Goal: Task Accomplishment & Management: Manage account settings

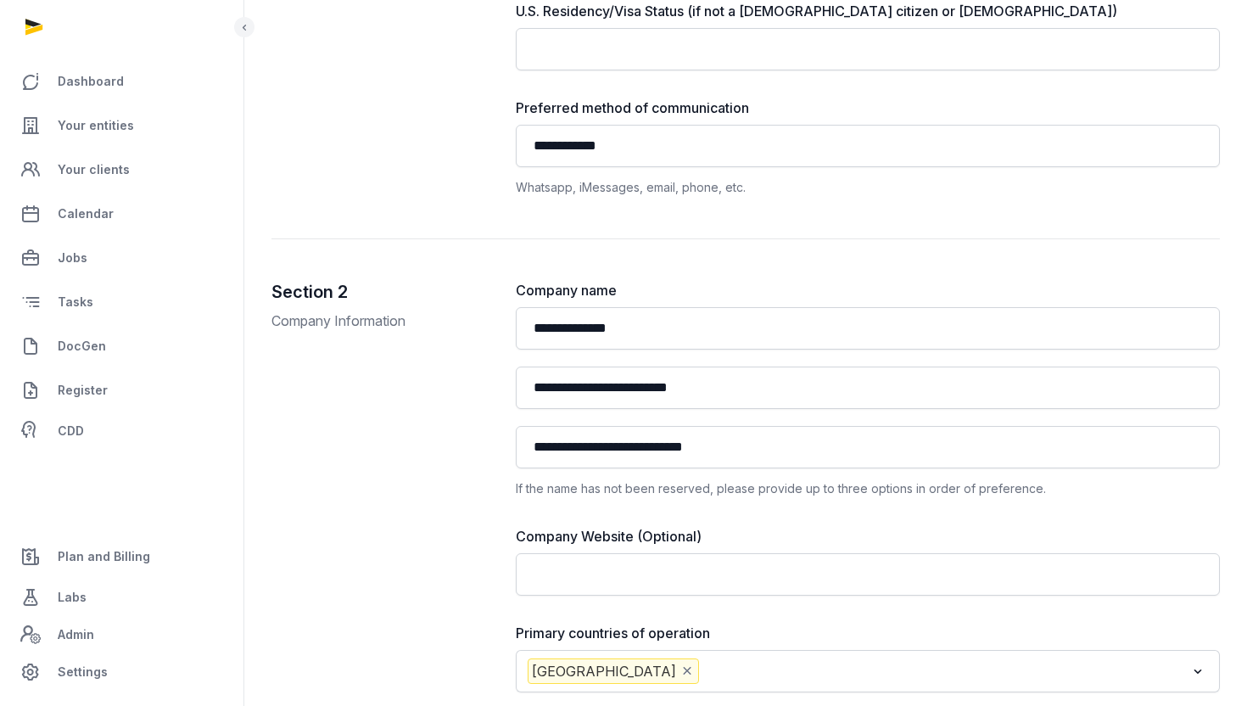
scroll to position [865, 0]
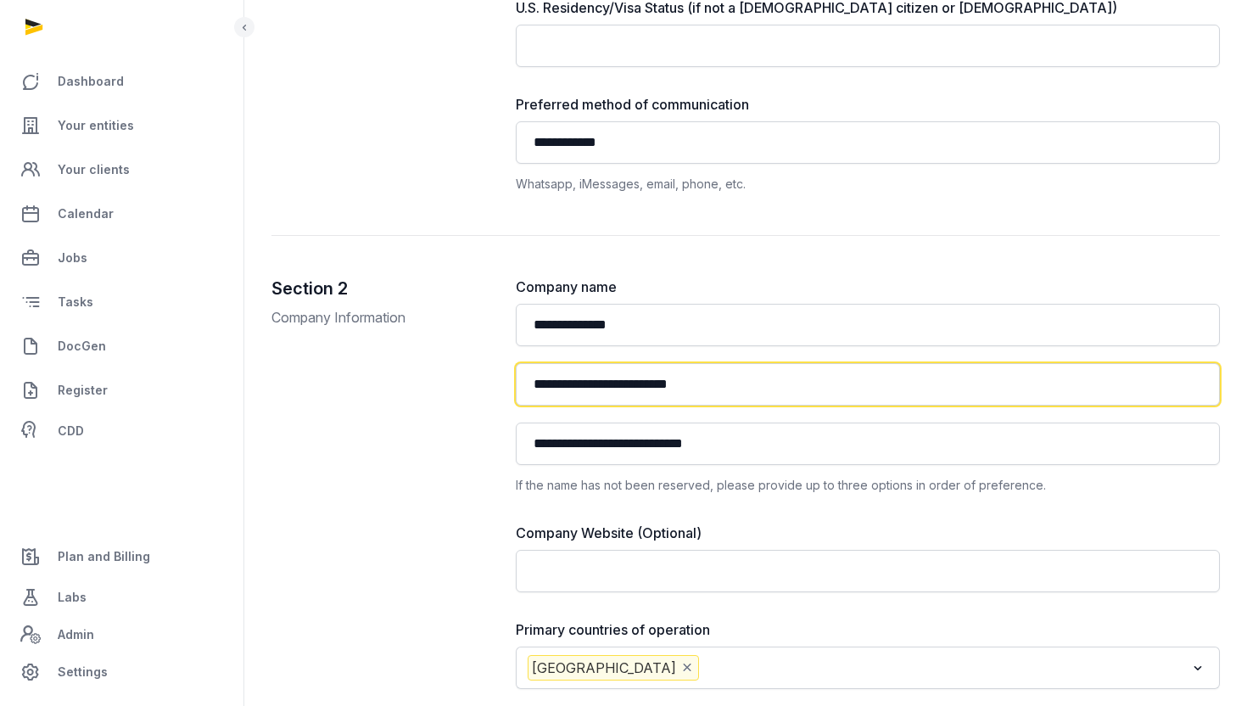
click at [611, 386] on input "**********" at bounding box center [868, 384] width 705 height 42
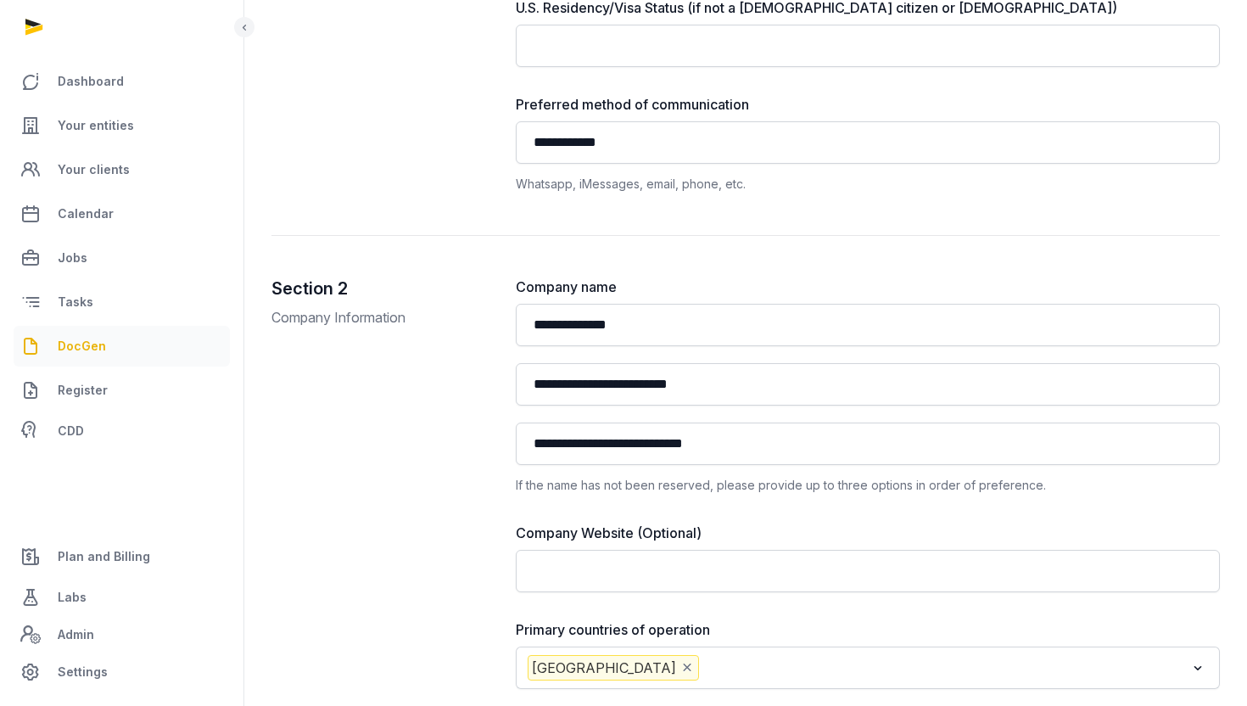
click at [111, 345] on link "DocGen" at bounding box center [122, 346] width 216 height 41
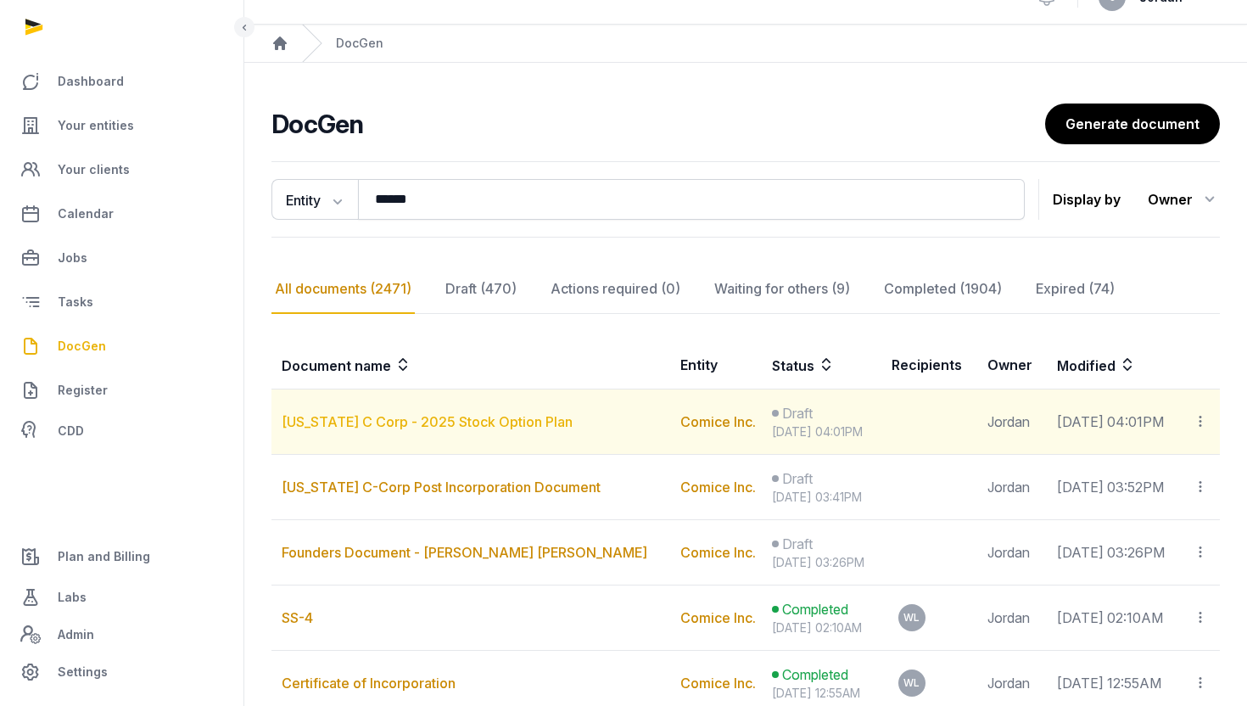
scroll to position [28, 0]
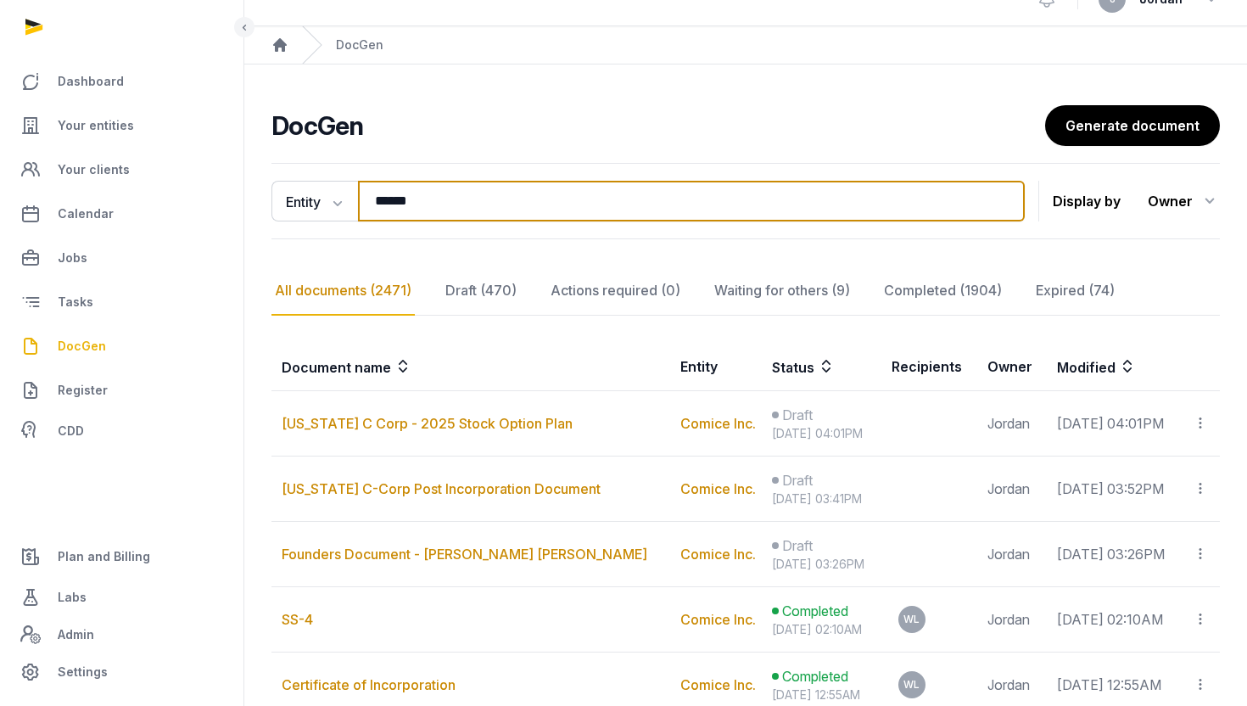
click at [397, 194] on input "******" at bounding box center [691, 201] width 667 height 41
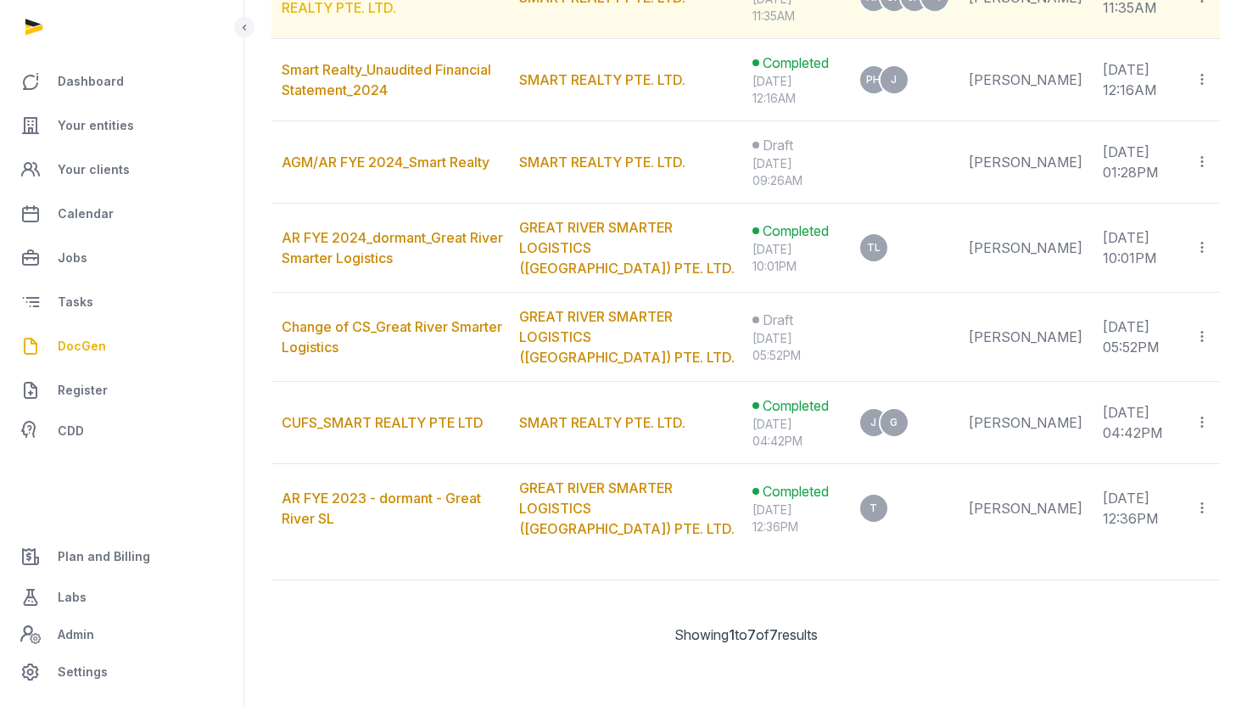
scroll to position [0, 0]
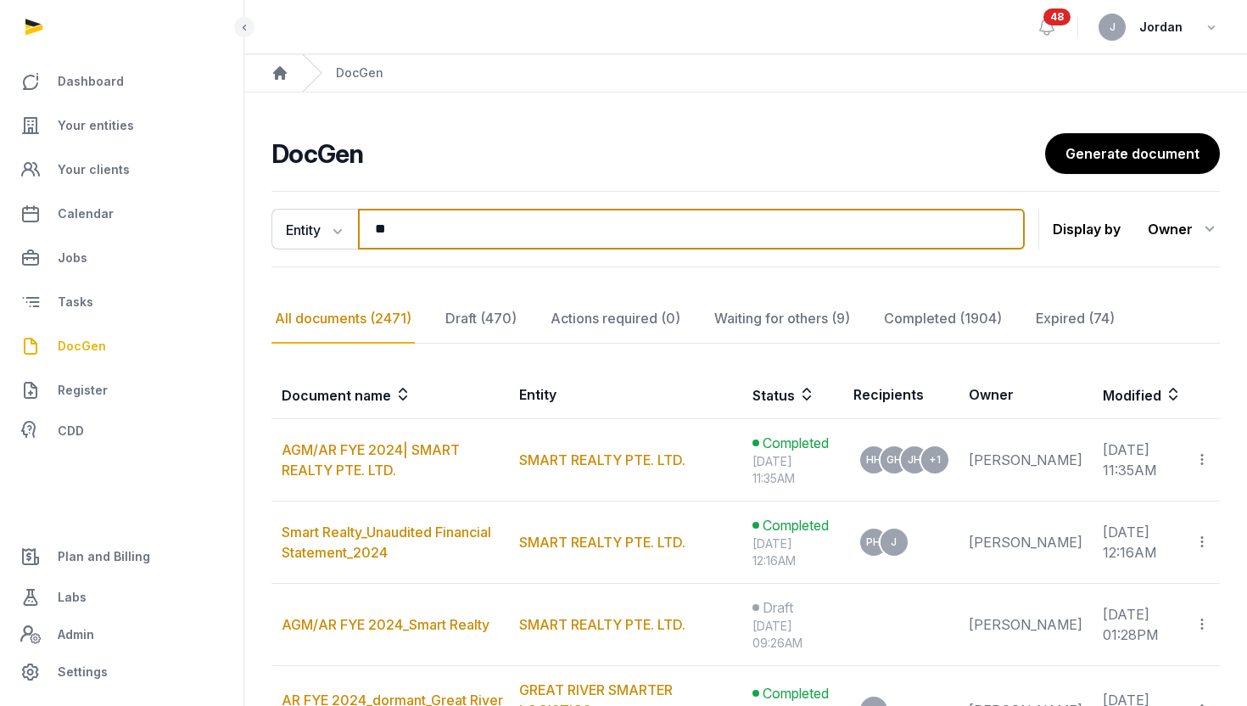
type input "*"
paste input "**********"
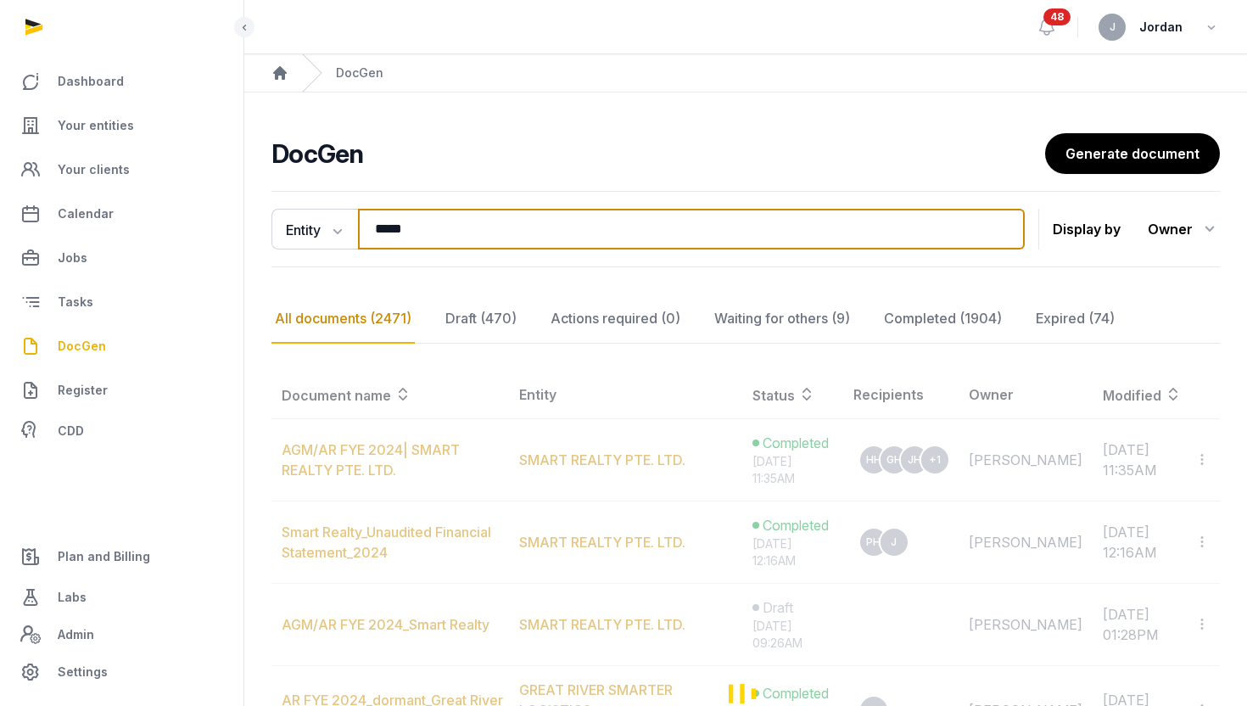
type input "**********"
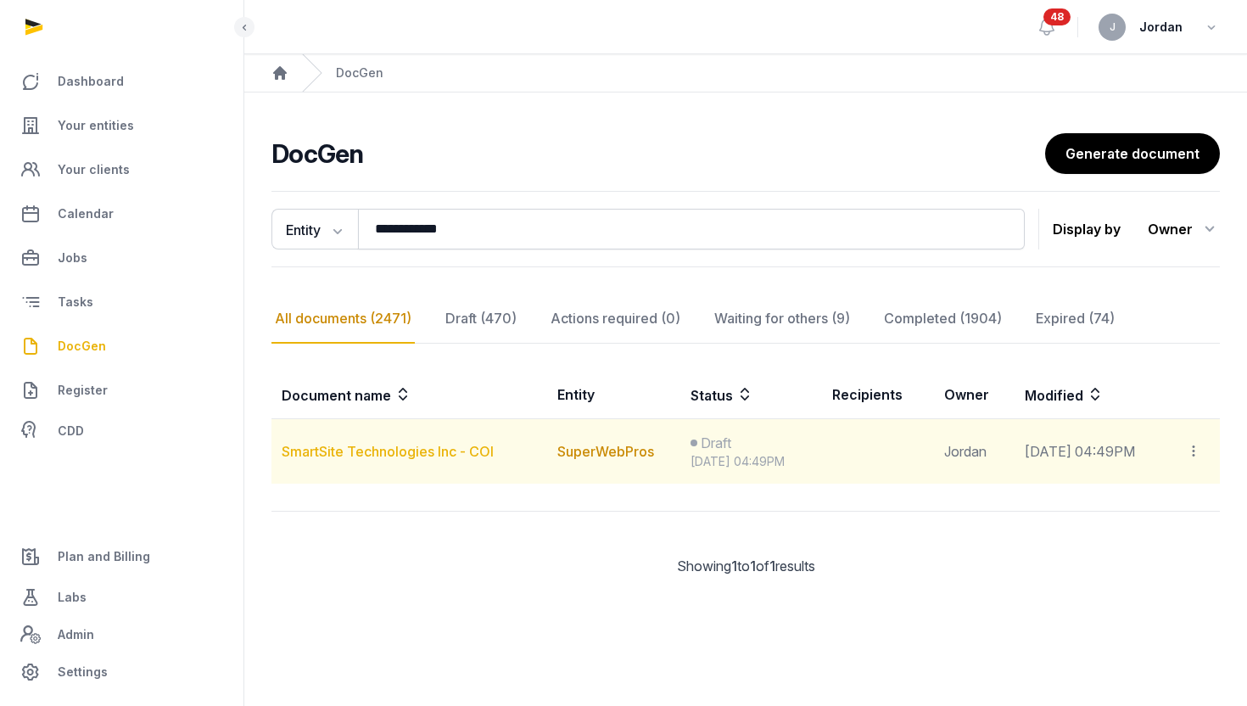
click at [454, 454] on link "SmartSite Technologies Inc - COI" at bounding box center [388, 451] width 212 height 17
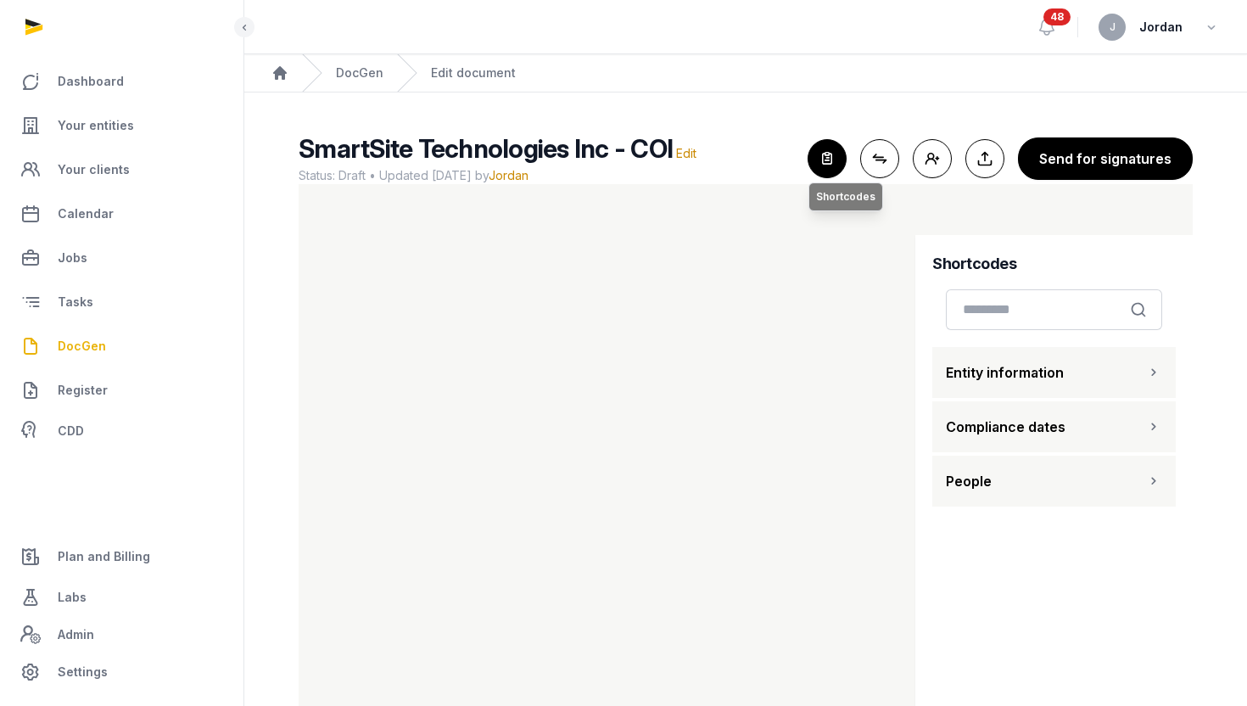
click at [832, 148] on icon "button" at bounding box center [826, 158] width 37 height 37
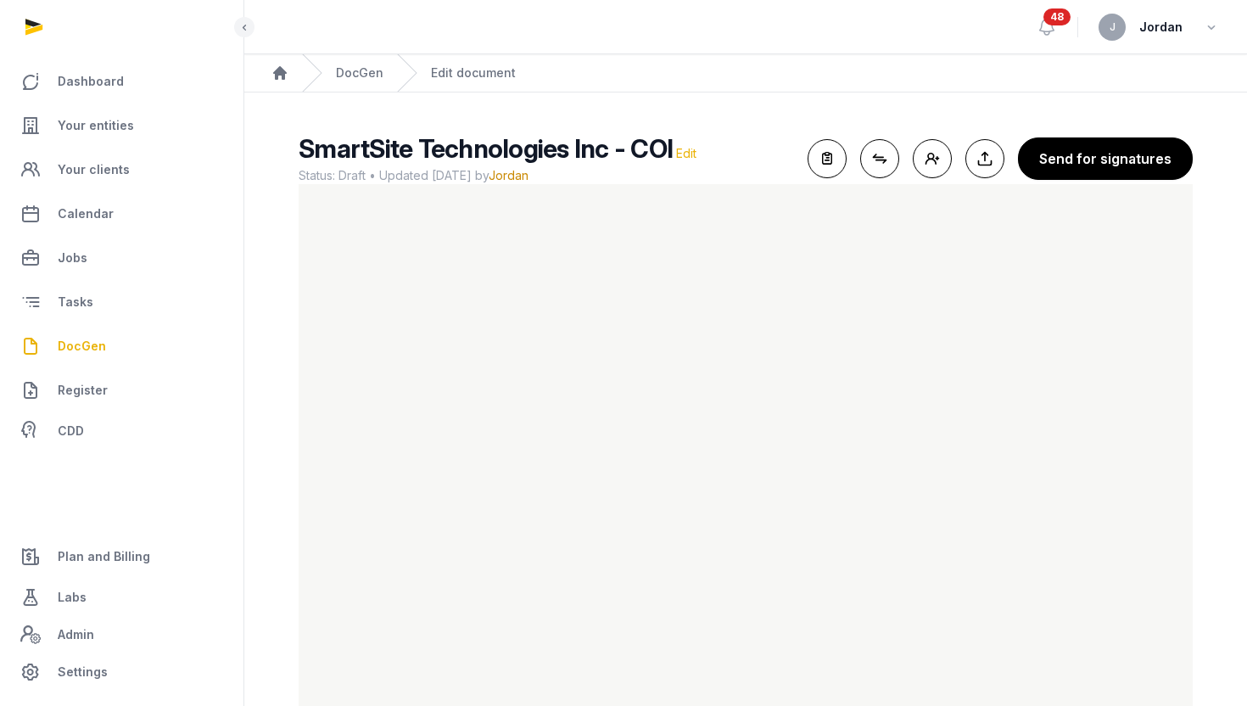
click at [685, 149] on span "Edit" at bounding box center [686, 153] width 20 height 14
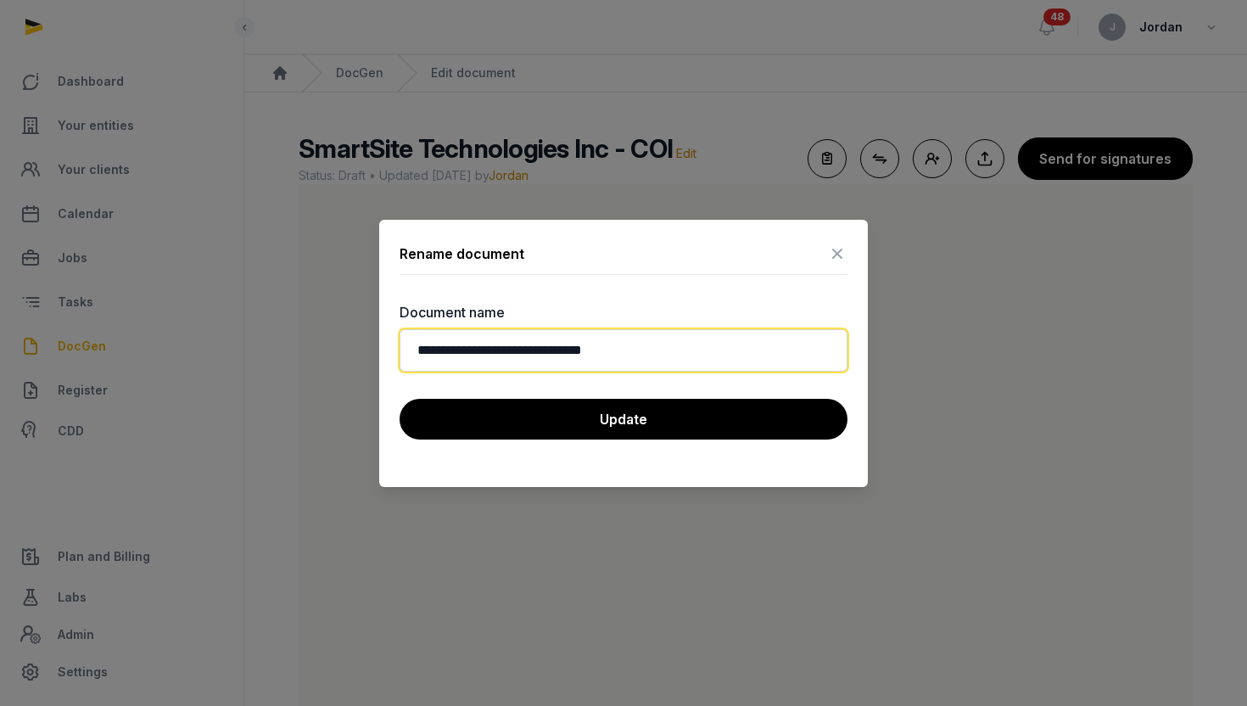
click at [530, 349] on input "**********" at bounding box center [623, 350] width 448 height 42
type input "**********"
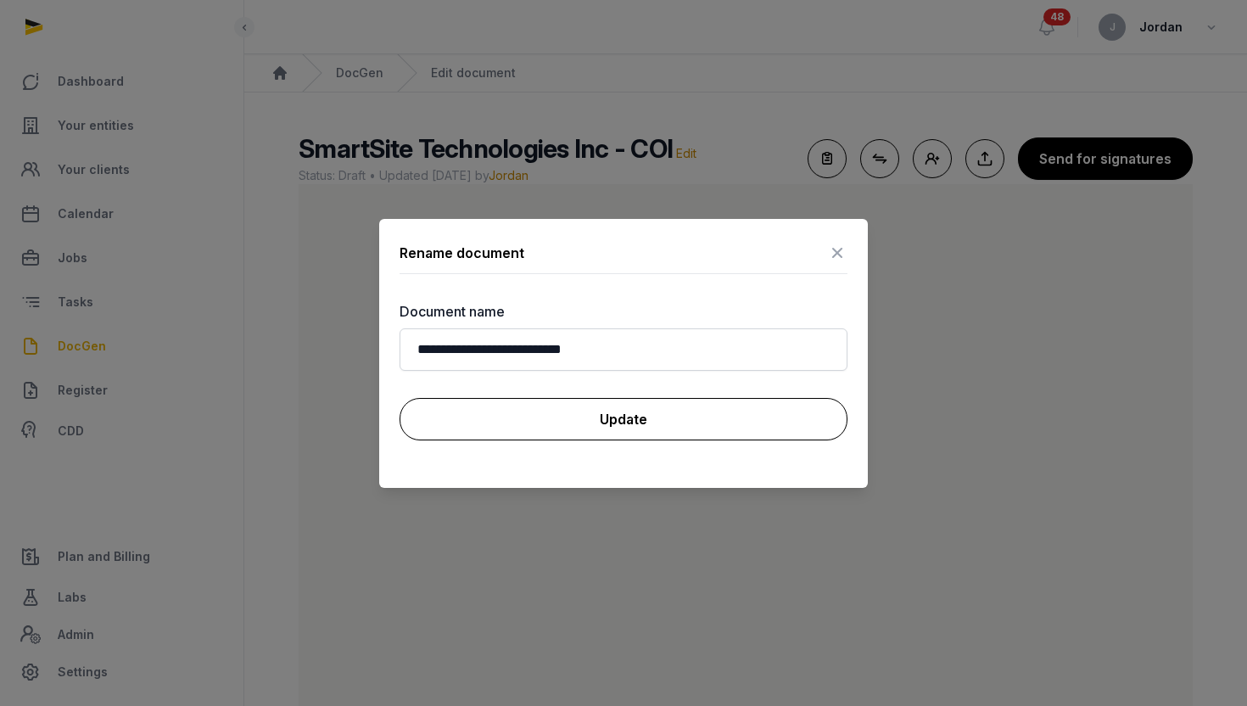
click at [577, 419] on button "Update" at bounding box center [623, 419] width 448 height 42
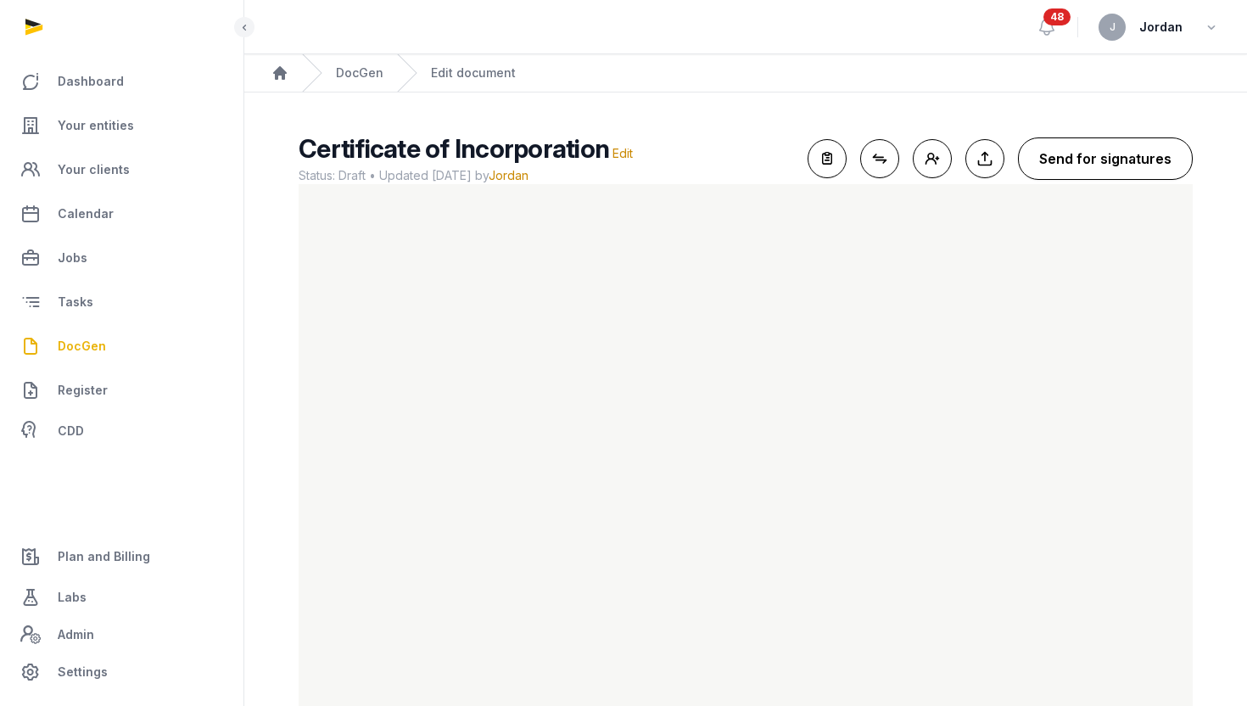
click at [1053, 171] on button "Send for signatures" at bounding box center [1105, 158] width 175 height 42
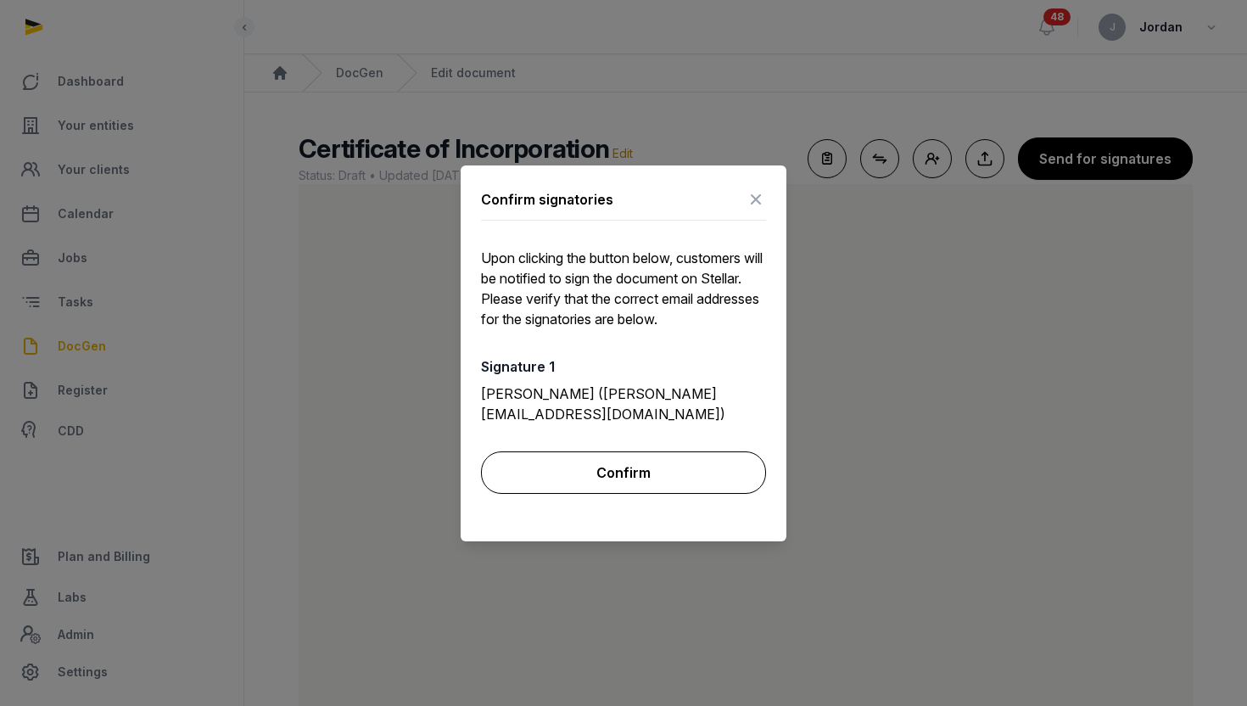
click at [662, 463] on button "Confirm" at bounding box center [623, 472] width 285 height 42
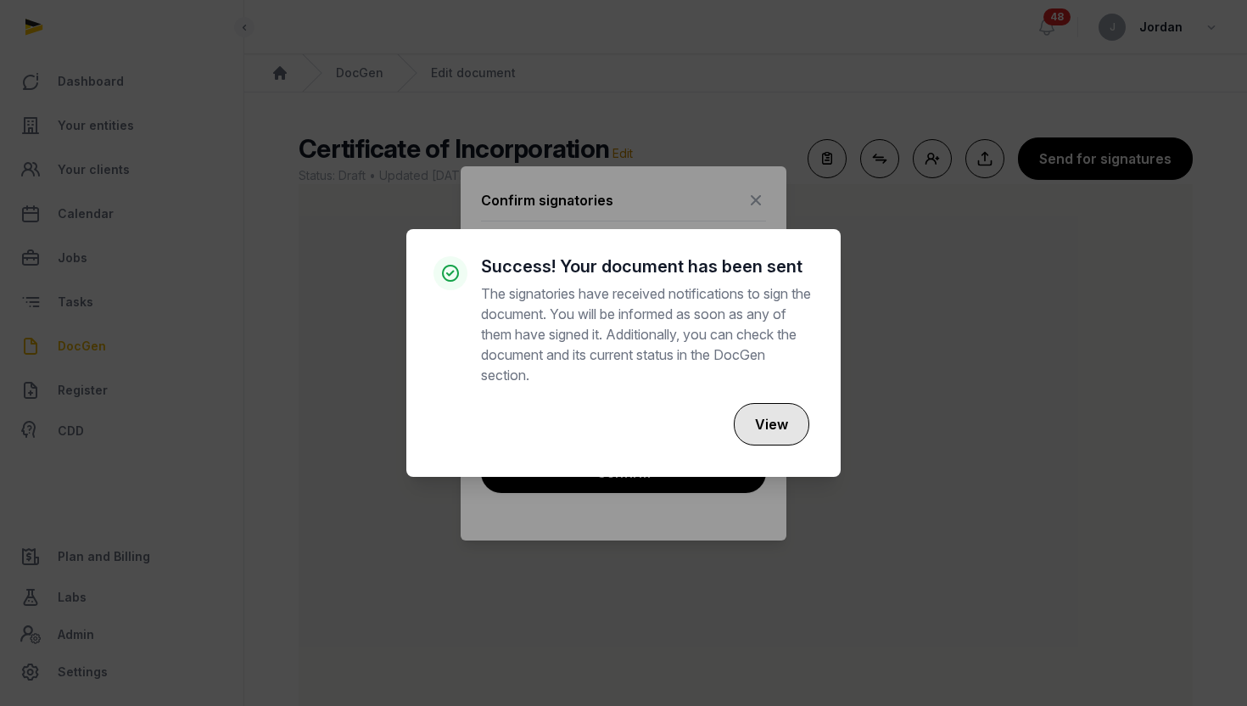
click at [759, 415] on button "View" at bounding box center [771, 424] width 75 height 42
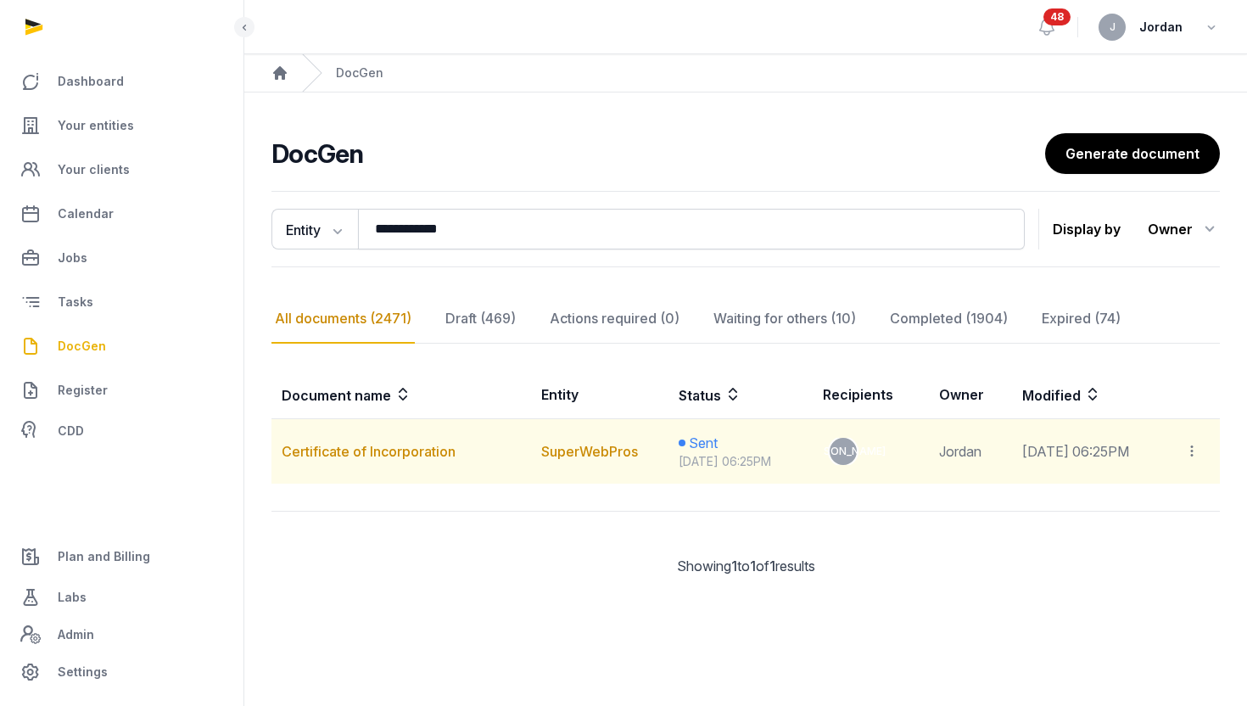
click at [1198, 451] on icon at bounding box center [1191, 451] width 15 height 18
click at [1178, 508] on div "Copy links" at bounding box center [1133, 497] width 154 height 34
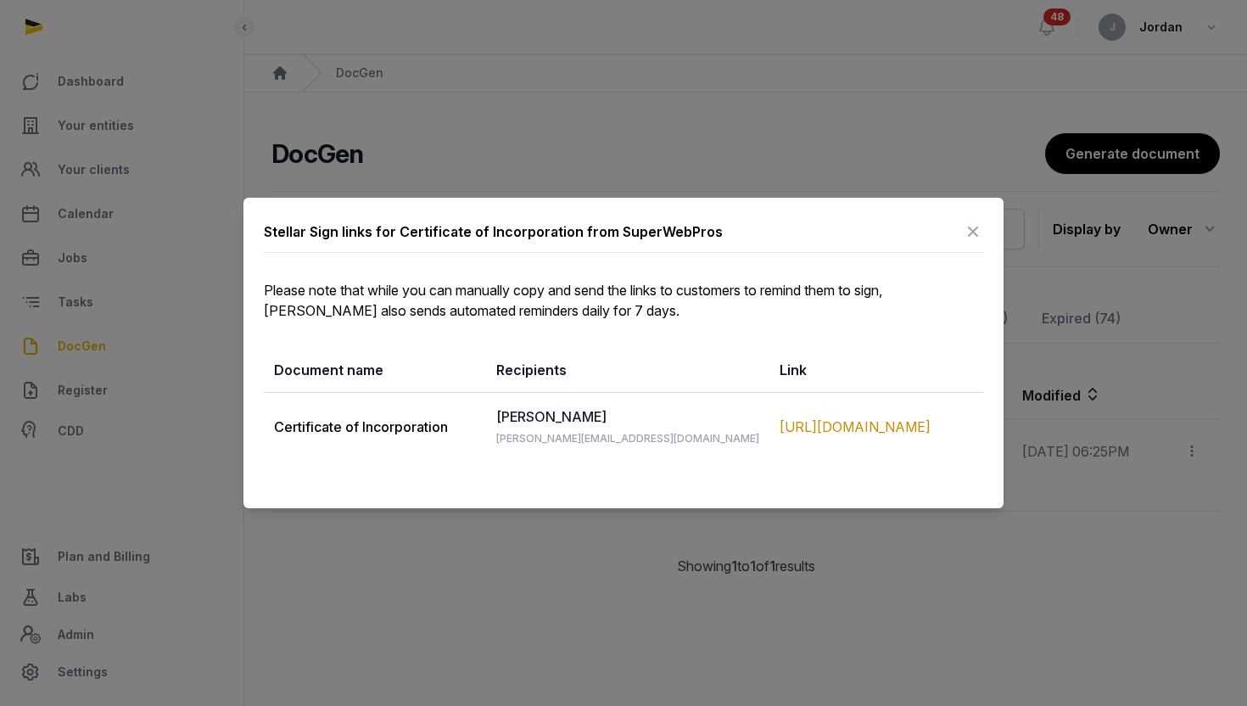
drag, startPoint x: 913, startPoint y: 440, endPoint x: 752, endPoint y: 411, distance: 162.9
click at [769, 410] on td "[URL][DOMAIN_NAME]" at bounding box center [876, 427] width 214 height 69
copy div "[URL][DOMAIN_NAME]"
click at [369, 132] on div at bounding box center [623, 353] width 1247 height 706
click at [42, 125] on div at bounding box center [623, 353] width 1247 height 706
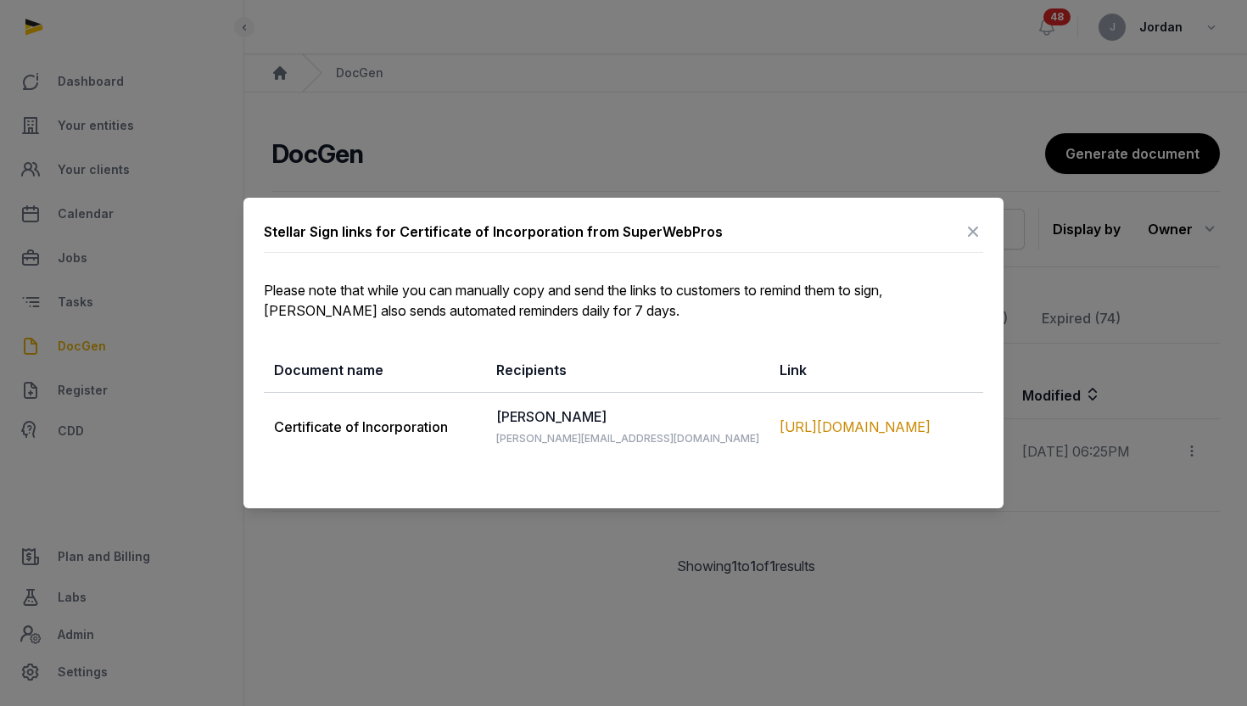
click at [975, 232] on icon at bounding box center [973, 231] width 20 height 27
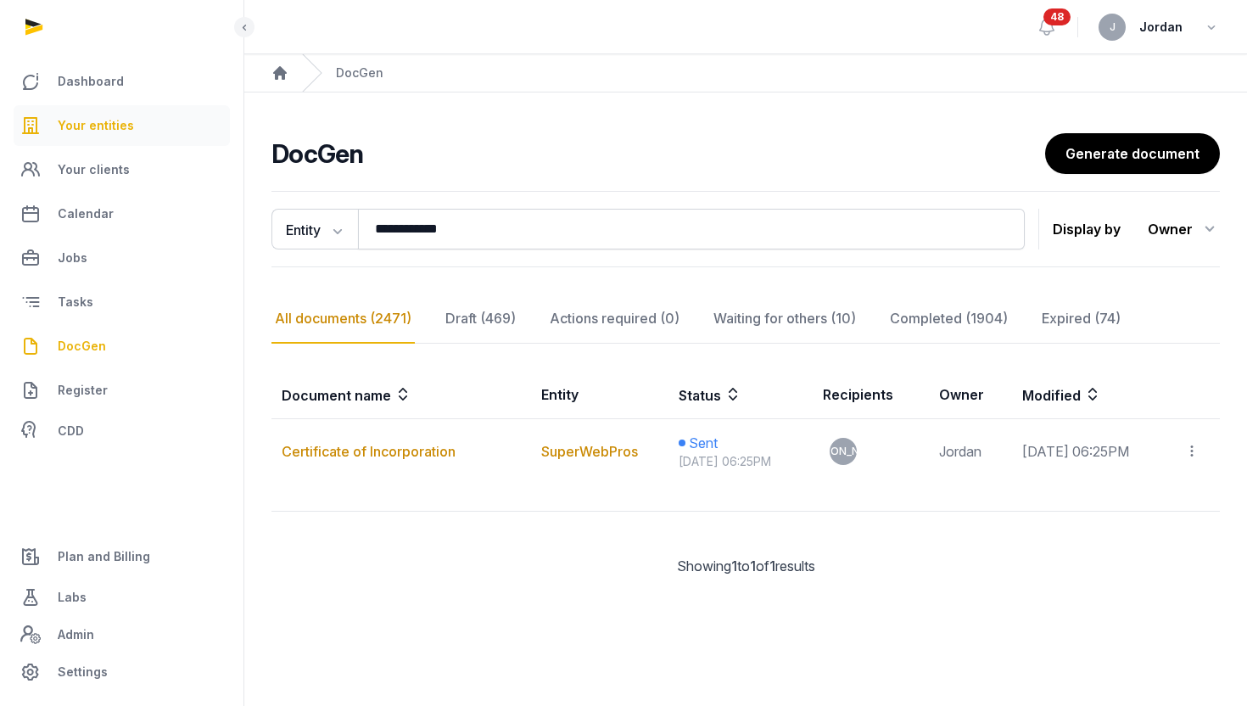
click at [120, 129] on span "Your entities" at bounding box center [96, 125] width 76 height 20
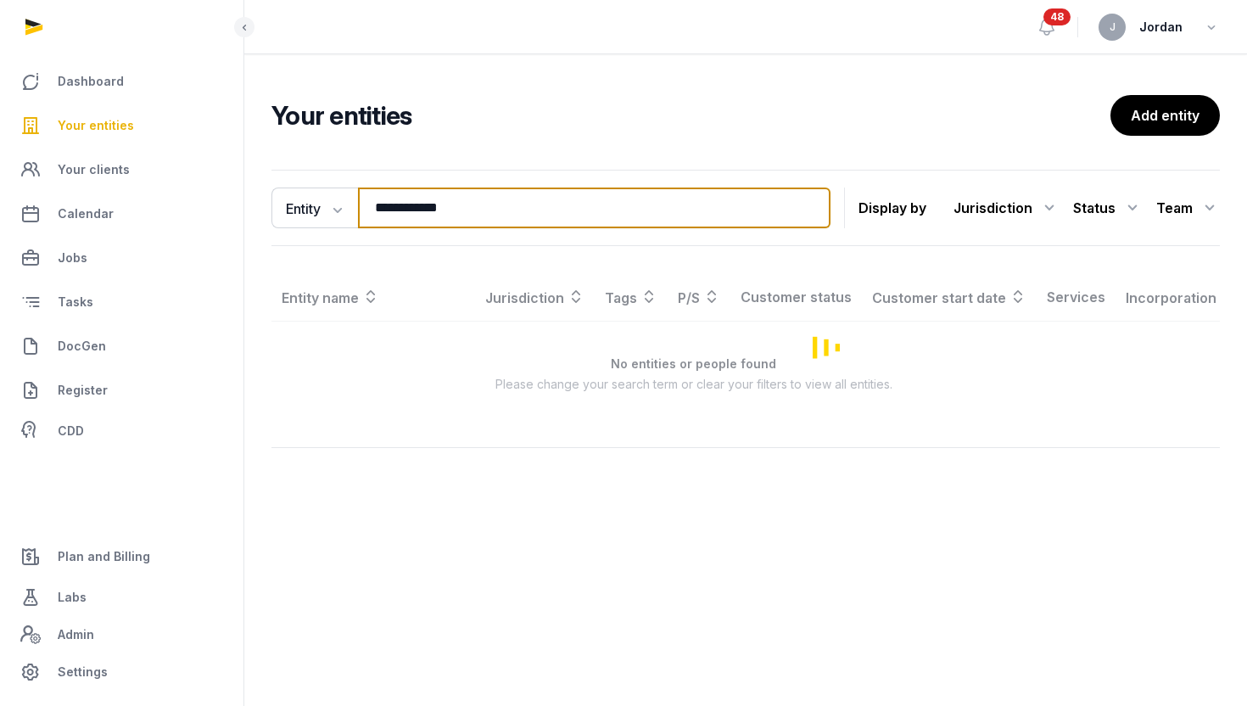
click at [427, 219] on input "**********" at bounding box center [594, 207] width 472 height 41
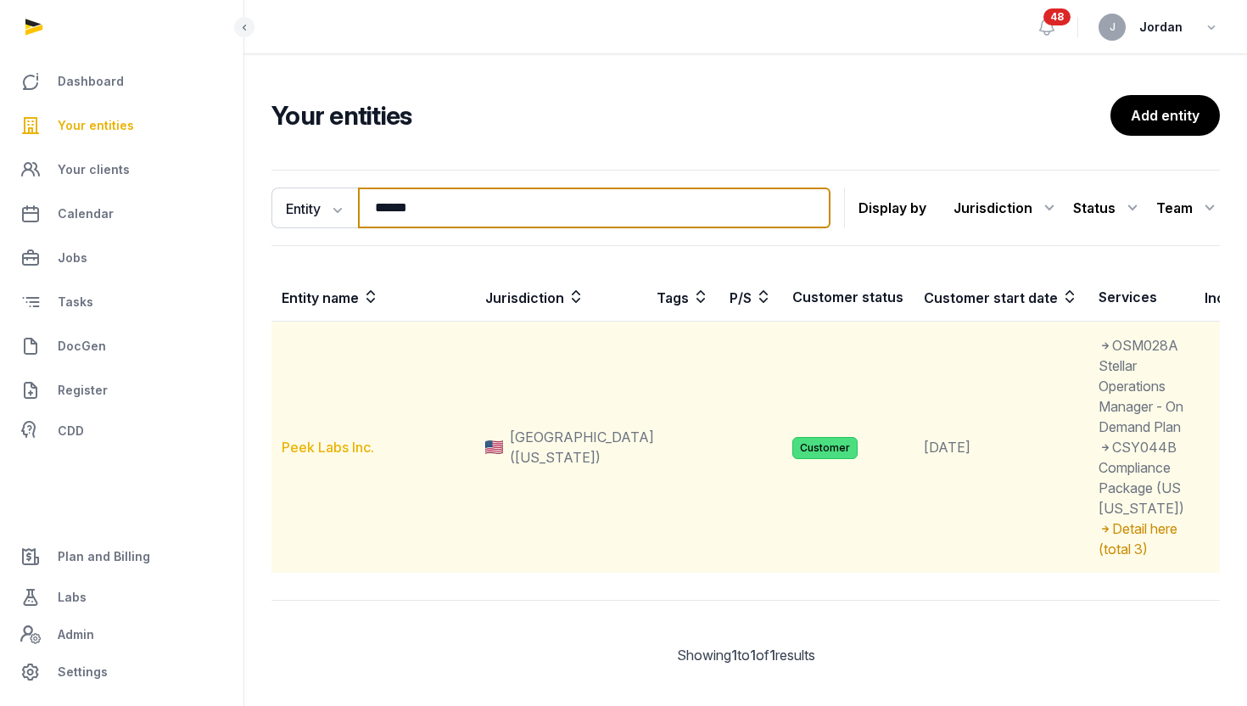
type input "******"
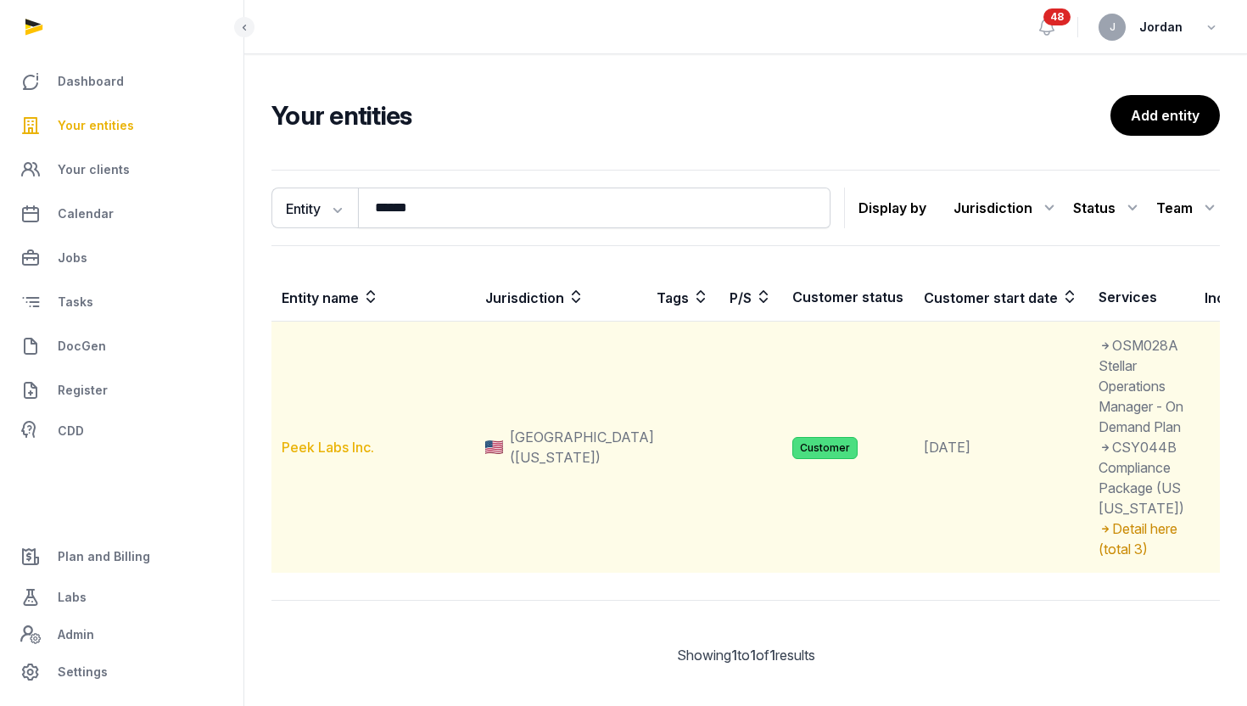
click at [341, 455] on link "Peek Labs Inc." at bounding box center [328, 446] width 92 height 17
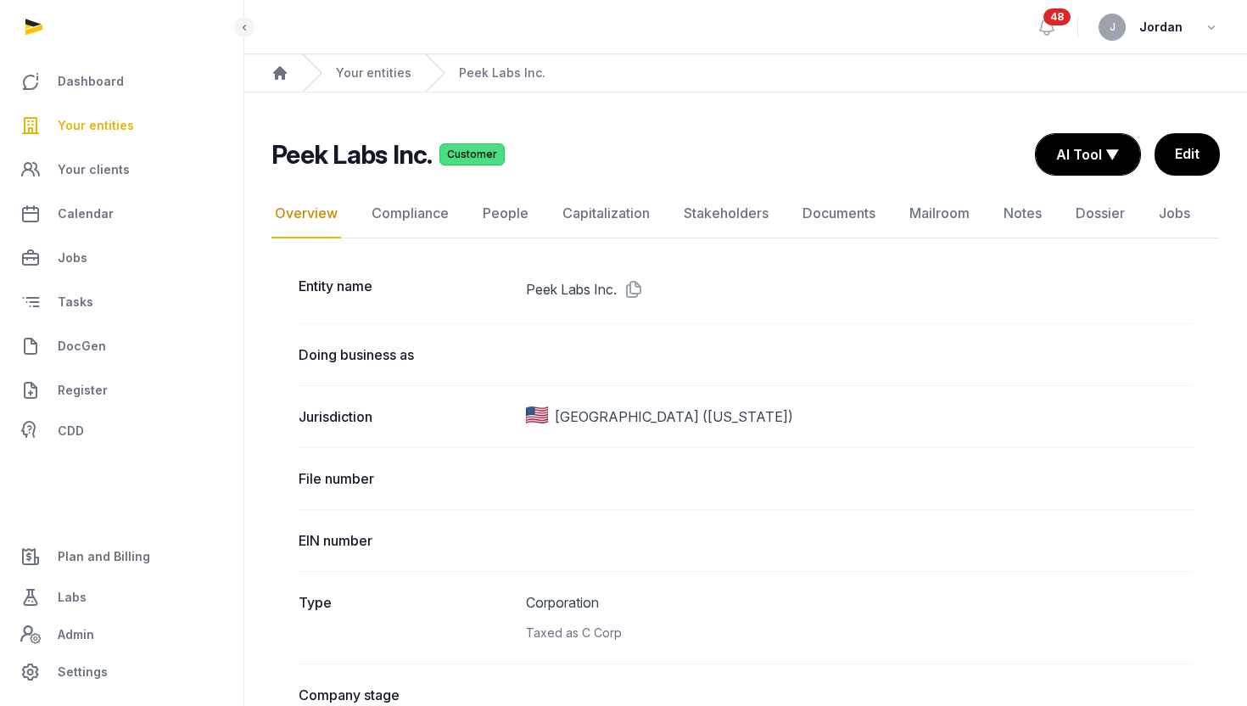
click at [500, 217] on link "People" at bounding box center [505, 213] width 53 height 49
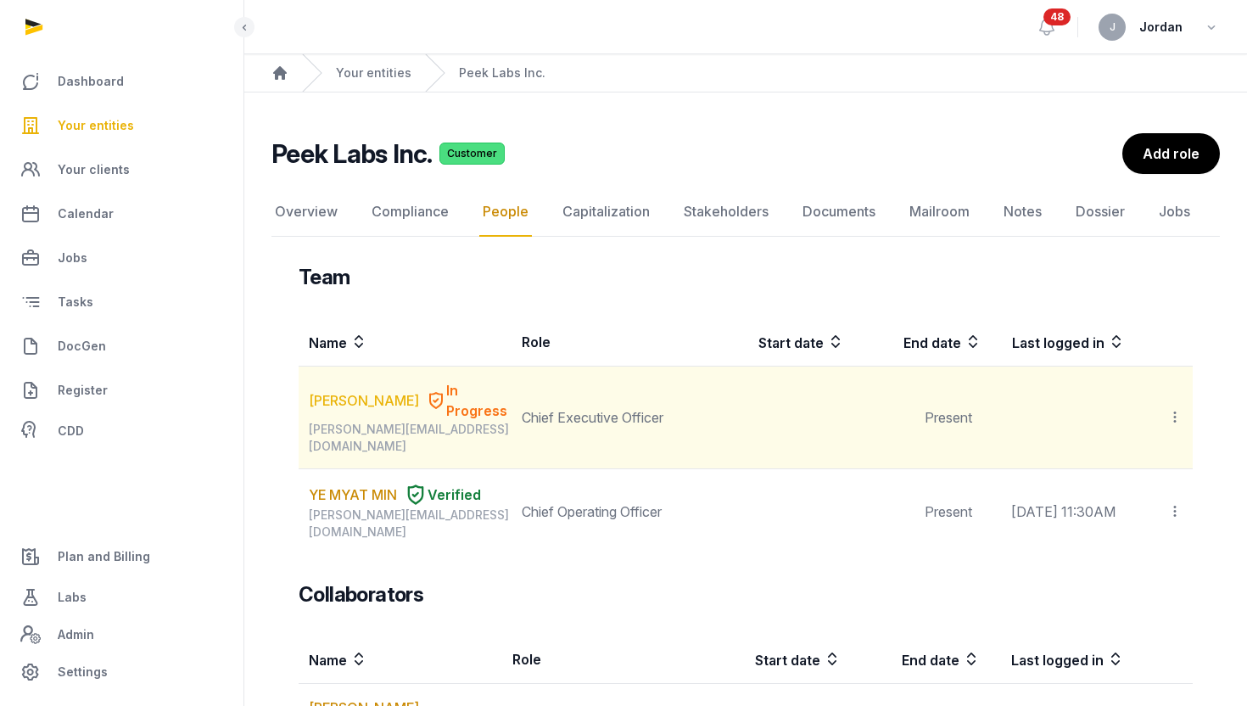
click at [366, 395] on link "Sherry Jiang" at bounding box center [364, 400] width 110 height 20
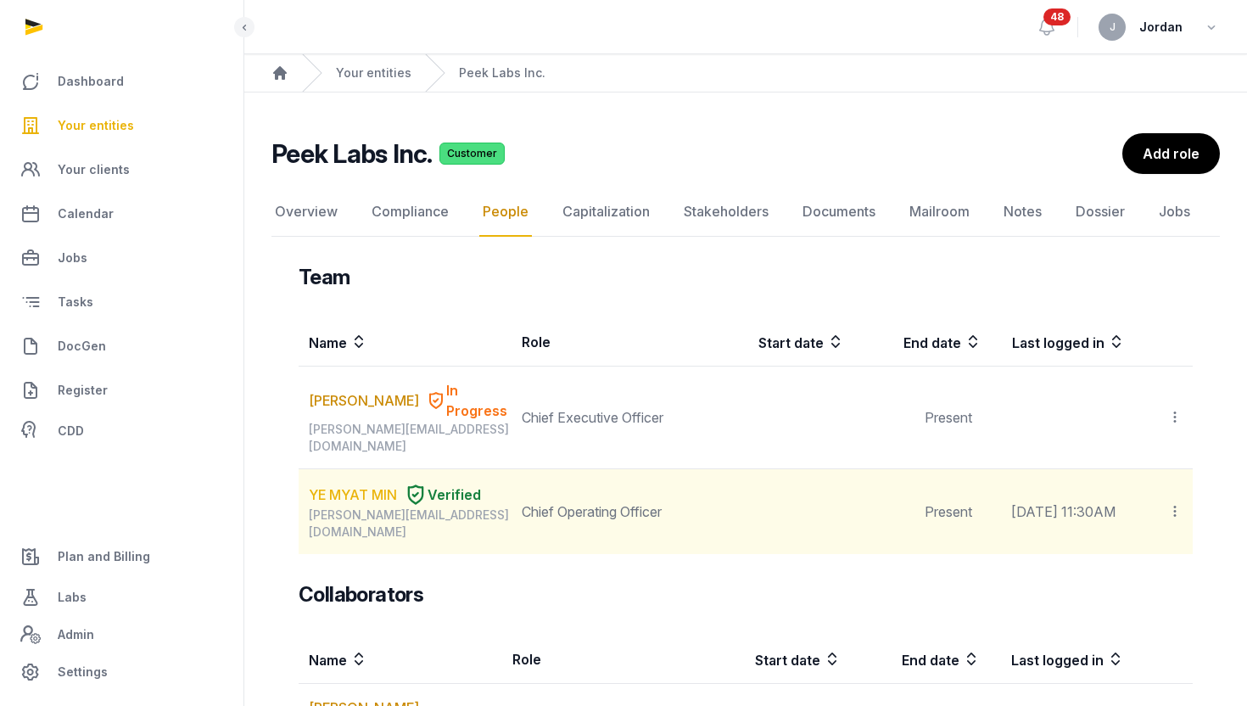
click at [357, 484] on link "YE MYAT MIN" at bounding box center [353, 494] width 88 height 20
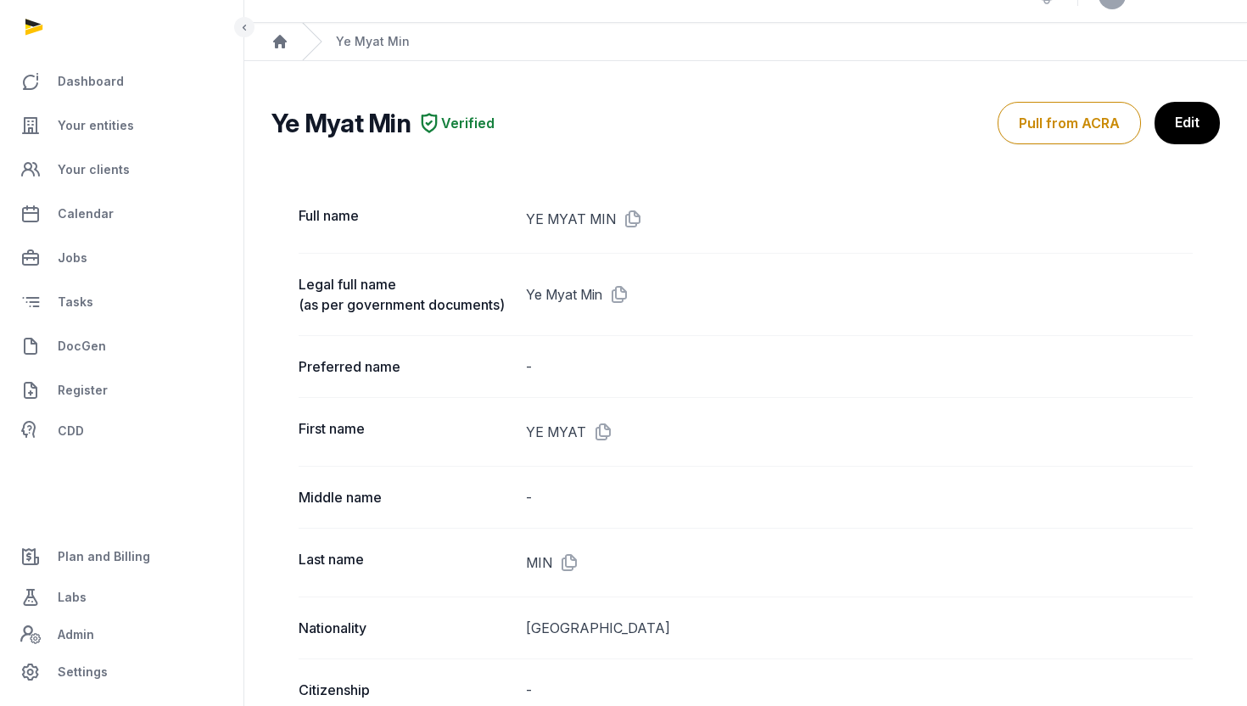
scroll to position [32, 0]
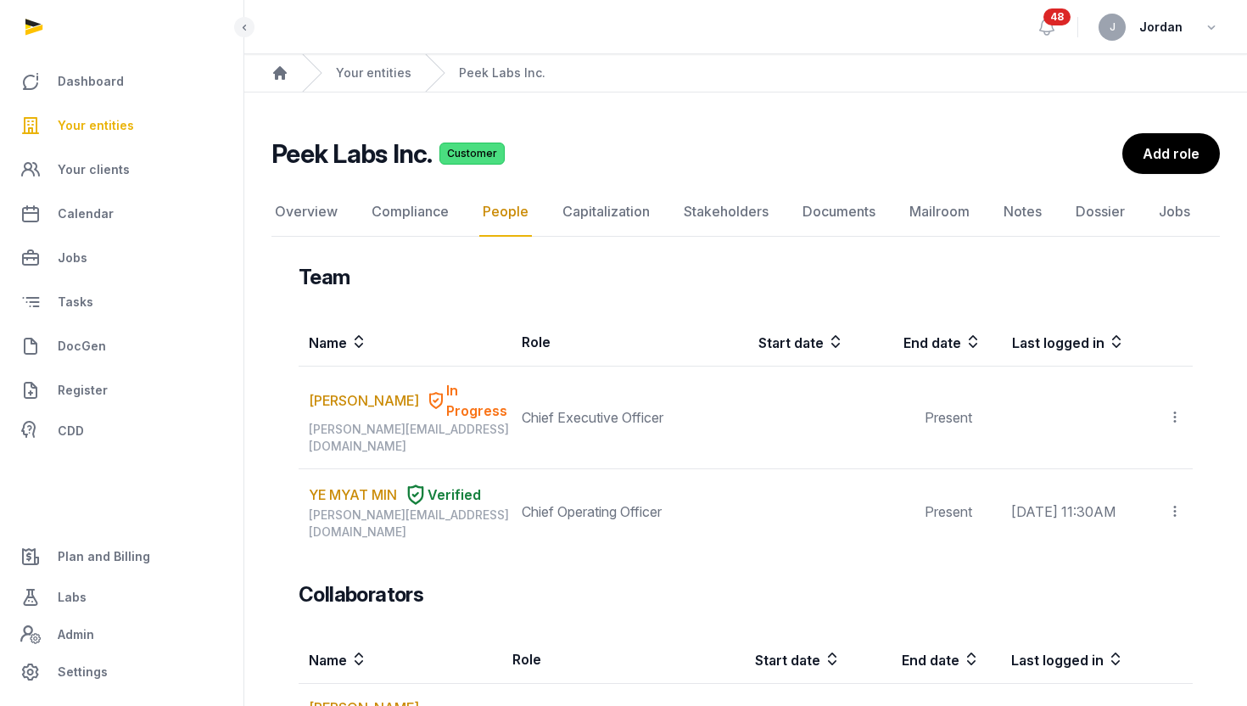
scroll to position [14, 0]
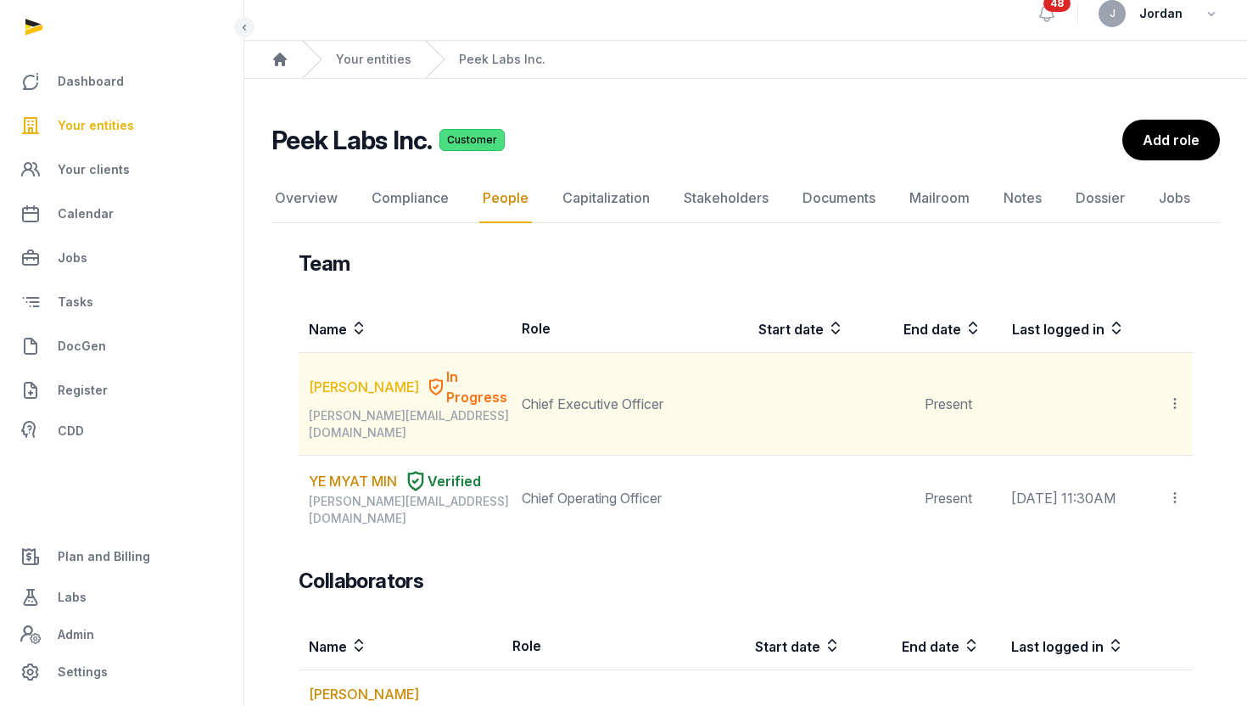
click at [349, 378] on link "Sherry Jiang" at bounding box center [364, 387] width 110 height 20
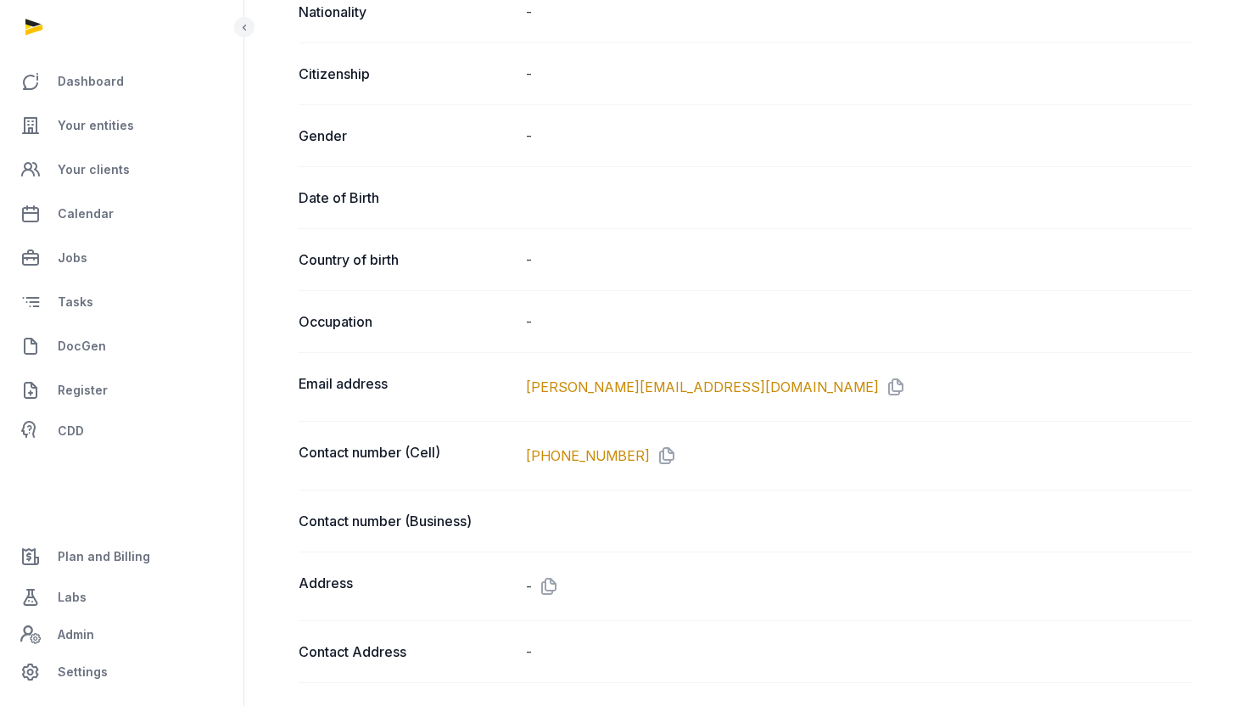
scroll to position [663, 0]
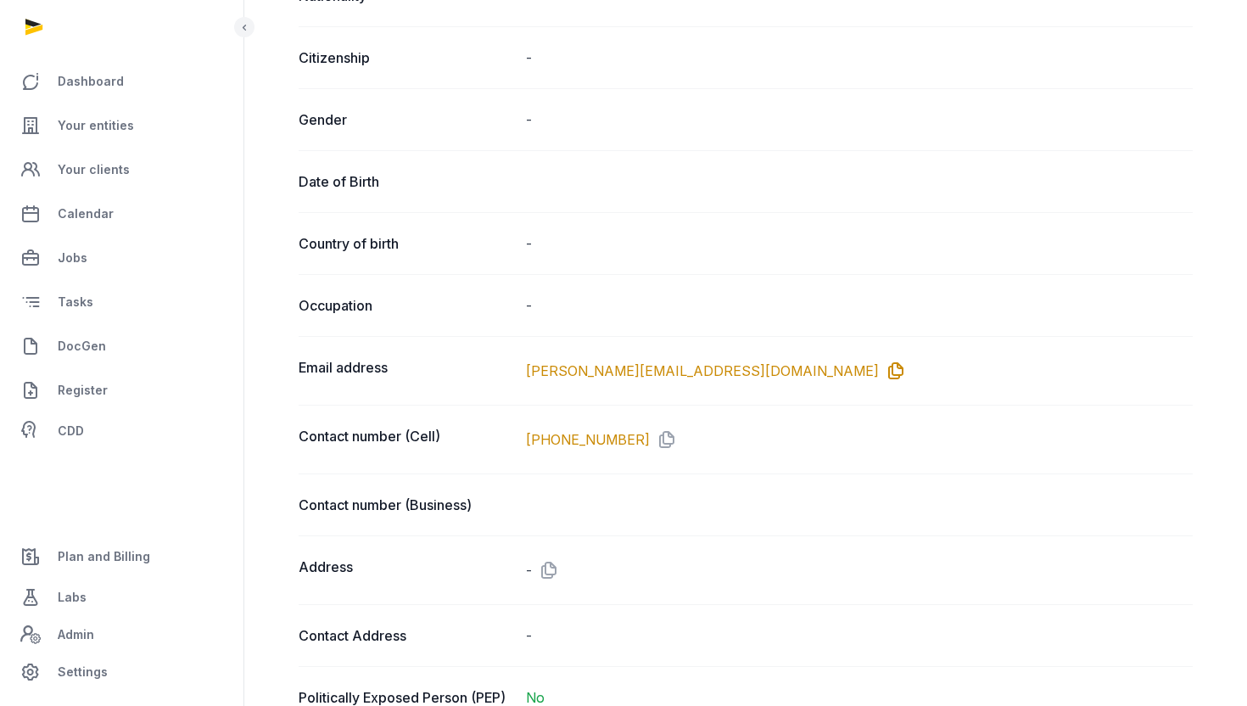
click at [879, 370] on icon at bounding box center [892, 370] width 27 height 27
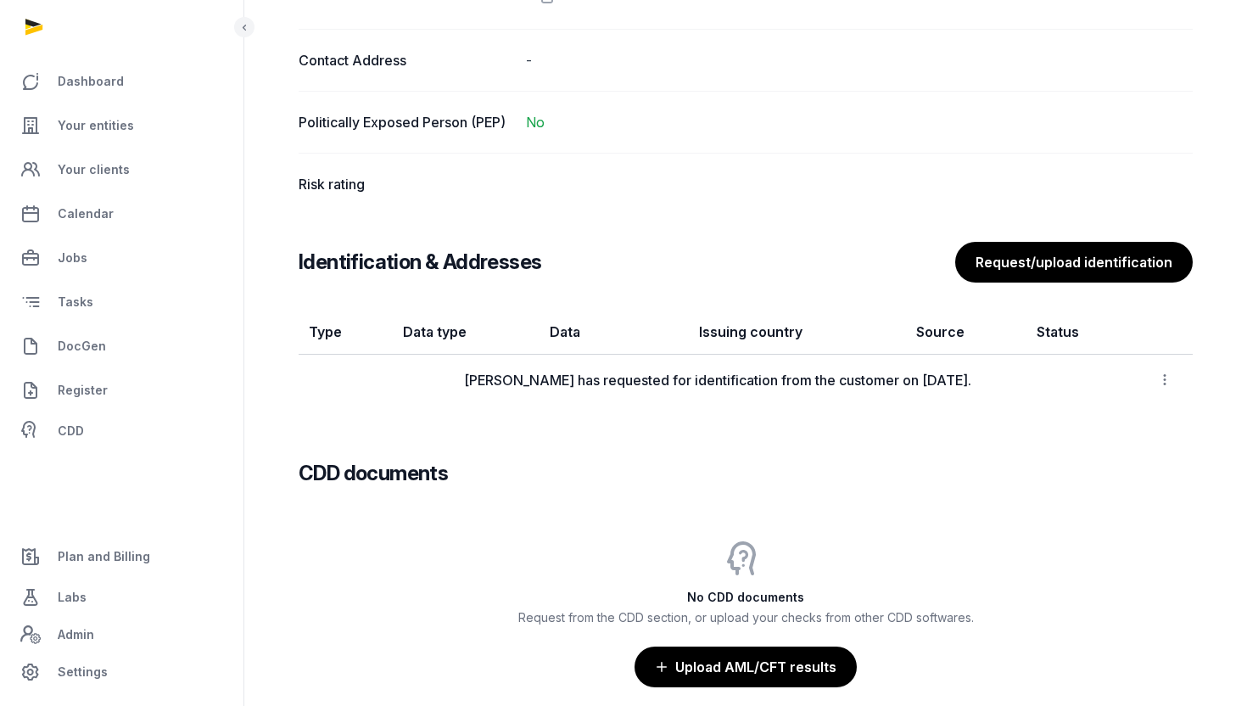
scroll to position [1241, 0]
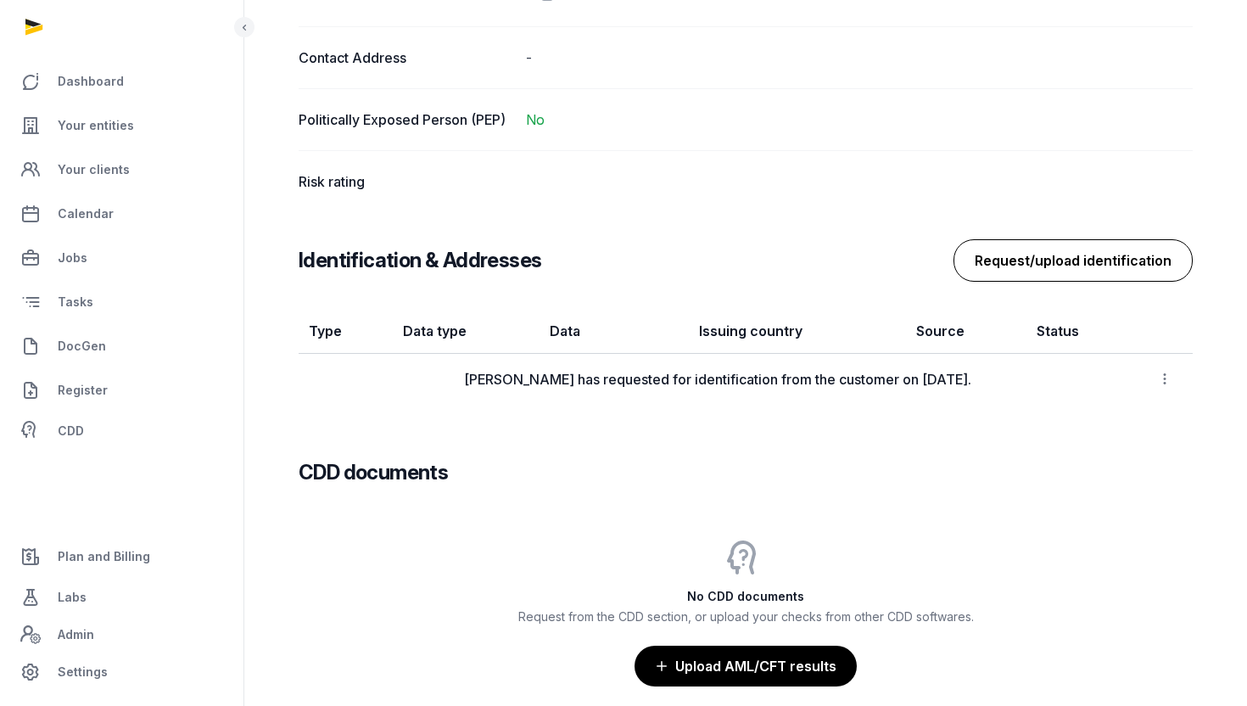
click at [1014, 251] on button "Request/upload identification" at bounding box center [1072, 260] width 239 height 42
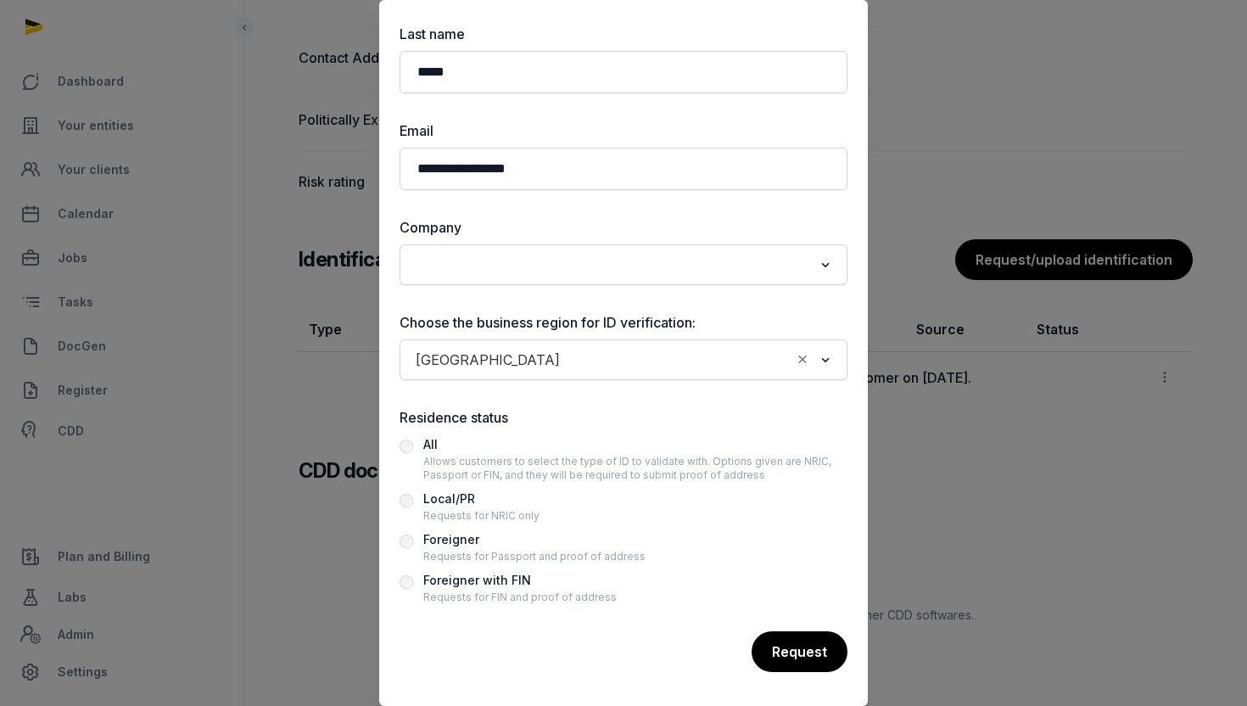
scroll to position [0, 0]
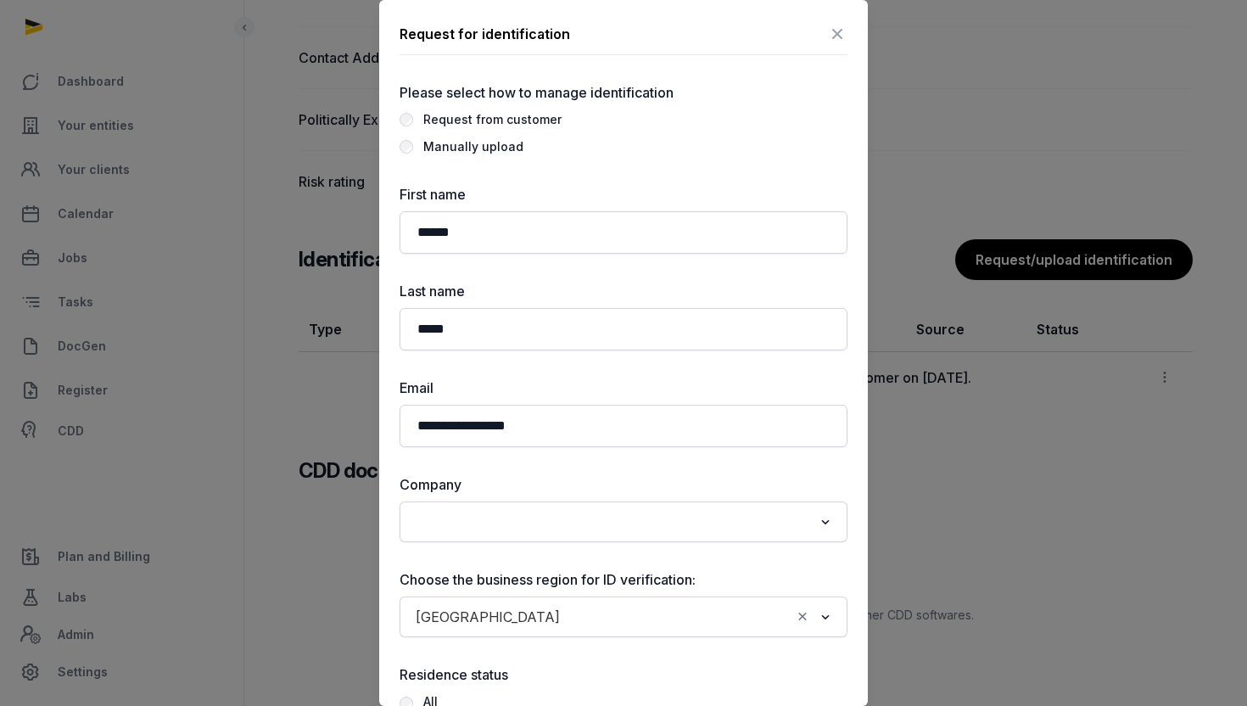
click at [986, 421] on div at bounding box center [623, 353] width 1247 height 706
click at [848, 21] on div "**********" at bounding box center [623, 481] width 489 height 963
click at [847, 24] on div "**********" at bounding box center [623, 481] width 489 height 963
click at [844, 25] on icon at bounding box center [837, 33] width 20 height 27
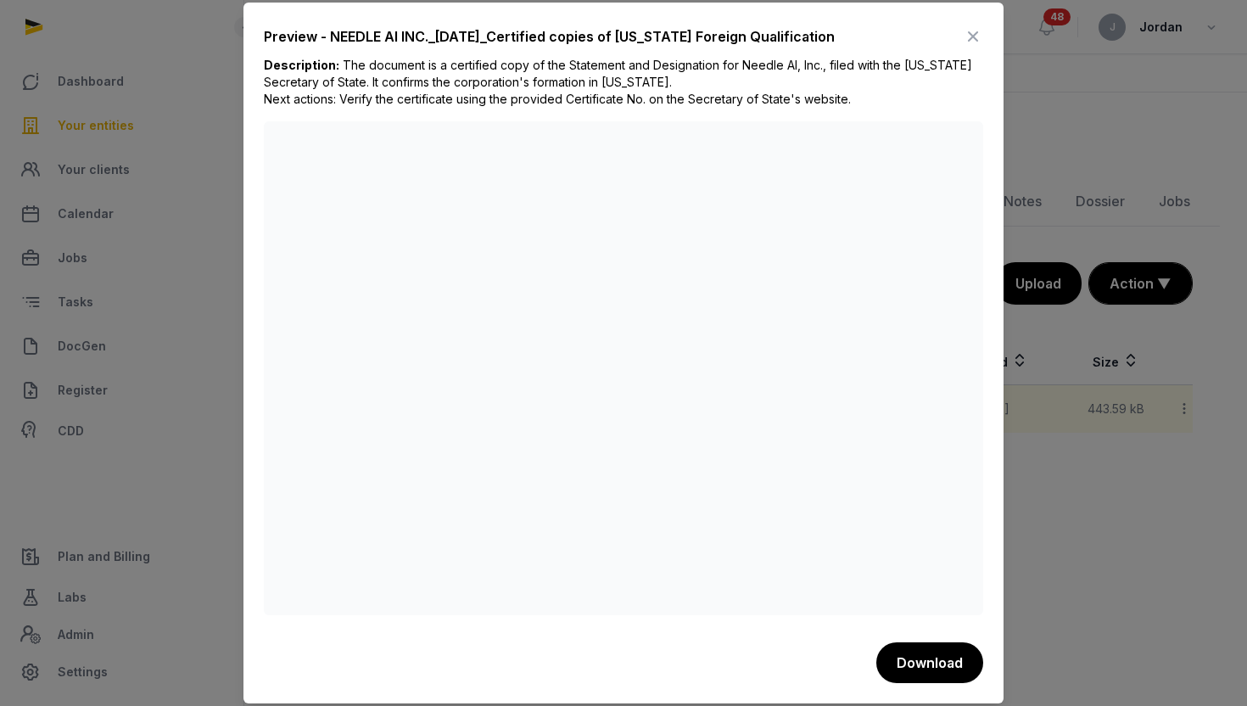
click at [975, 37] on icon at bounding box center [973, 36] width 20 height 27
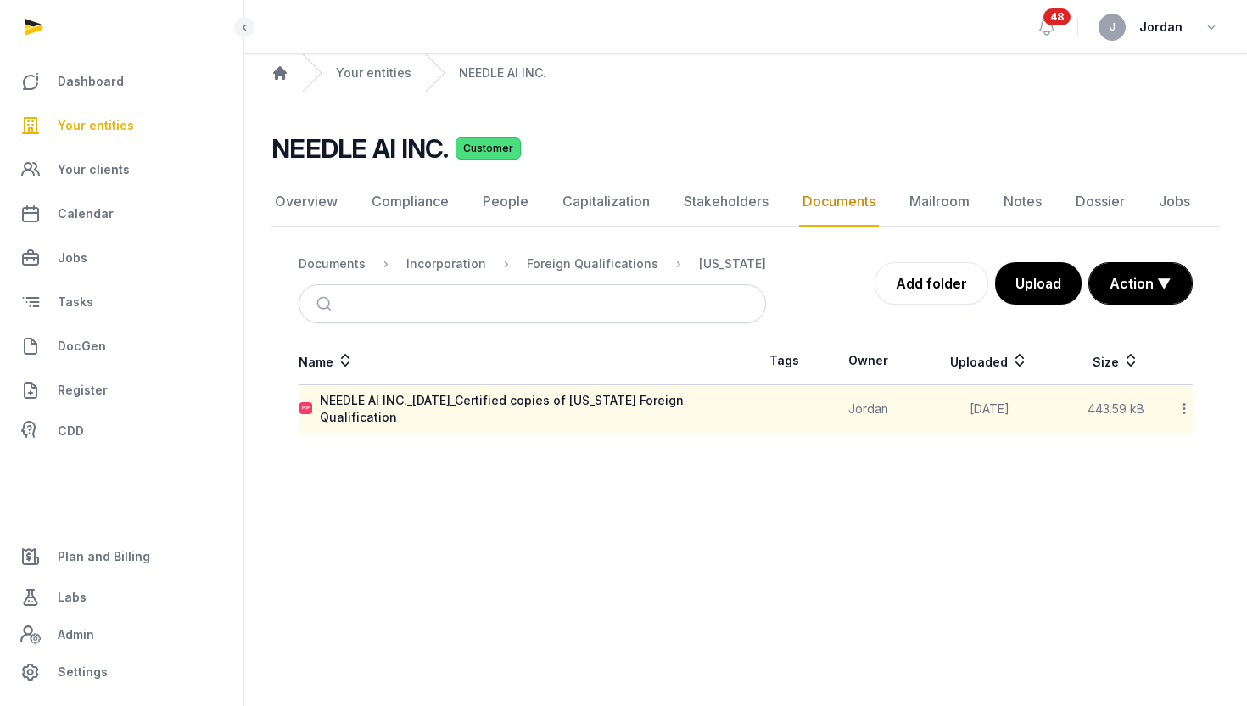
click at [137, 135] on link "Your entities" at bounding box center [122, 125] width 216 height 41
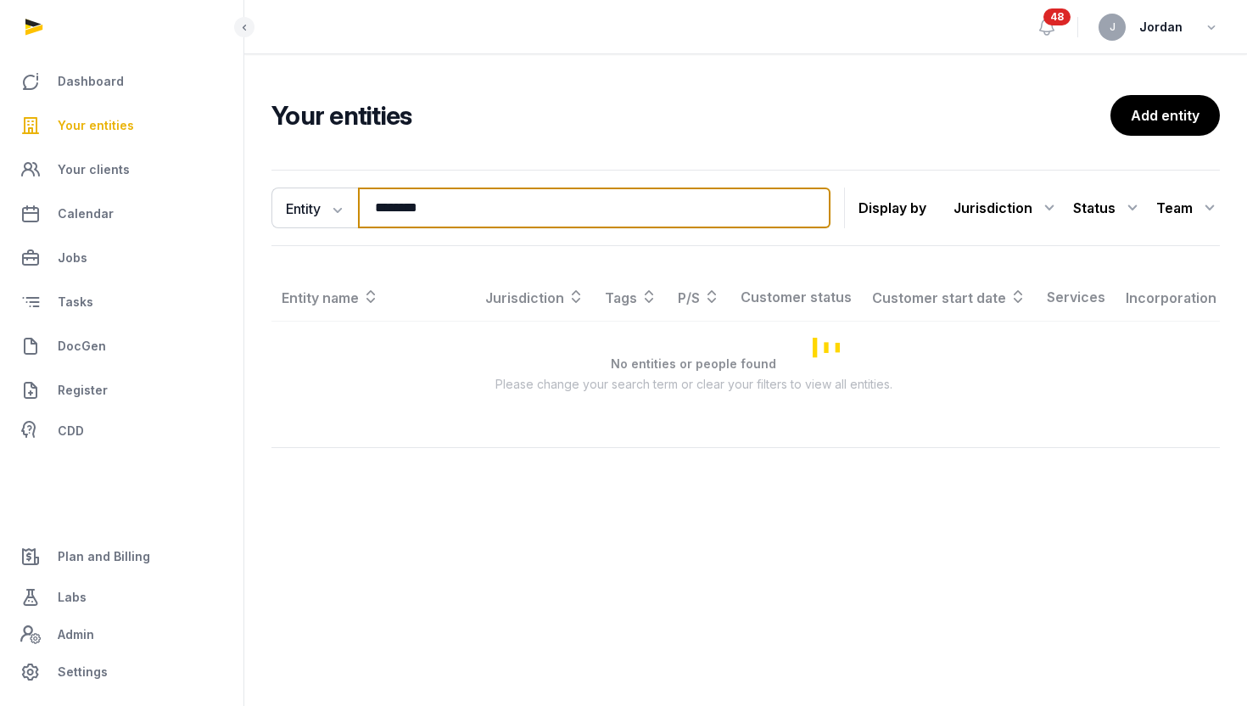
click at [407, 221] on input "********" at bounding box center [594, 207] width 472 height 41
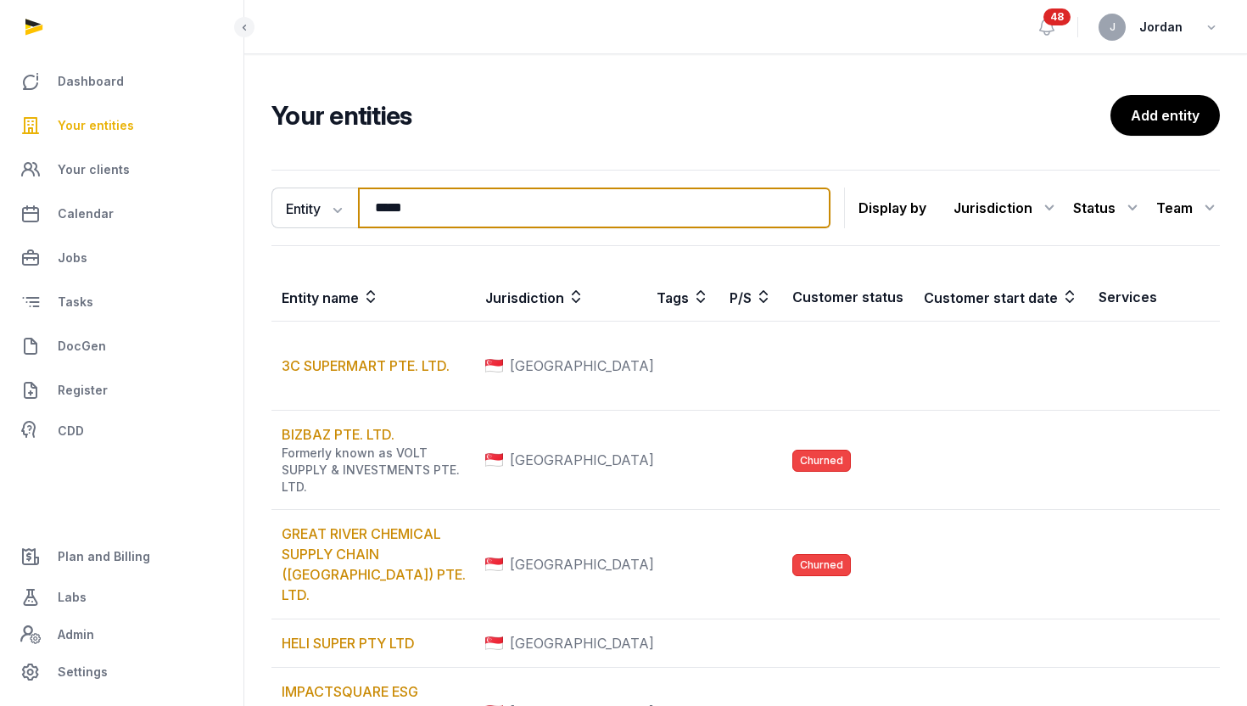
type input "**********"
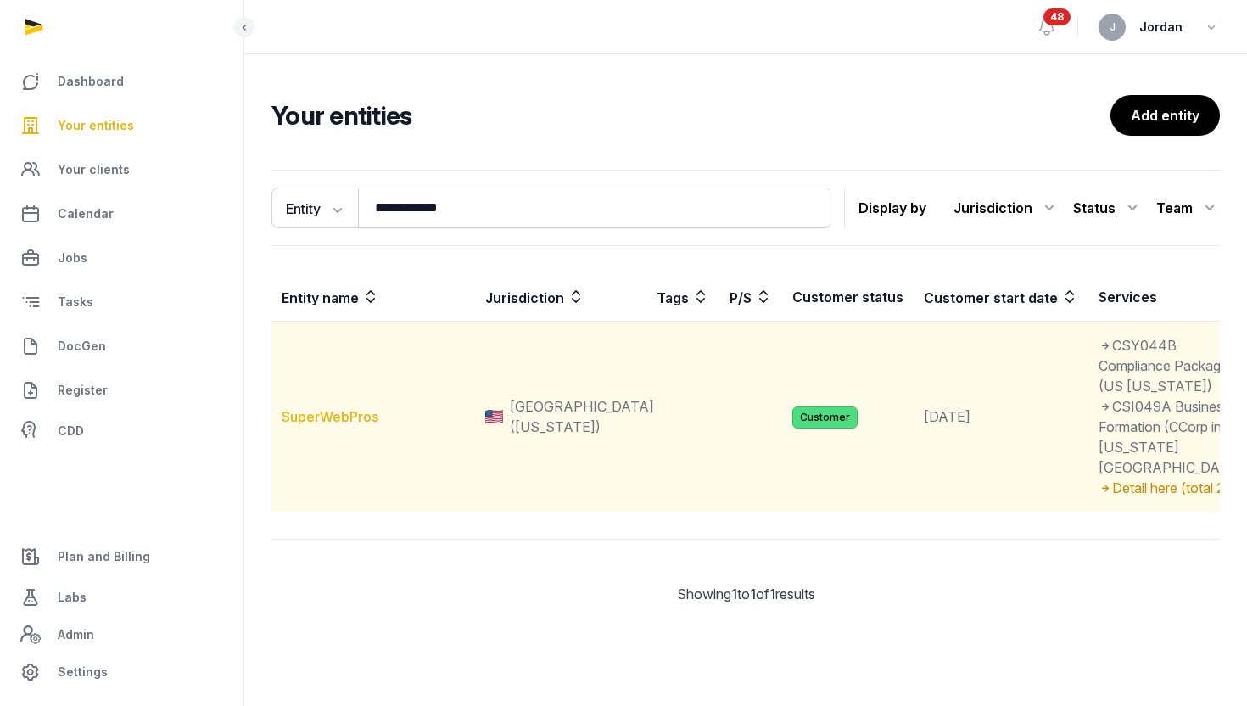
click at [328, 425] on link "SuperWebPros" at bounding box center [330, 416] width 97 height 17
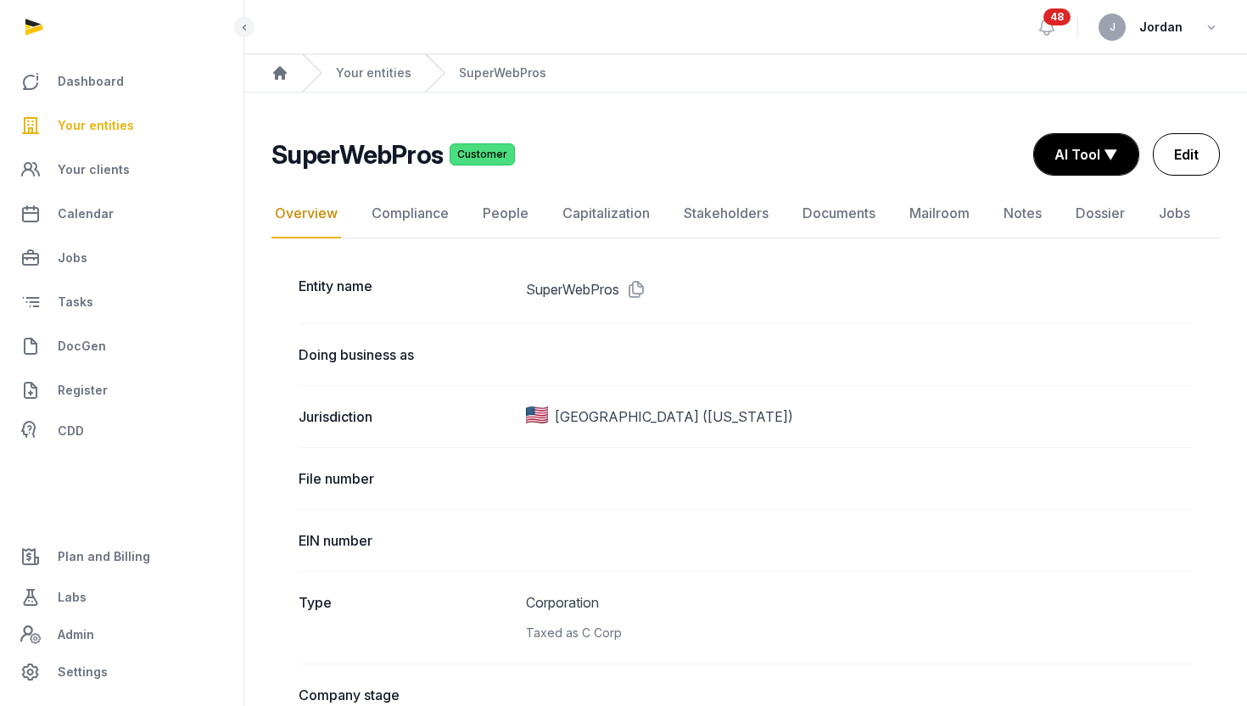
click at [1164, 143] on link "Edit" at bounding box center [1186, 154] width 67 height 42
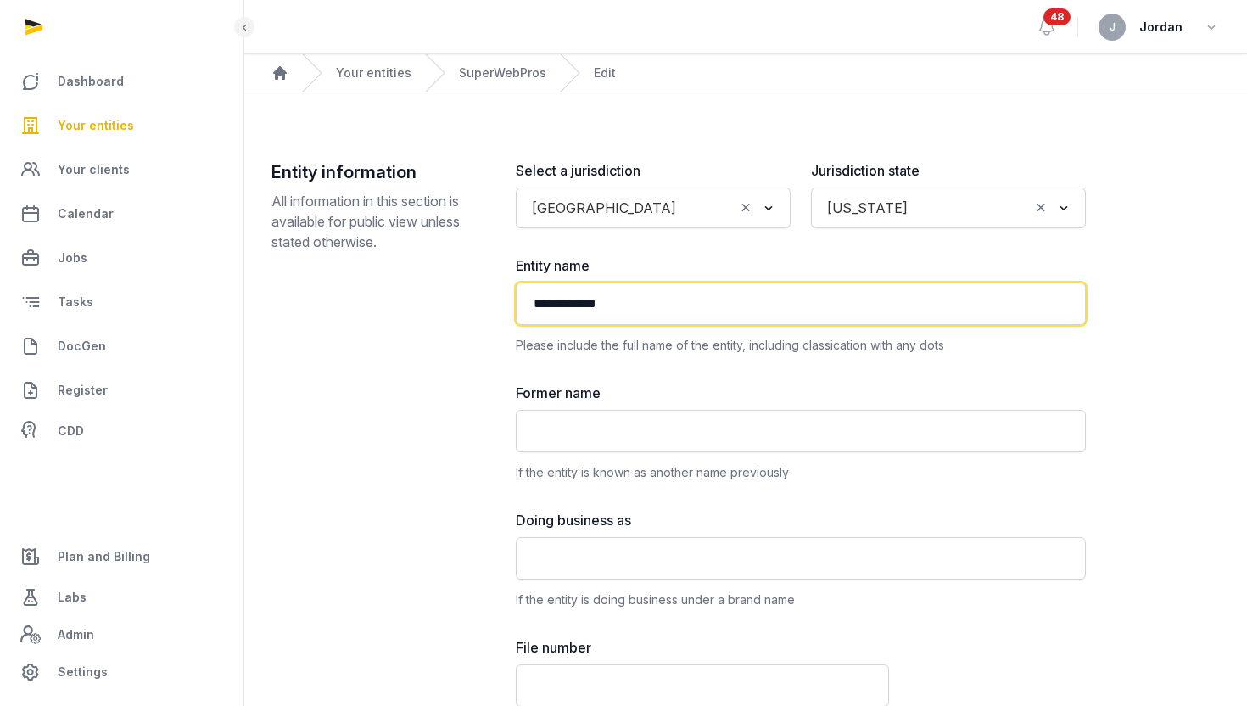
click at [613, 310] on input "**********" at bounding box center [801, 303] width 570 height 42
paste input "**********"
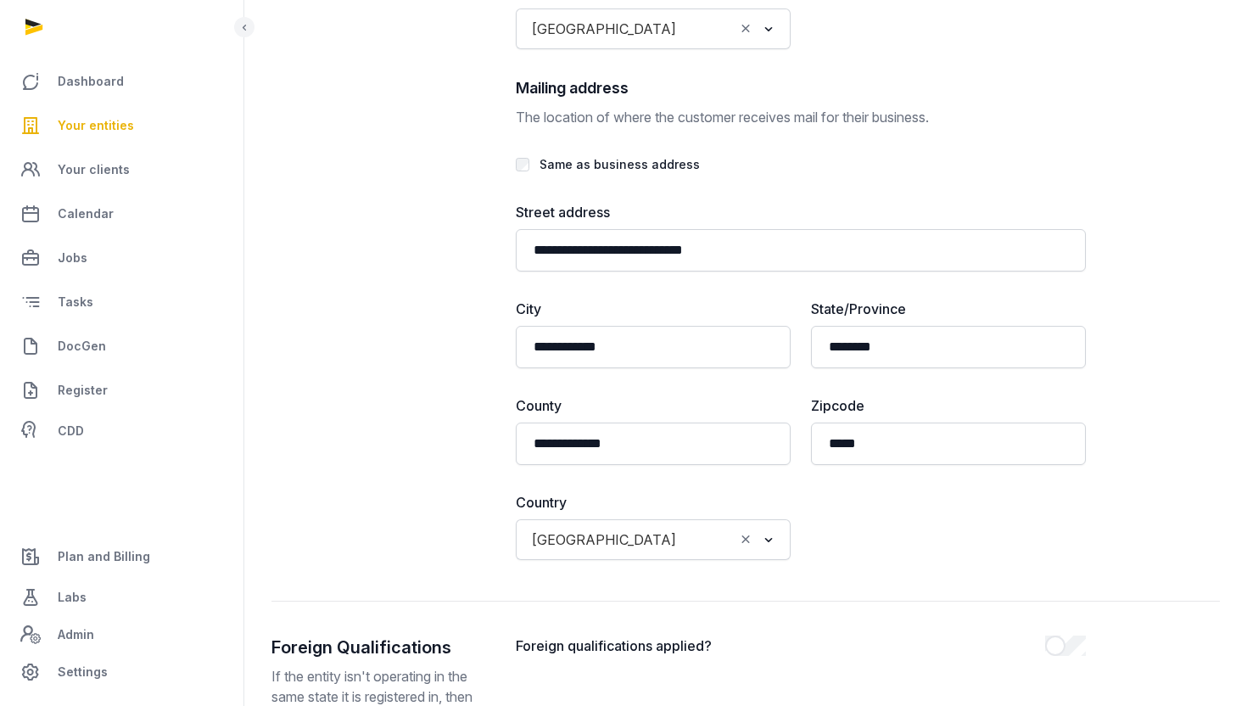
scroll to position [3932, 0]
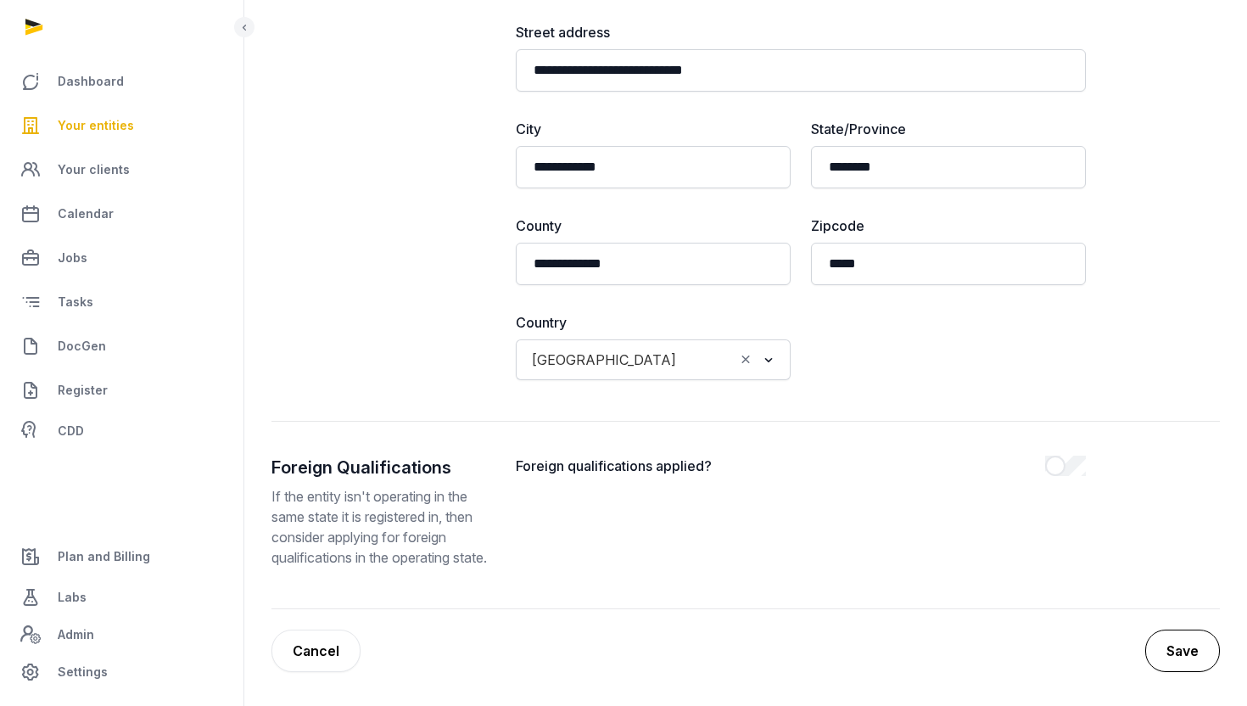
type input "**********"
click at [1194, 662] on button "Save" at bounding box center [1182, 650] width 75 height 42
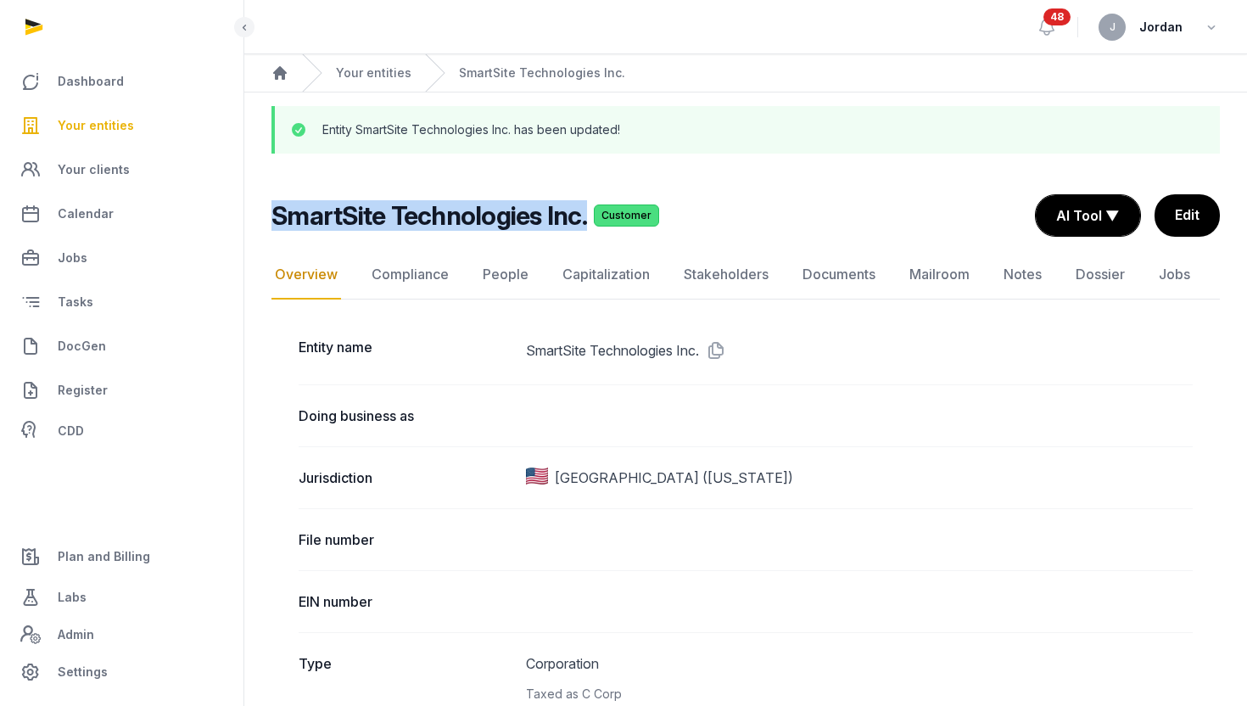
drag, startPoint x: 273, startPoint y: 223, endPoint x: 584, endPoint y: 229, distance: 310.5
click at [584, 229] on h2 "SmartSite Technologies Inc." at bounding box center [428, 215] width 315 height 31
copy h2 "SmartSite Technologies Inc."
click at [133, 130] on link "Your entities" at bounding box center [122, 125] width 216 height 41
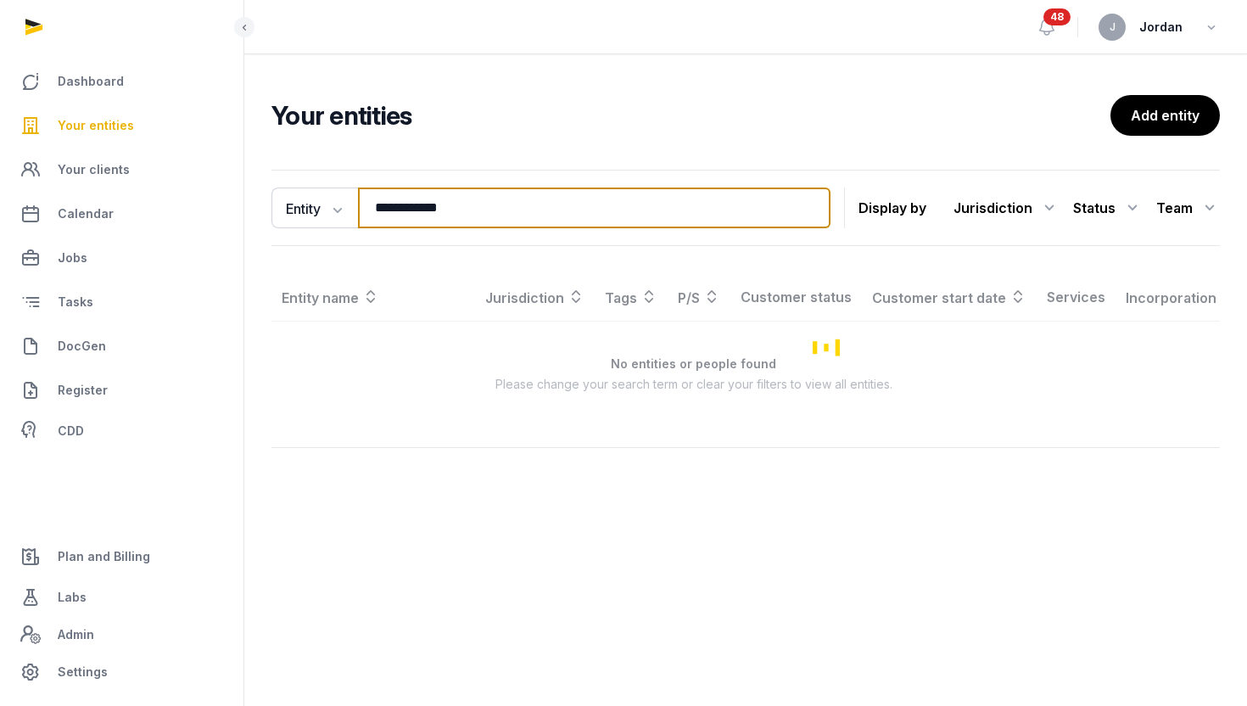
click at [404, 192] on input "**********" at bounding box center [594, 207] width 472 height 41
paste input "search"
type input "**********"
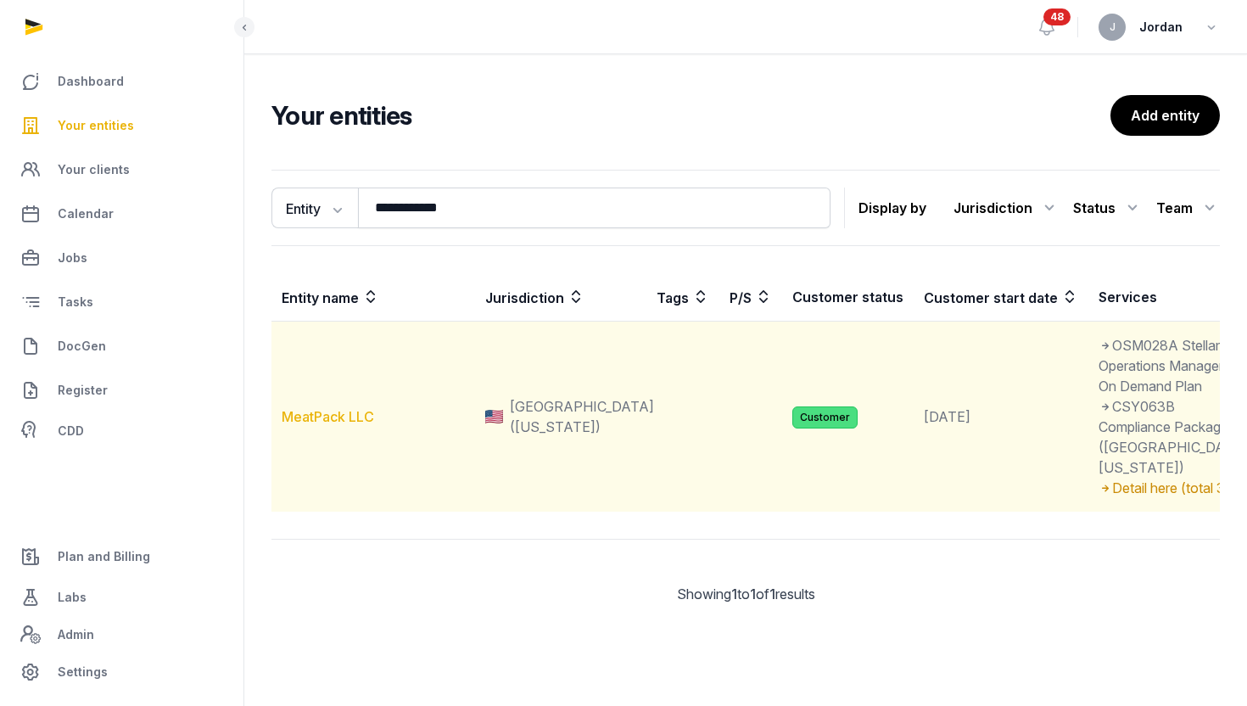
click at [348, 425] on link "MeatPack LLC" at bounding box center [328, 416] width 92 height 17
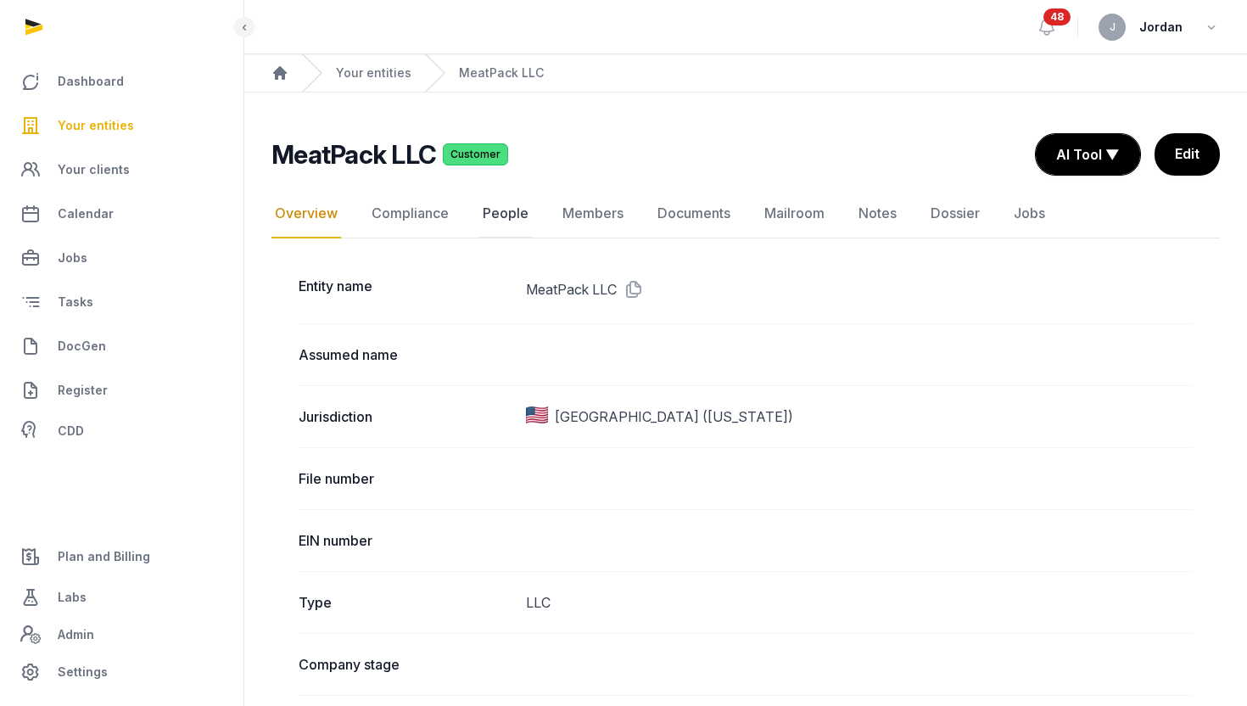
click at [504, 219] on link "People" at bounding box center [505, 213] width 53 height 49
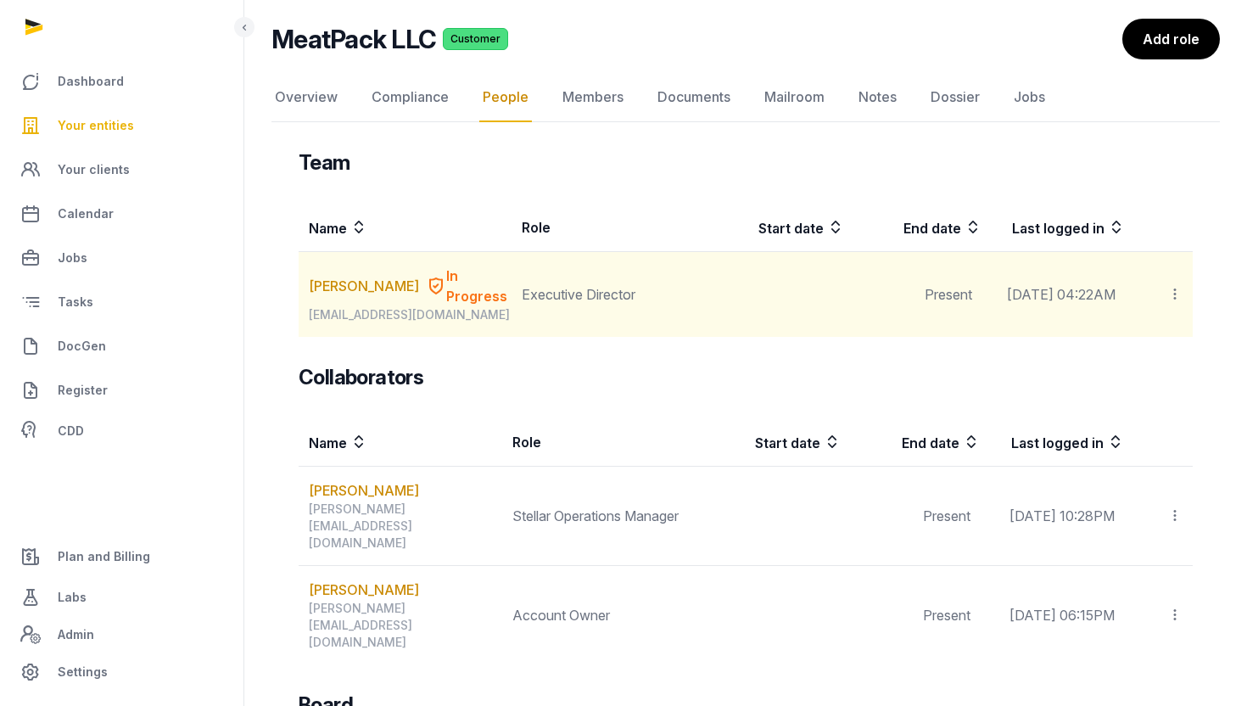
scroll to position [77, 0]
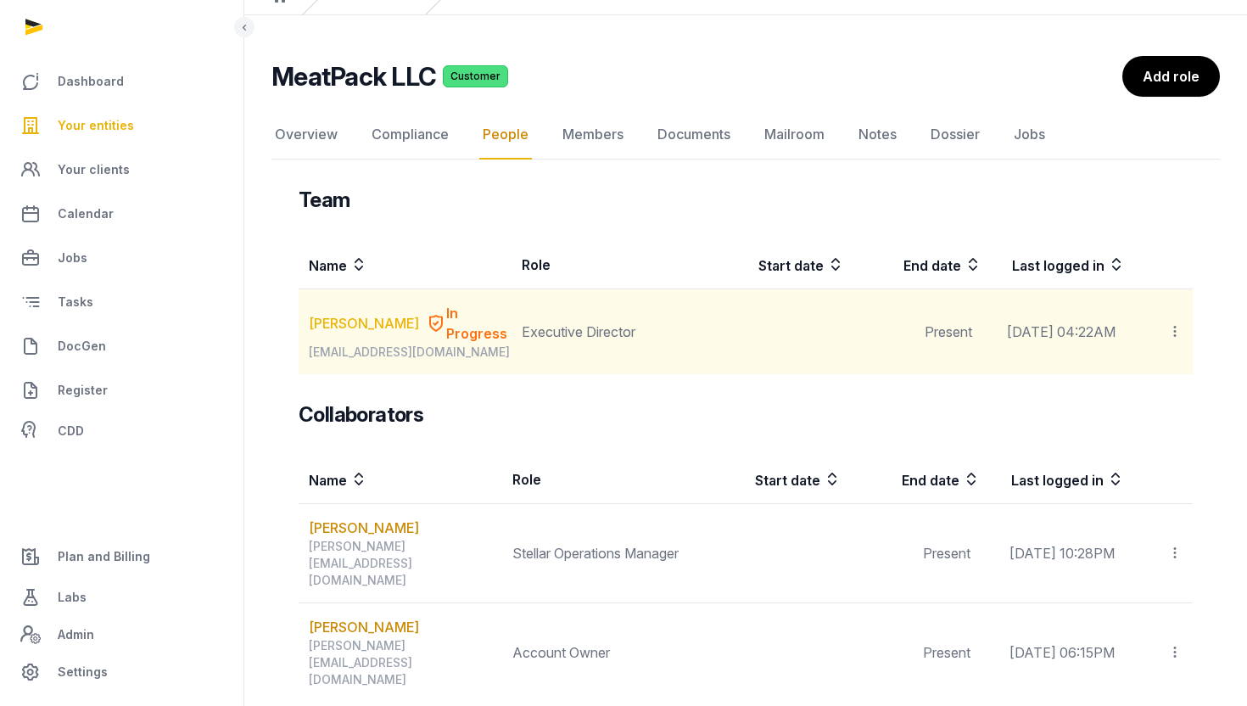
click at [366, 319] on link "Jasman Ng" at bounding box center [364, 323] width 110 height 20
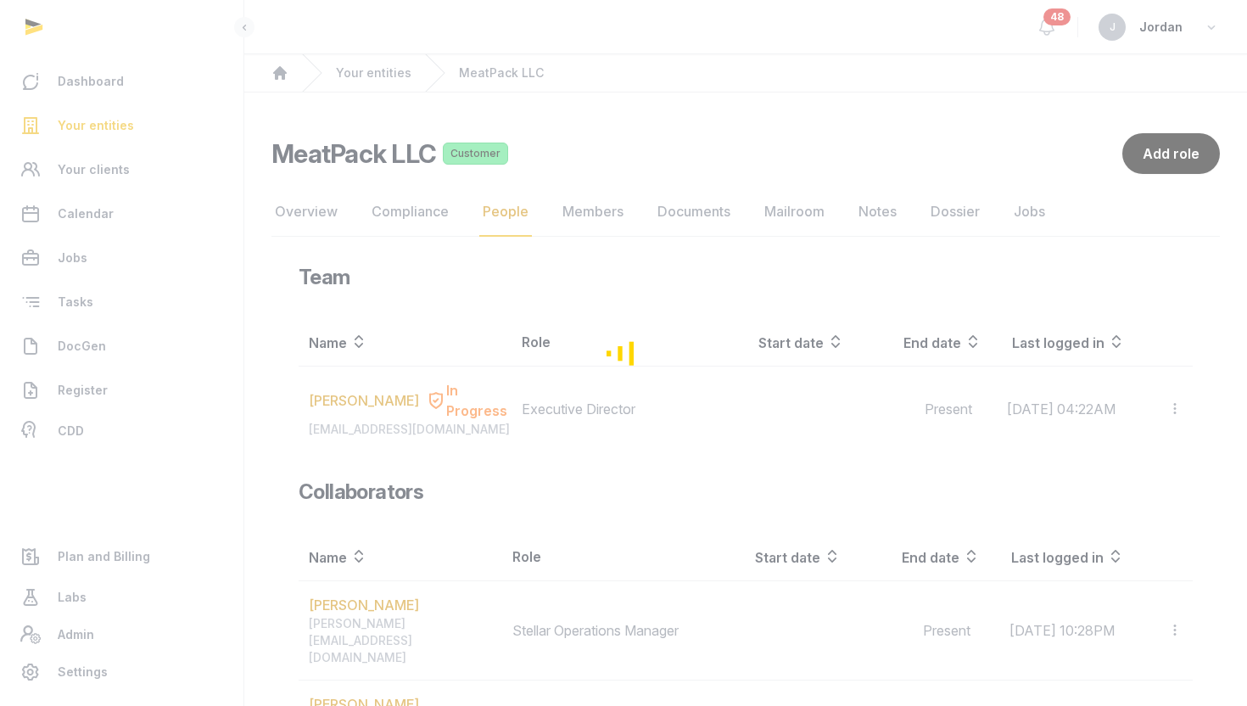
click at [702, 213] on div "Overview Compliance People Members Documents Mailroom Notes Dossier Jobs Team N…" at bounding box center [745, 598] width 948 height 822
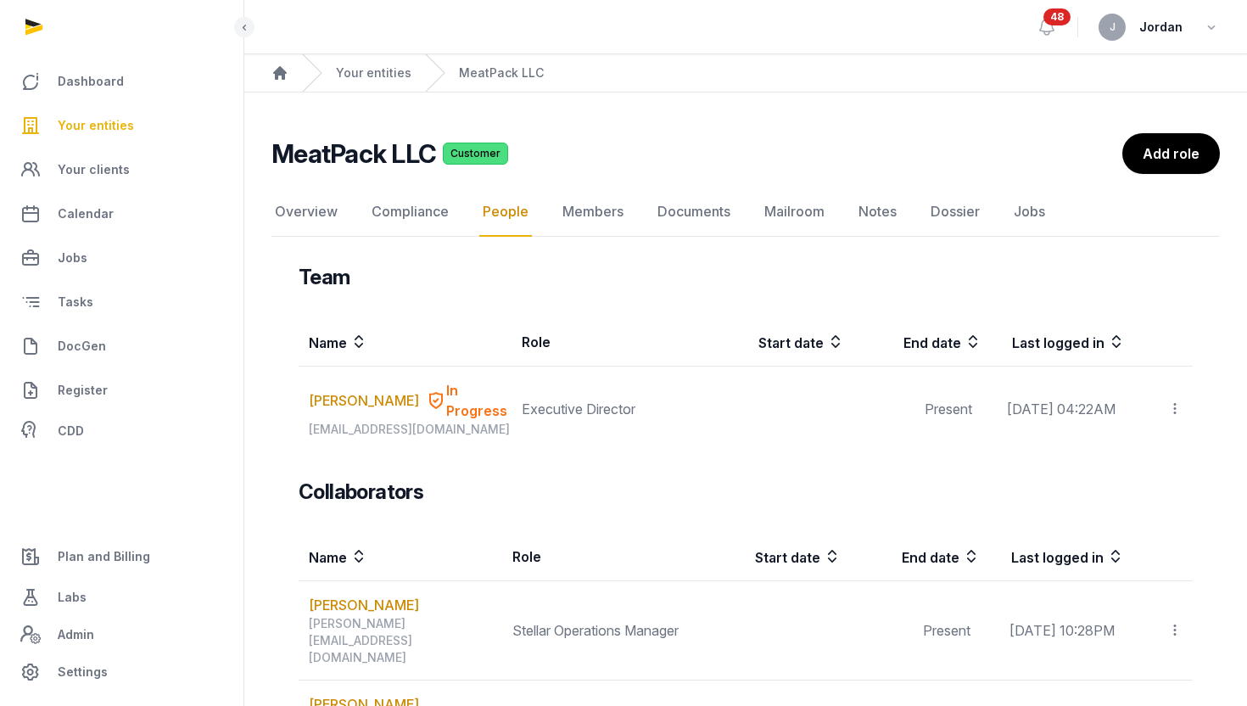
click at [702, 213] on link "Documents" at bounding box center [694, 211] width 80 height 49
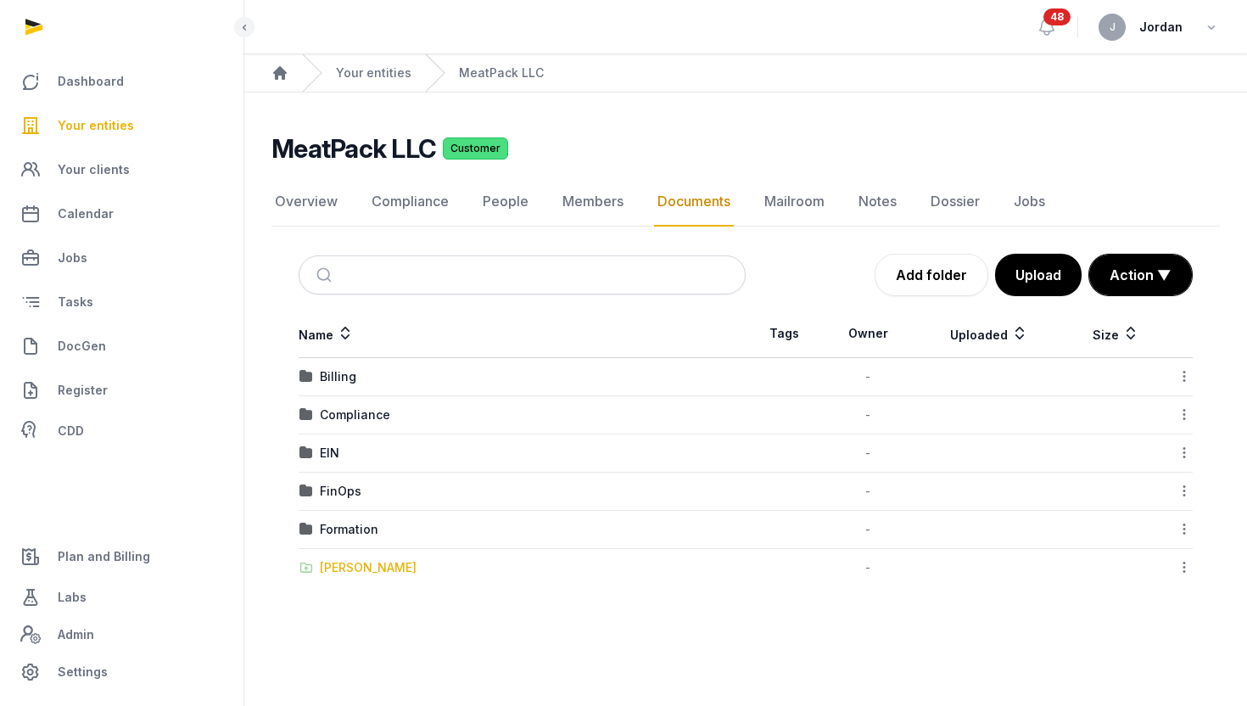
click at [354, 562] on div "Shared Folder" at bounding box center [368, 567] width 97 height 17
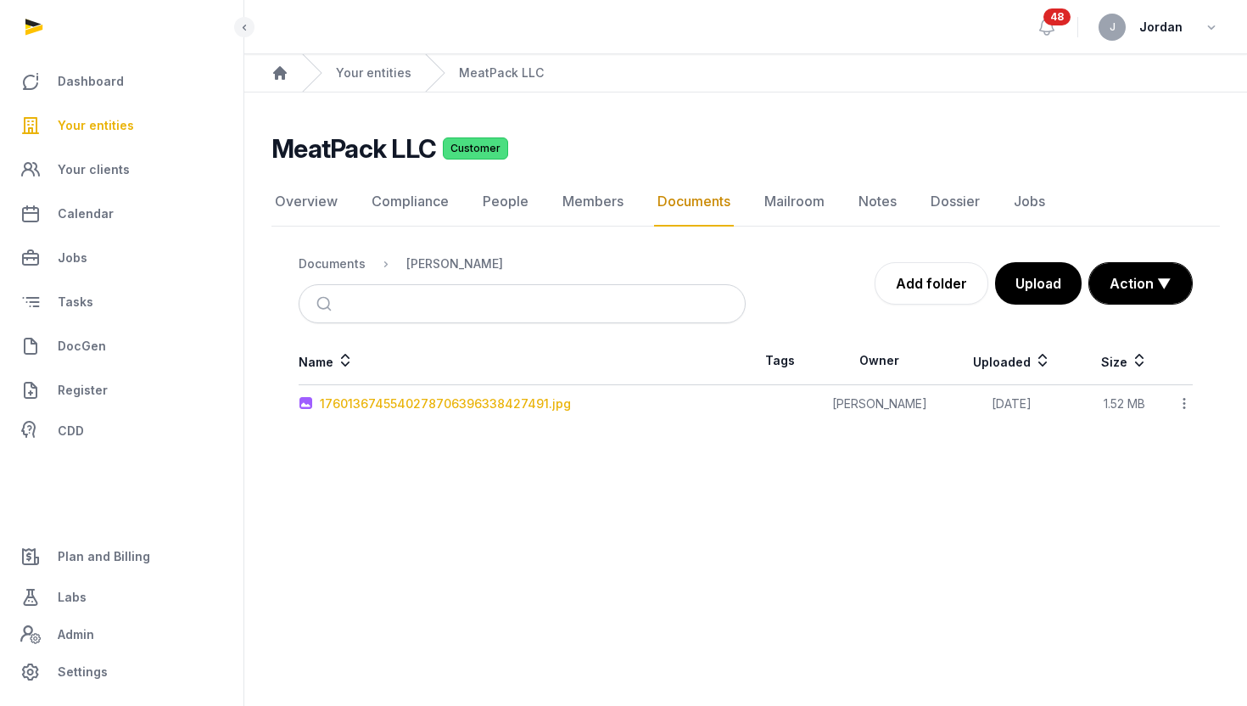
click at [550, 405] on div "1760136745540278706396338427491.jpg" at bounding box center [445, 403] width 251 height 17
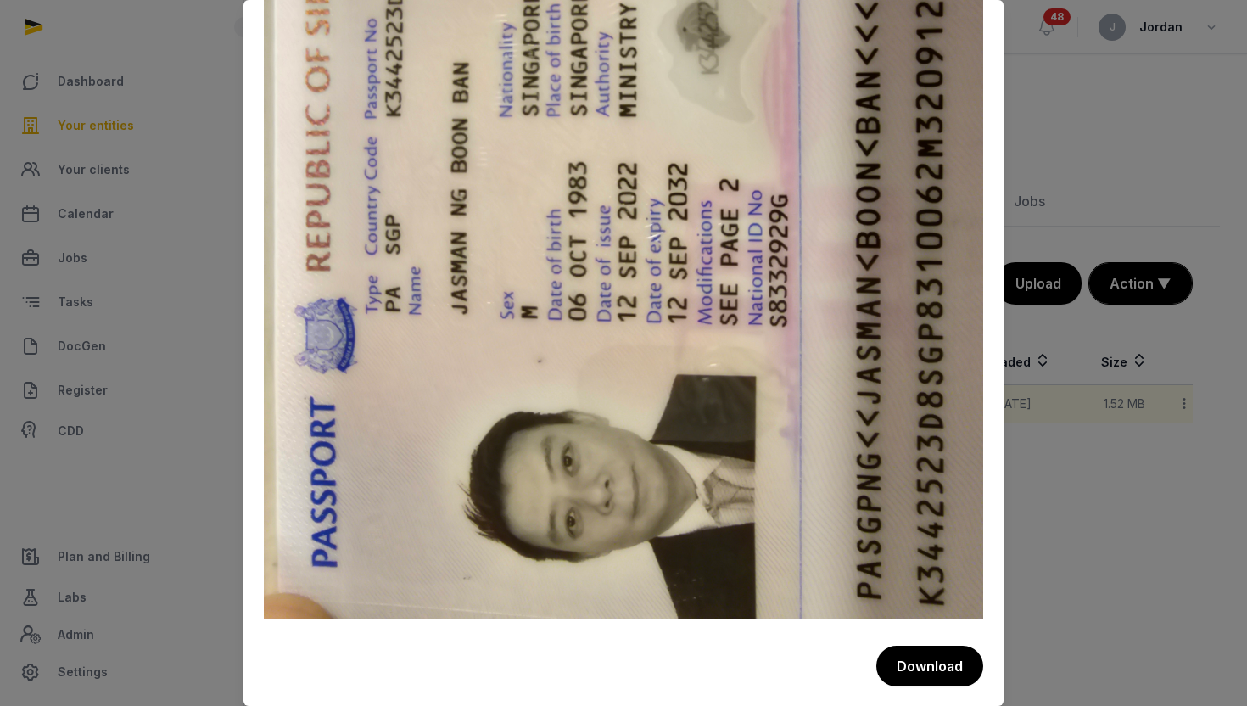
scroll to position [395, 0]
click at [937, 670] on button "Download" at bounding box center [928, 666] width 109 height 42
click at [1210, 556] on div at bounding box center [623, 353] width 1247 height 706
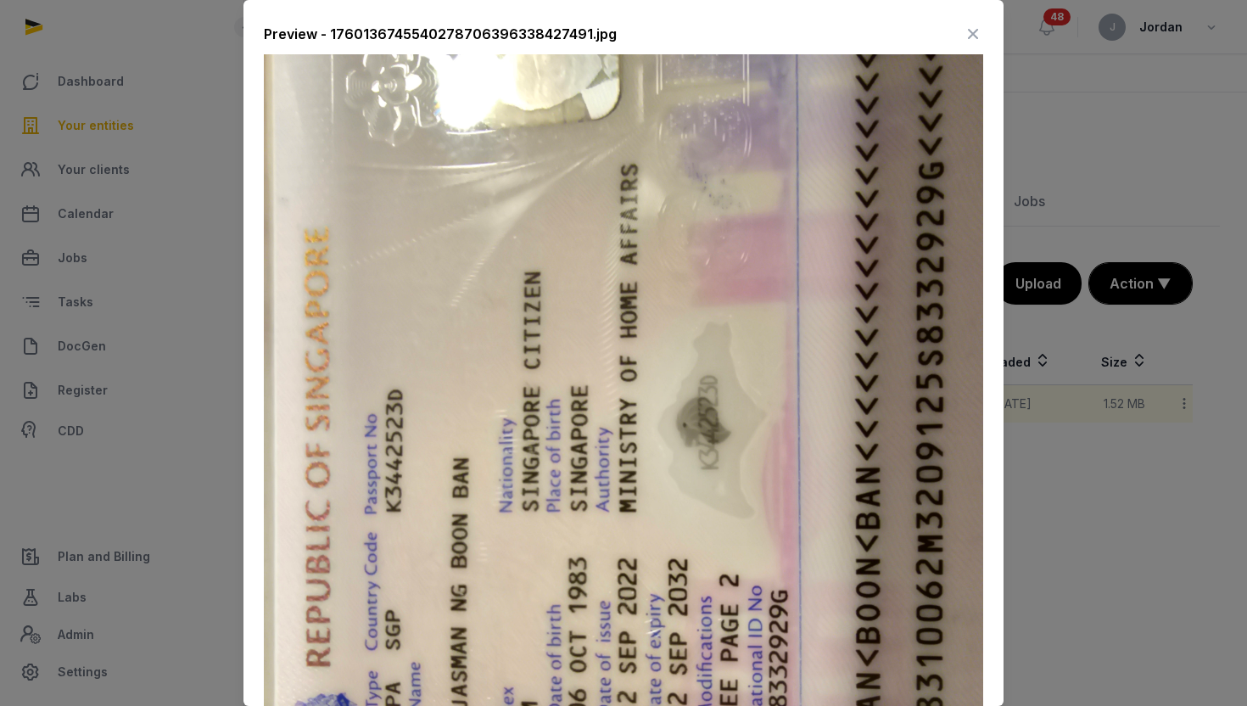
click at [967, 36] on icon at bounding box center [973, 33] width 20 height 27
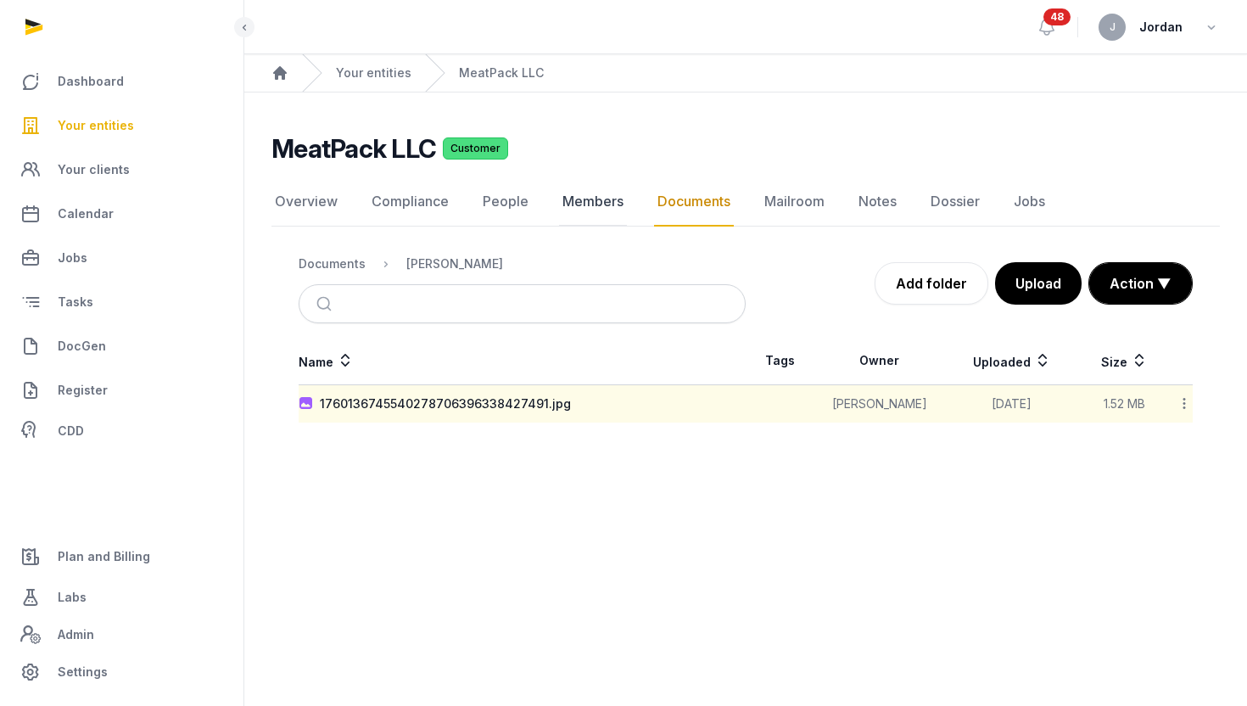
click at [589, 203] on link "Members" at bounding box center [593, 201] width 68 height 49
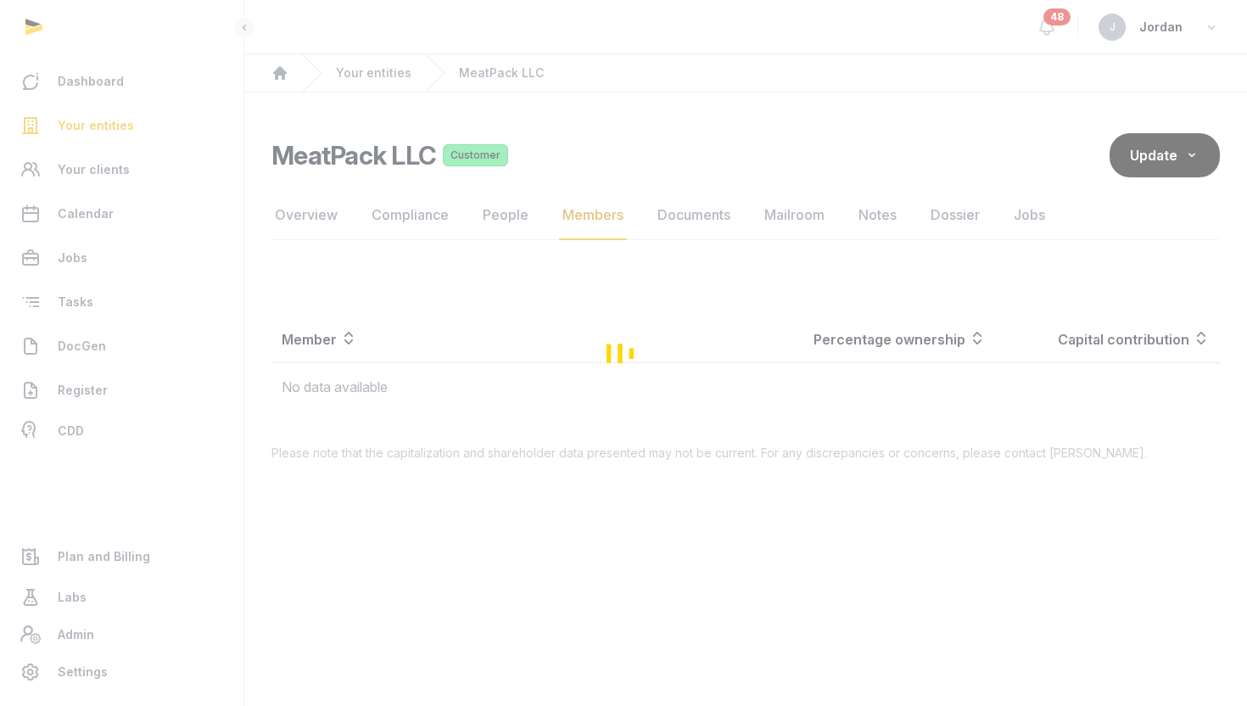
click at [509, 215] on div "Loading" at bounding box center [623, 353] width 1247 height 706
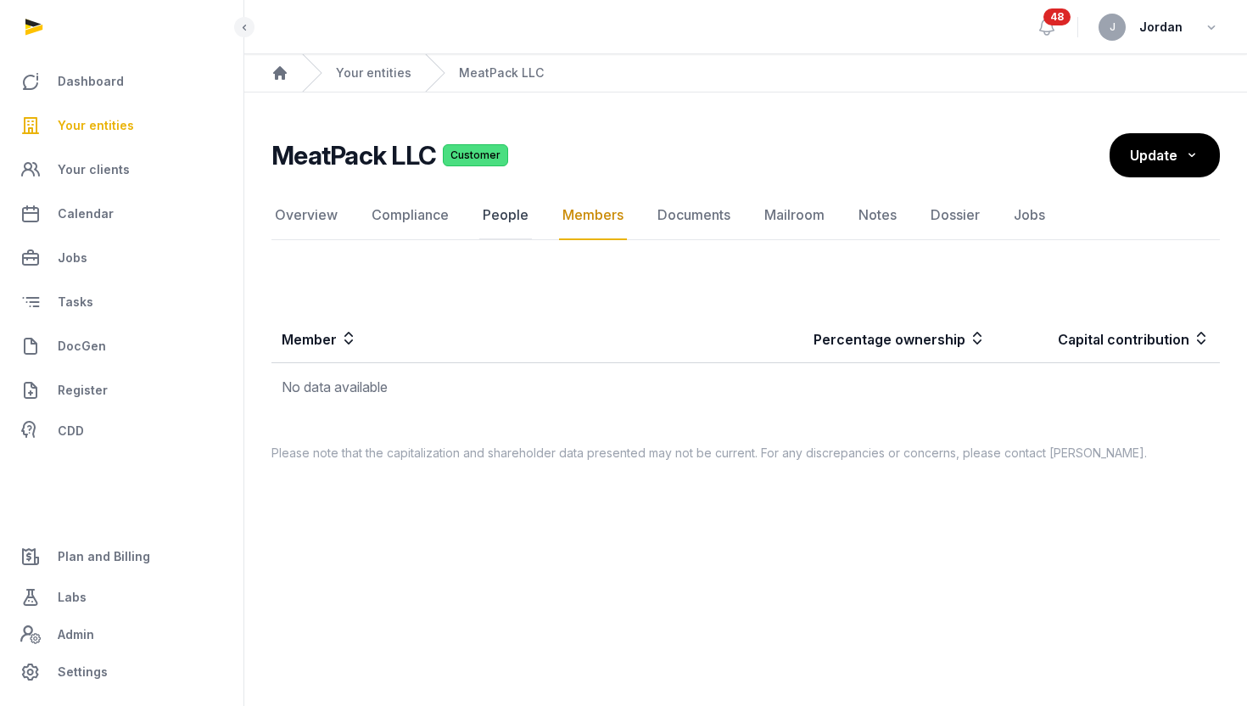
click at [509, 215] on link "People" at bounding box center [505, 215] width 53 height 49
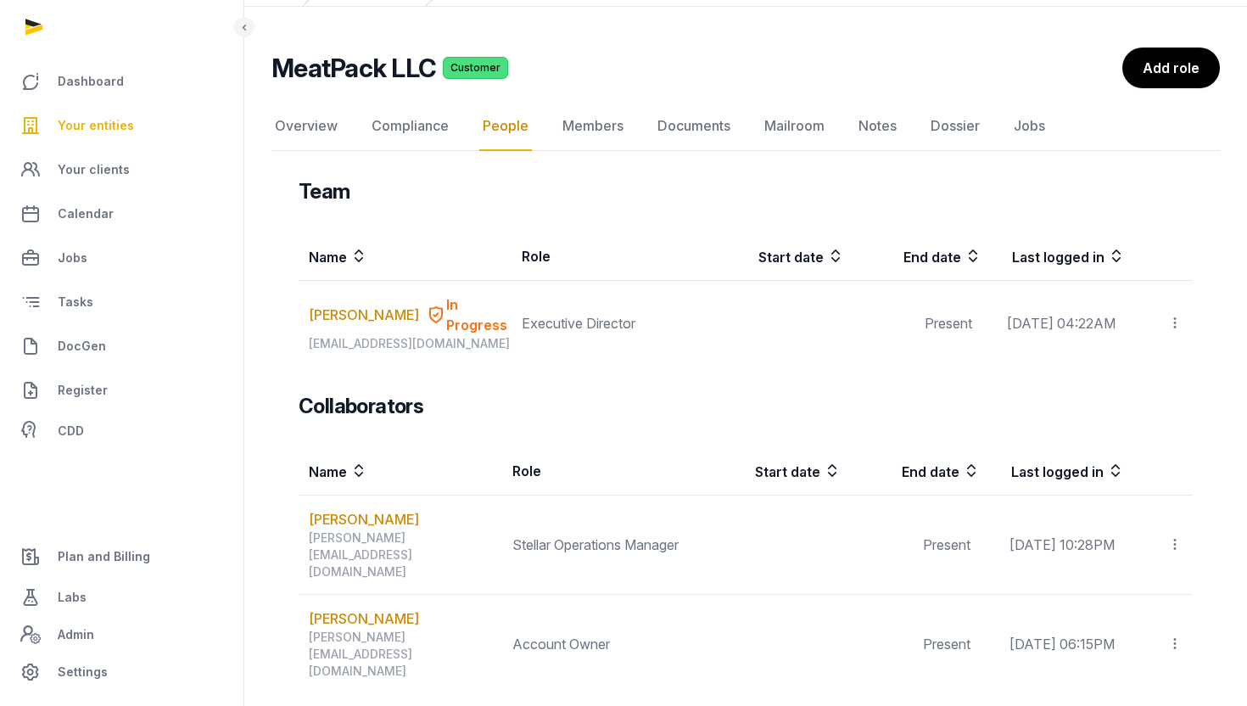
scroll to position [85, 0]
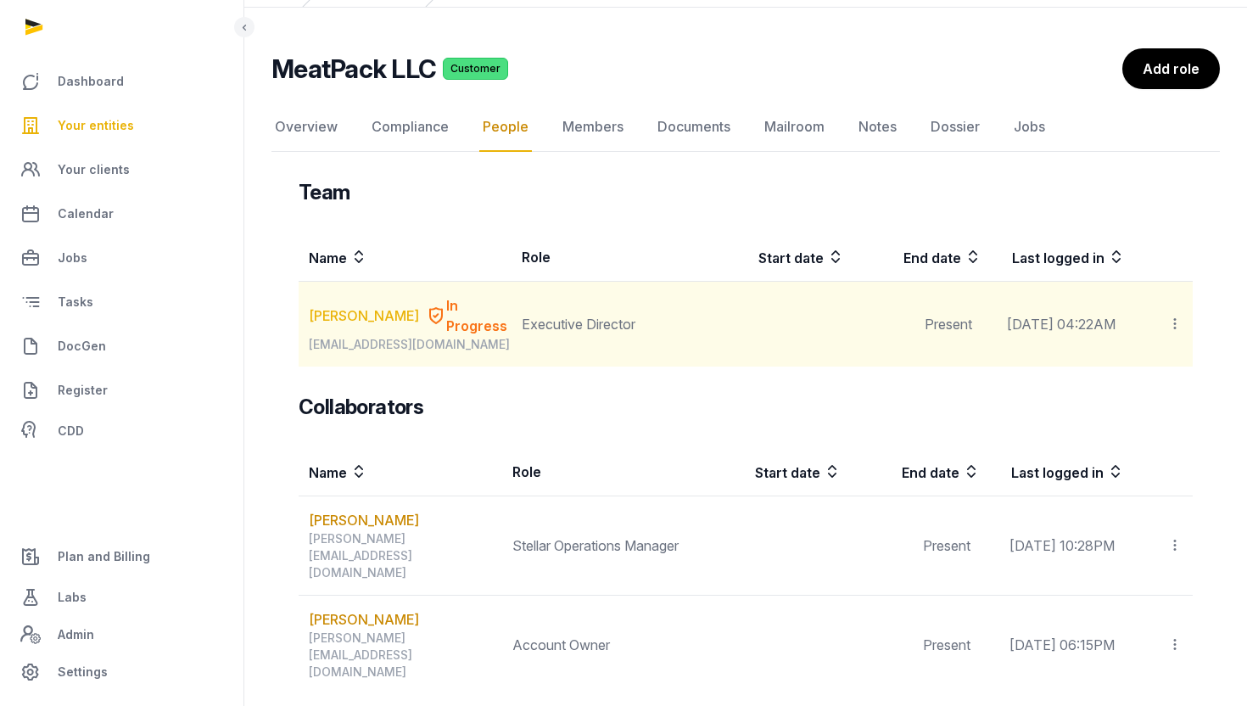
click at [333, 306] on link "[PERSON_NAME]" at bounding box center [364, 315] width 110 height 20
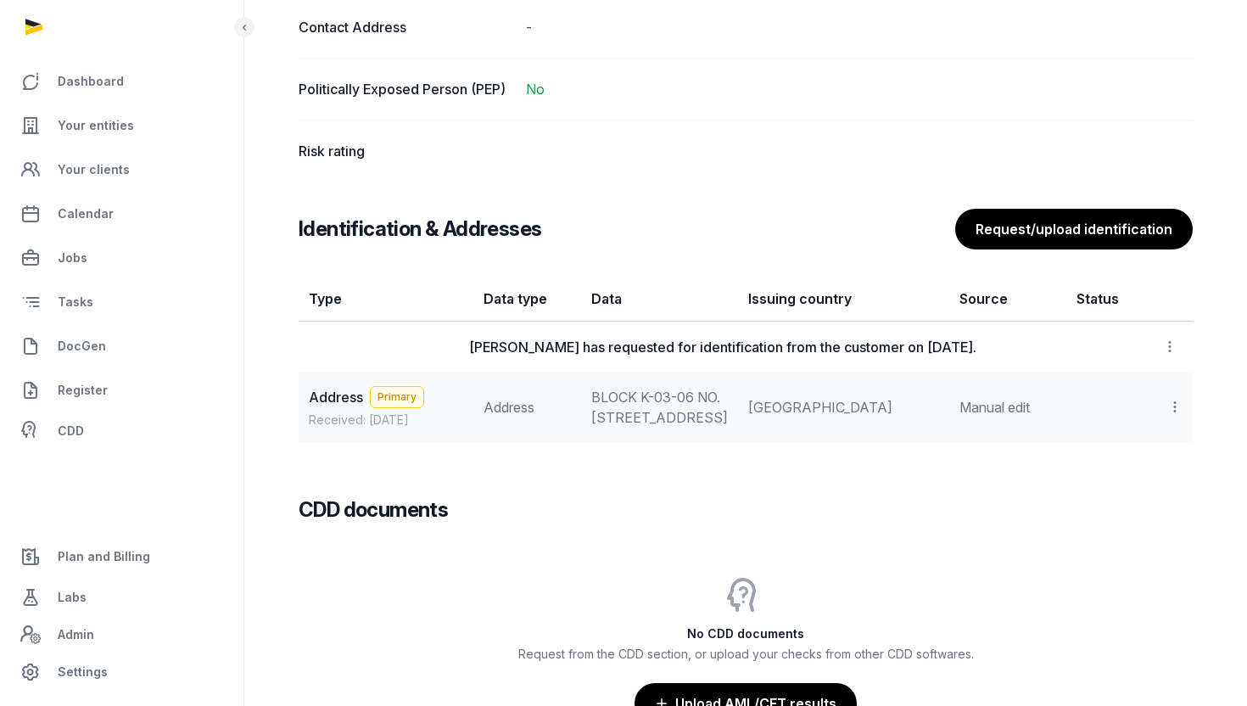
scroll to position [1218, 0]
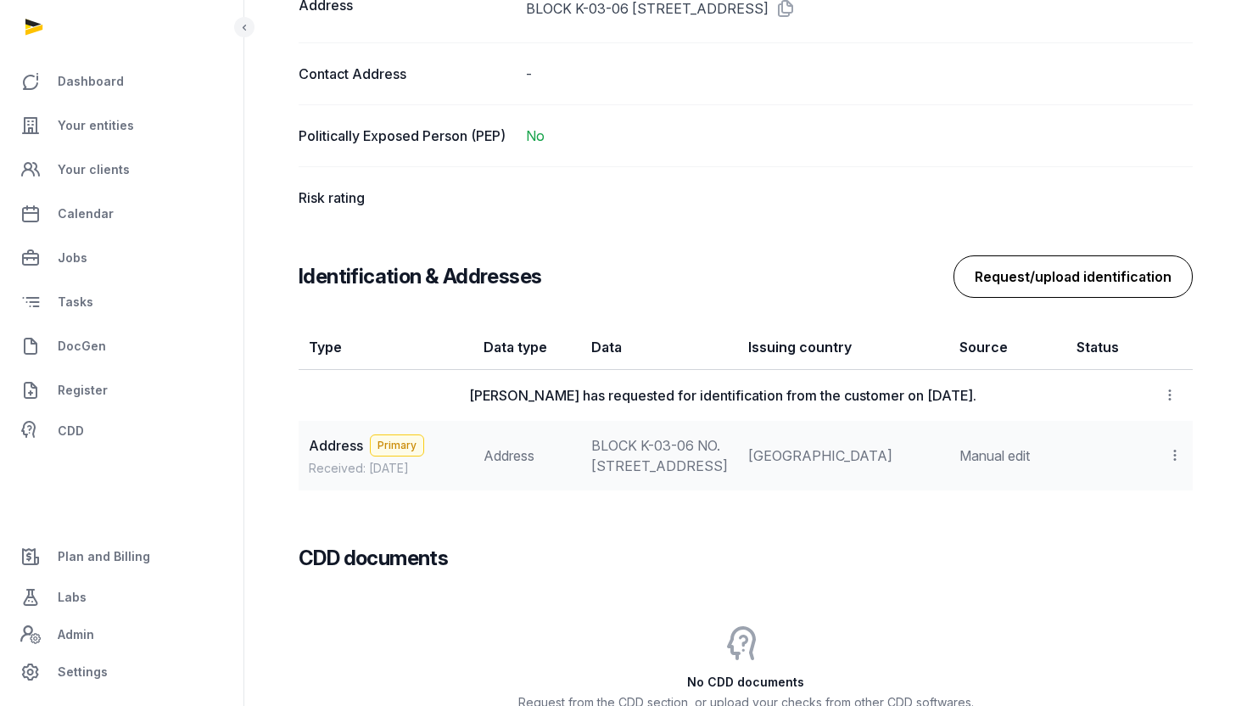
click at [1055, 295] on button "Request/upload identification" at bounding box center [1072, 276] width 239 height 42
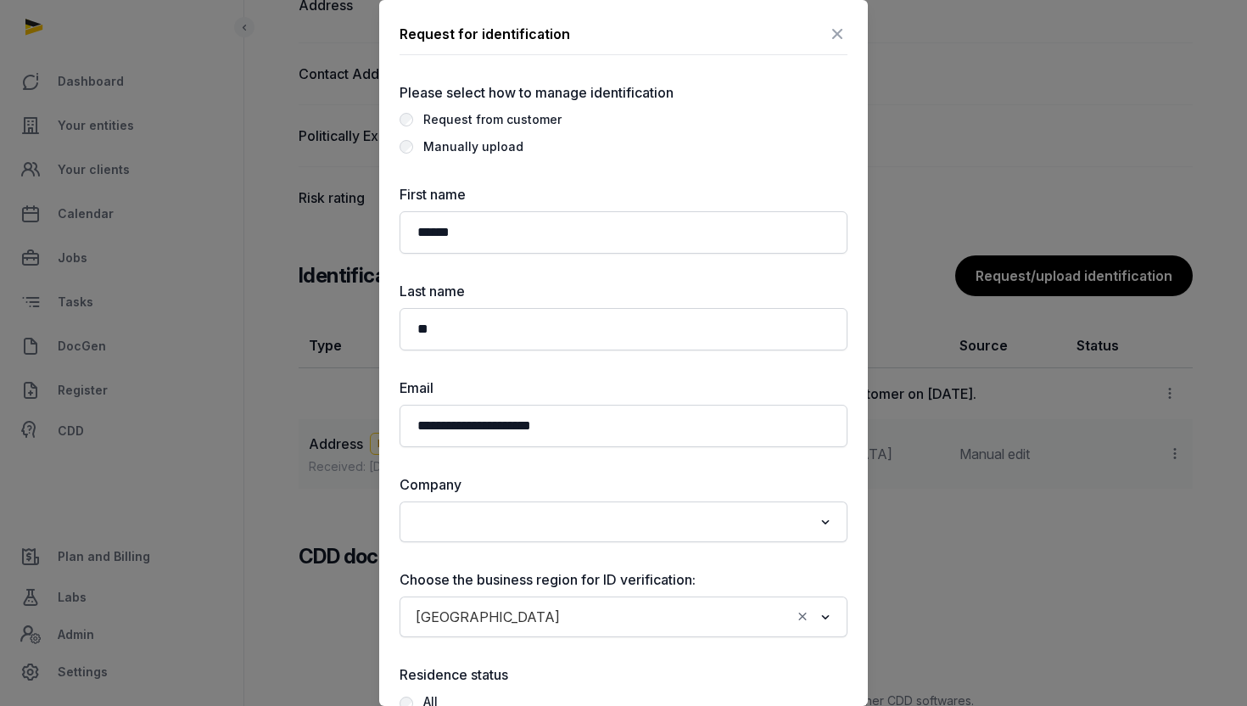
click at [511, 146] on div "Manually upload" at bounding box center [473, 147] width 100 height 20
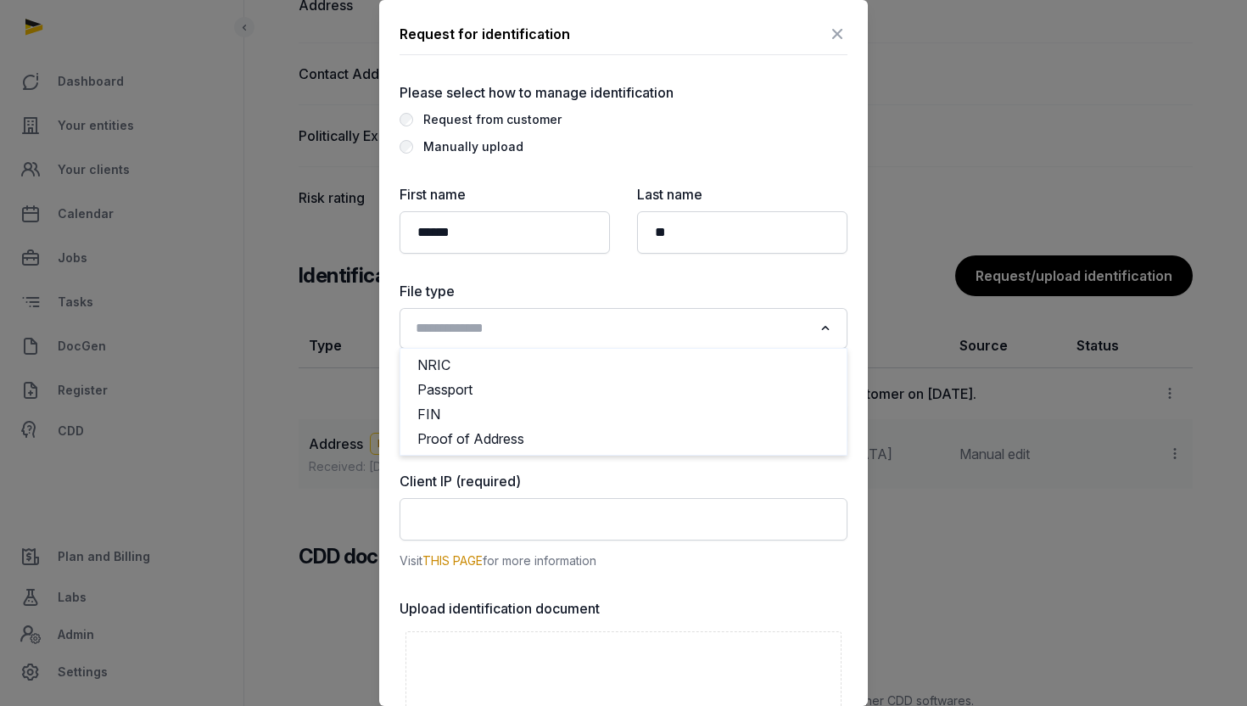
click at [505, 338] on input "Search for option" at bounding box center [611, 328] width 403 height 24
click at [494, 388] on li "Passport" at bounding box center [623, 389] width 446 height 25
click at [567, 413] on input "Search for option" at bounding box center [678, 423] width 223 height 24
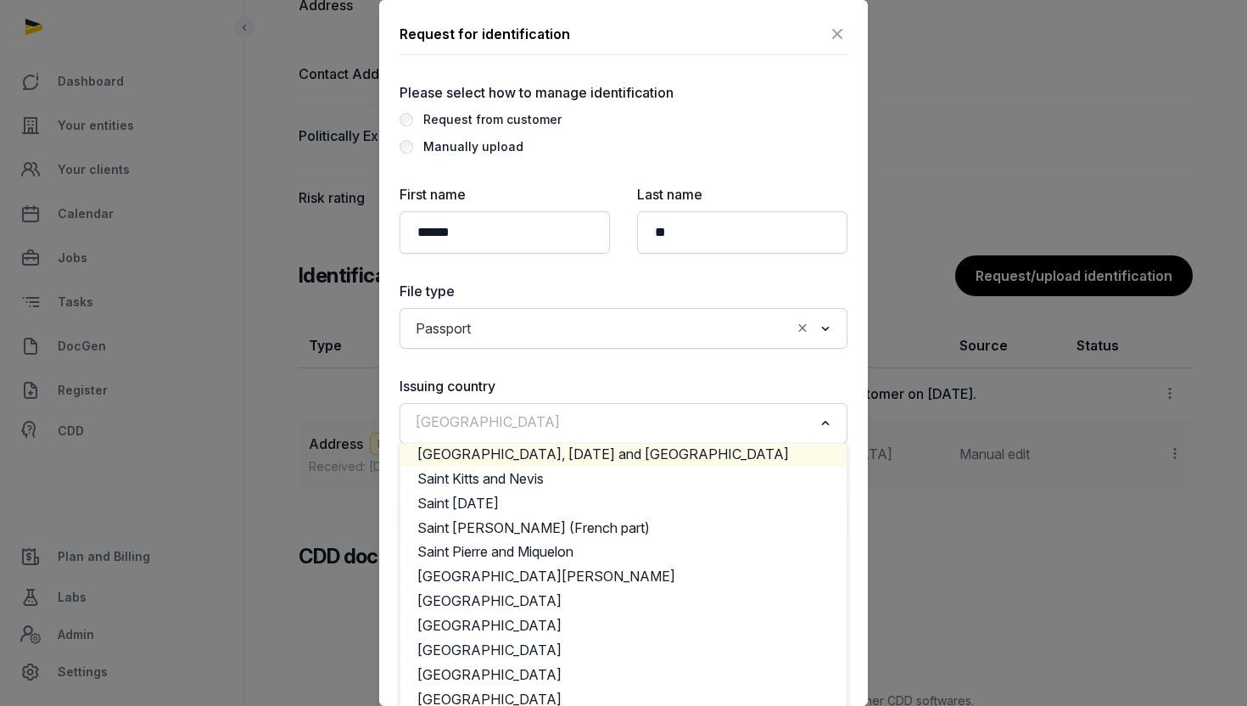
scroll to position [4433, 0]
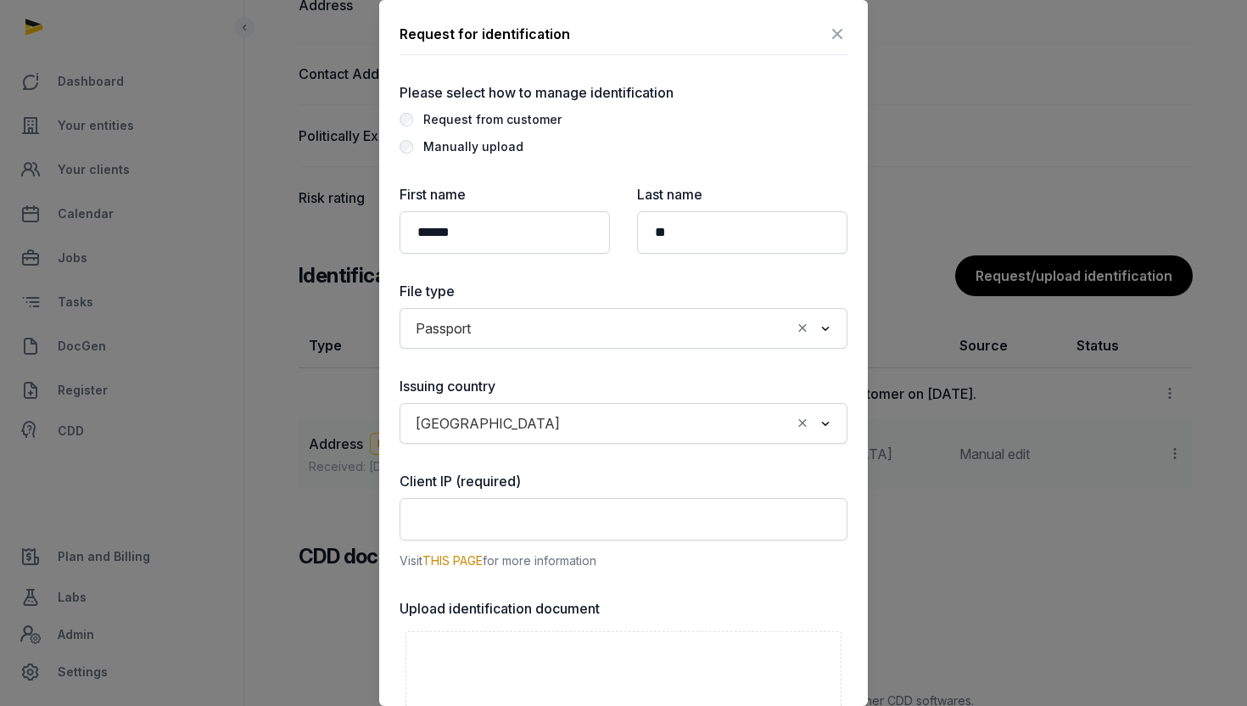
click at [405, 373] on div "First name ****** Last name ** File type Passport Loading... Issuing country Si…" at bounding box center [623, 629] width 448 height 891
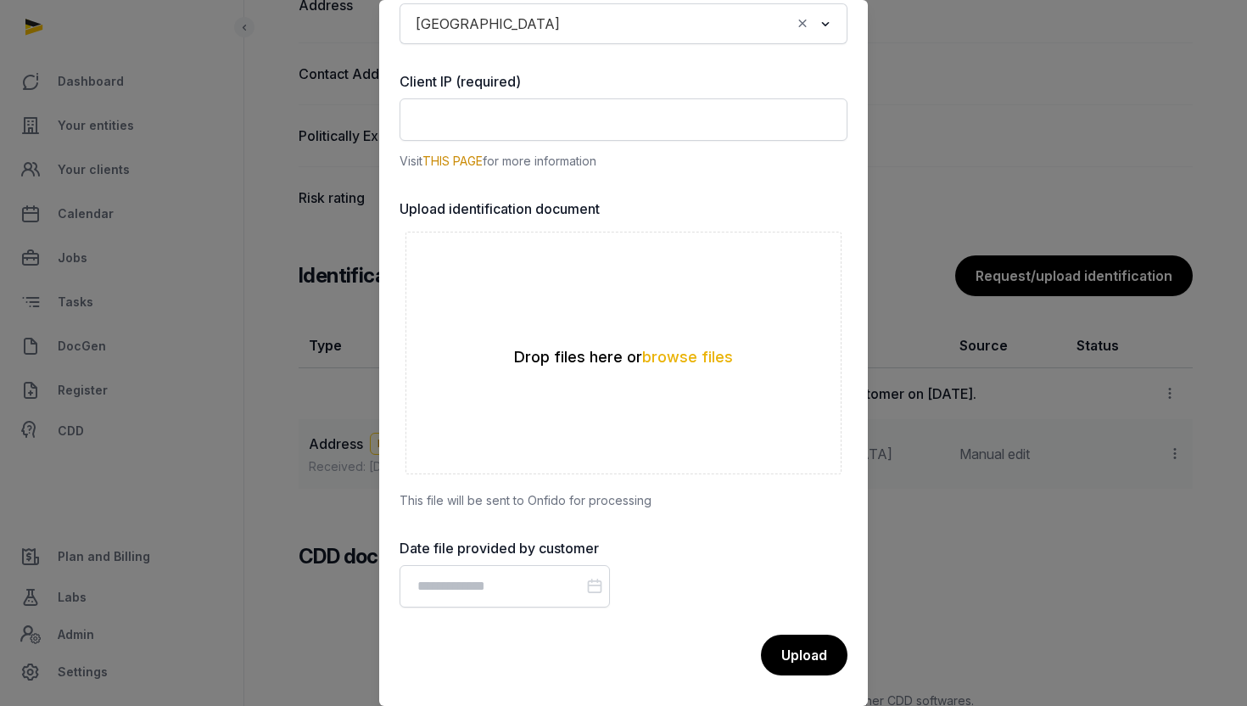
scroll to position [403, 0]
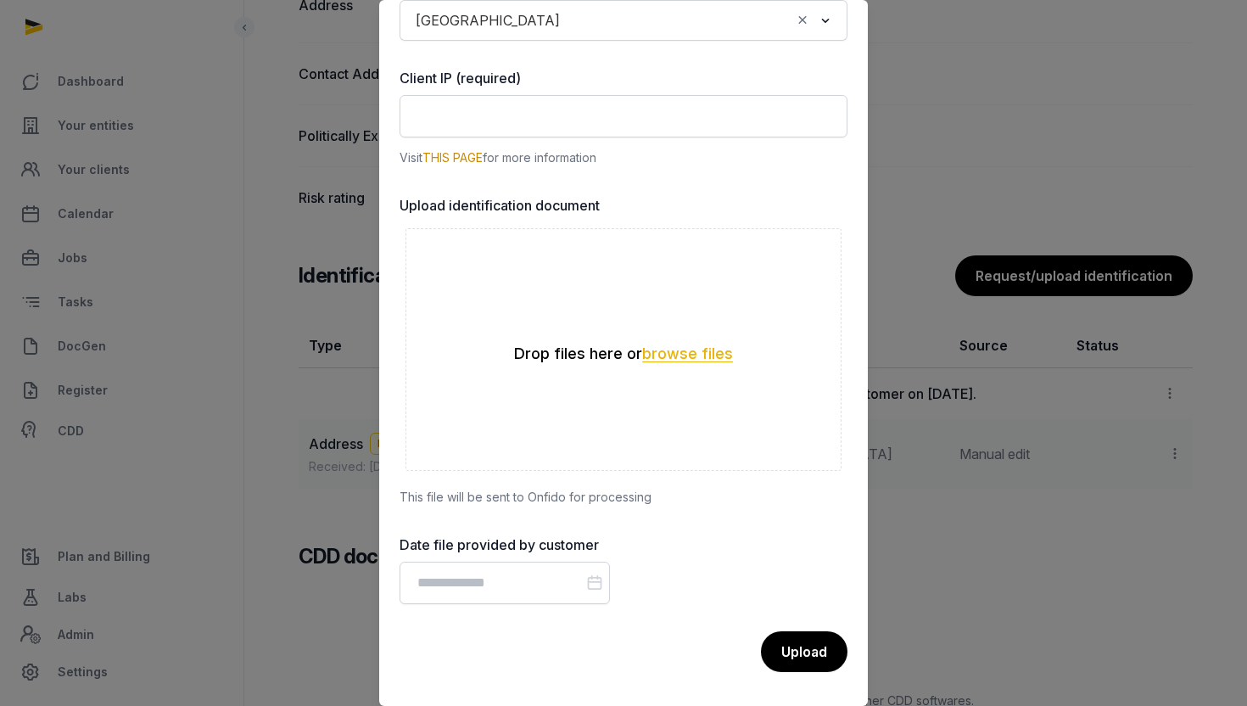
click at [687, 357] on button "browse files" at bounding box center [687, 354] width 91 height 16
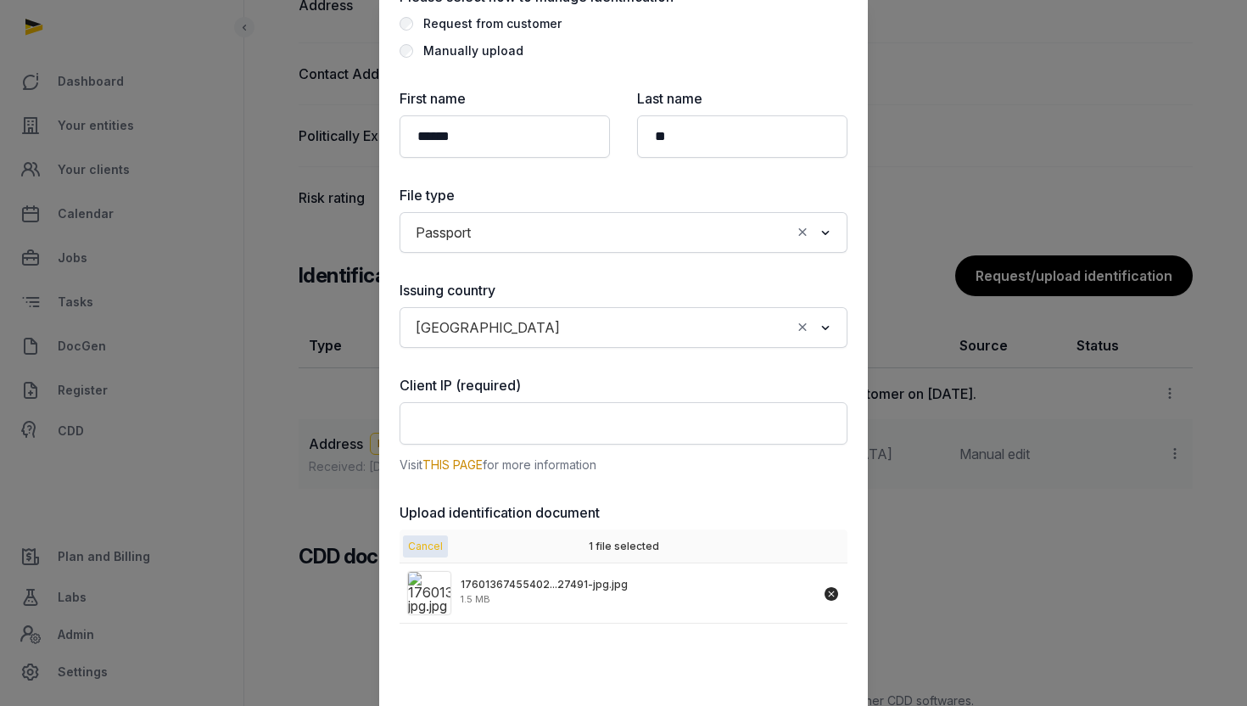
scroll to position [91, 0]
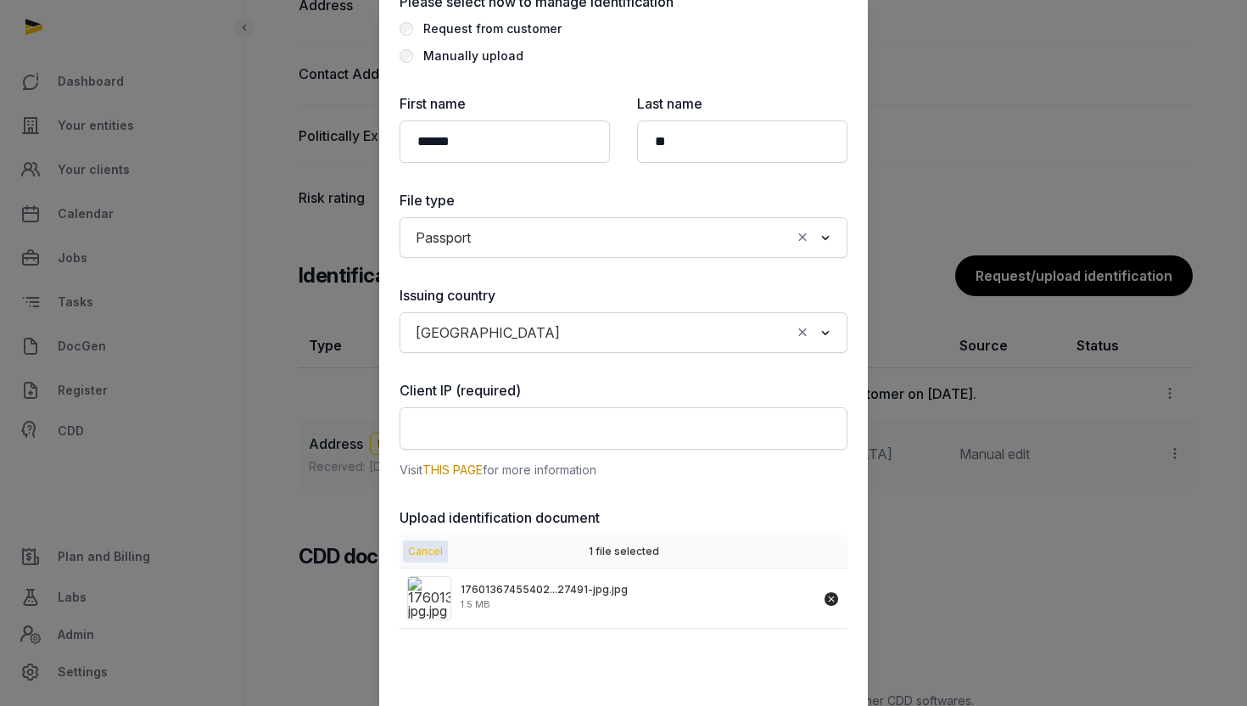
click at [804, 332] on icon "Clear Selected" at bounding box center [802, 332] width 15 height 18
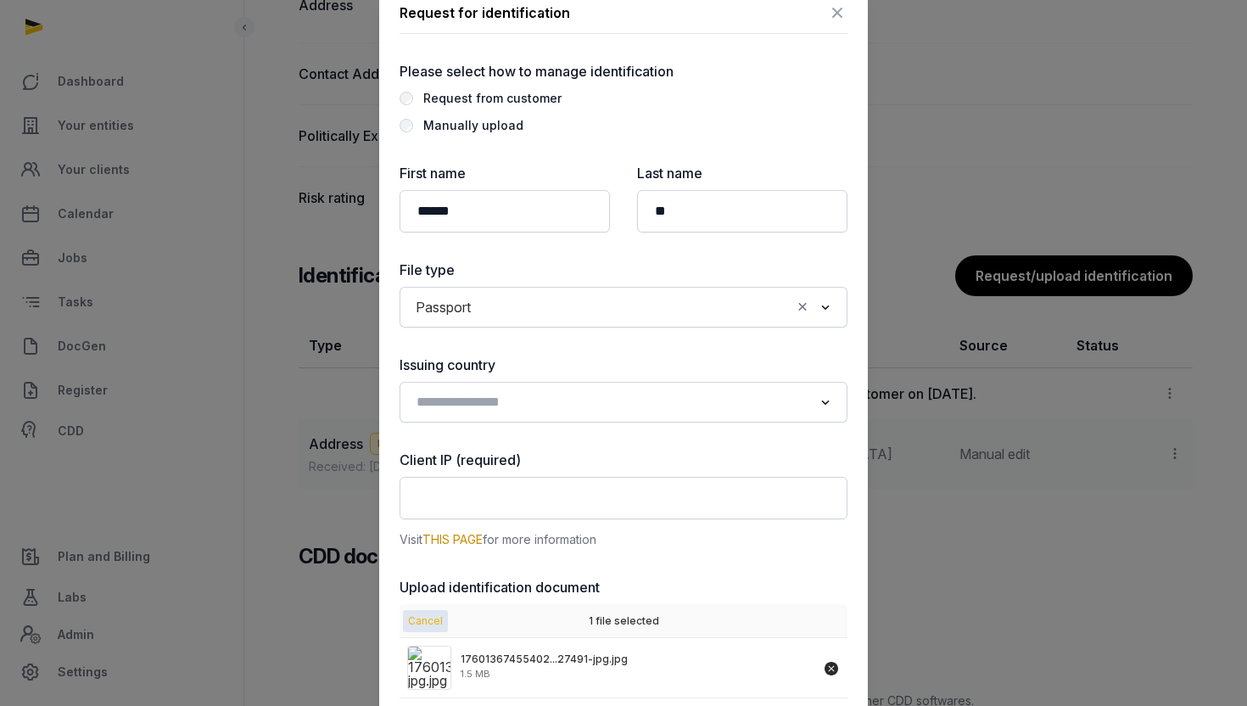
scroll to position [0, 0]
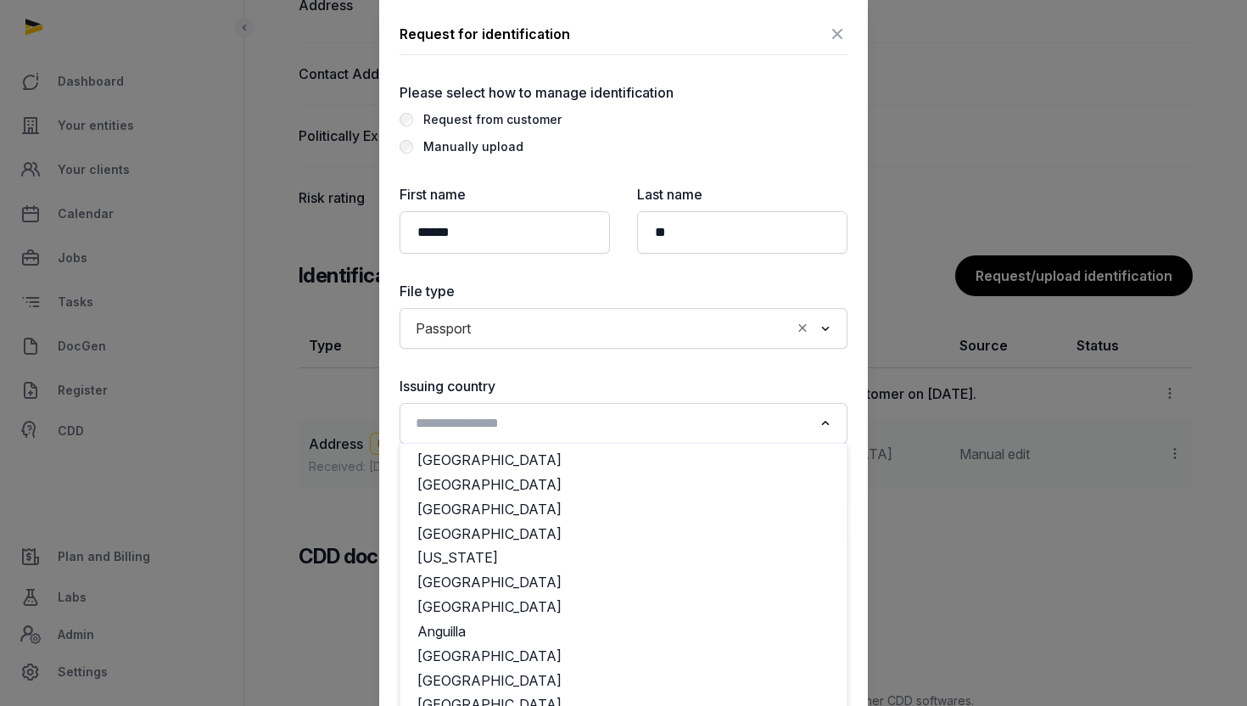
click at [765, 421] on input "Search for option" at bounding box center [611, 423] width 403 height 24
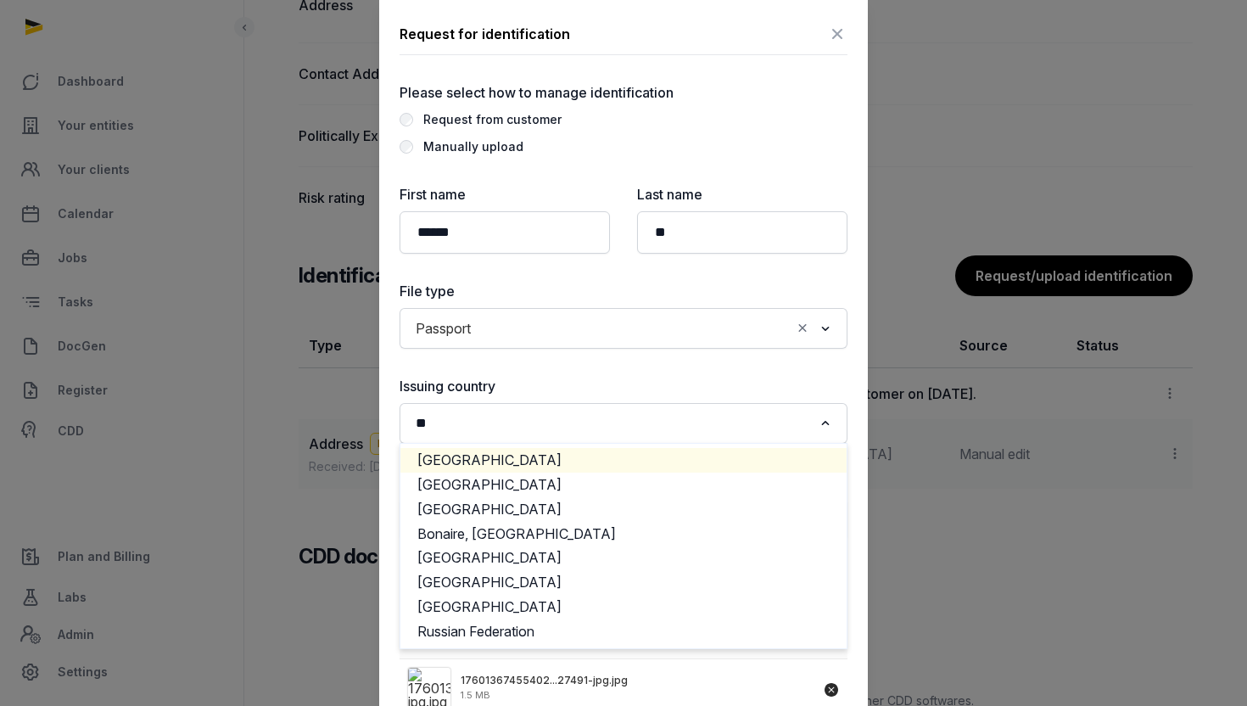
type input "*"
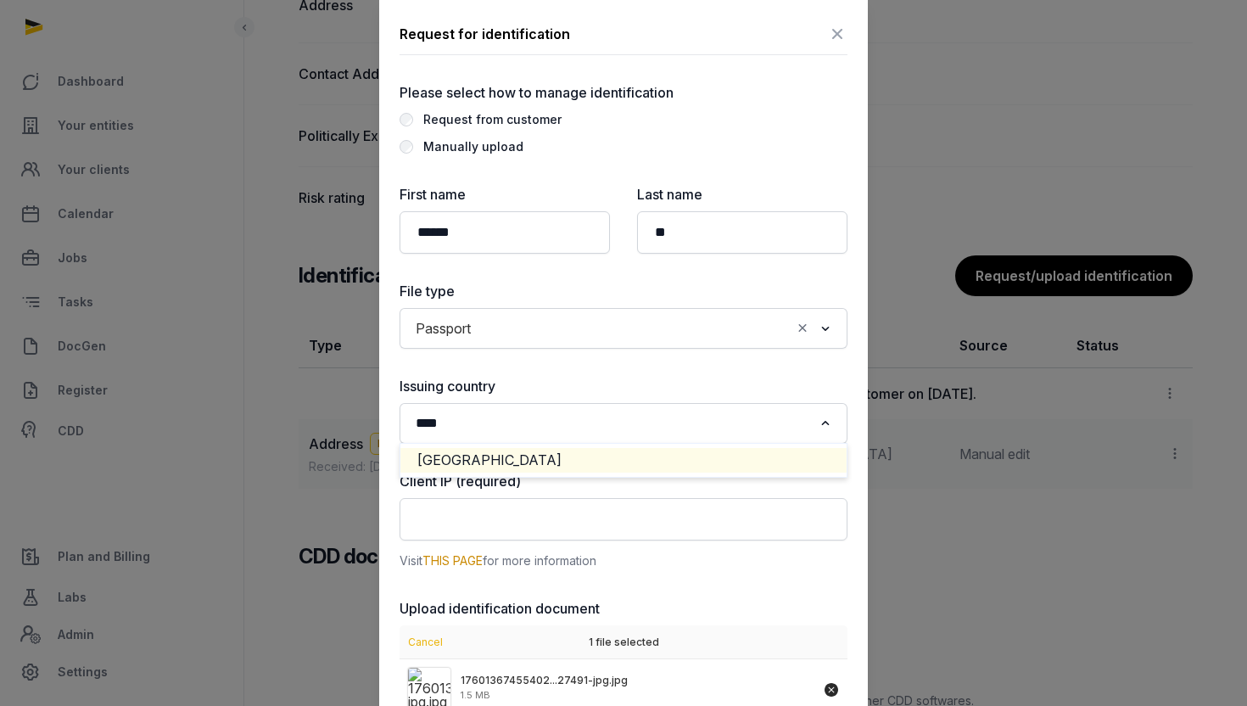
click at [741, 468] on li "[GEOGRAPHIC_DATA]" at bounding box center [623, 460] width 446 height 25
type input "****"
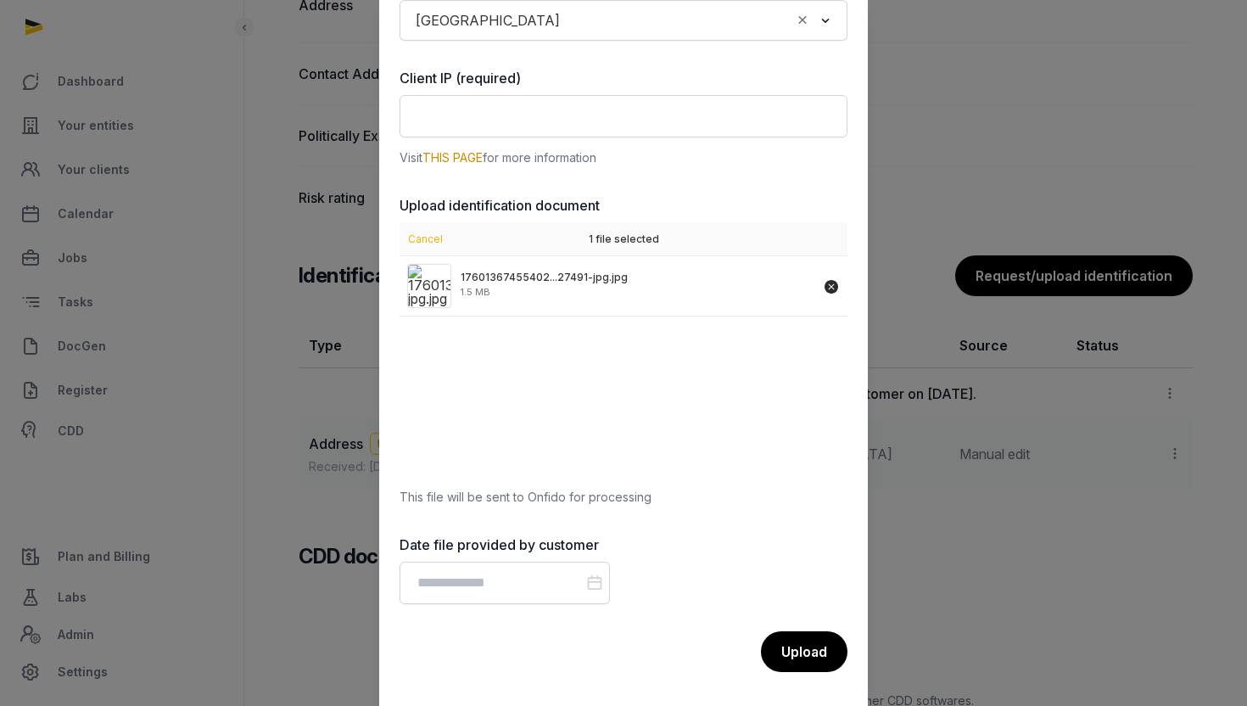
scroll to position [1232, 0]
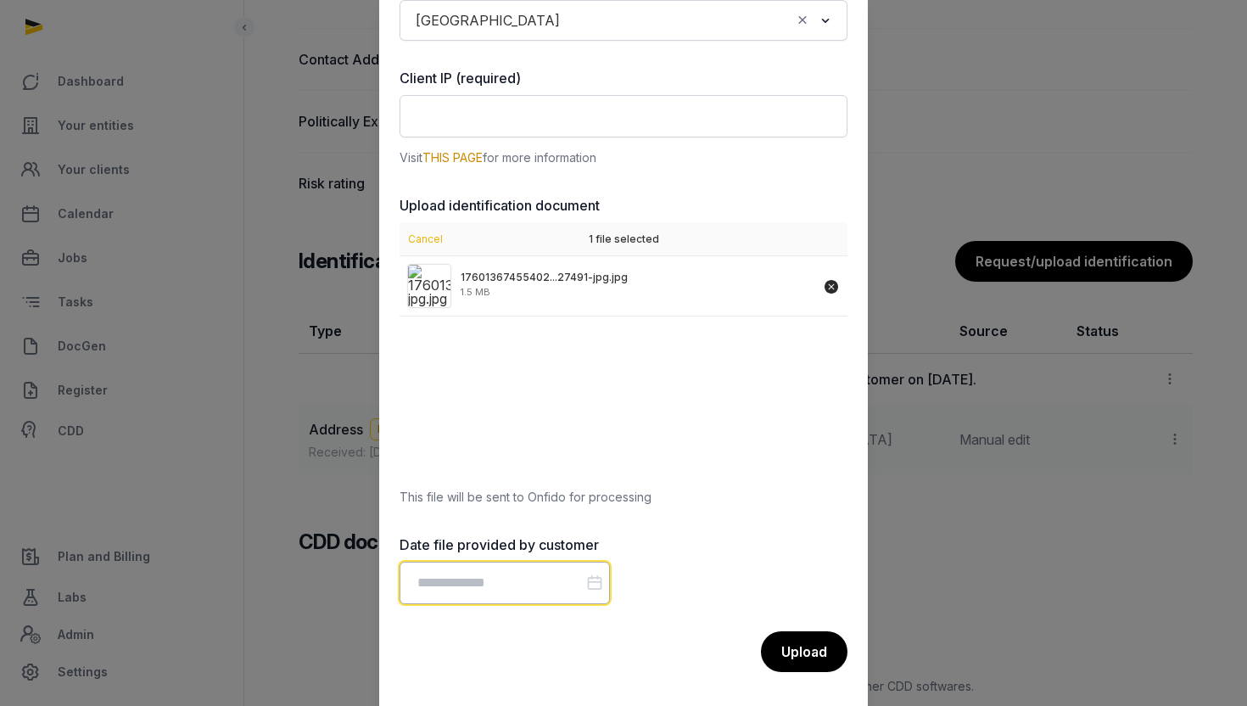
click at [563, 589] on input "Datepicker input" at bounding box center [504, 582] width 210 height 42
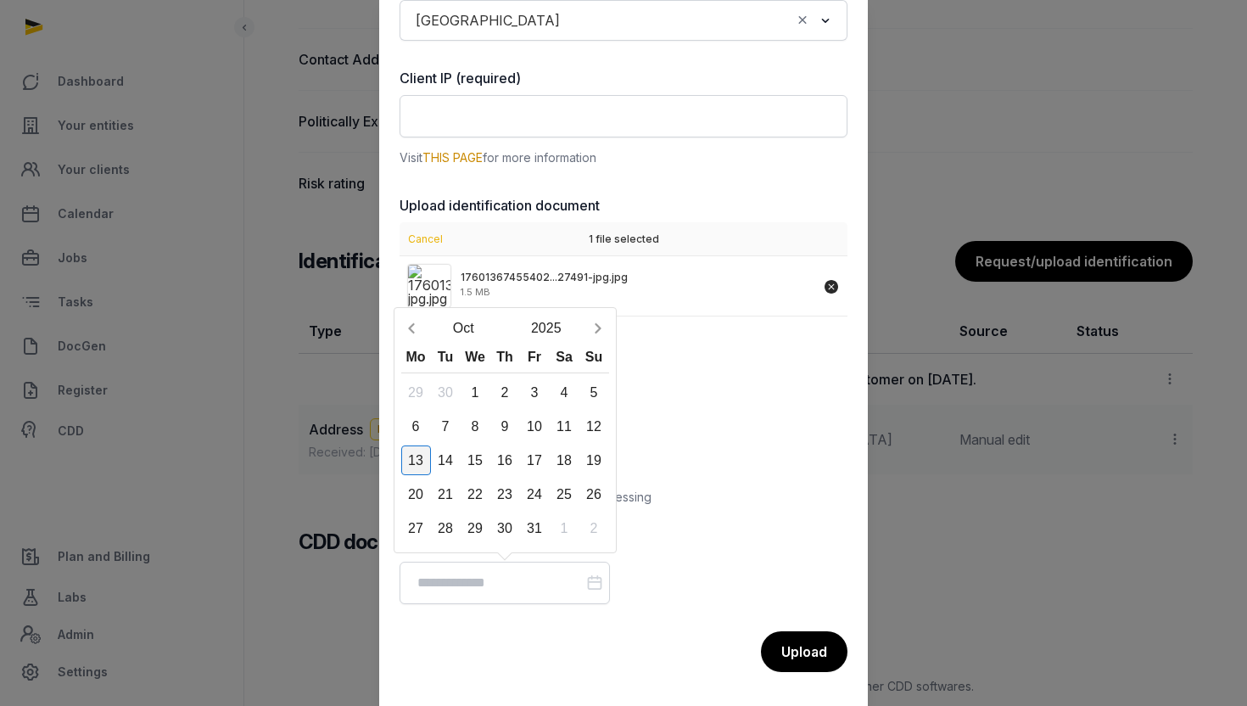
click at [408, 453] on div "13" at bounding box center [416, 460] width 30 height 30
type input "**********"
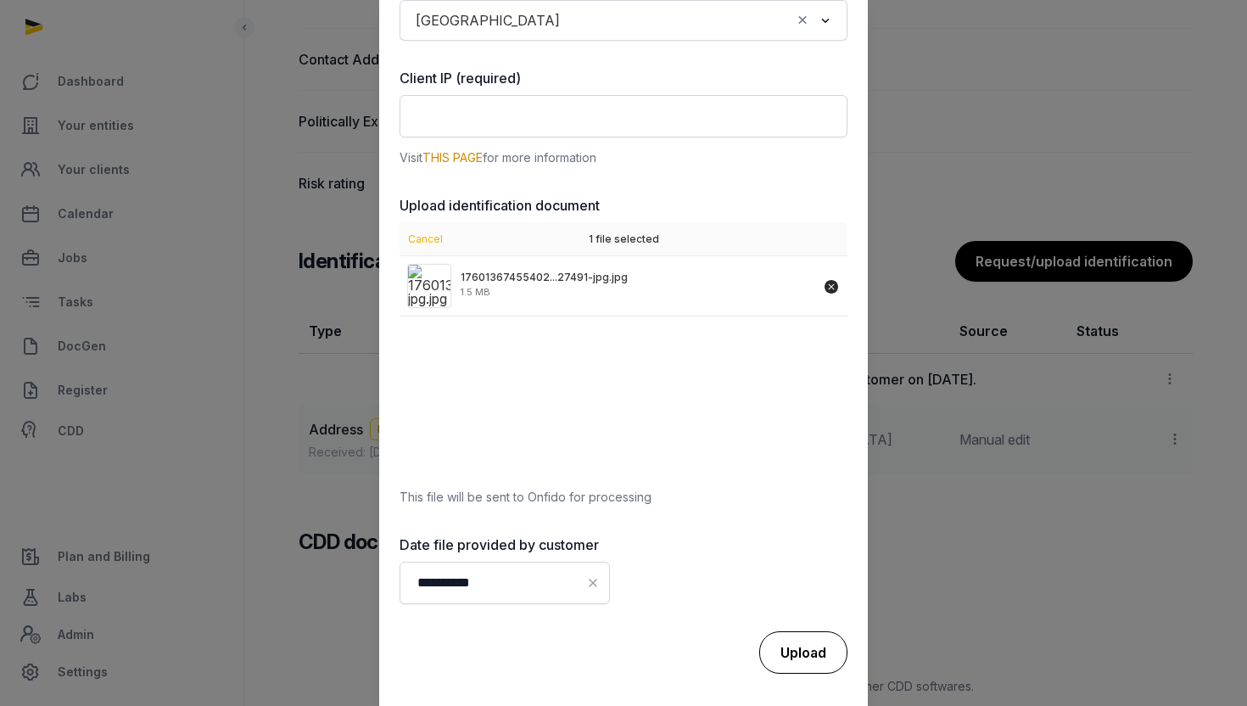
click at [818, 652] on div "Upload" at bounding box center [803, 652] width 88 height 42
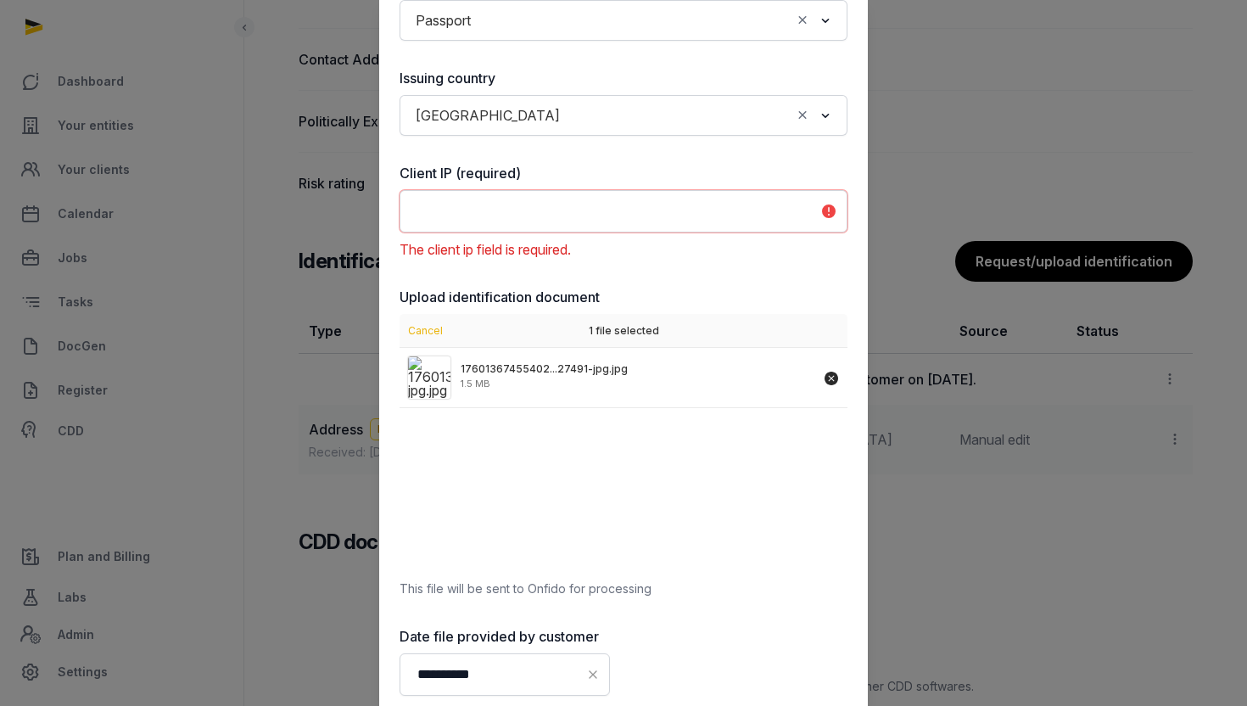
scroll to position [494, 0]
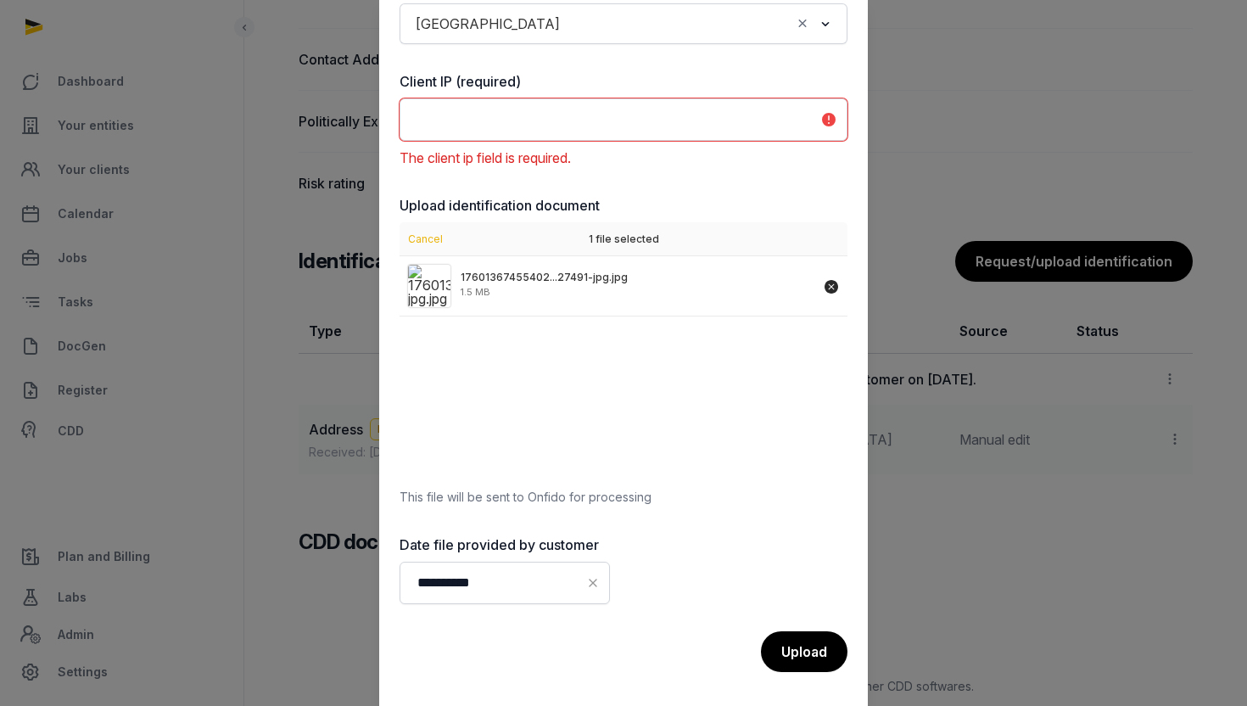
click at [746, 109] on input "text" at bounding box center [623, 119] width 448 height 42
click at [698, 410] on div "17601367455402...27491-jpg.jpg 1.5 MB" at bounding box center [623, 366] width 448 height 221
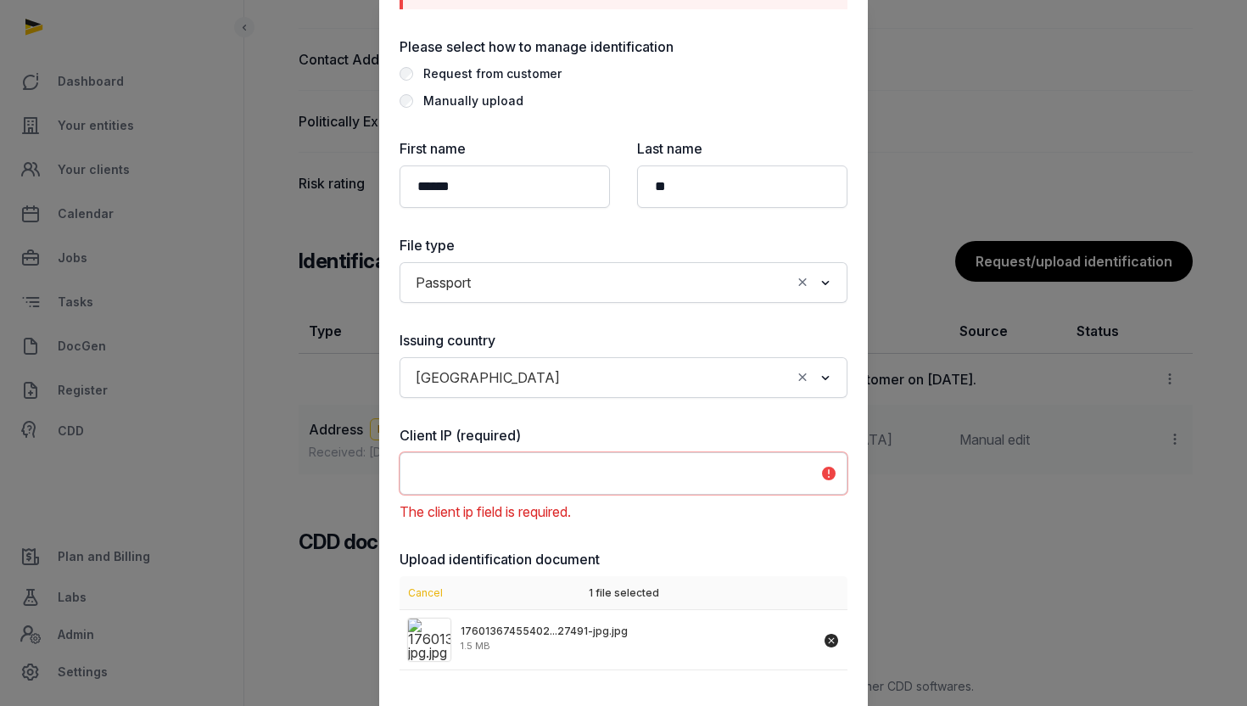
scroll to position [144, 0]
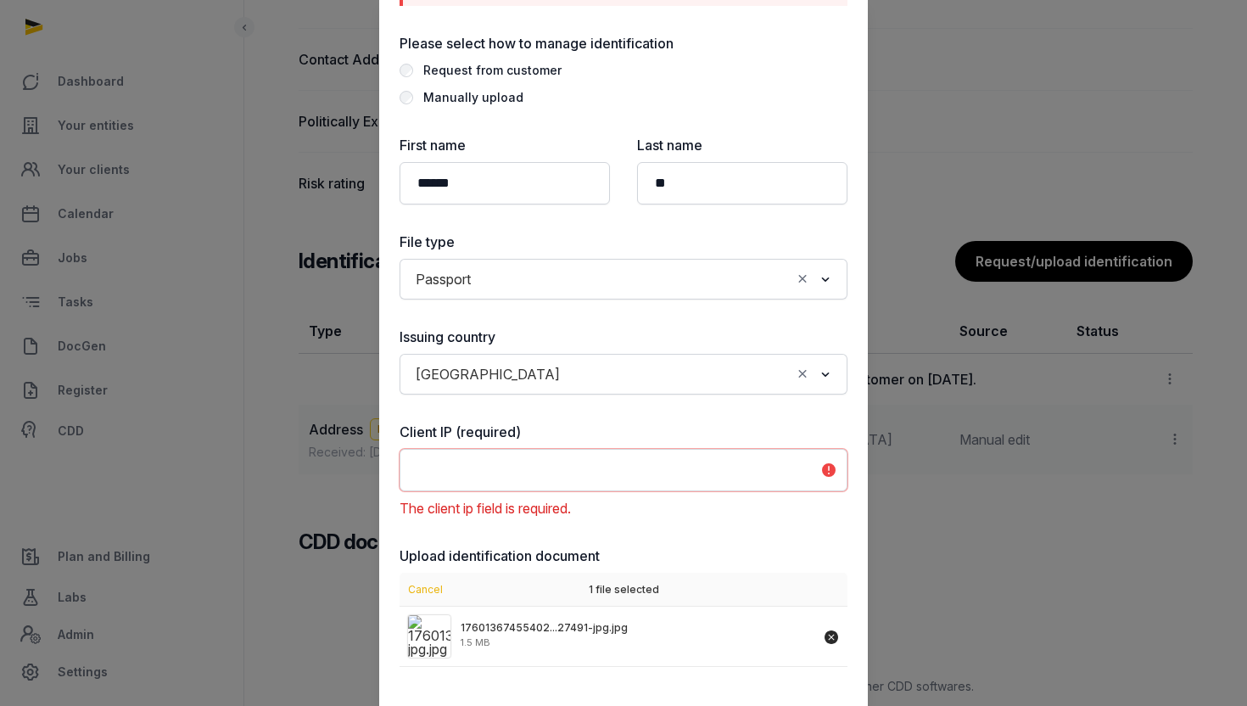
click at [255, 150] on div at bounding box center [623, 353] width 1247 height 706
click at [114, 115] on div at bounding box center [623, 353] width 1247 height 706
click at [118, 122] on div at bounding box center [623, 353] width 1247 height 706
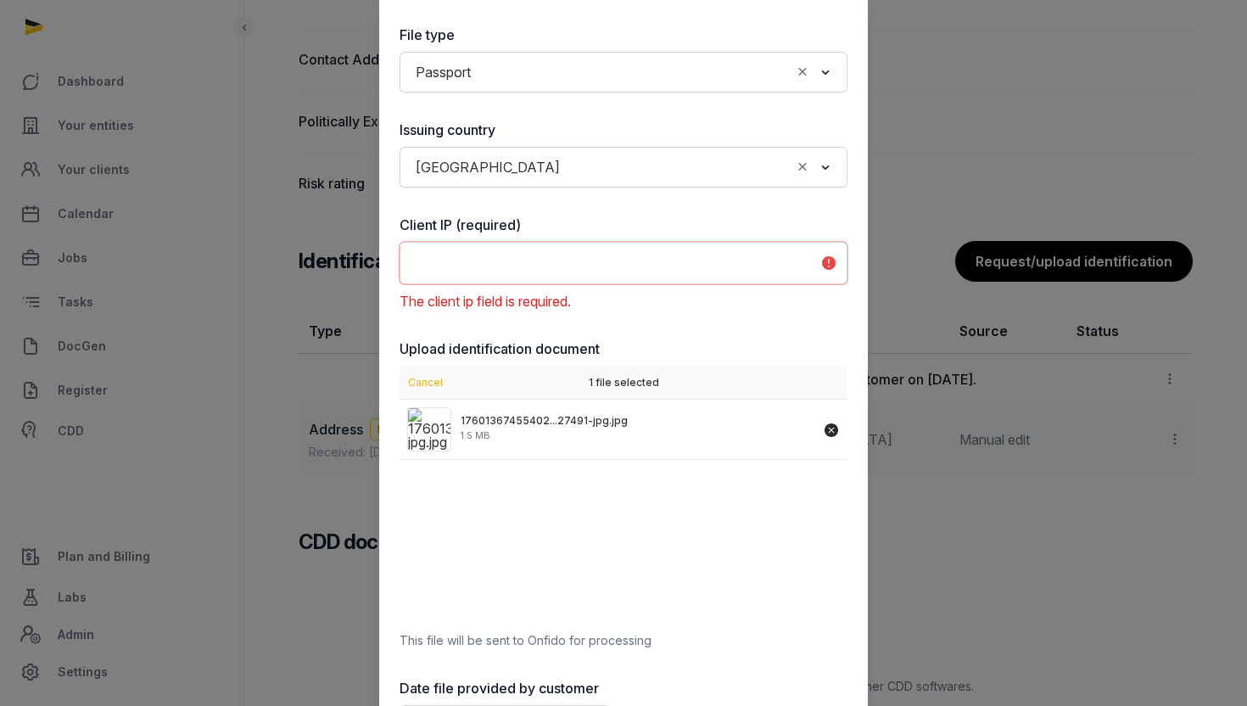
scroll to position [0, 0]
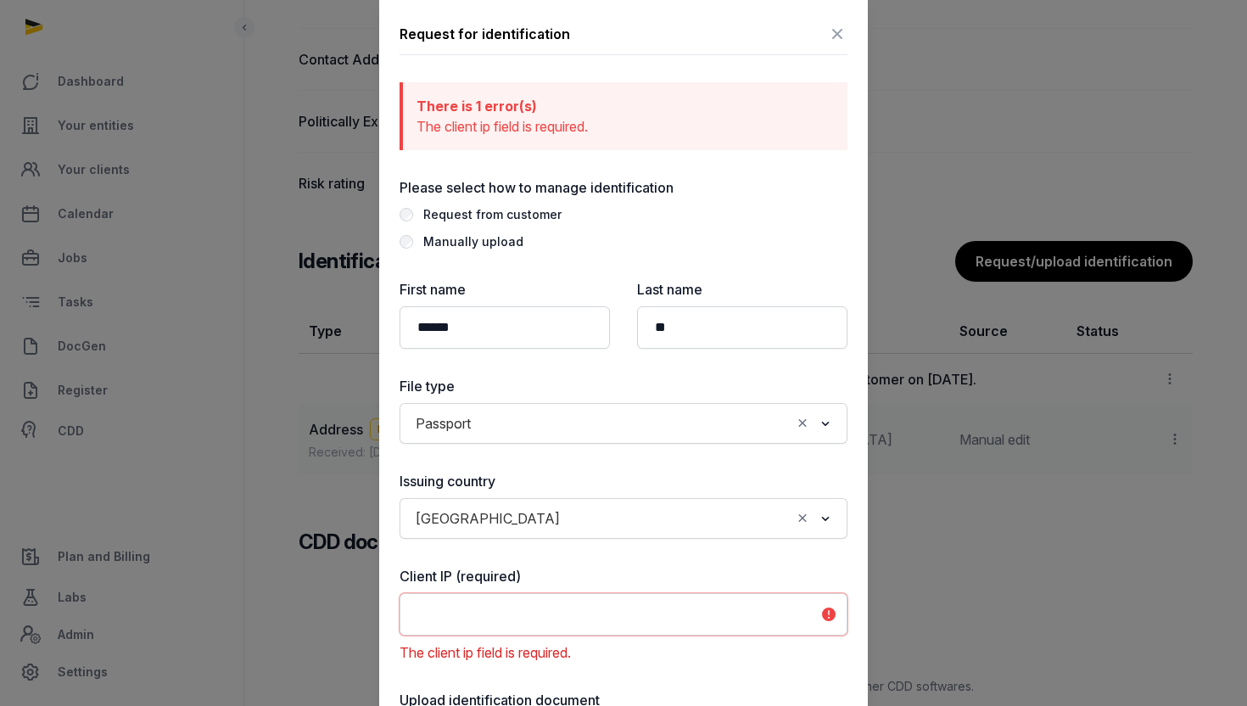
click at [835, 38] on icon at bounding box center [837, 33] width 20 height 27
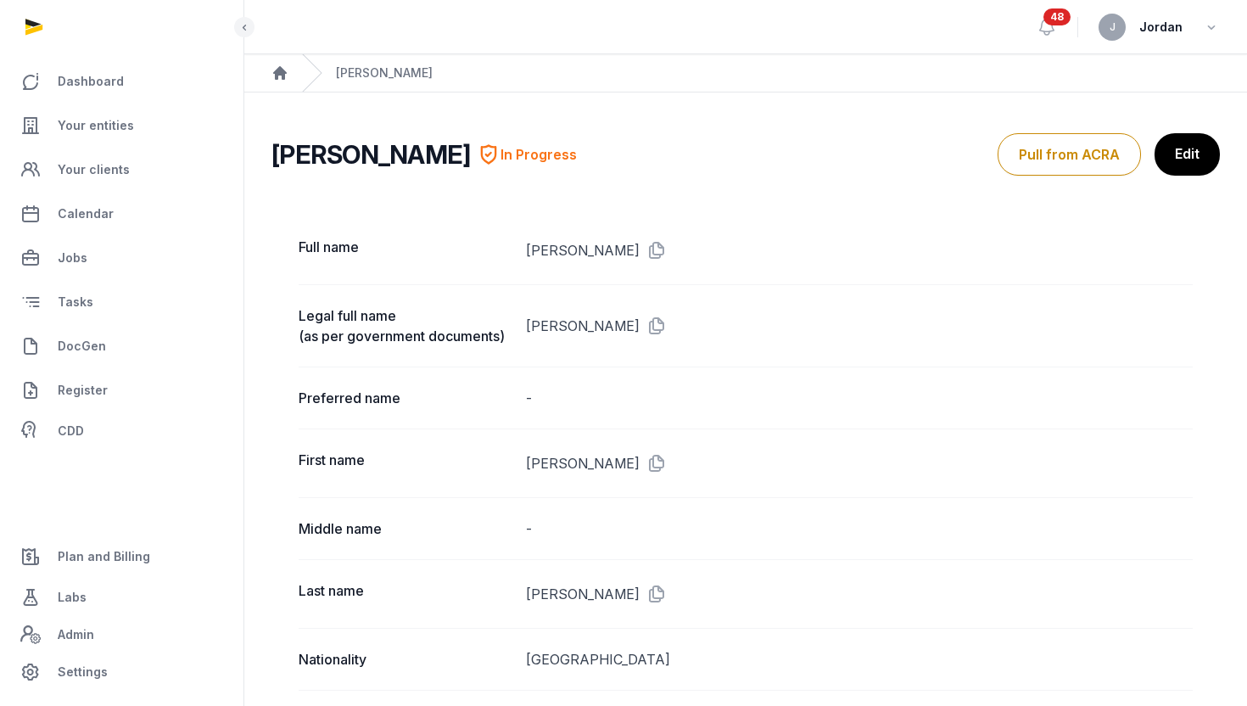
click at [1191, 24] on div "J Jordan" at bounding box center [1158, 27] width 121 height 27
click at [1206, 25] on icon "button" at bounding box center [1211, 27] width 17 height 24
click at [1138, 90] on button "Sign out" at bounding box center [1125, 96] width 190 height 31
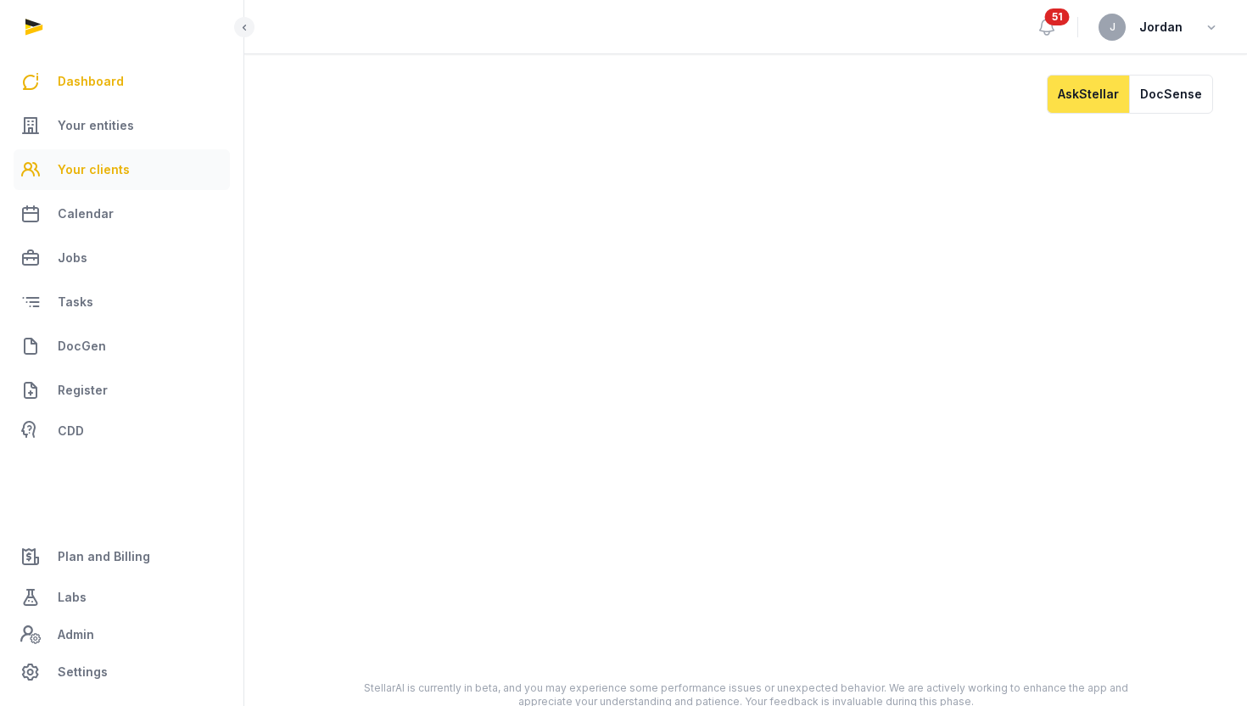
click at [83, 165] on span "Your clients" at bounding box center [94, 169] width 72 height 20
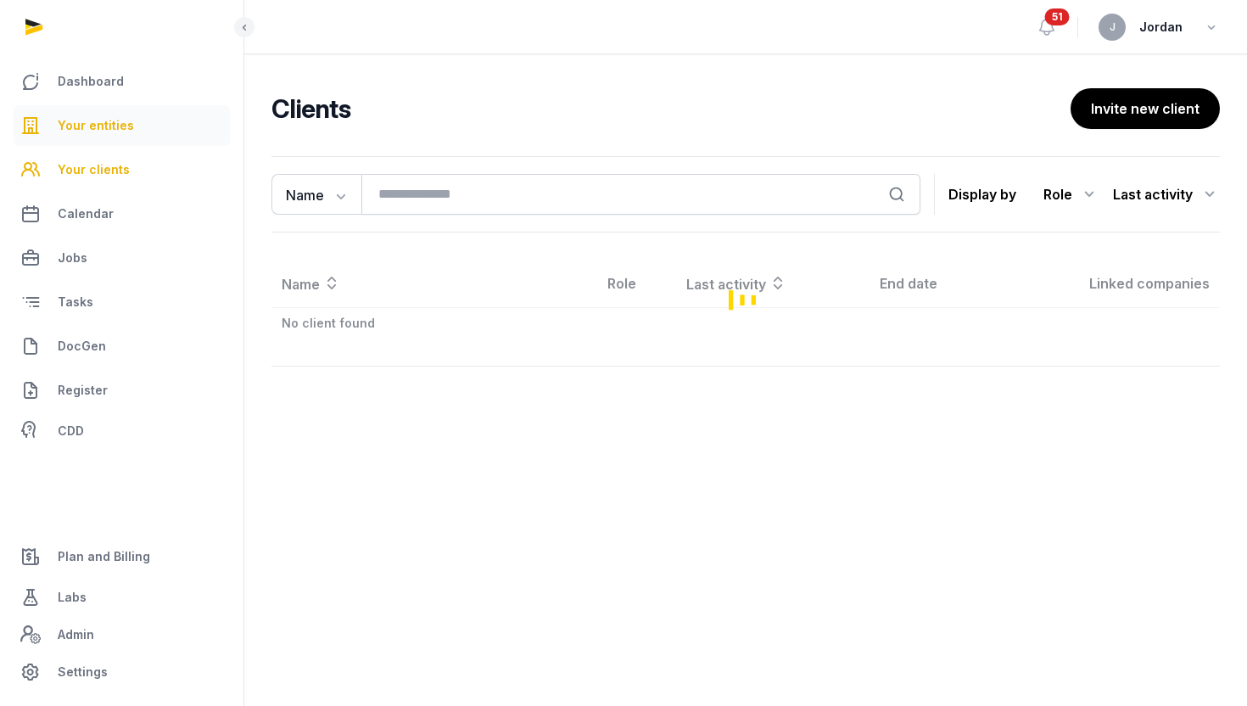
click at [104, 137] on link "Your entities" at bounding box center [122, 125] width 216 height 41
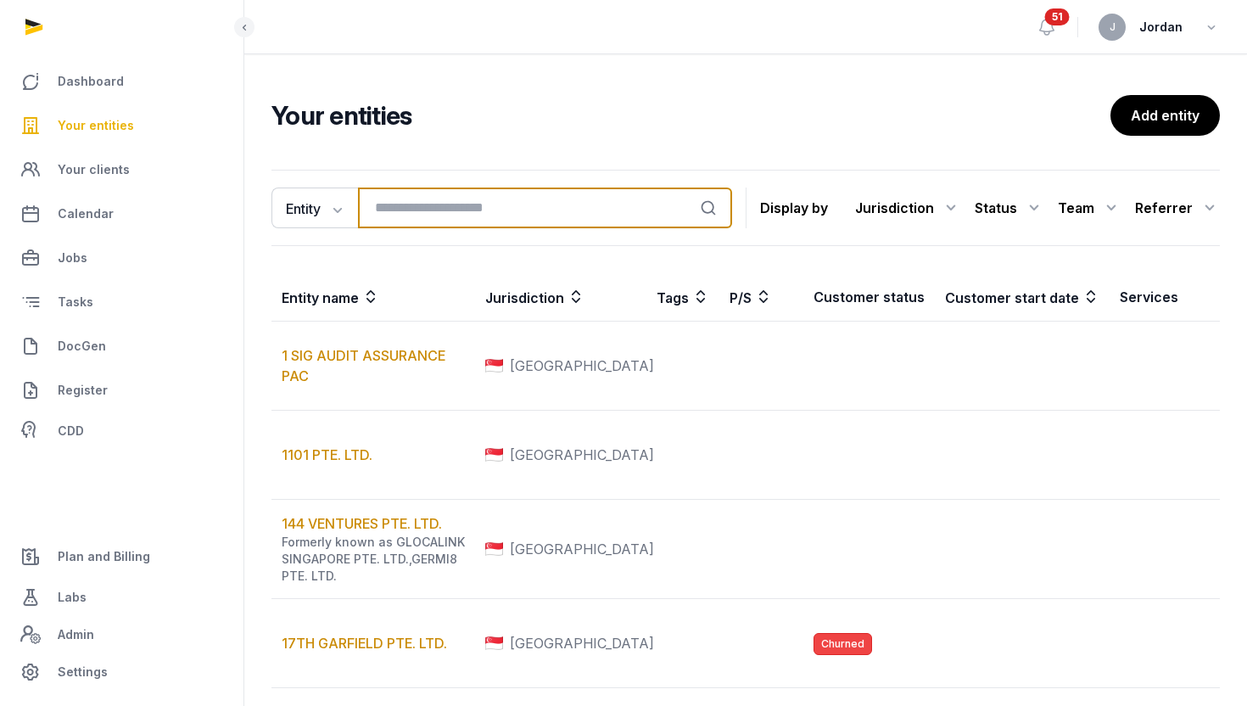
click at [412, 200] on input "search" at bounding box center [545, 207] width 374 height 41
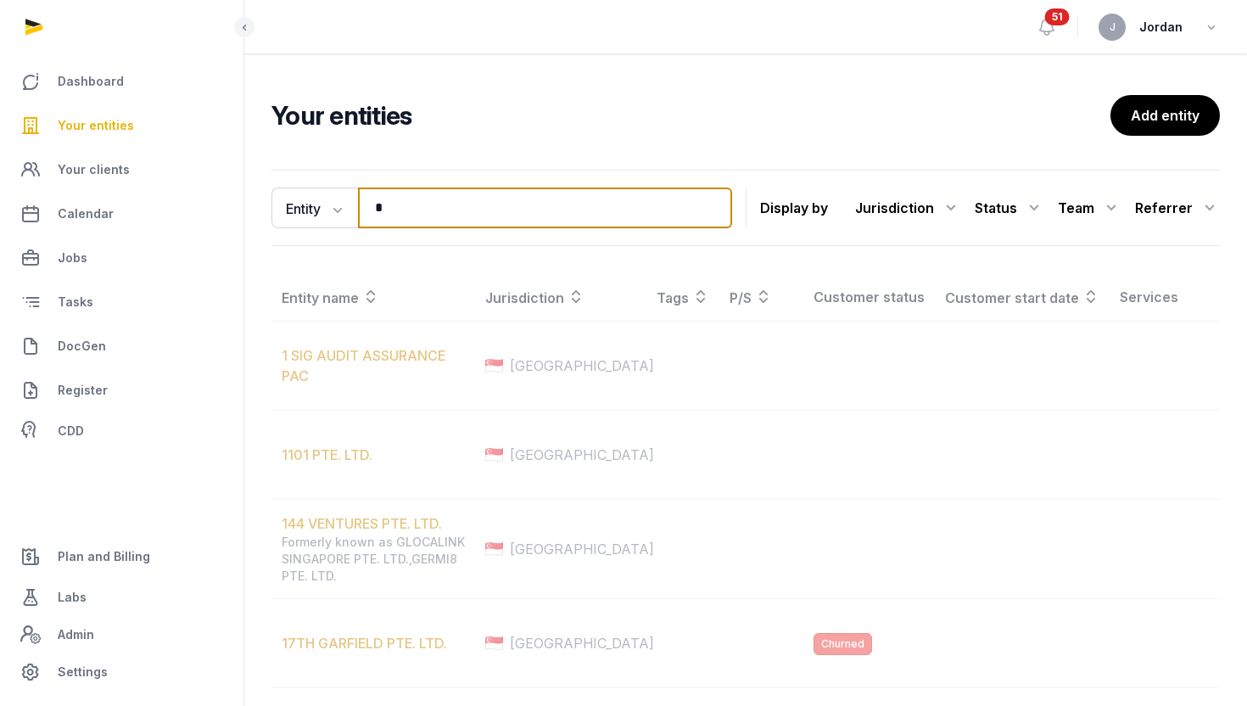
type input "**********"
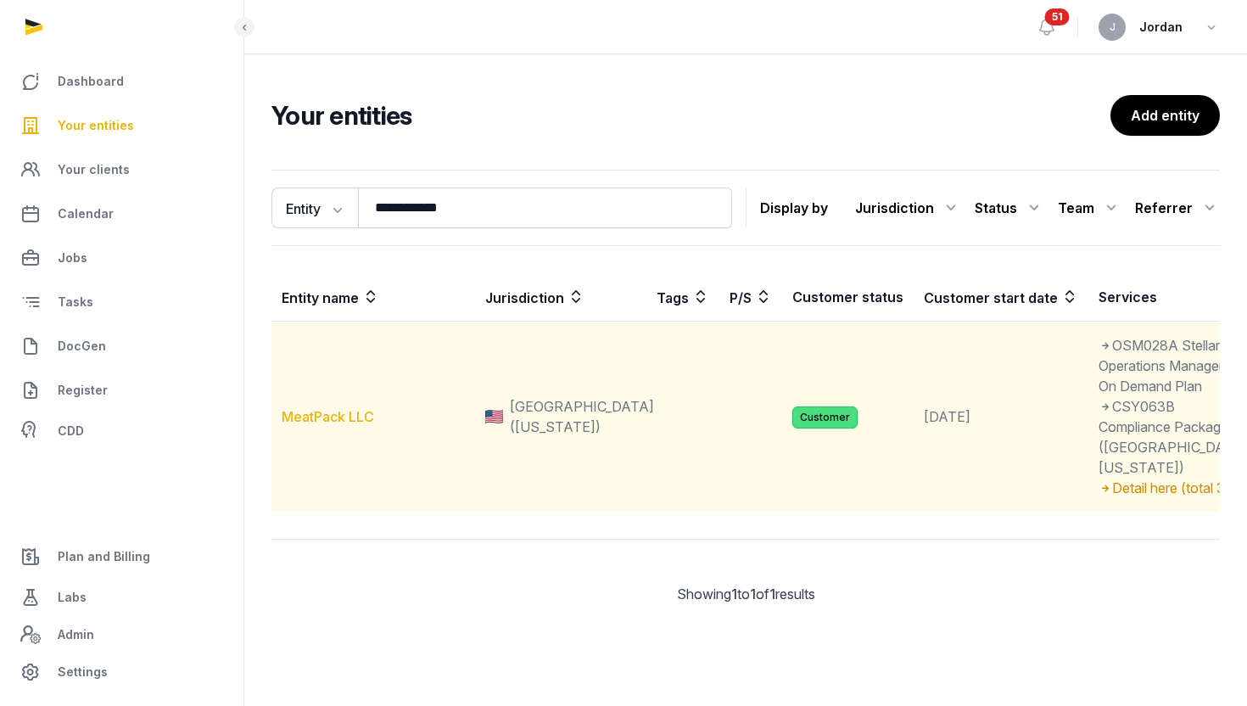
click at [350, 425] on link "MeatPack LLC" at bounding box center [328, 416] width 92 height 17
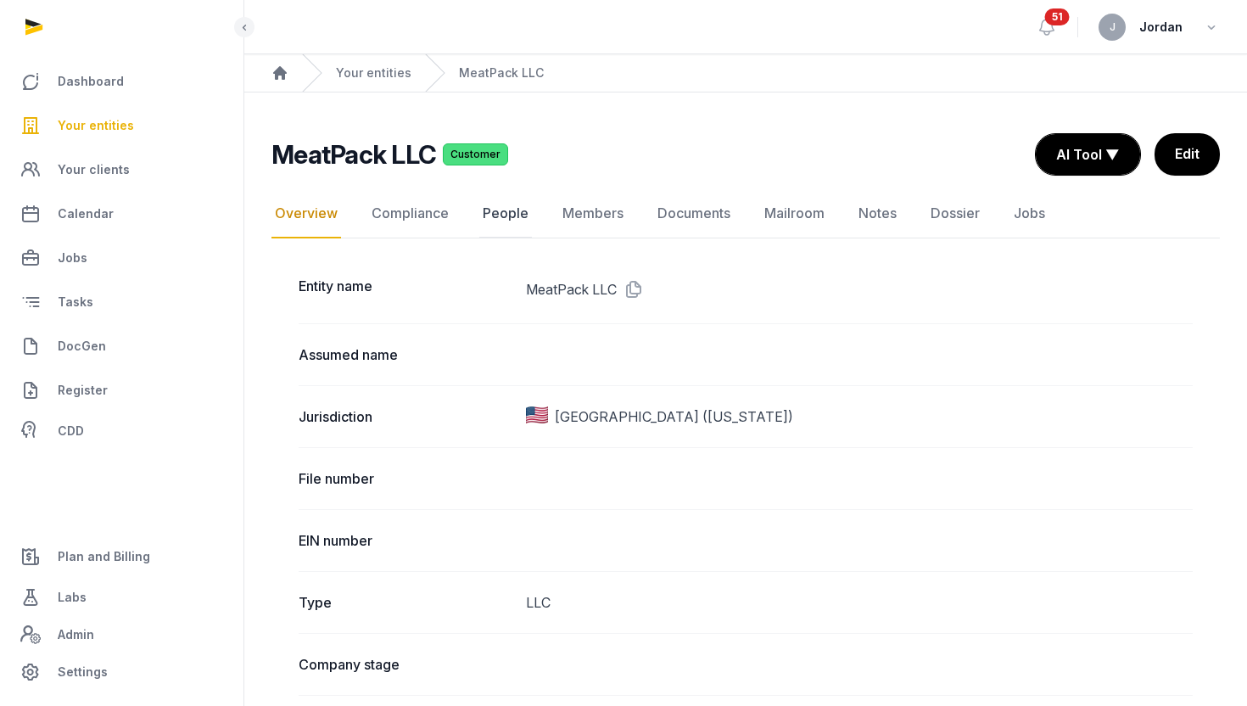
click at [499, 216] on link "People" at bounding box center [505, 213] width 53 height 49
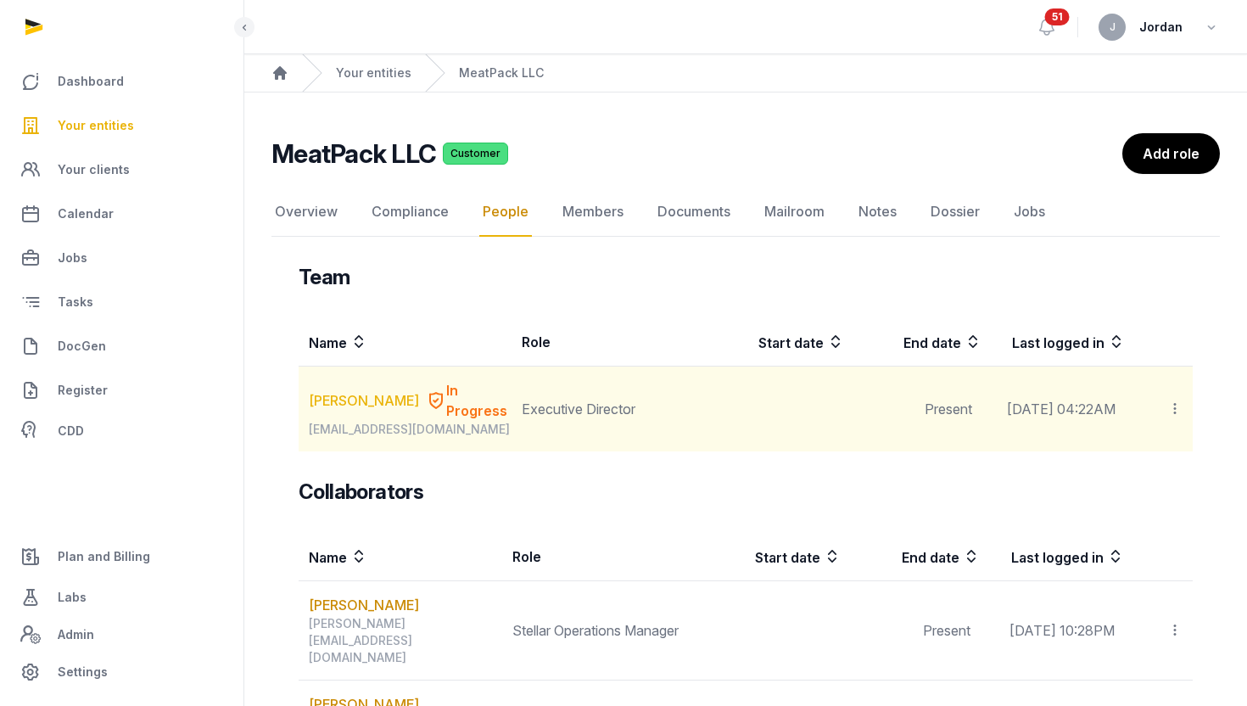
click at [371, 390] on link "Jasman Ng" at bounding box center [364, 400] width 110 height 20
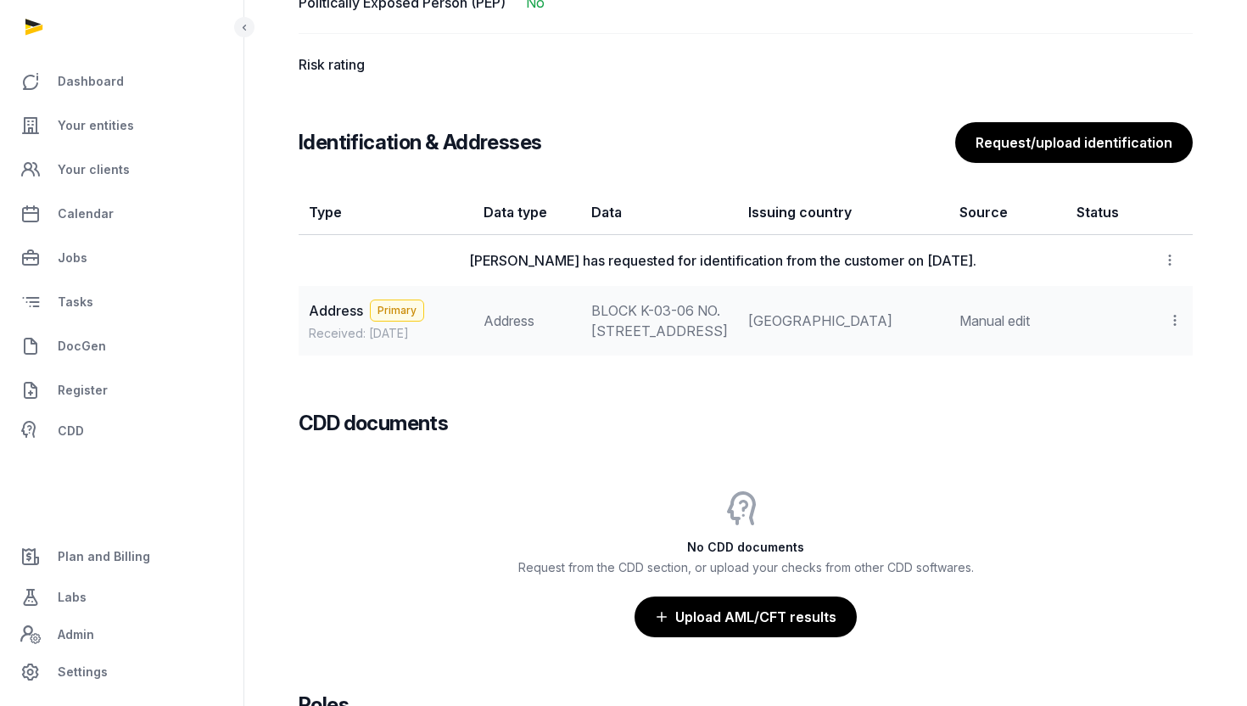
scroll to position [1339, 0]
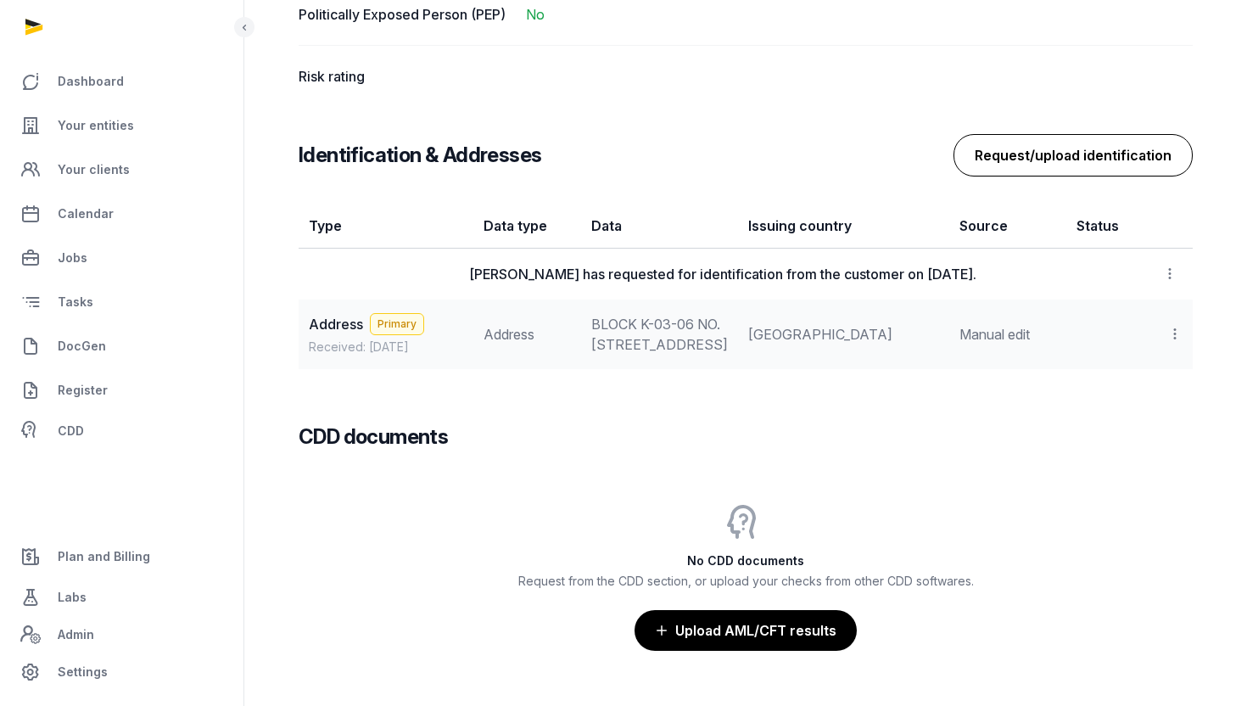
click at [1019, 153] on button "Request/upload identification" at bounding box center [1072, 155] width 239 height 42
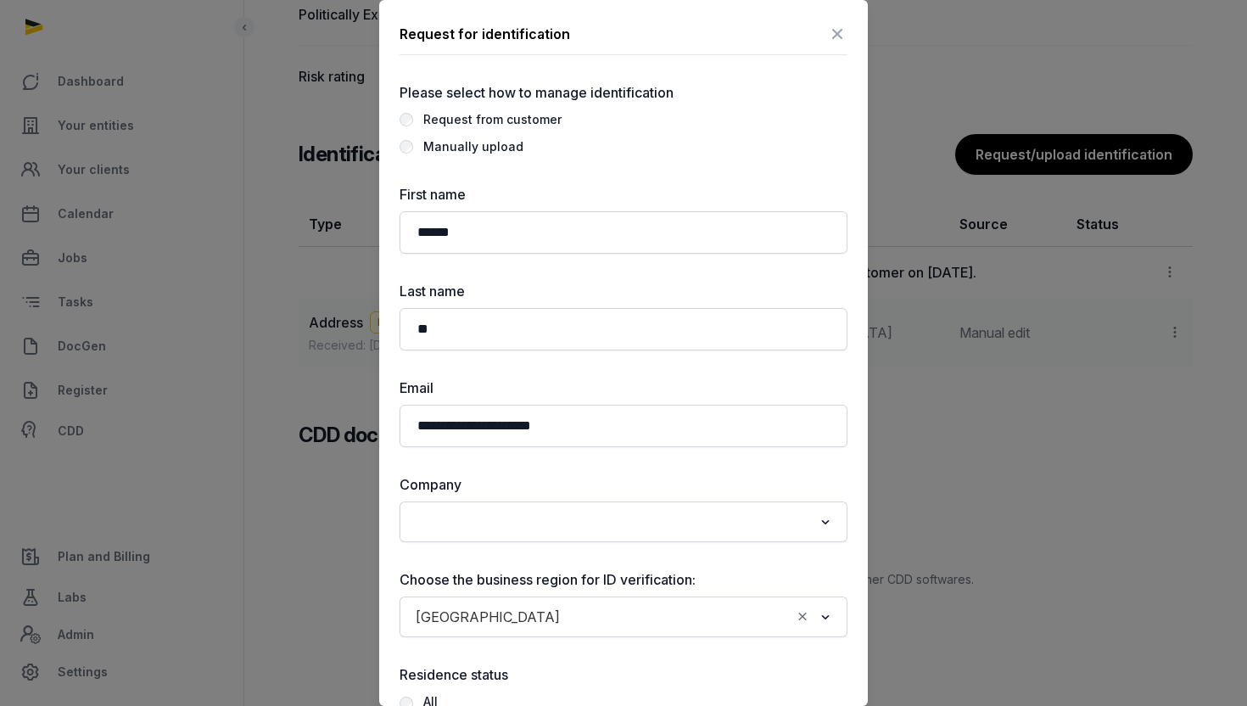
click at [489, 148] on div "Manually upload" at bounding box center [473, 147] width 100 height 20
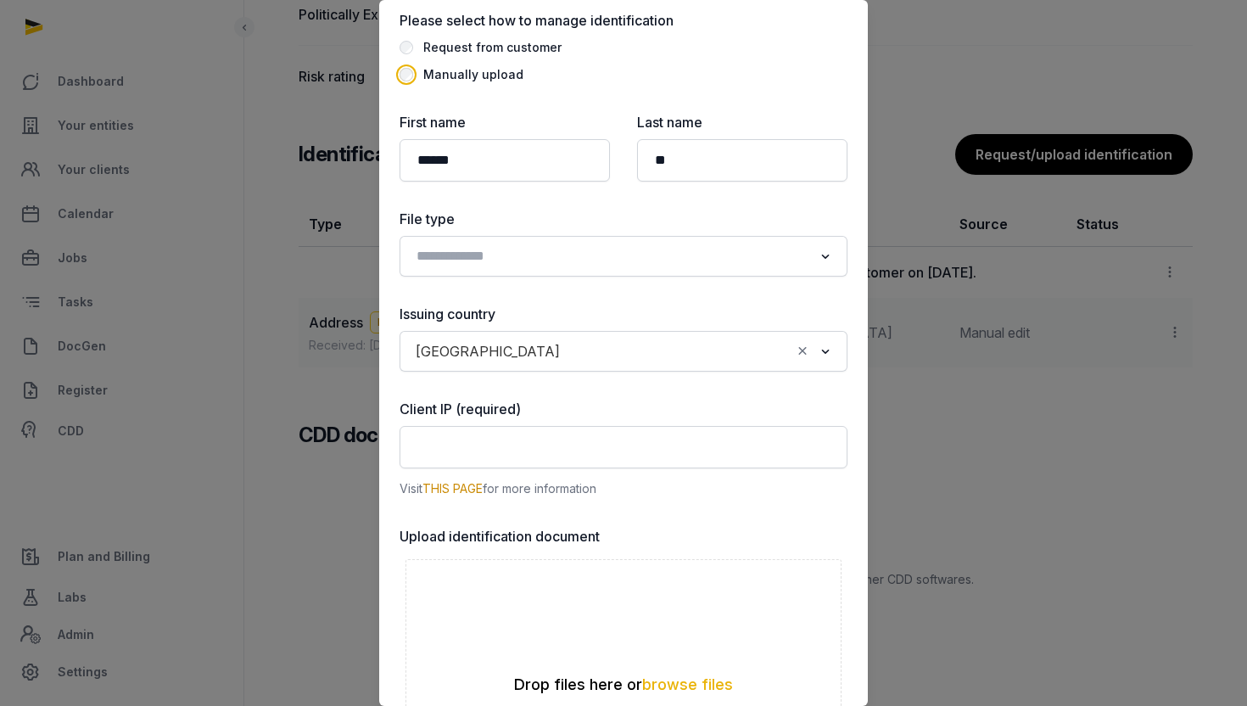
scroll to position [81, 0]
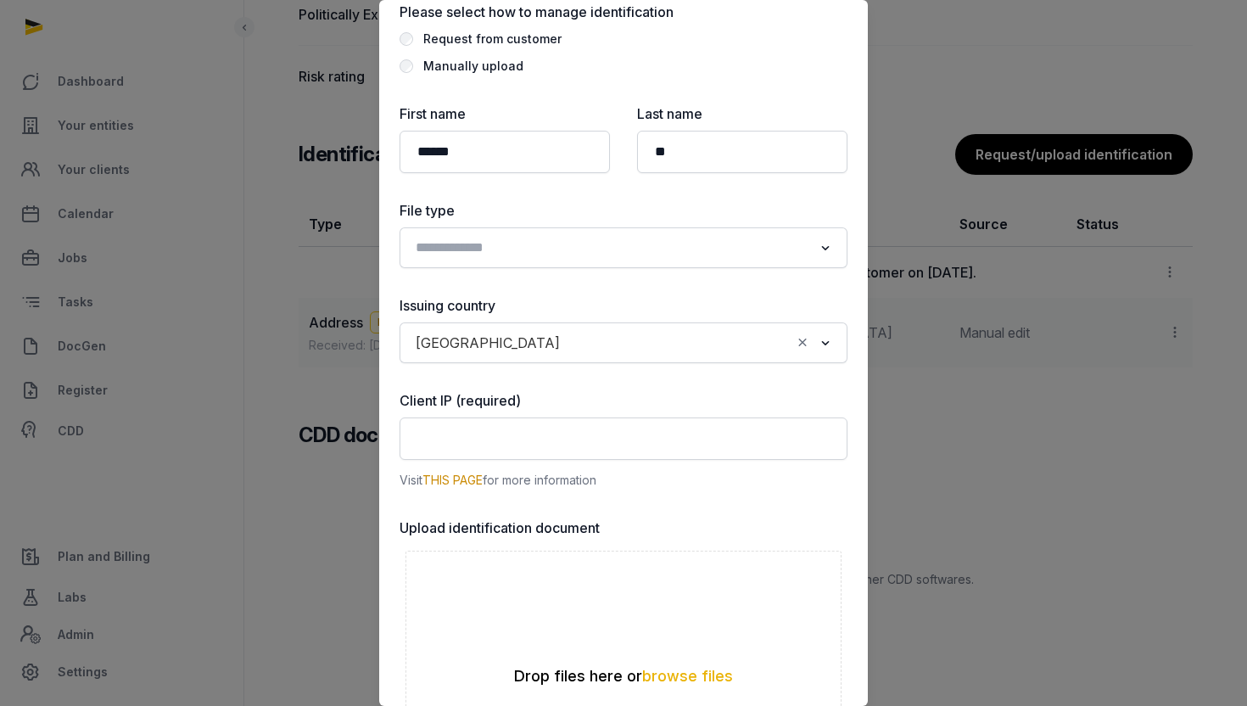
click at [570, 247] on input "Search for option" at bounding box center [611, 248] width 403 height 24
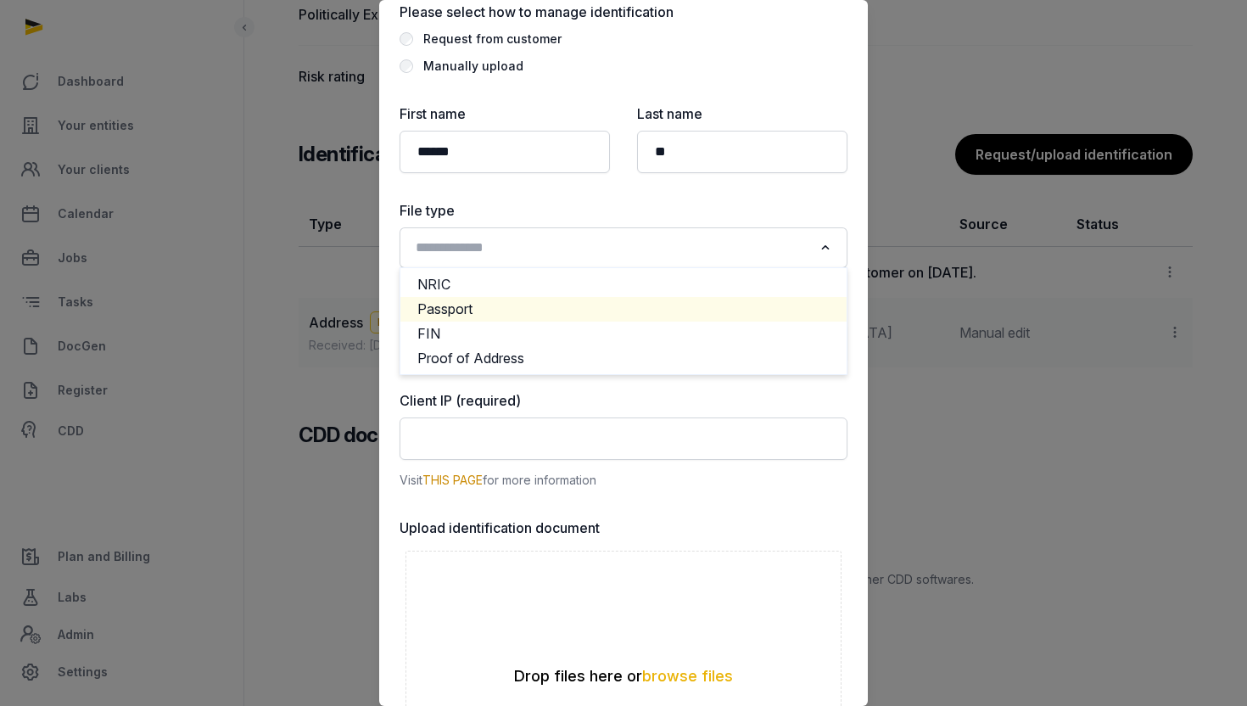
click at [494, 307] on li "Passport" at bounding box center [623, 309] width 446 height 25
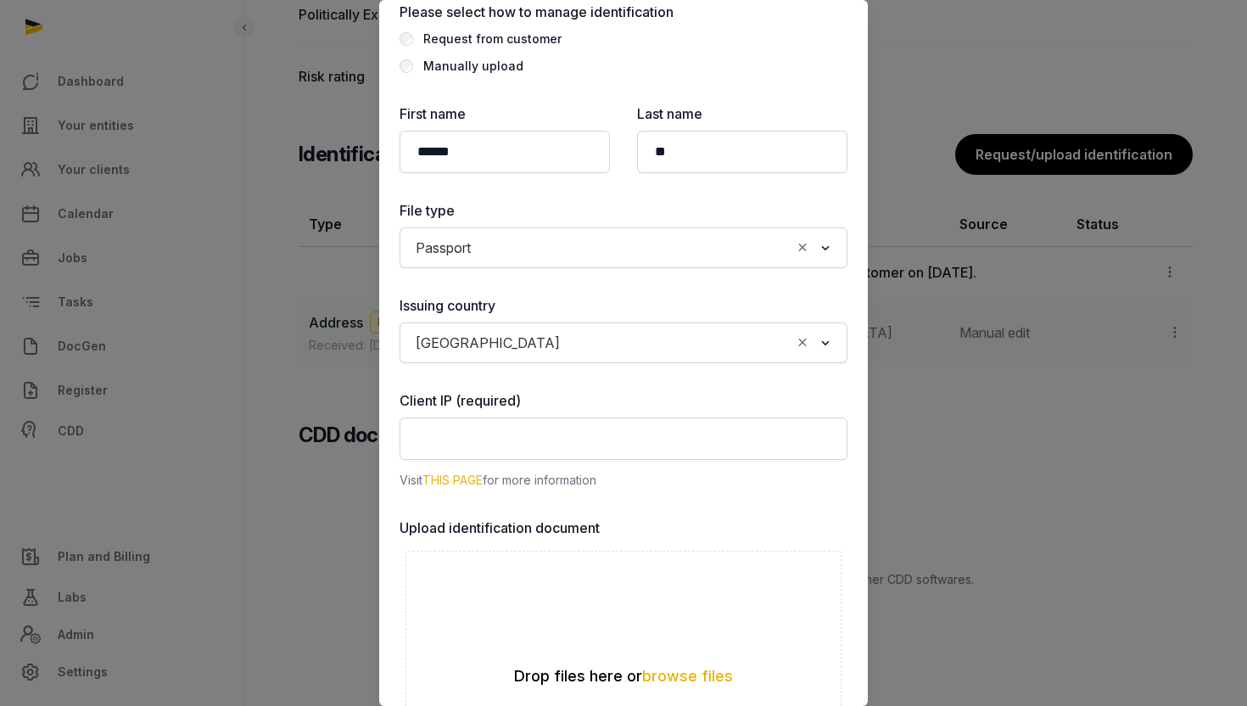
click at [454, 484] on link "THIS PAGE" at bounding box center [452, 479] width 60 height 14
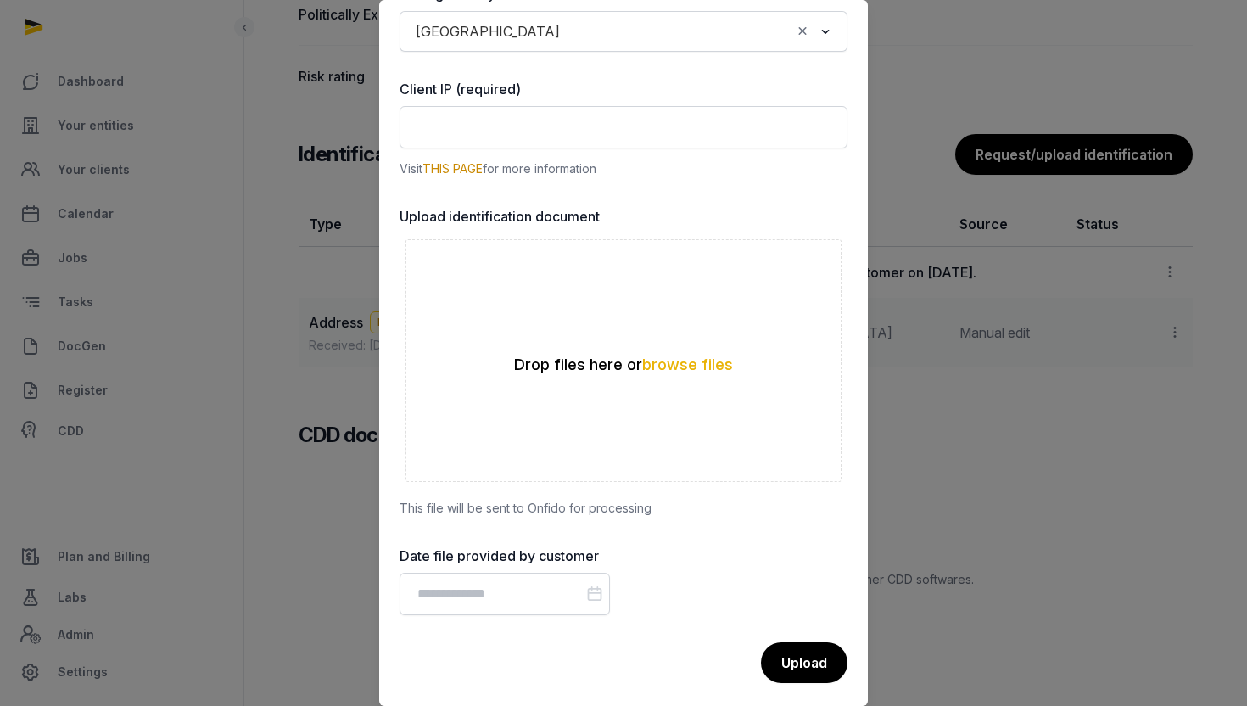
scroll to position [403, 0]
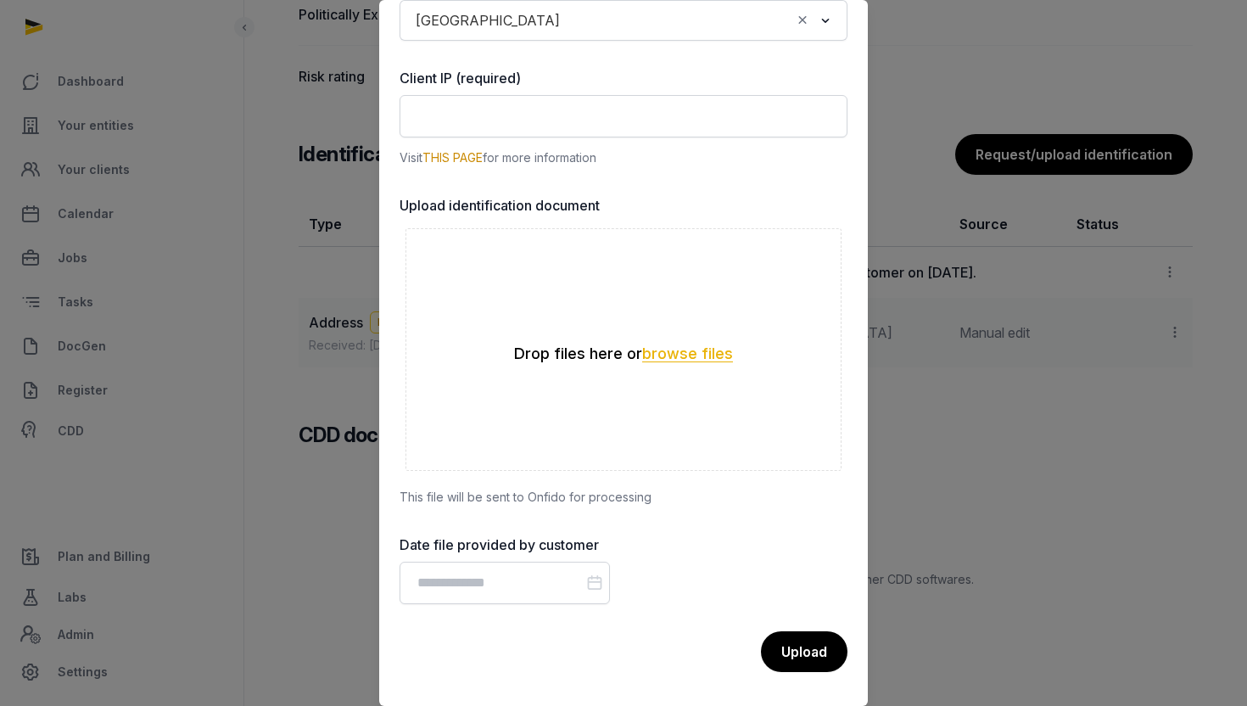
click at [665, 355] on button "browse files" at bounding box center [687, 354] width 91 height 16
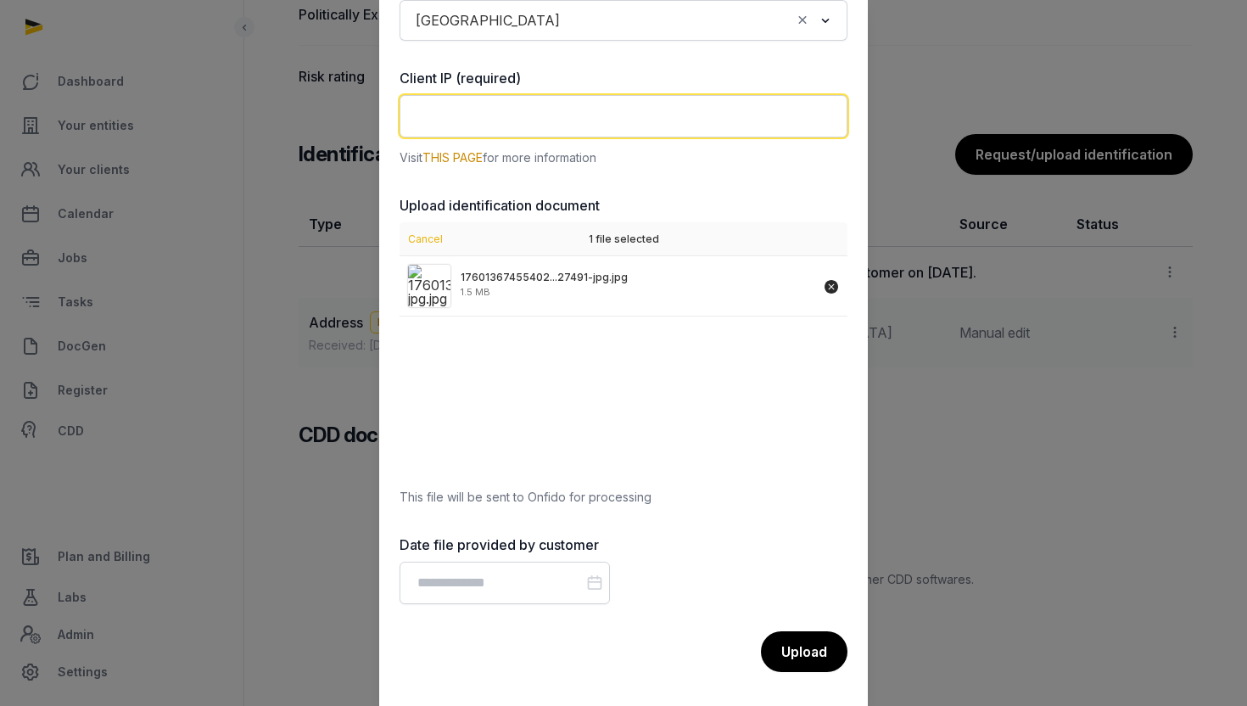
click at [588, 116] on input "text" at bounding box center [623, 116] width 448 height 42
paste input "**********"
type input "**********"
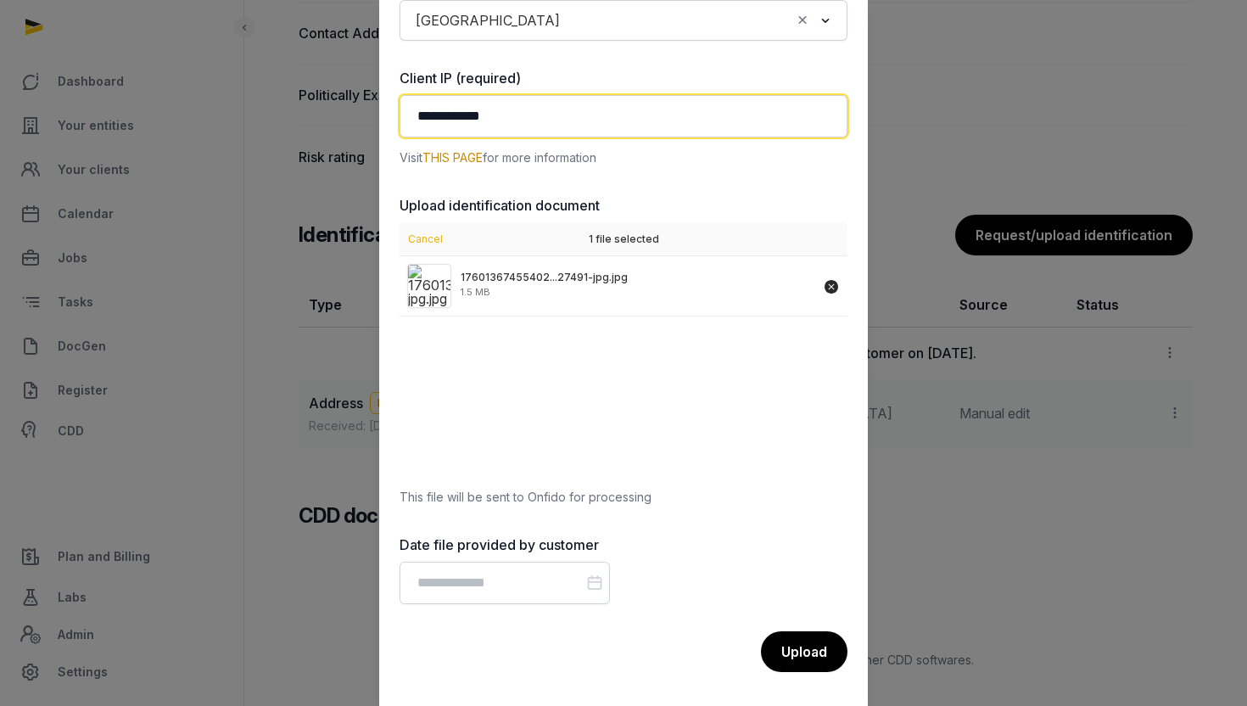
scroll to position [1322, 0]
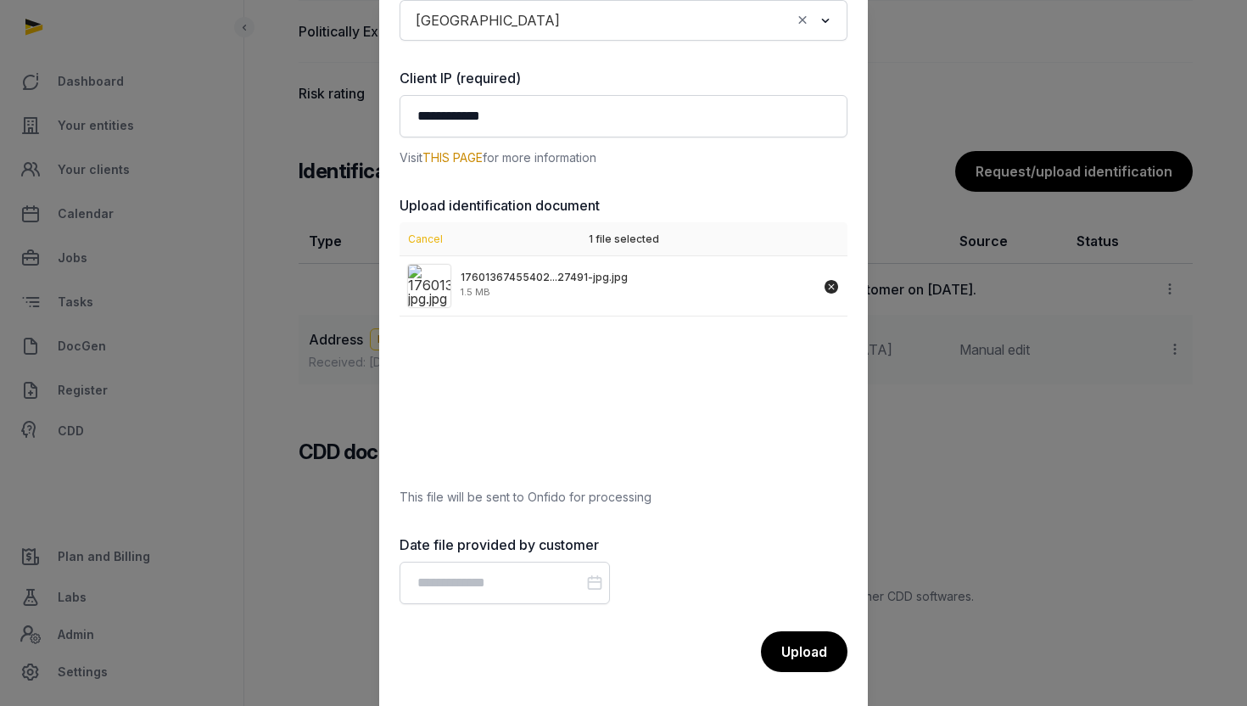
click at [611, 395] on div "17601367455402...27491-jpg.jpg 1.5 MB" at bounding box center [623, 366] width 448 height 221
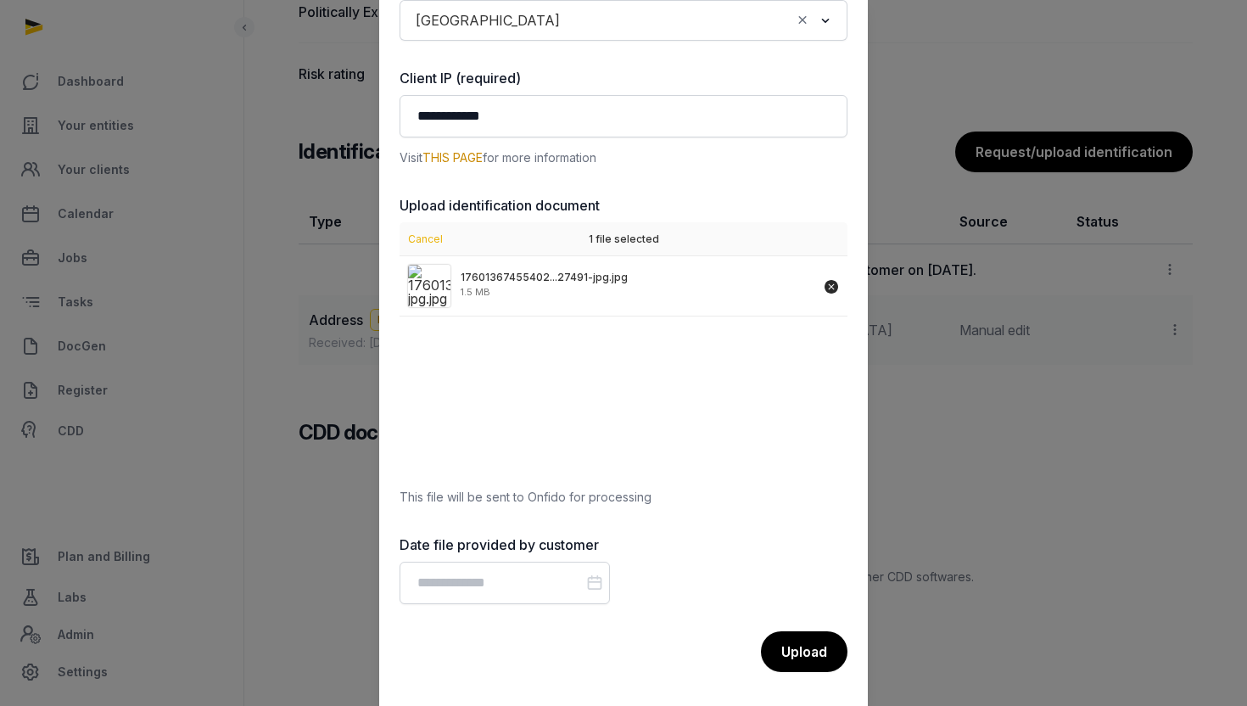
click at [591, 585] on icon at bounding box center [594, 583] width 17 height 24
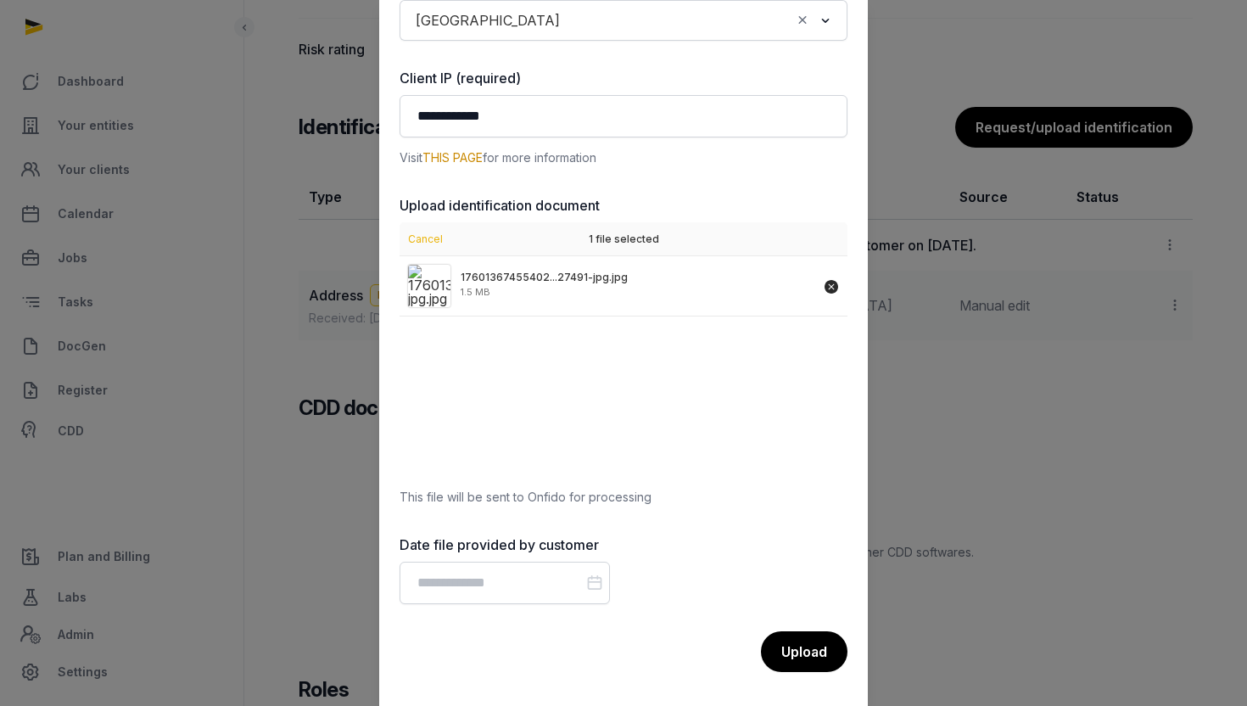
scroll to position [1367, 0]
click at [452, 539] on label "Date file provided by customer" at bounding box center [504, 544] width 210 height 20
copy div "Date file provided by customer"
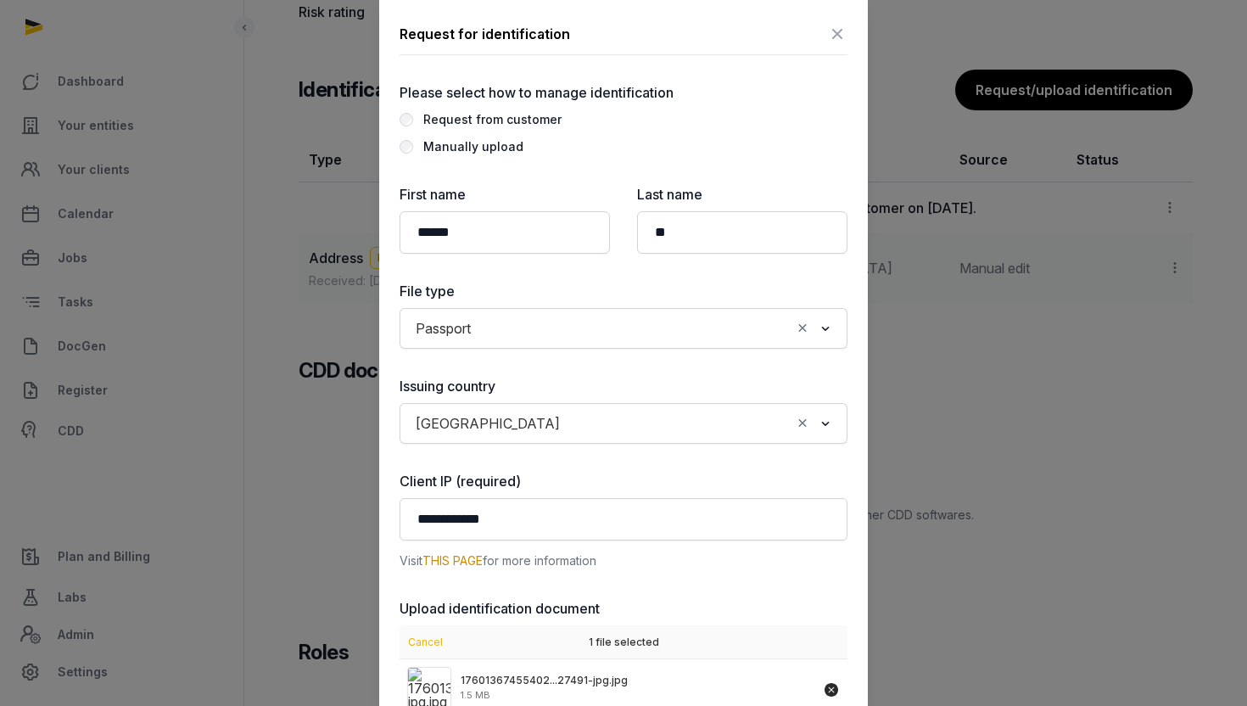
scroll to position [1426, 0]
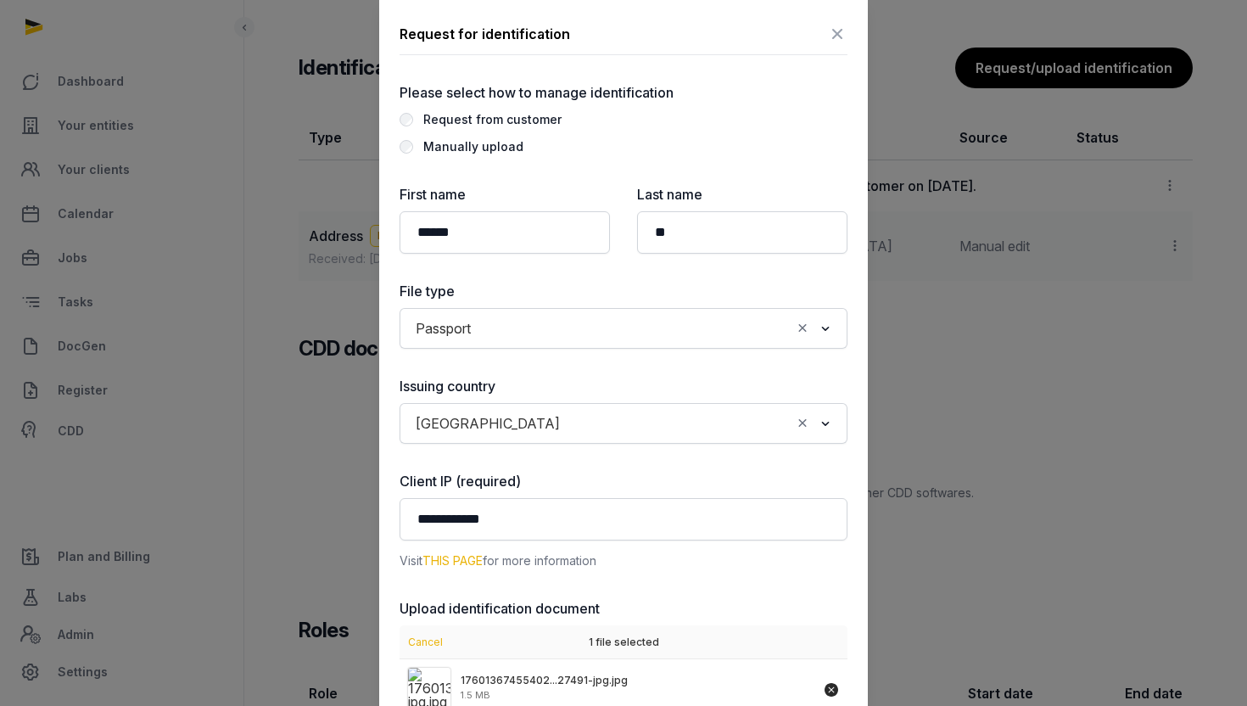
click at [461, 561] on link "THIS PAGE" at bounding box center [452, 560] width 60 height 14
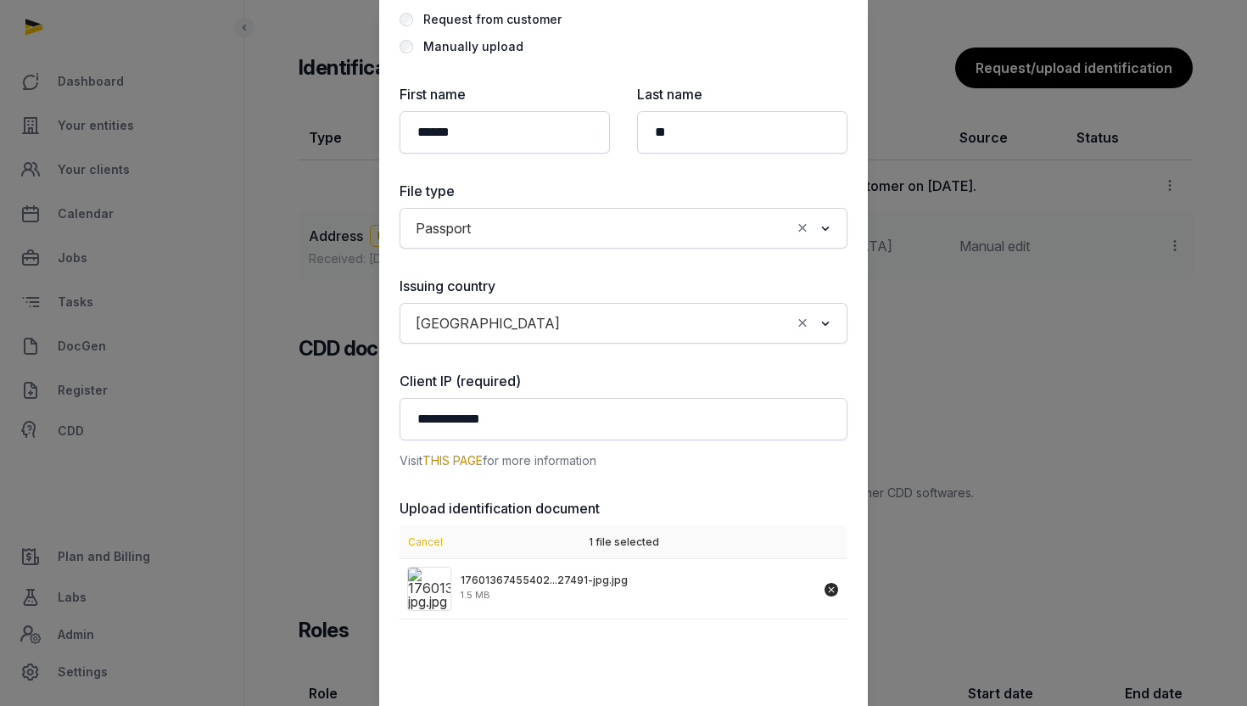
scroll to position [100, 0]
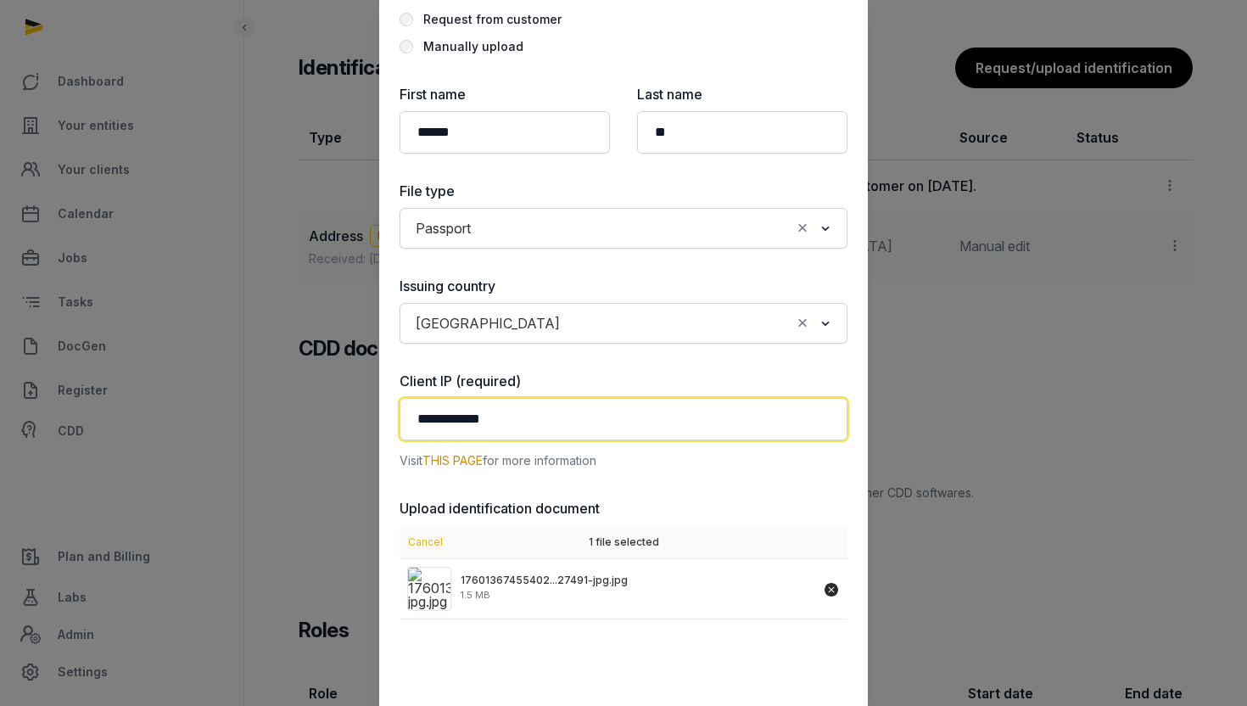
click at [563, 422] on input "**********" at bounding box center [623, 419] width 448 height 42
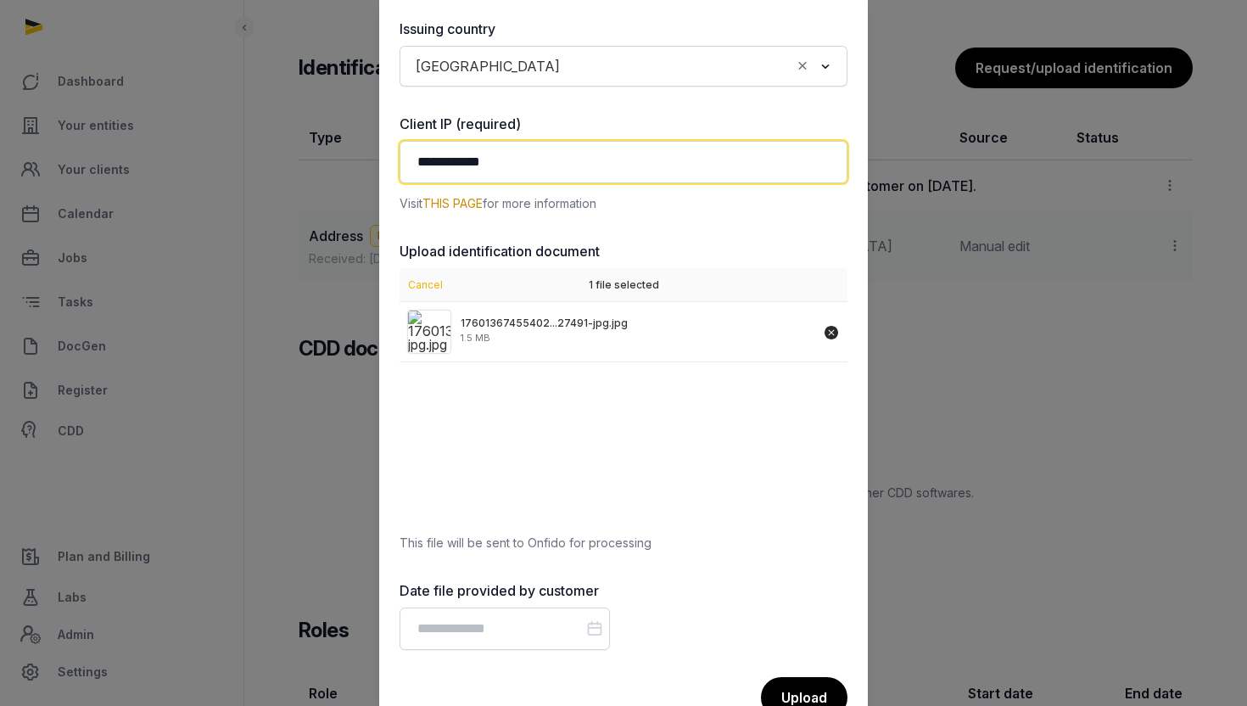
scroll to position [362, 0]
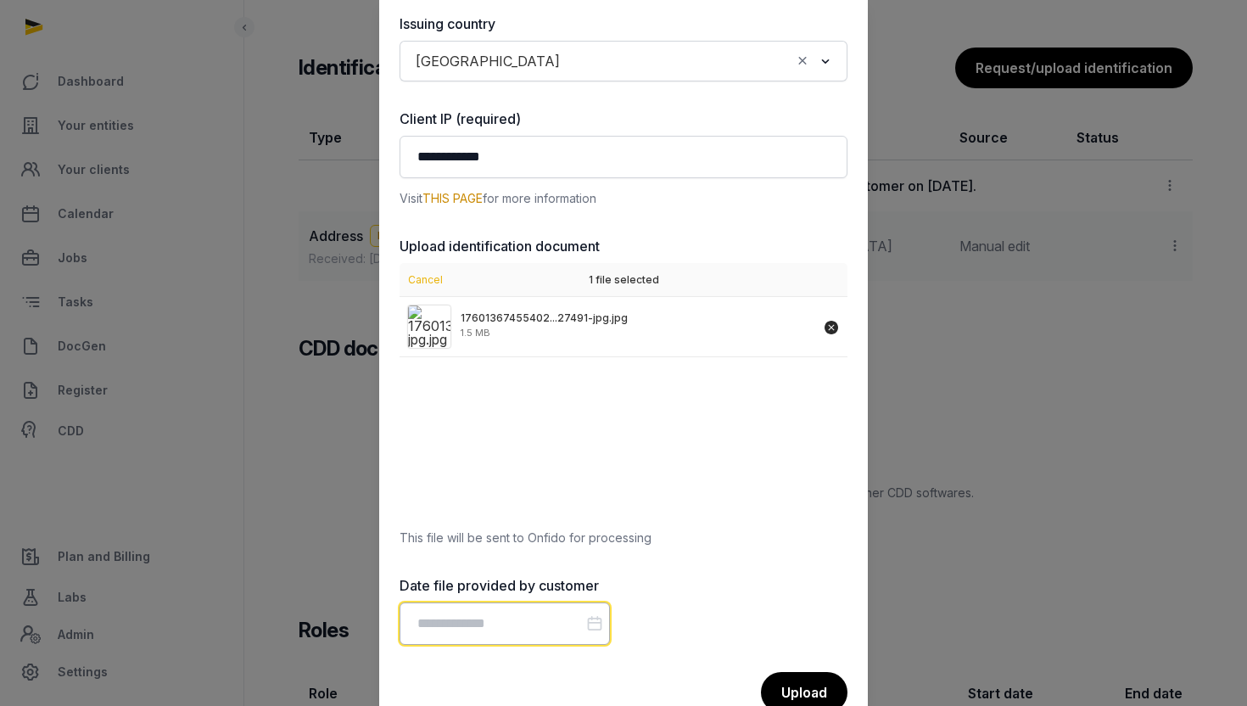
click at [540, 626] on input "Datepicker input" at bounding box center [504, 623] width 210 height 42
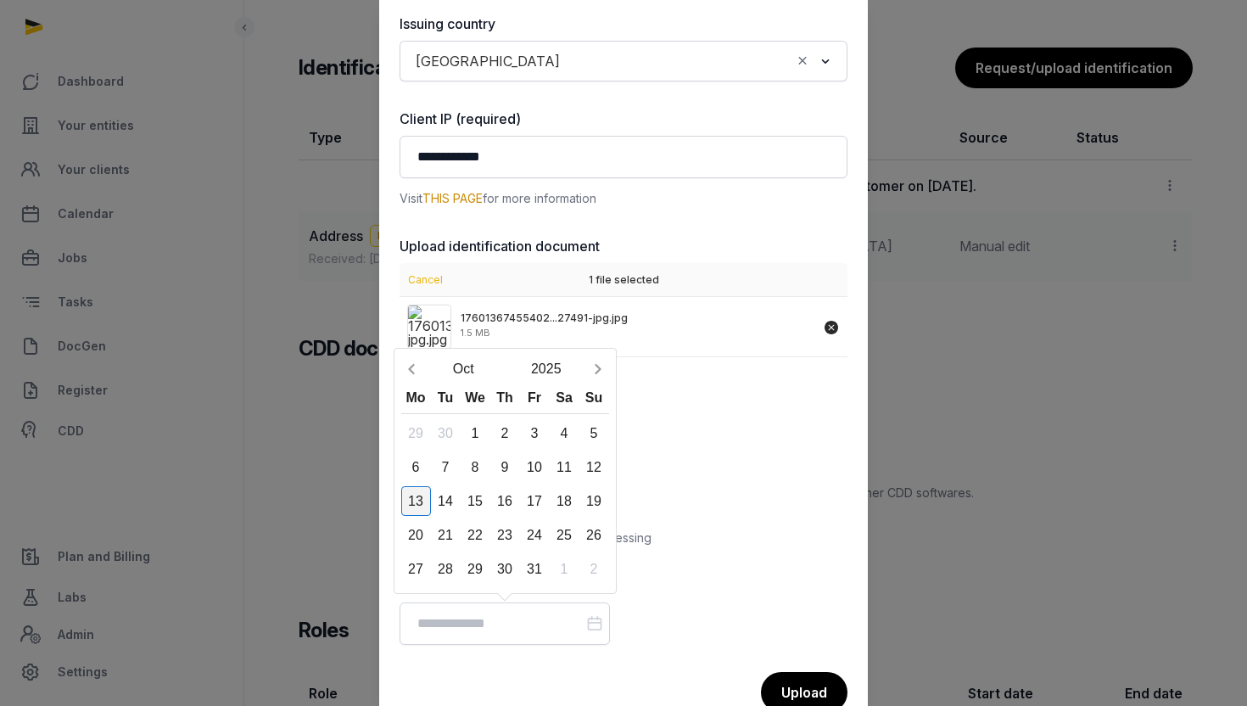
click at [420, 504] on div "13" at bounding box center [416, 501] width 30 height 30
type input "**********"
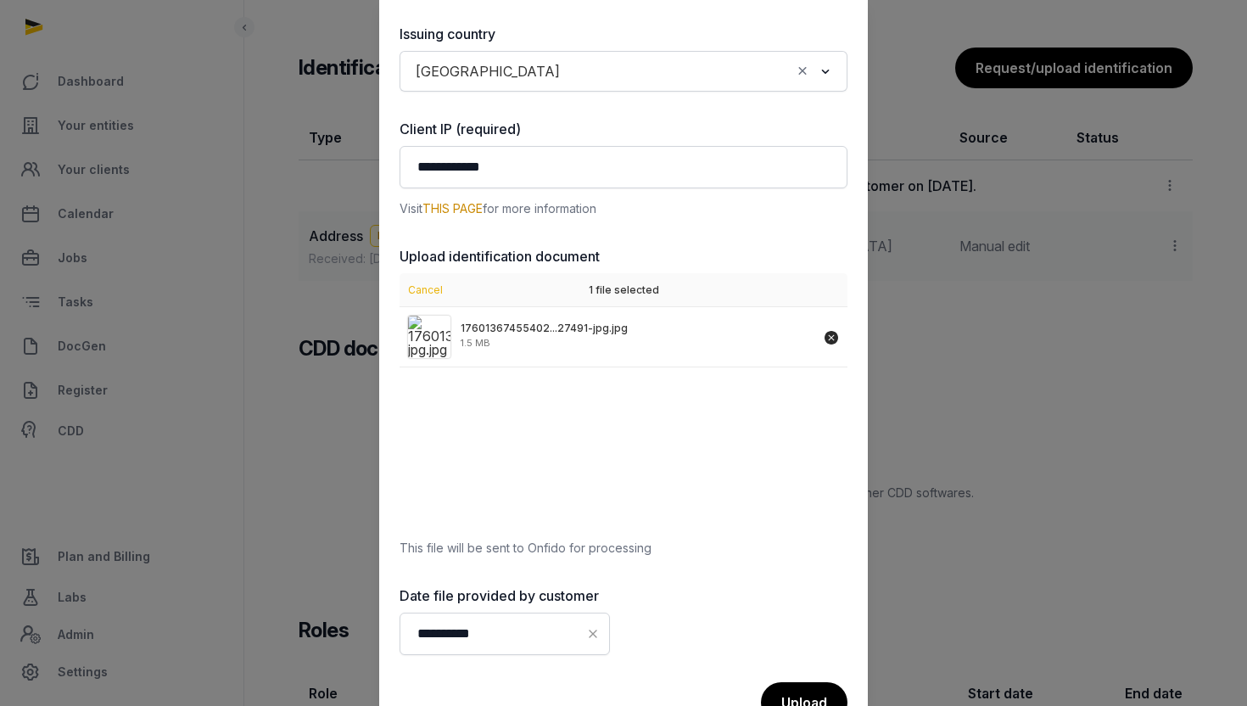
scroll to position [403, 0]
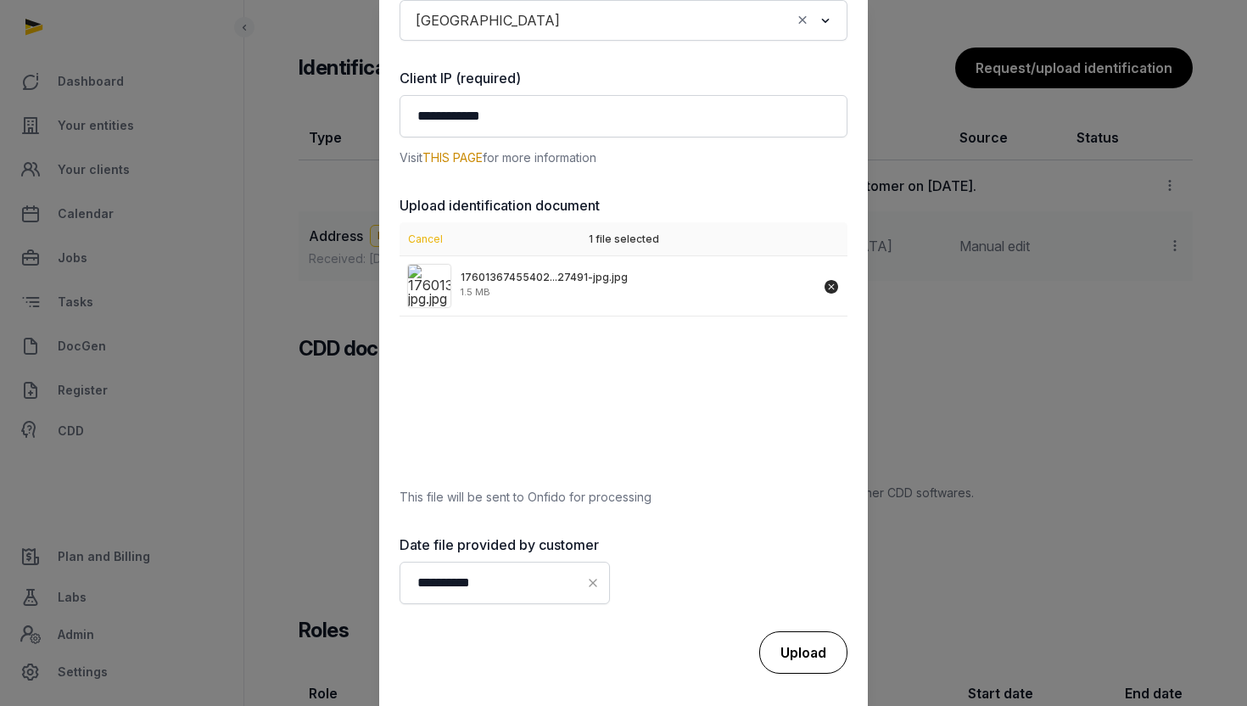
click at [801, 638] on div "Upload" at bounding box center [803, 652] width 88 height 42
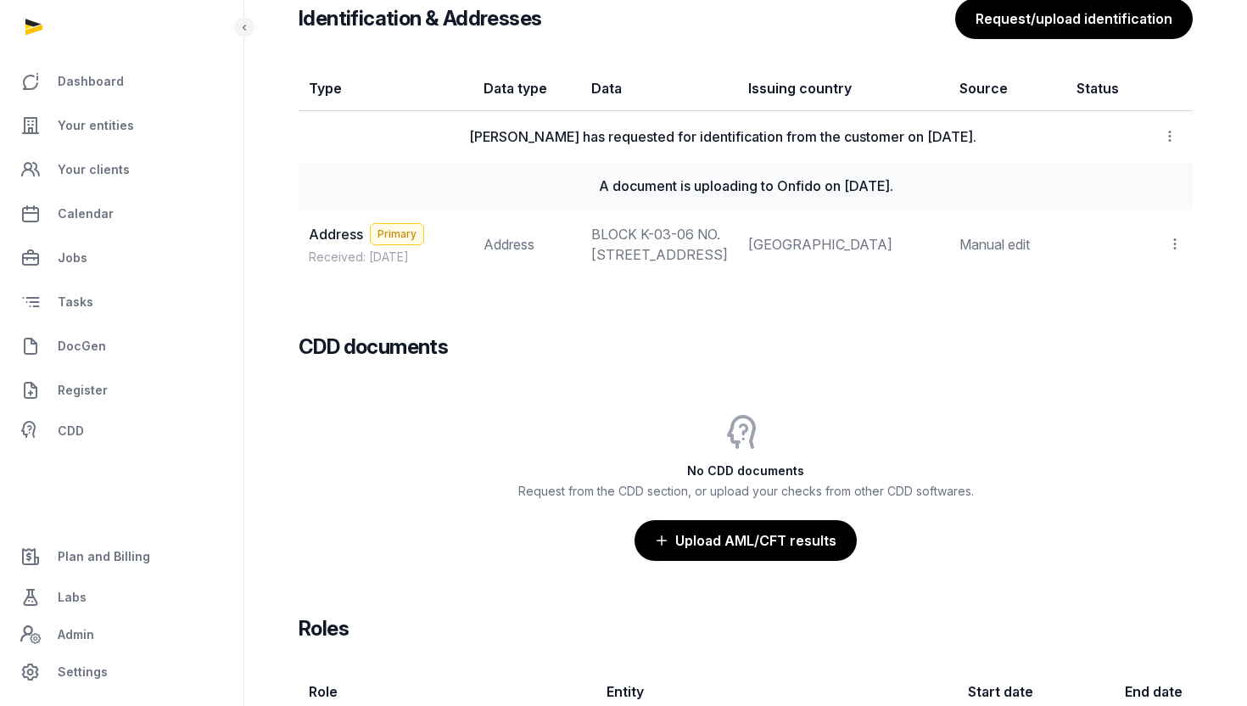
scroll to position [1444, 0]
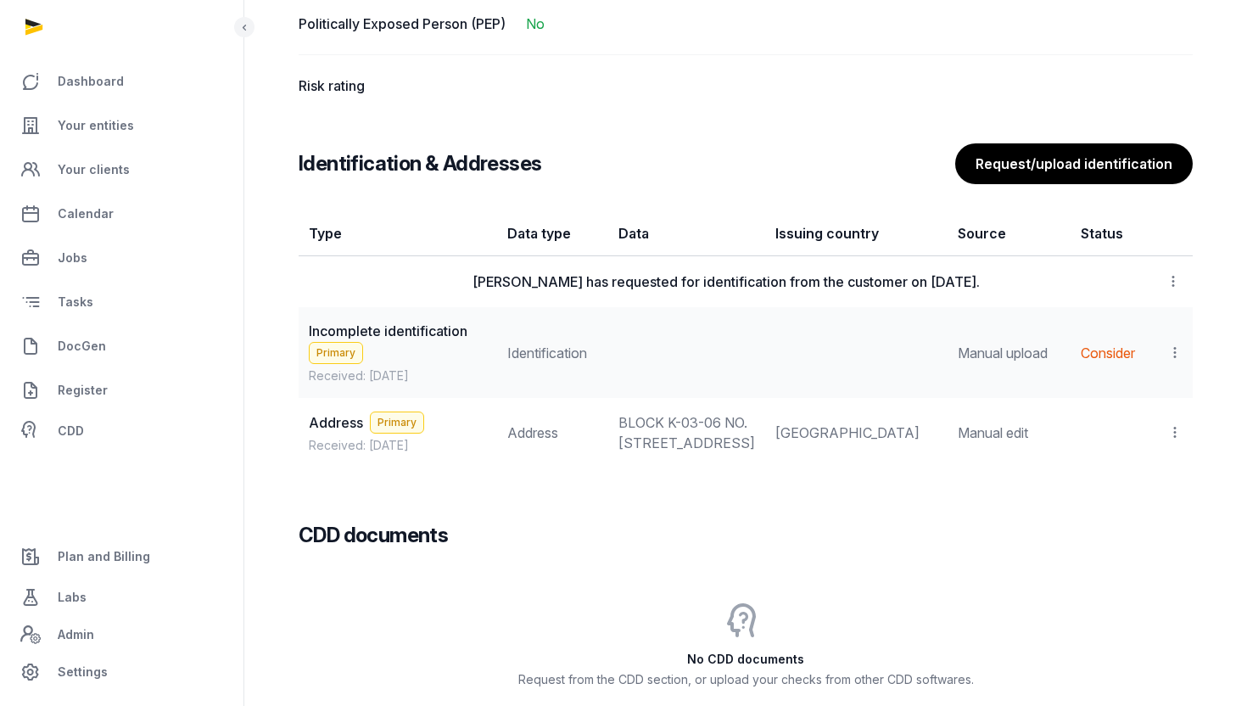
scroll to position [1336, 0]
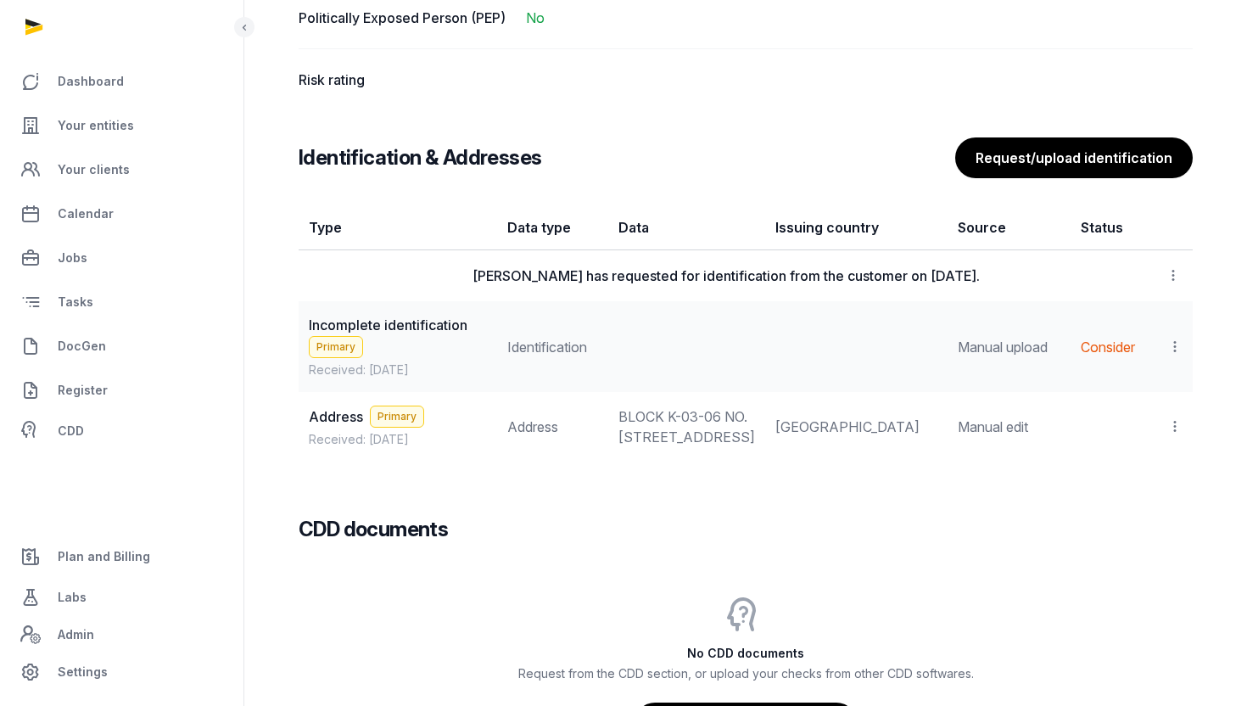
click at [1177, 355] on icon at bounding box center [1174, 347] width 15 height 18
click at [1142, 399] on span "View" at bounding box center [1150, 392] width 31 height 17
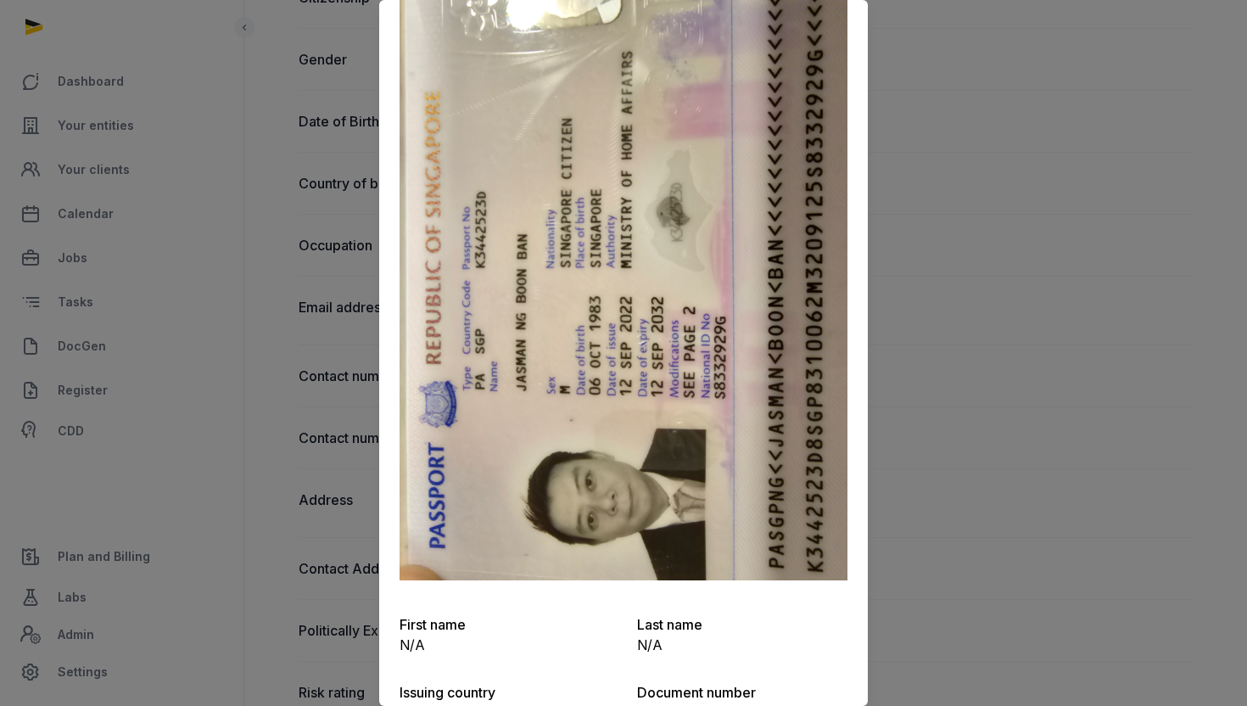
scroll to position [103, 0]
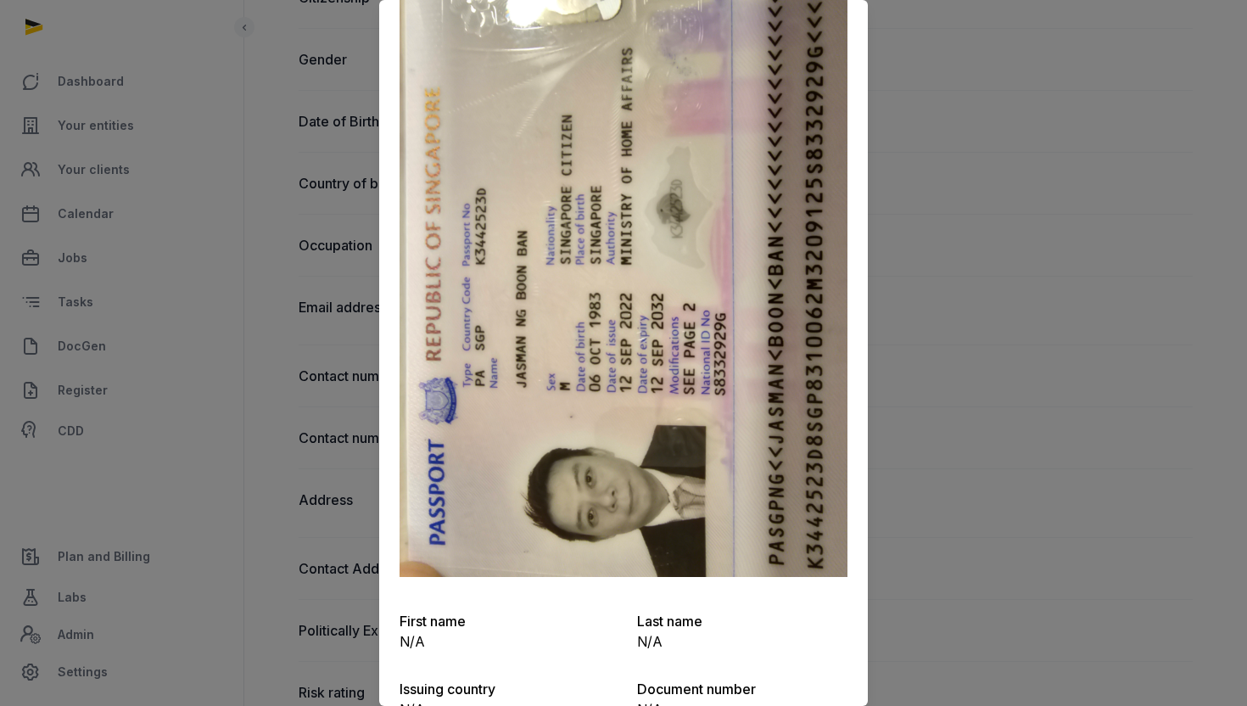
click at [965, 447] on div at bounding box center [623, 353] width 1247 height 706
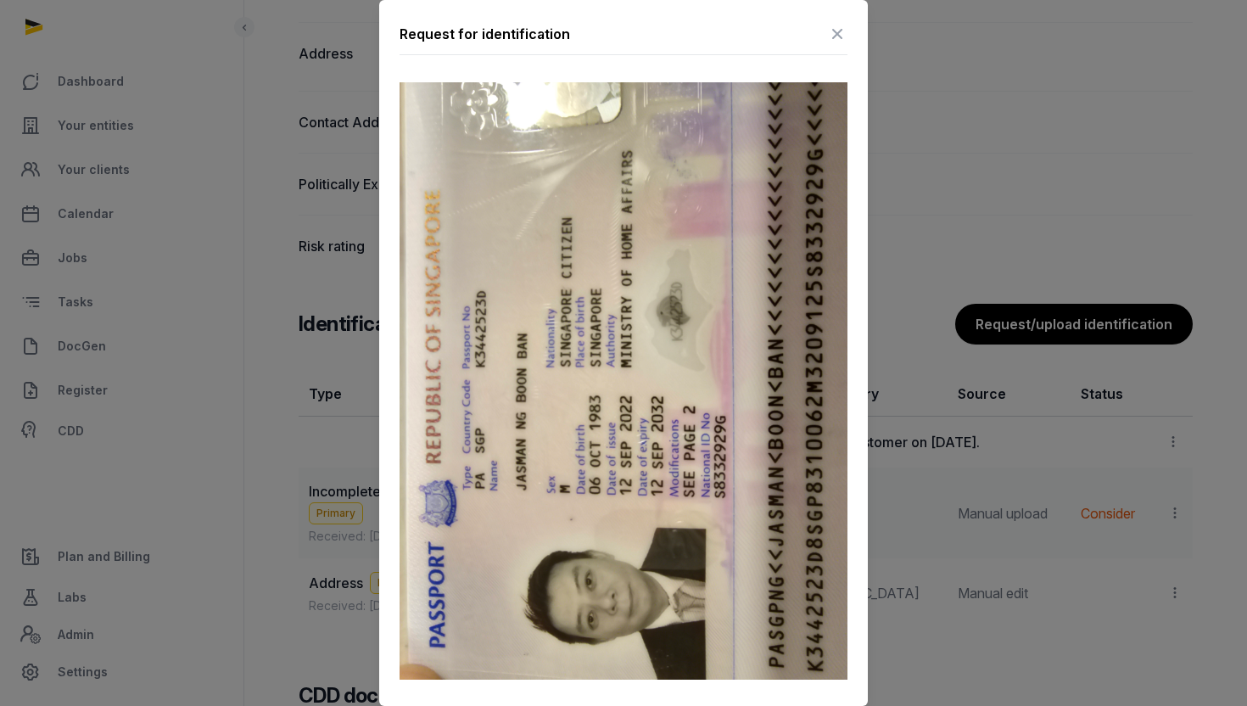
scroll to position [833, 0]
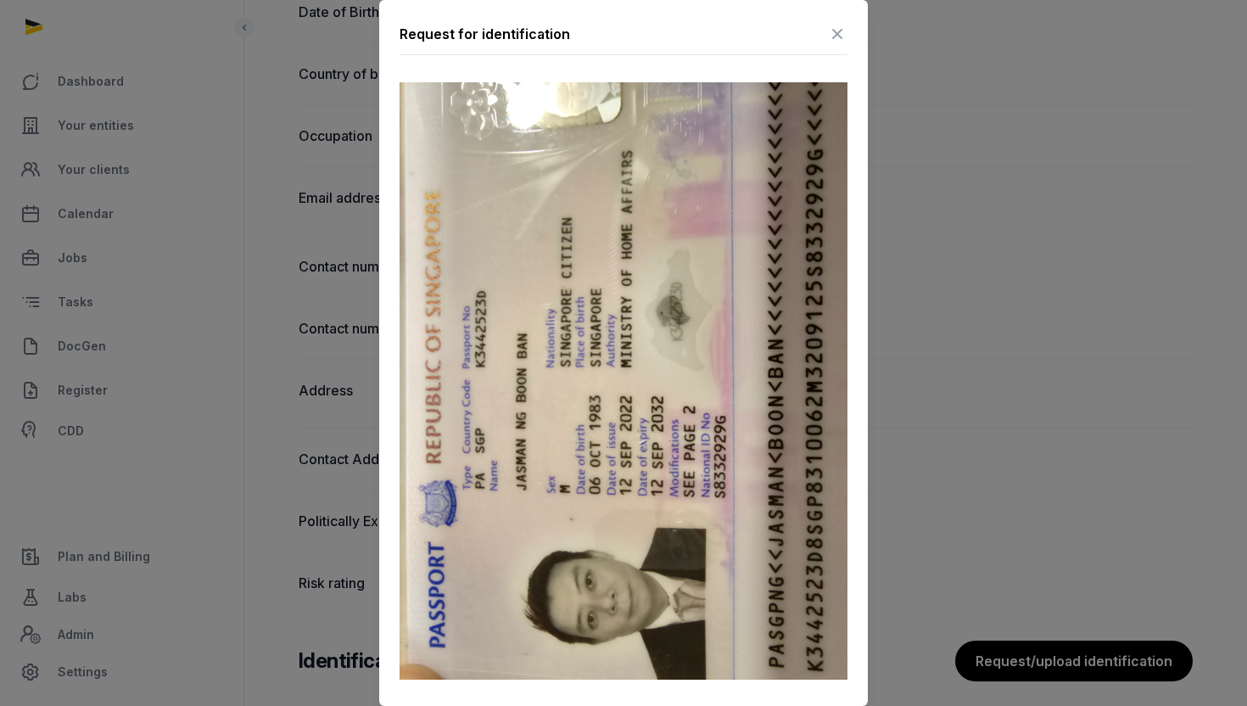
click at [839, 28] on icon at bounding box center [837, 33] width 20 height 27
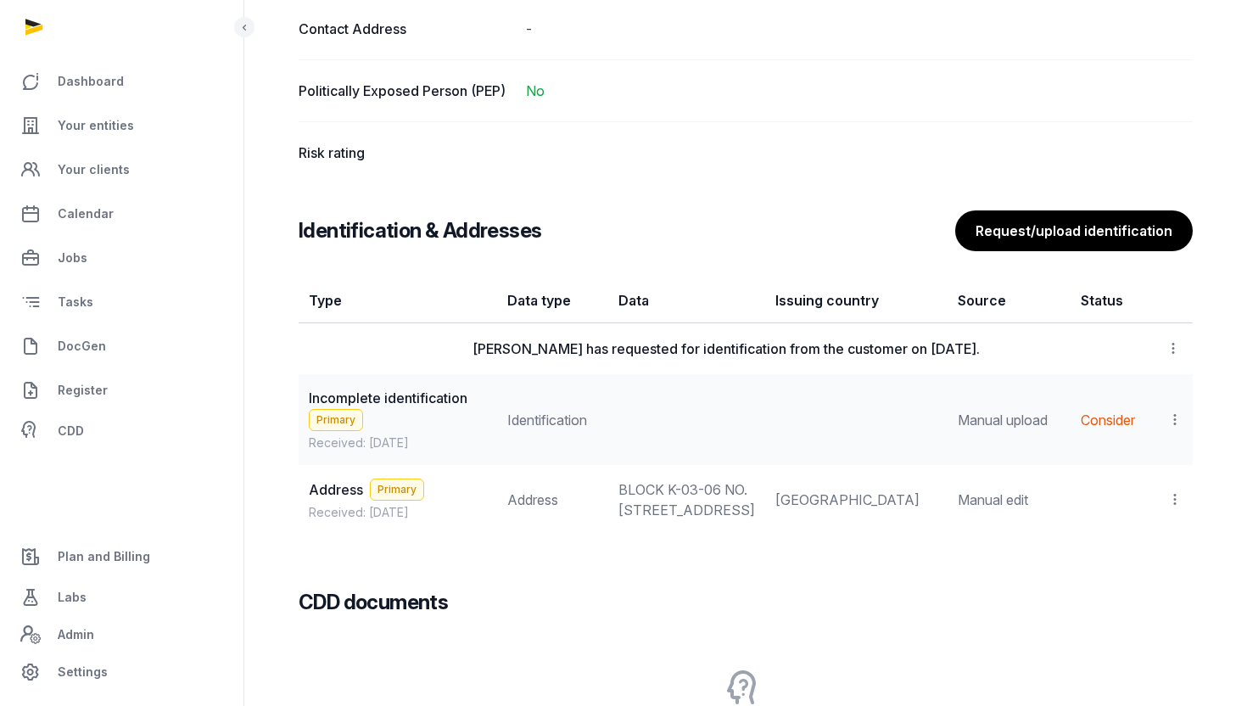
scroll to position [1266, 0]
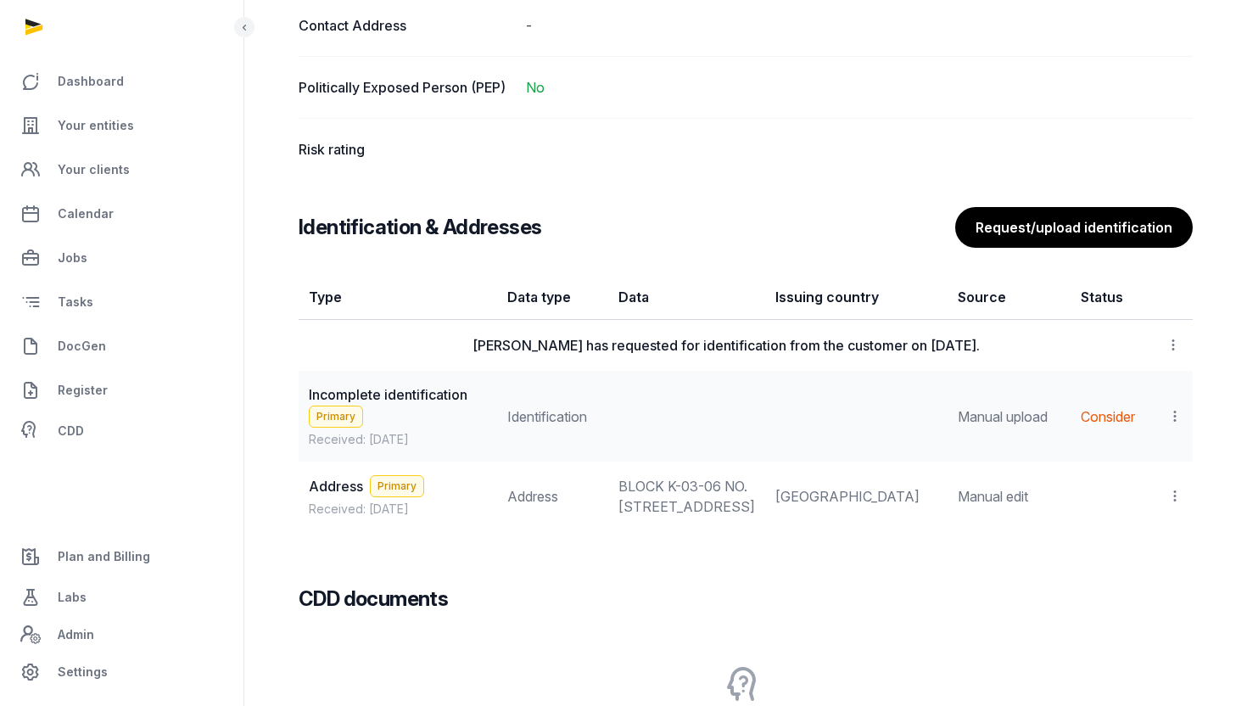
click at [1174, 423] on icon at bounding box center [1174, 416] width 15 height 18
click at [1130, 539] on span "Delete" at bounding box center [1145, 530] width 40 height 17
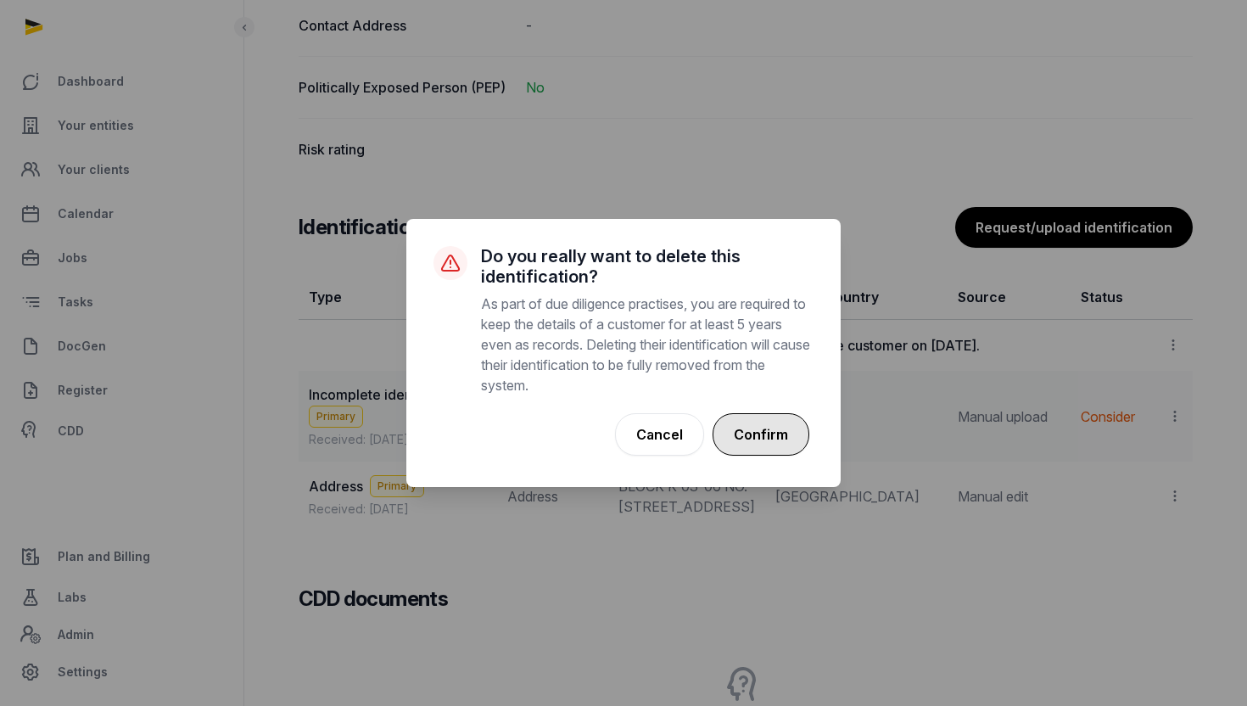
click at [779, 422] on button "Confirm" at bounding box center [760, 434] width 97 height 42
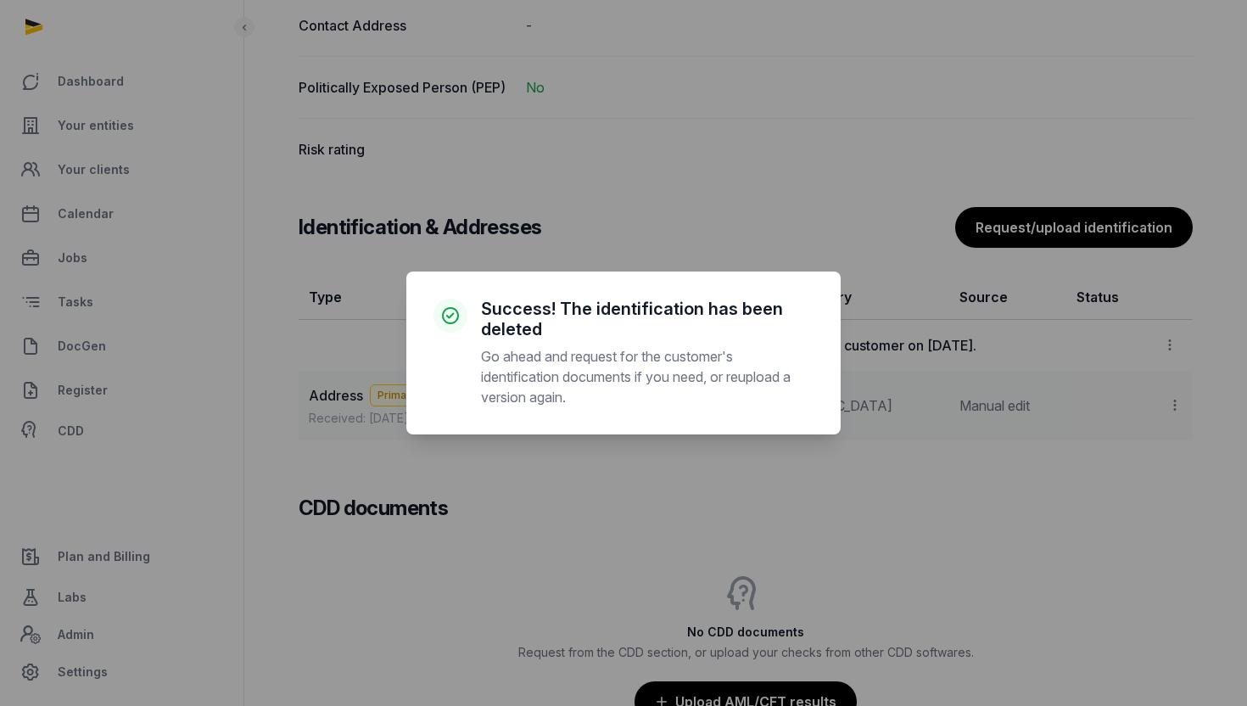
click at [1061, 245] on div "× Success! The identification has been deleted Go ahead and request for the cus…" at bounding box center [623, 353] width 1247 height 706
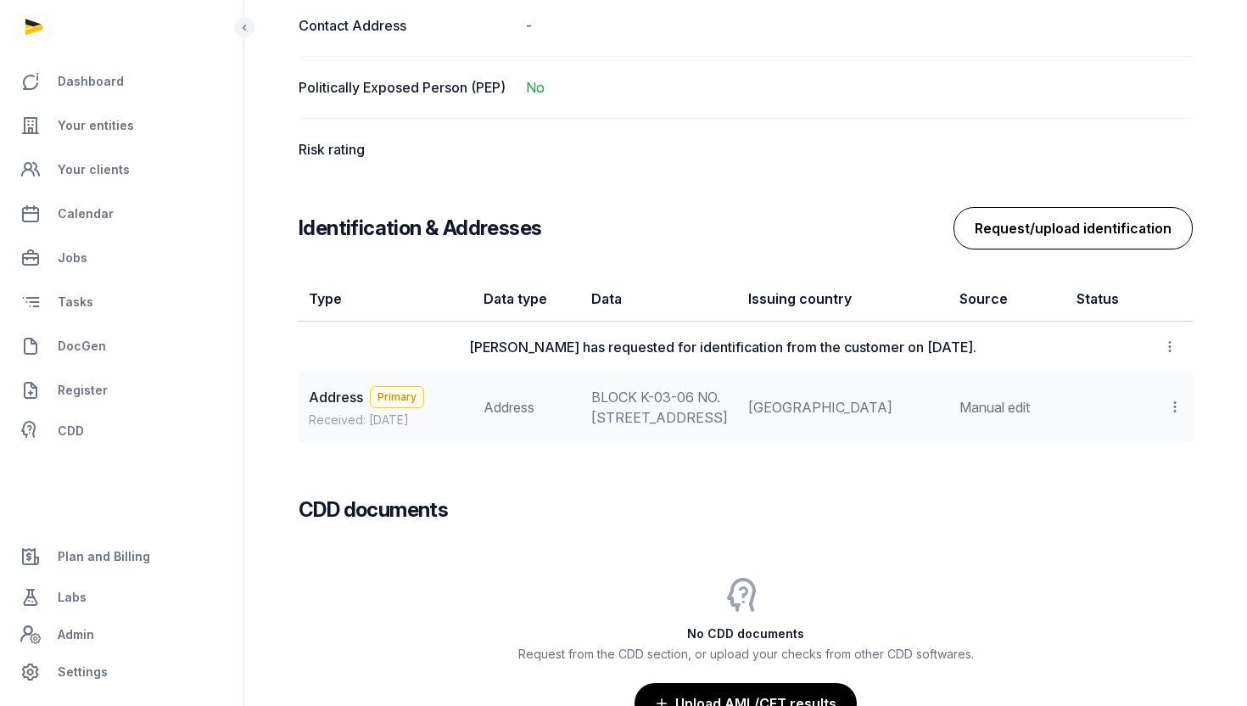
click at [1060, 245] on button "Request/upload identification" at bounding box center [1072, 228] width 239 height 42
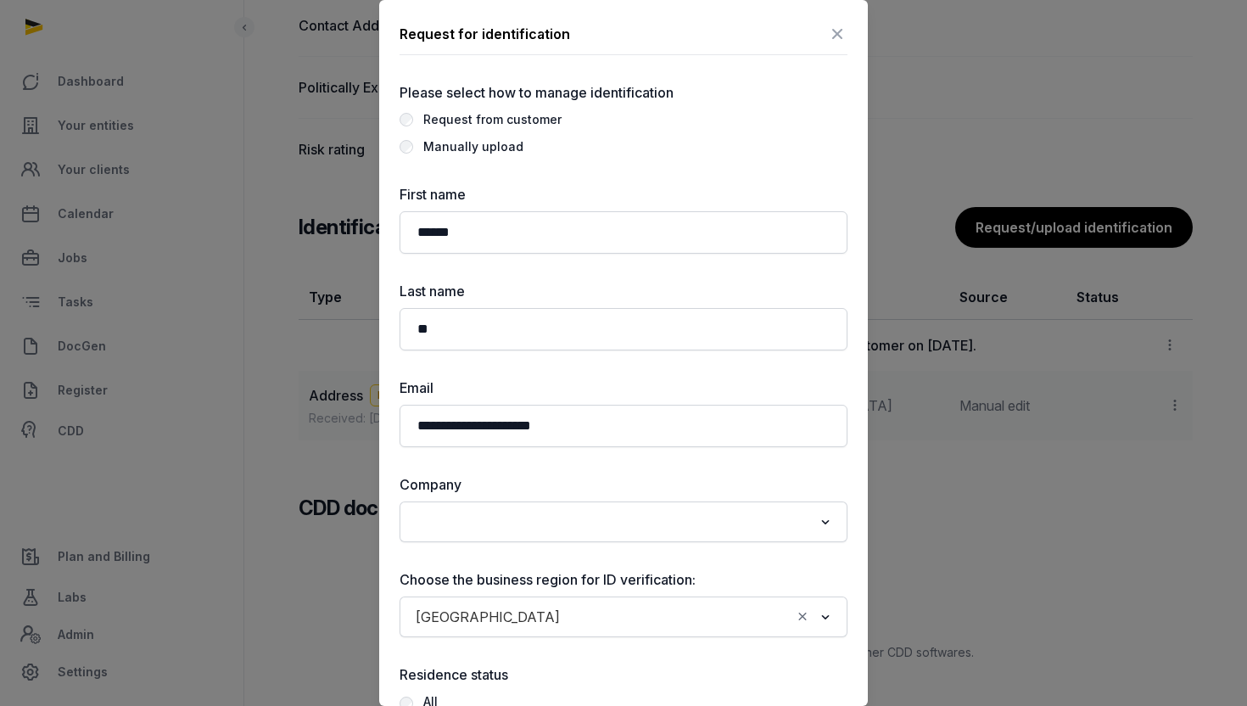
click at [499, 143] on div "Manually upload" at bounding box center [473, 147] width 100 height 20
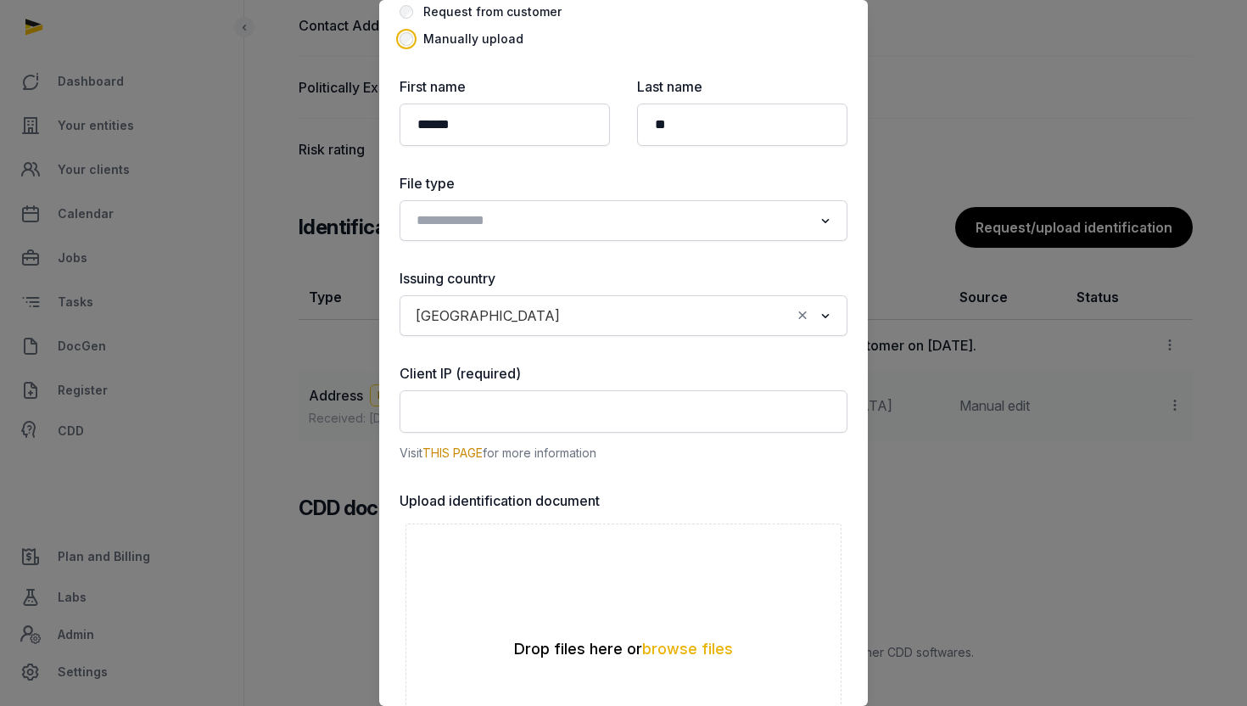
scroll to position [109, 0]
click at [579, 227] on input "Search for option" at bounding box center [611, 219] width 403 height 24
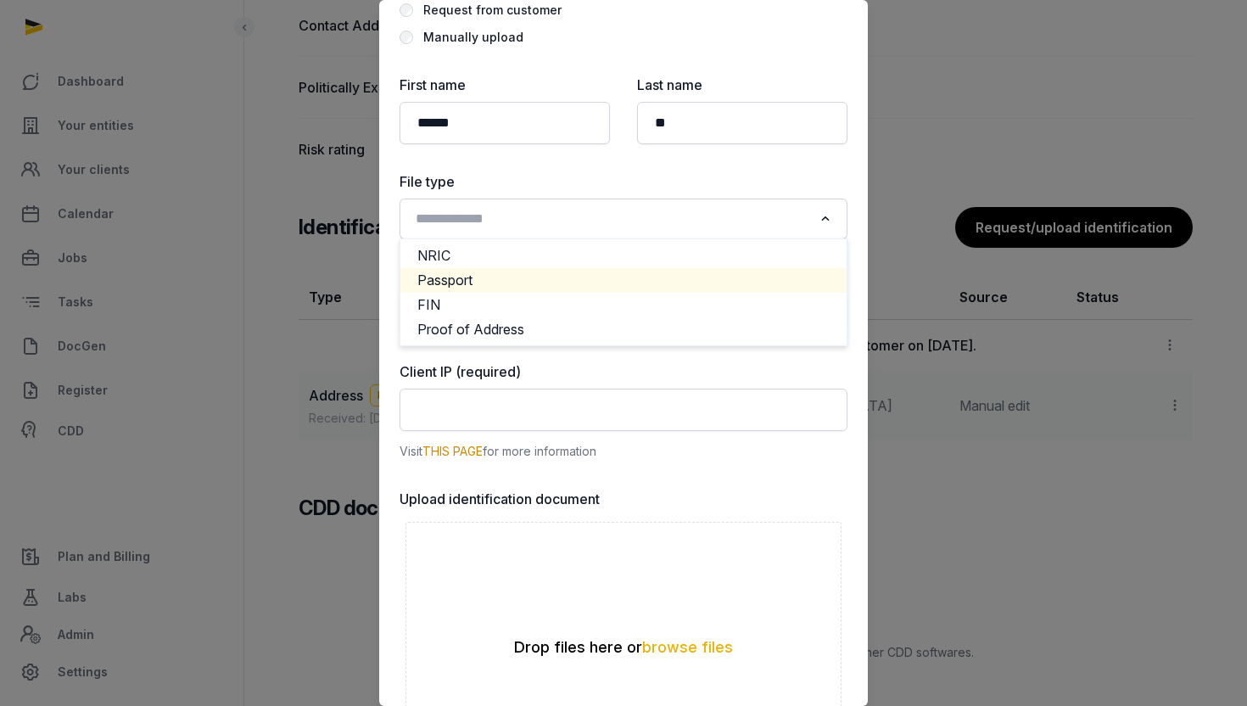
click at [536, 277] on li "Passport" at bounding box center [623, 280] width 446 height 25
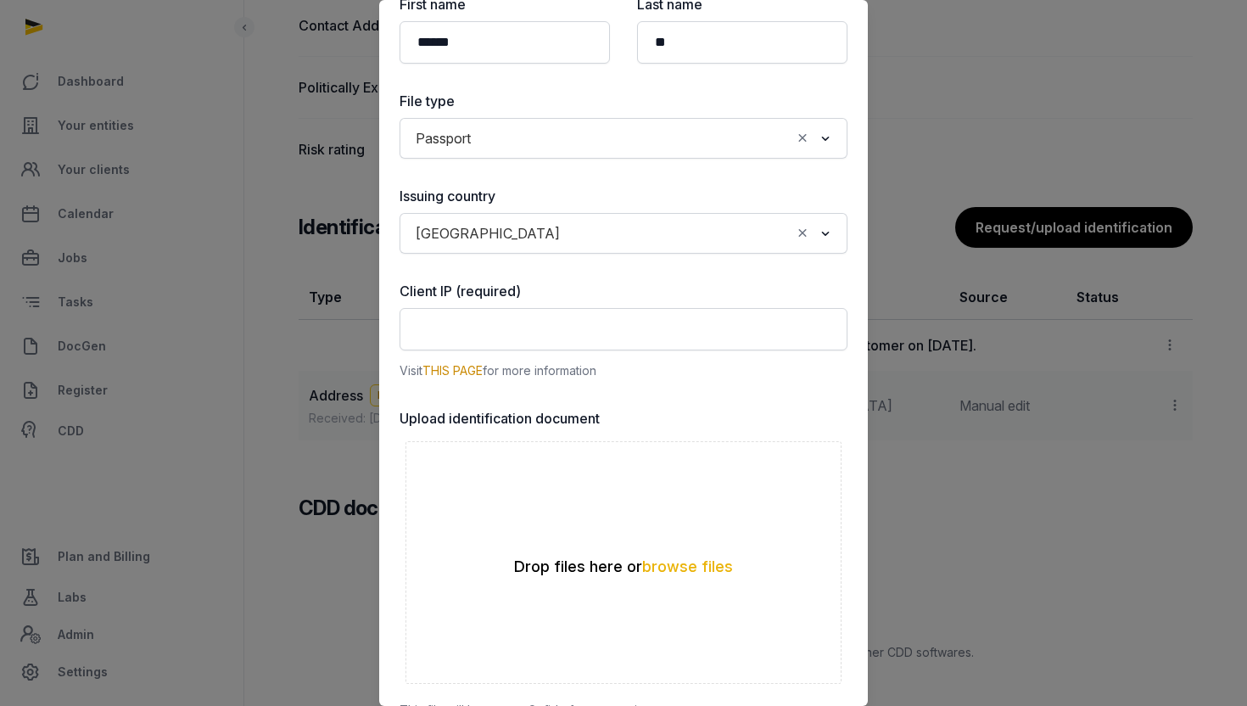
scroll to position [193, 0]
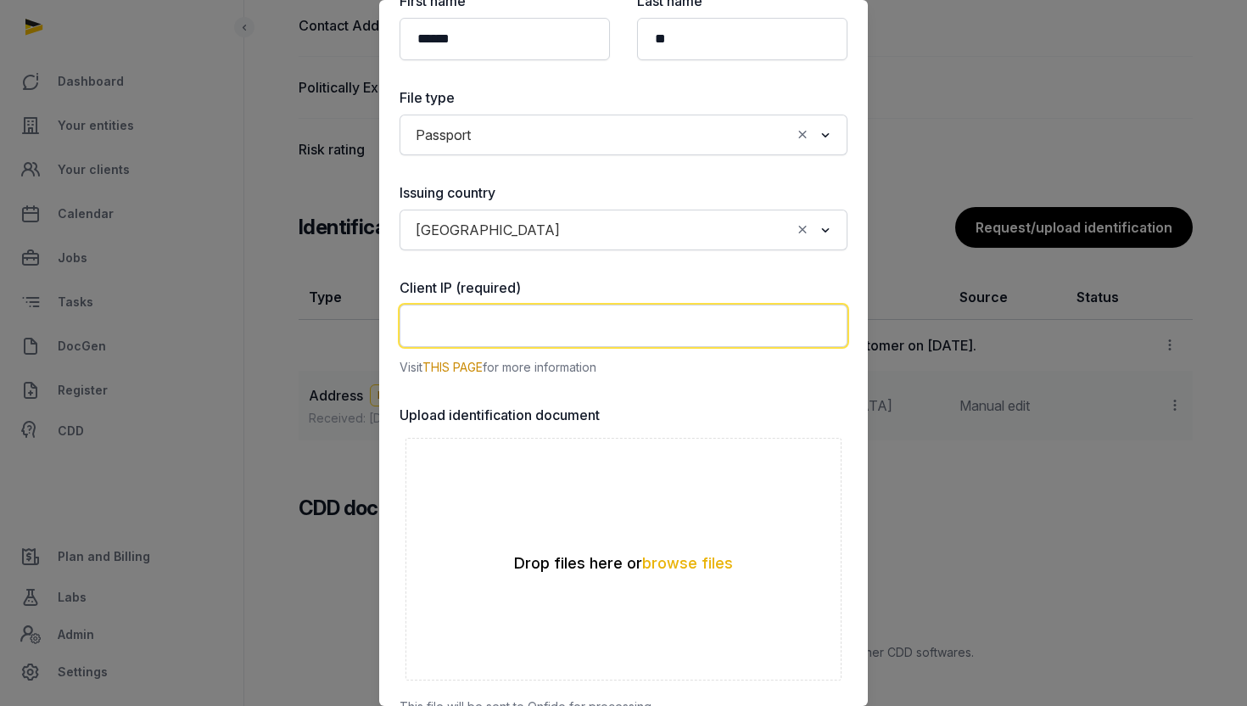
click at [528, 336] on input "text" at bounding box center [623, 325] width 448 height 42
paste input "**********"
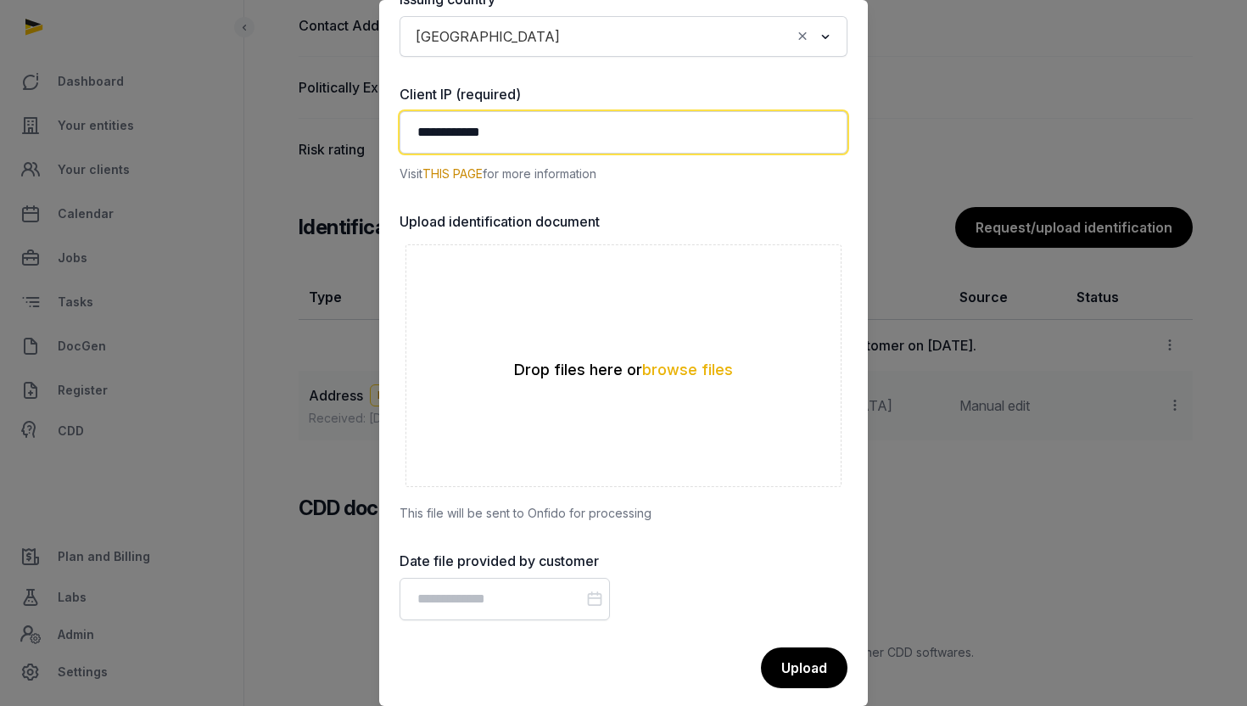
scroll to position [403, 0]
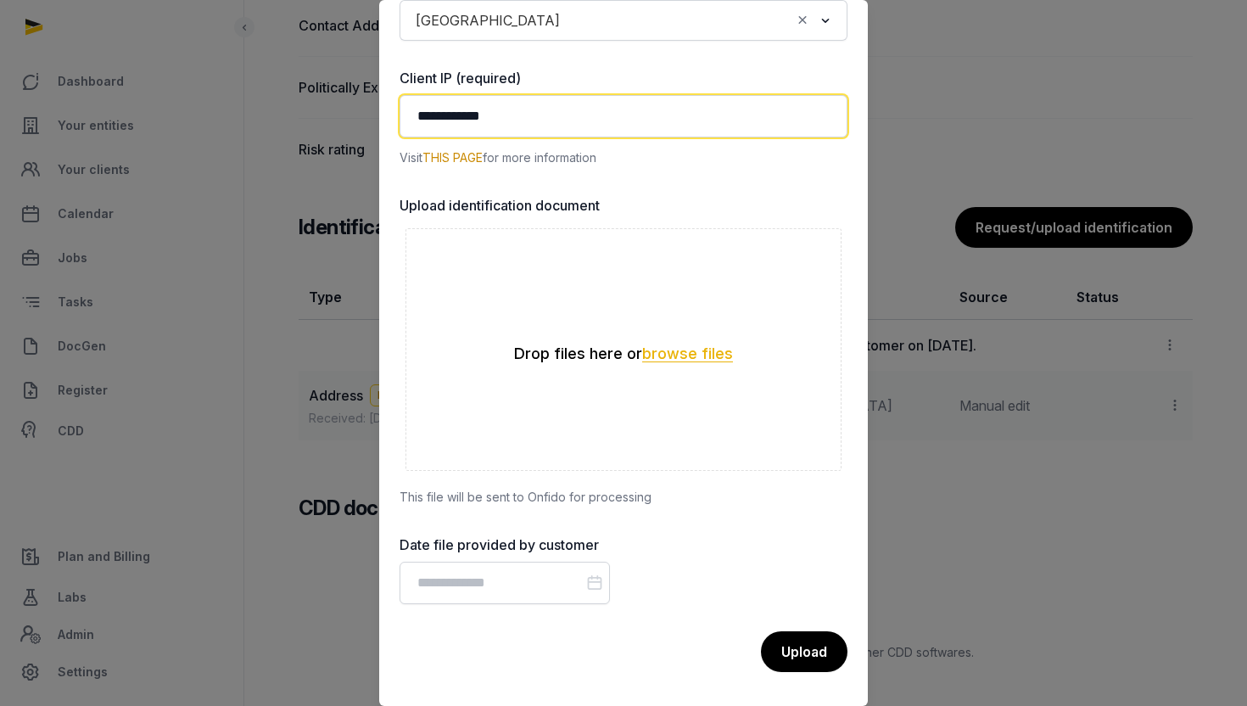
type input "**********"
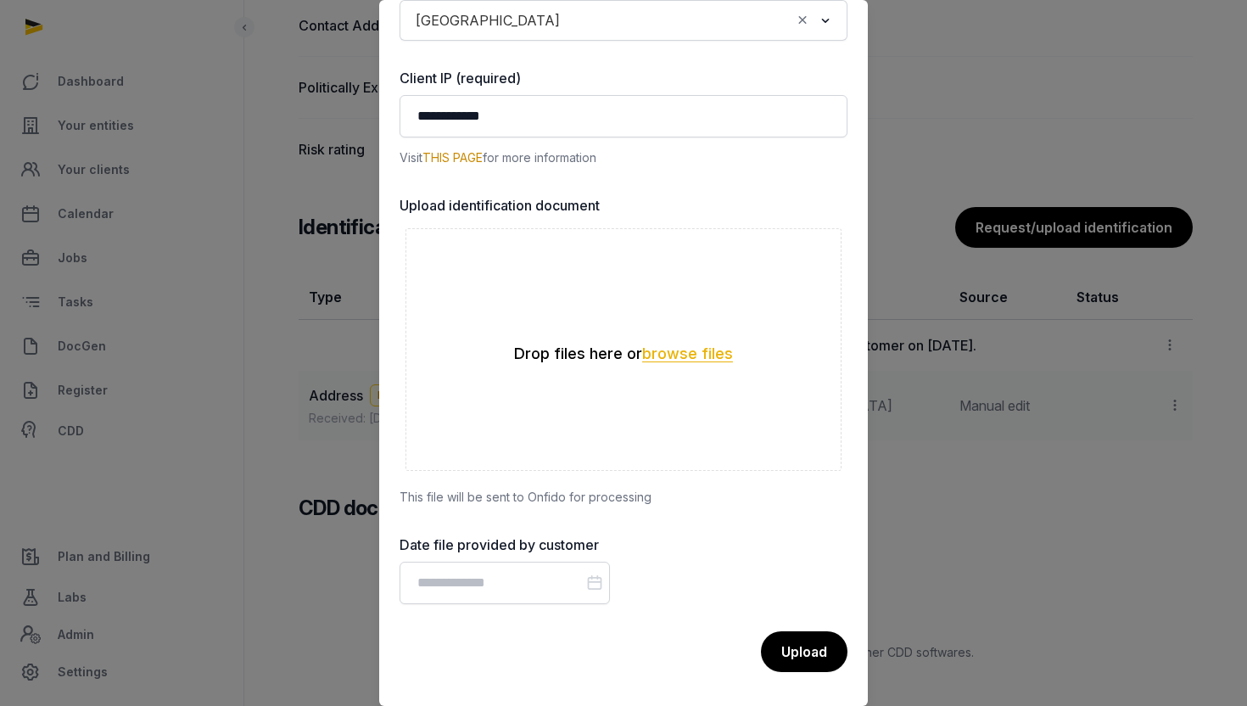
click at [685, 357] on button "browse files" at bounding box center [687, 354] width 91 height 16
click at [677, 358] on button "browse files" at bounding box center [687, 354] width 91 height 16
click at [692, 355] on button "browse files" at bounding box center [687, 354] width 91 height 16
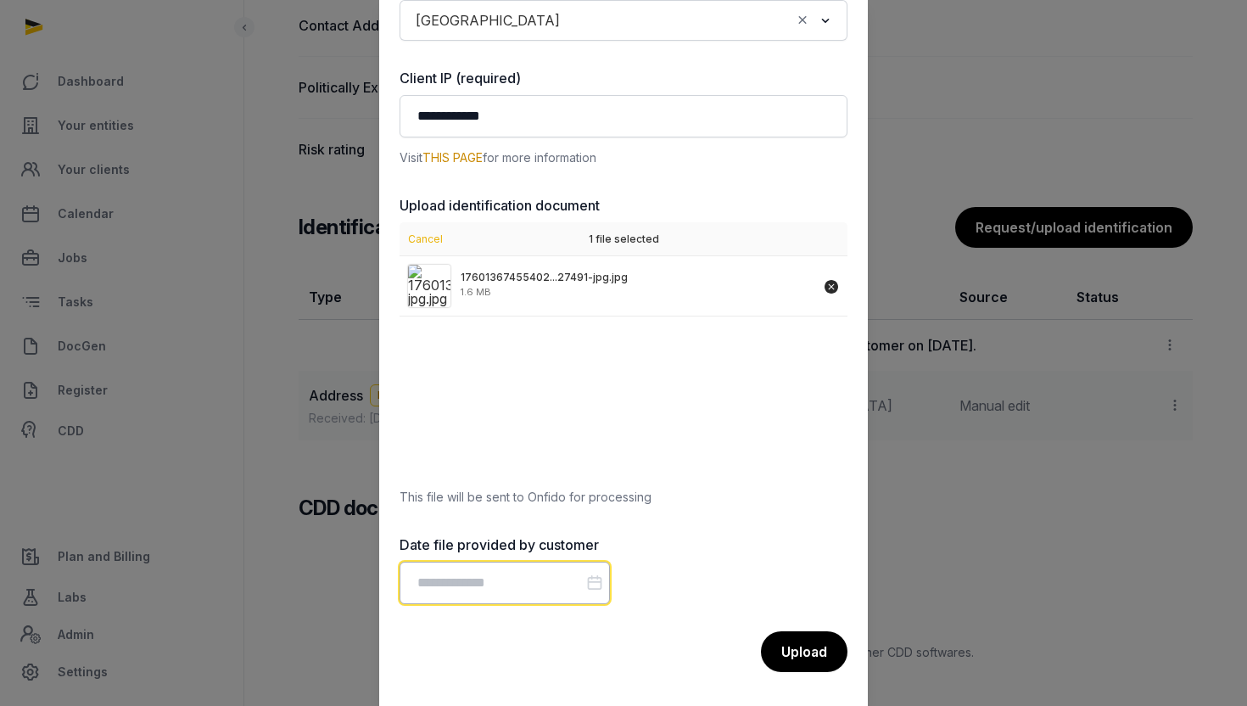
click at [547, 592] on input "Datepicker input" at bounding box center [504, 582] width 210 height 42
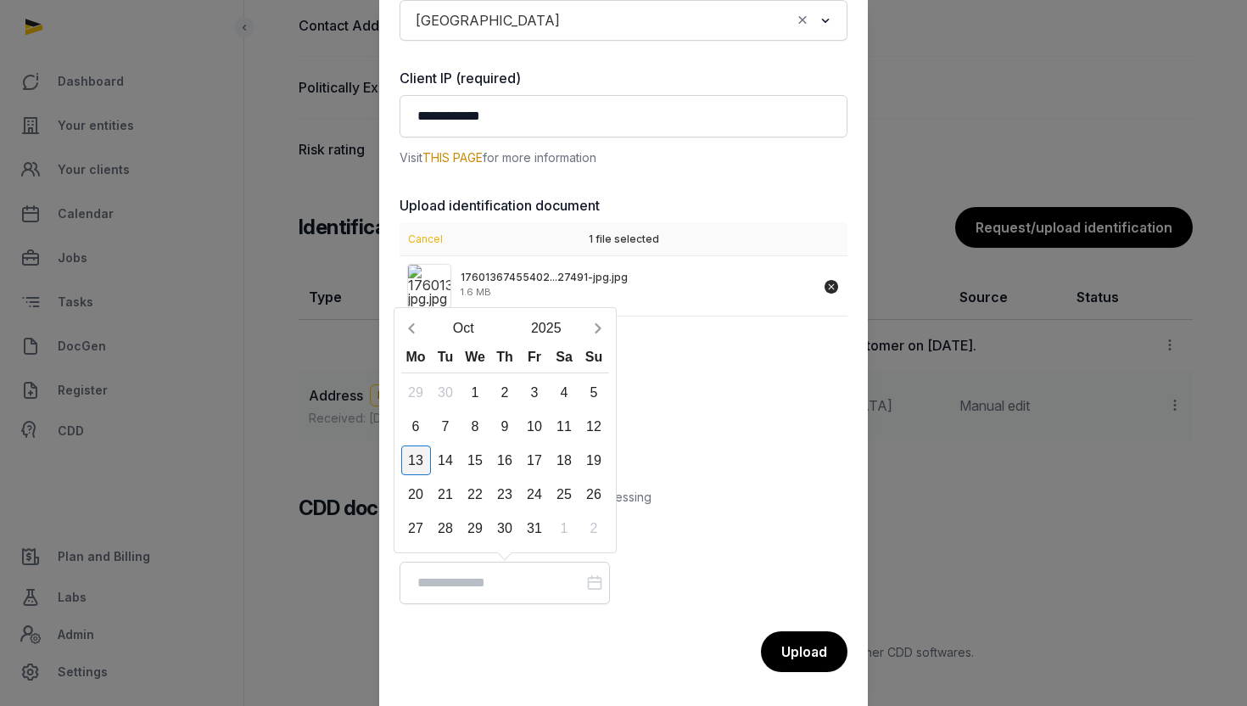
click at [425, 466] on div "13" at bounding box center [416, 460] width 30 height 30
type input "**********"
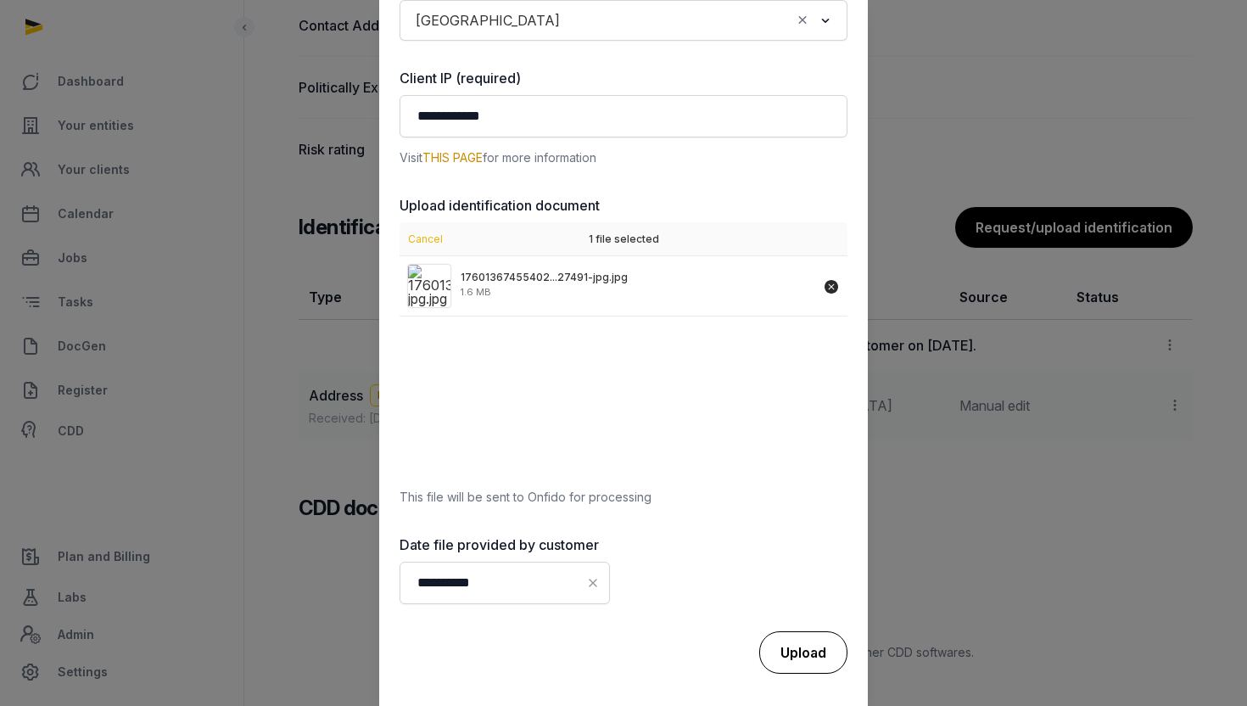
click at [795, 646] on div "Upload" at bounding box center [803, 652] width 88 height 42
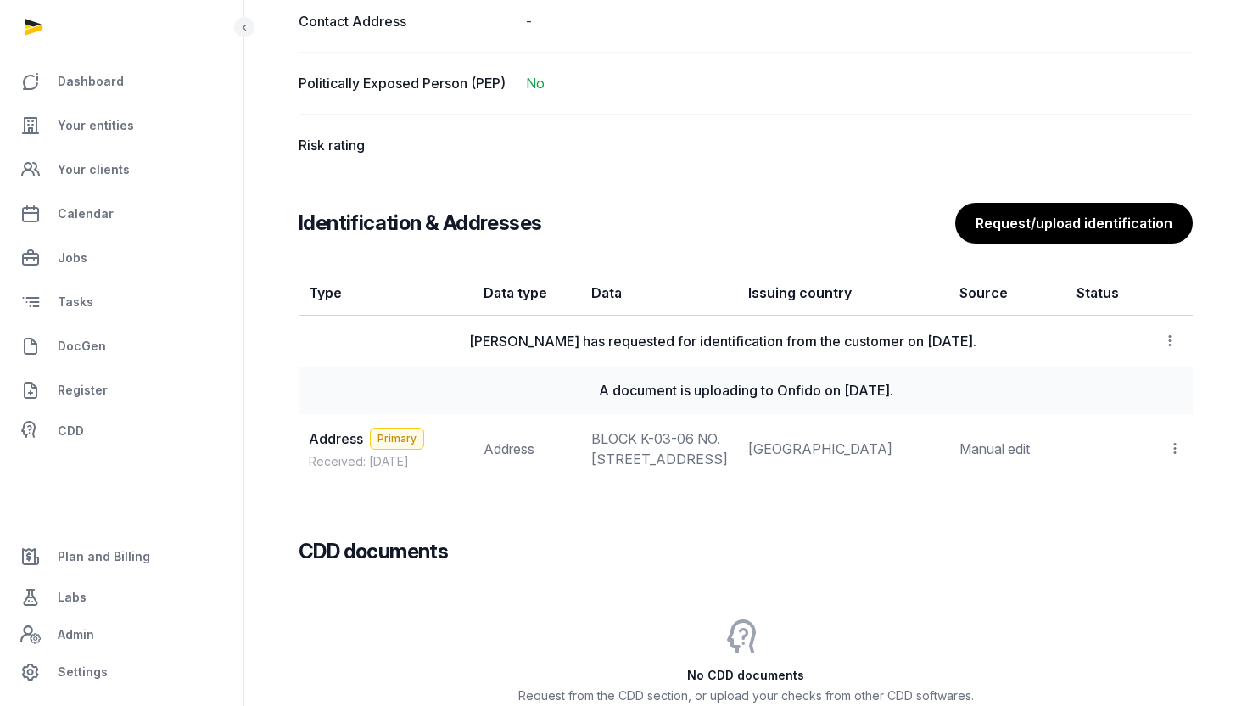
scroll to position [1276, 0]
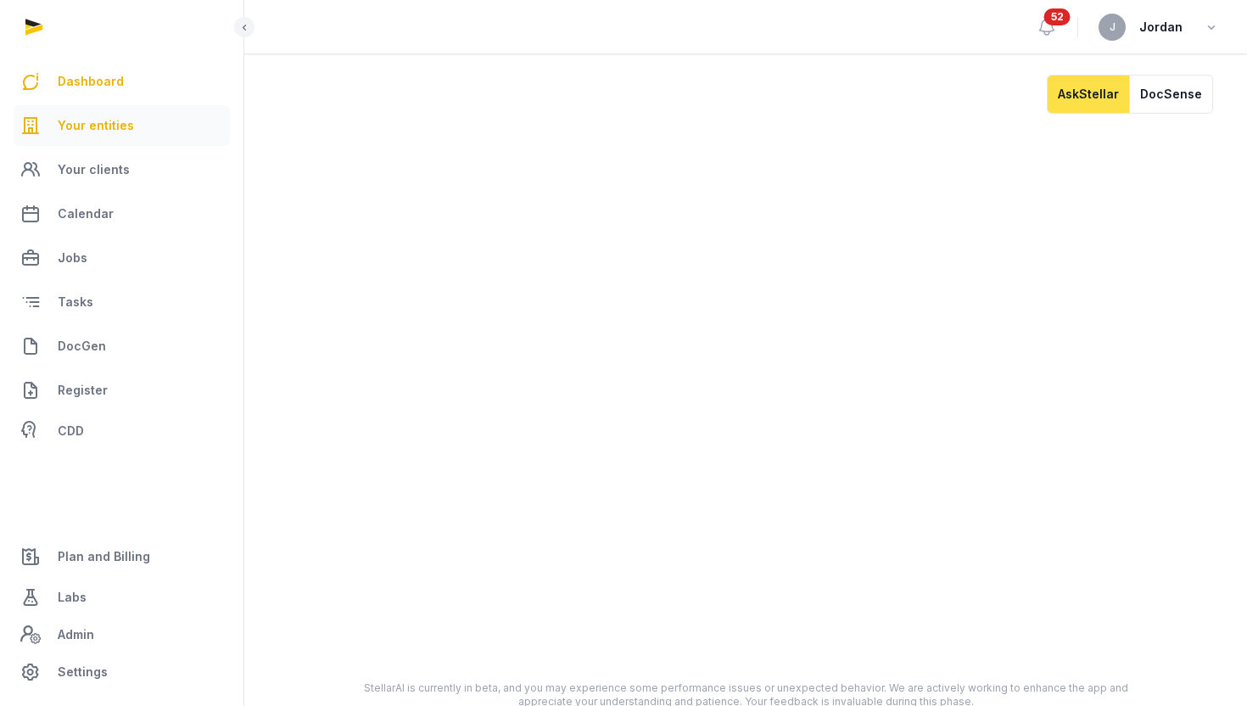
click at [117, 120] on span "Your entities" at bounding box center [96, 125] width 76 height 20
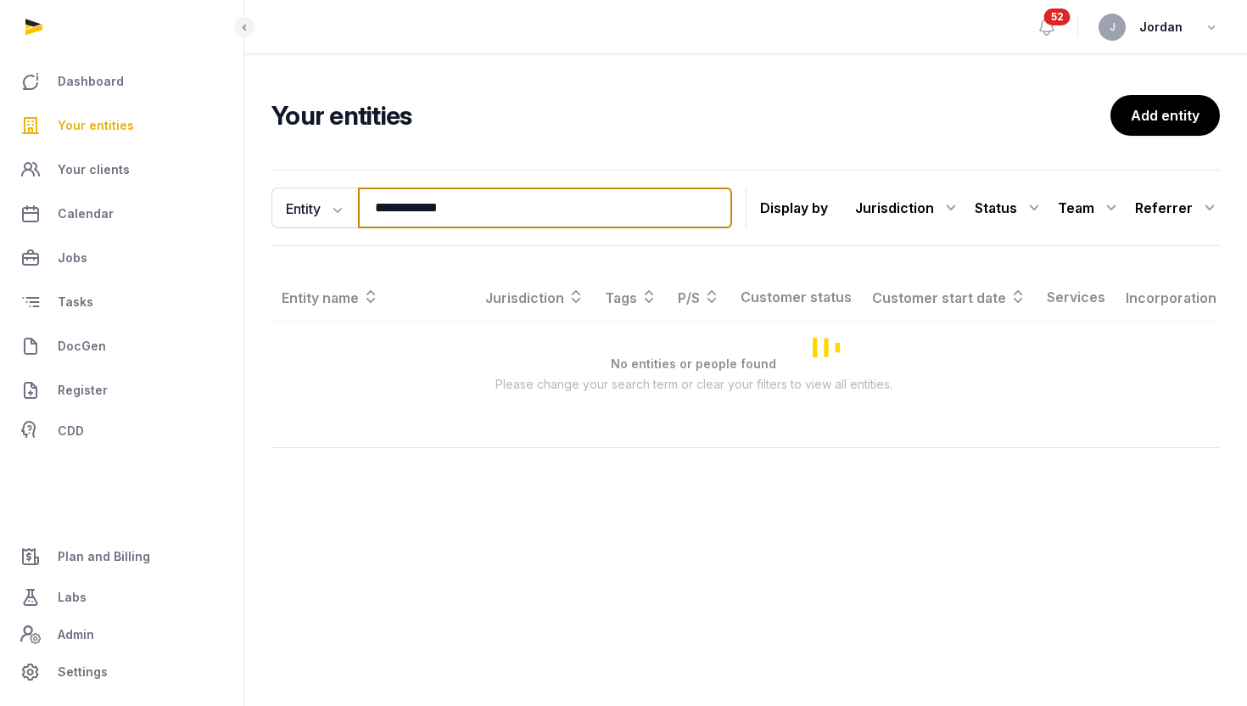
click at [388, 203] on input "**********" at bounding box center [545, 207] width 374 height 41
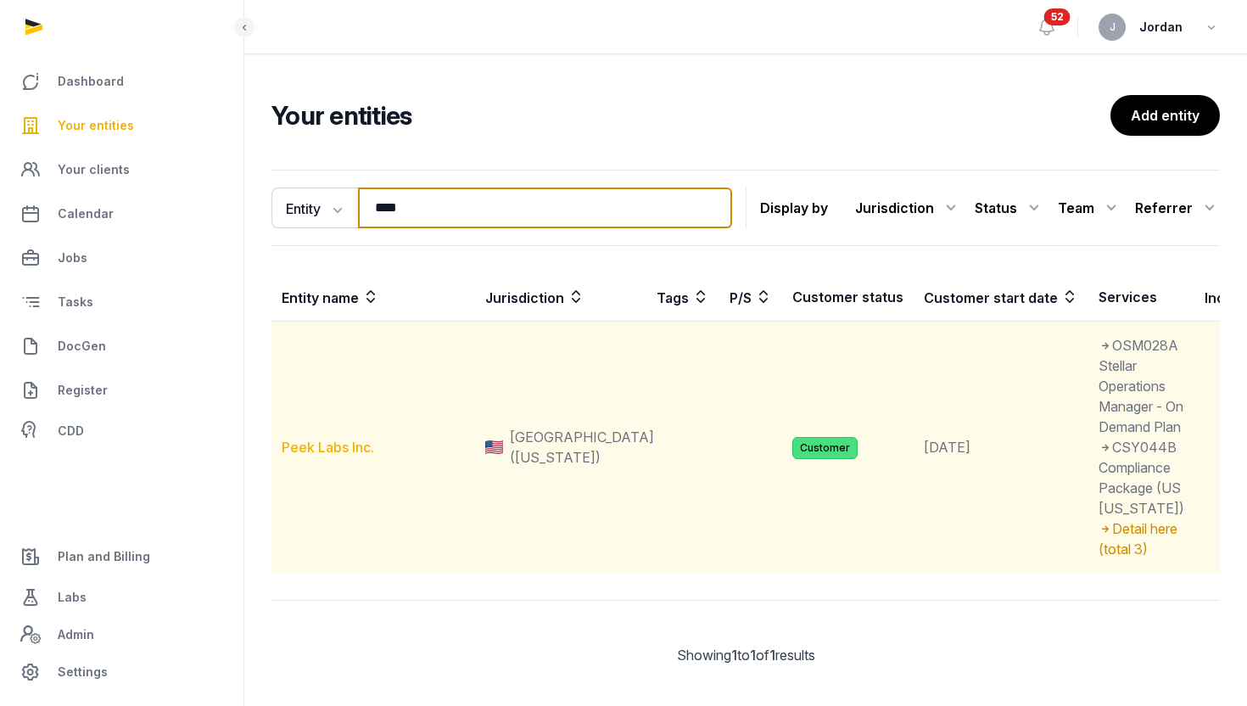
type input "****"
click at [332, 455] on link "Peek Labs Inc." at bounding box center [328, 446] width 92 height 17
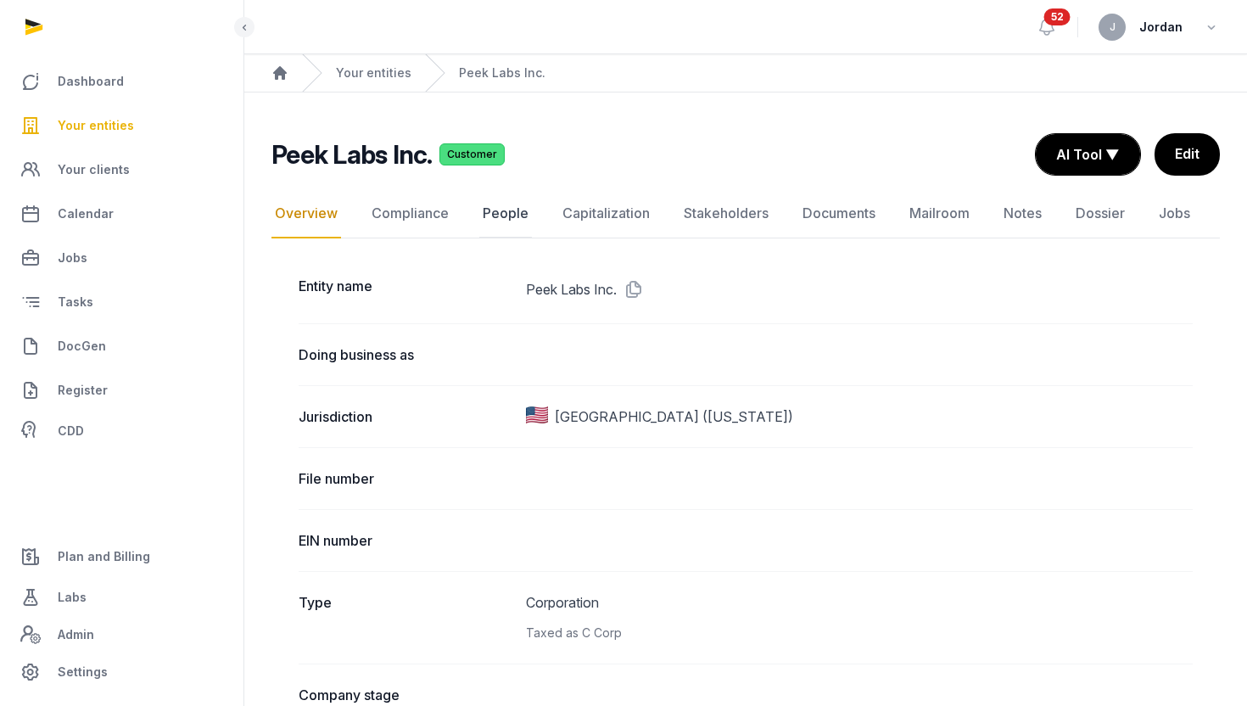
click at [498, 218] on link "People" at bounding box center [505, 213] width 53 height 49
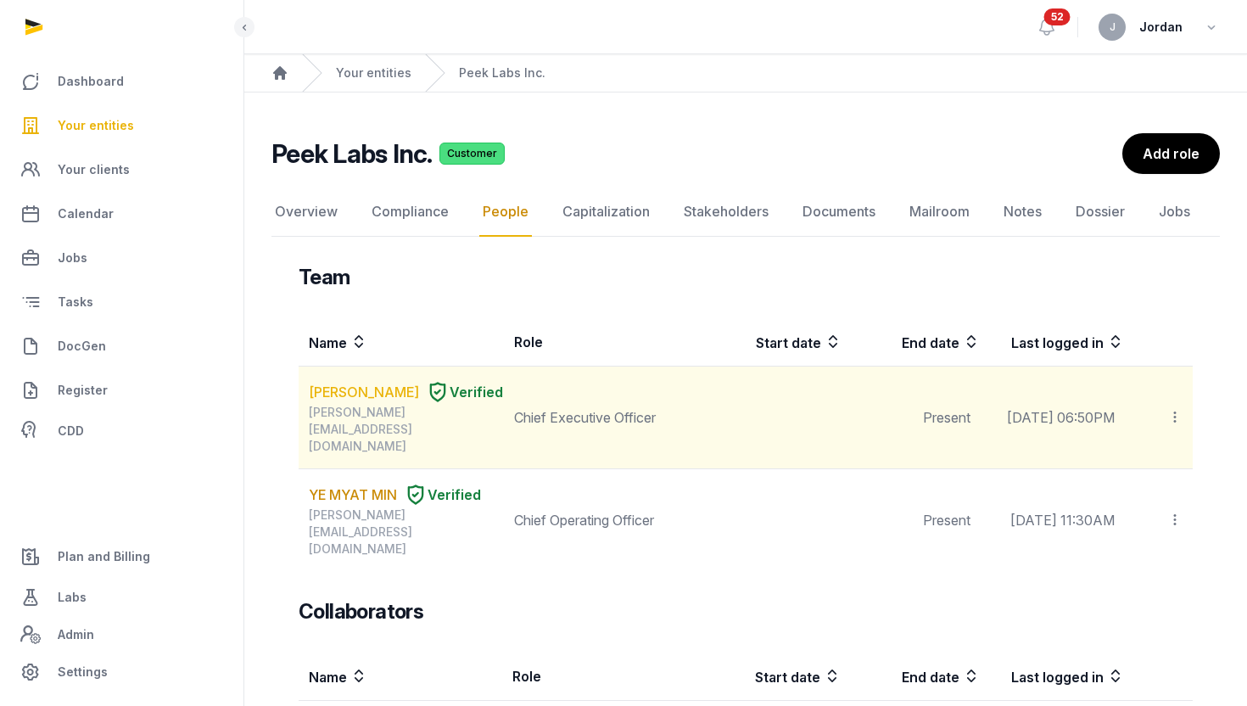
drag, startPoint x: 285, startPoint y: 377, endPoint x: 380, endPoint y: 414, distance: 101.7
click at [380, 414] on div "Team Name Role Start date End date Last logged in SHERRY YAN JIANG Verified she…" at bounding box center [745, 696] width 948 height 865
copy table "Name Role Start date End date Last logged in SHERRY YAN JIANG"
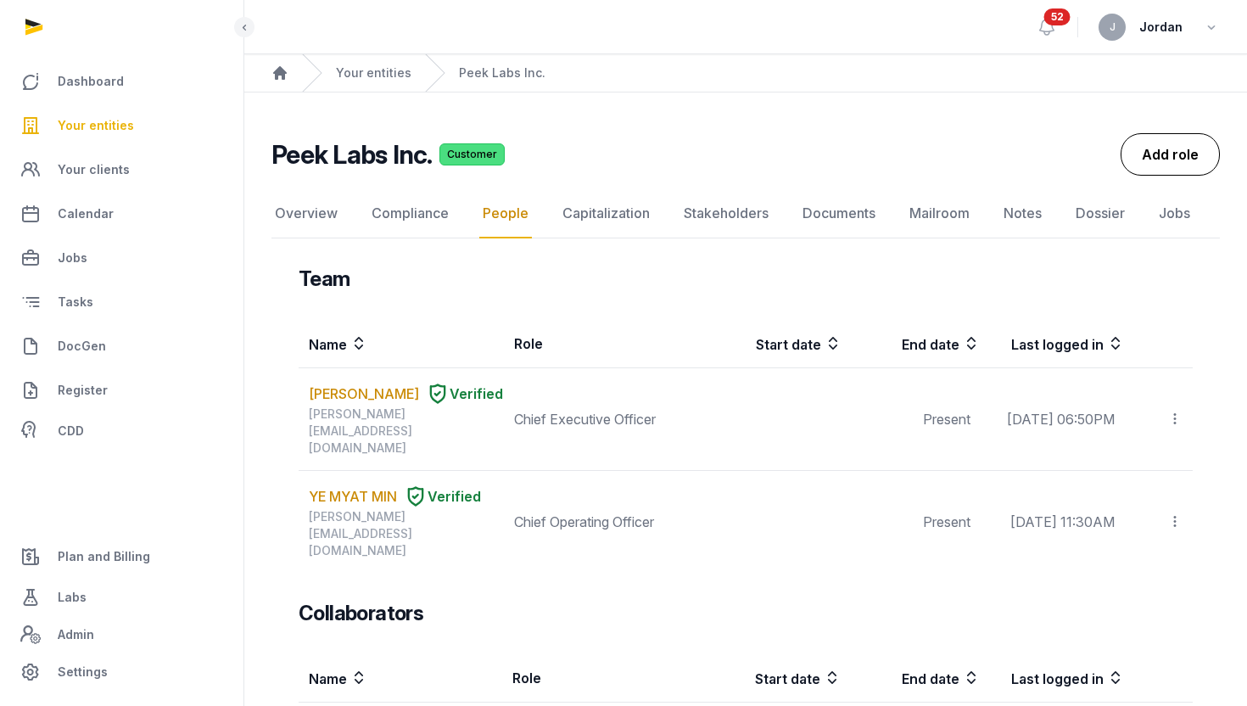
click at [1173, 142] on link "Add role" at bounding box center [1169, 154] width 99 height 42
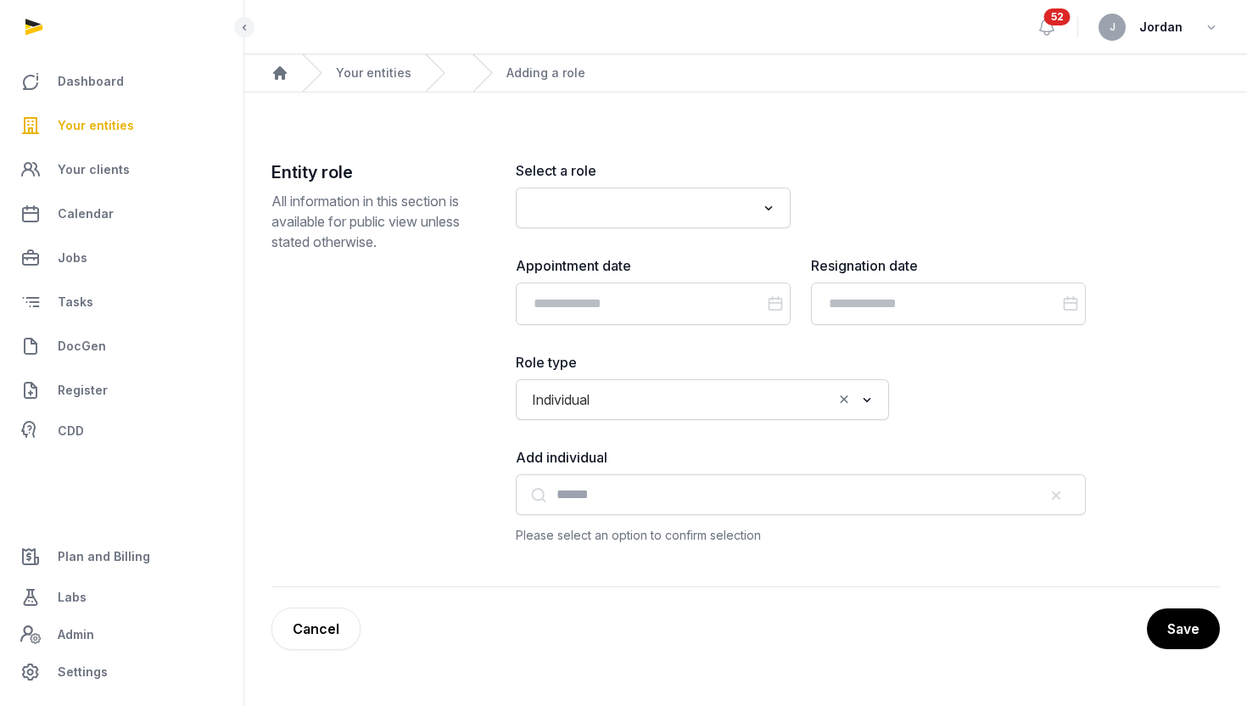
click at [623, 394] on input "Search for option" at bounding box center [714, 400] width 235 height 24
click at [438, 361] on div "Entity role All information in this section is available for public view unless…" at bounding box center [379, 352] width 217 height 385
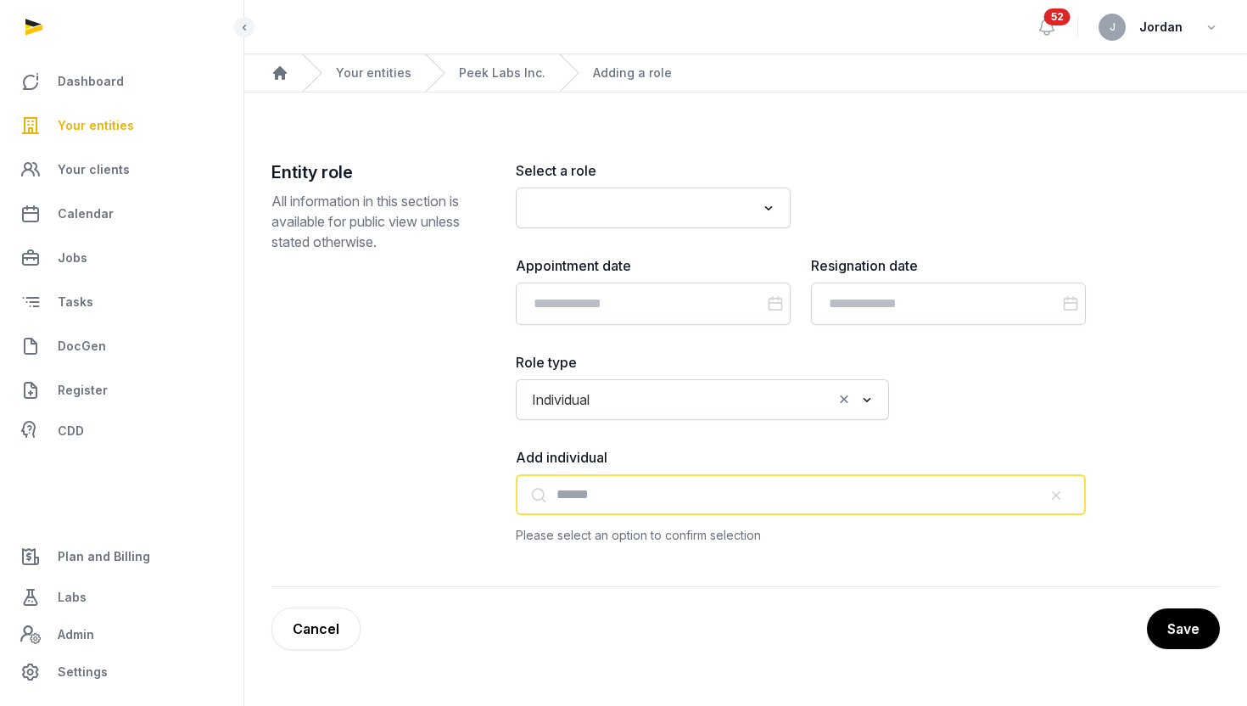
click at [573, 499] on input "text" at bounding box center [801, 494] width 570 height 41
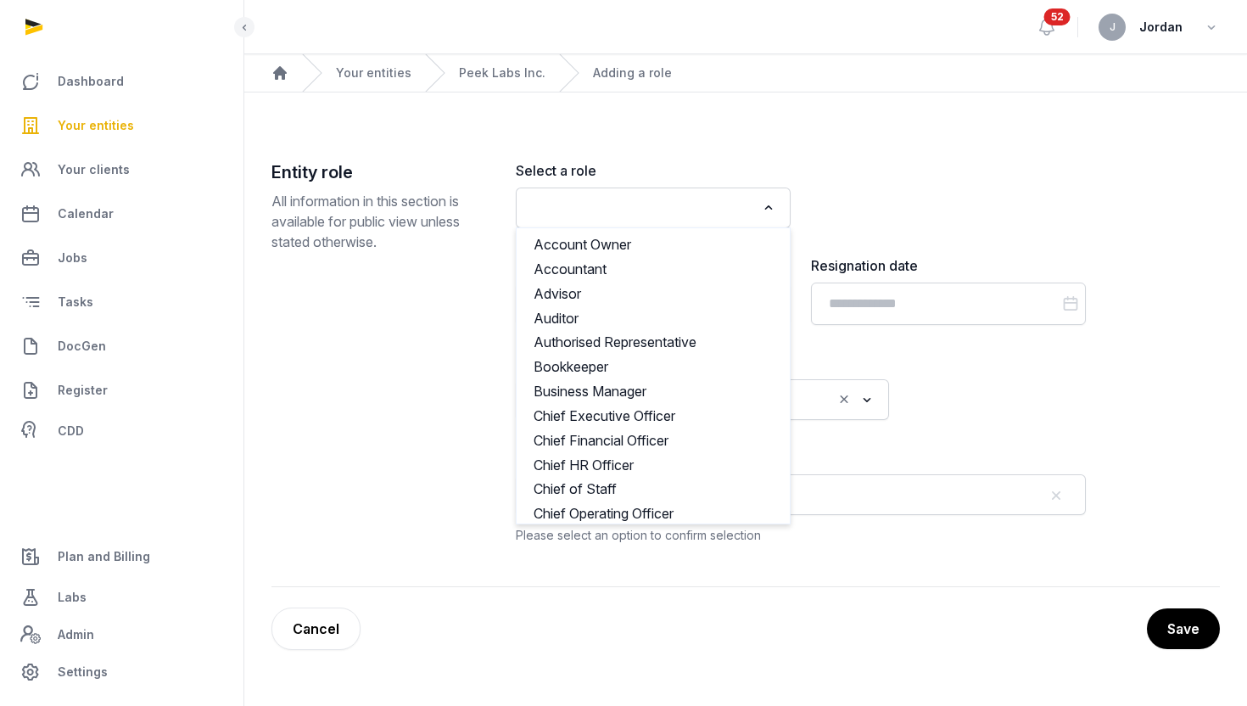
click at [587, 198] on input "Search for option" at bounding box center [641, 208] width 230 height 24
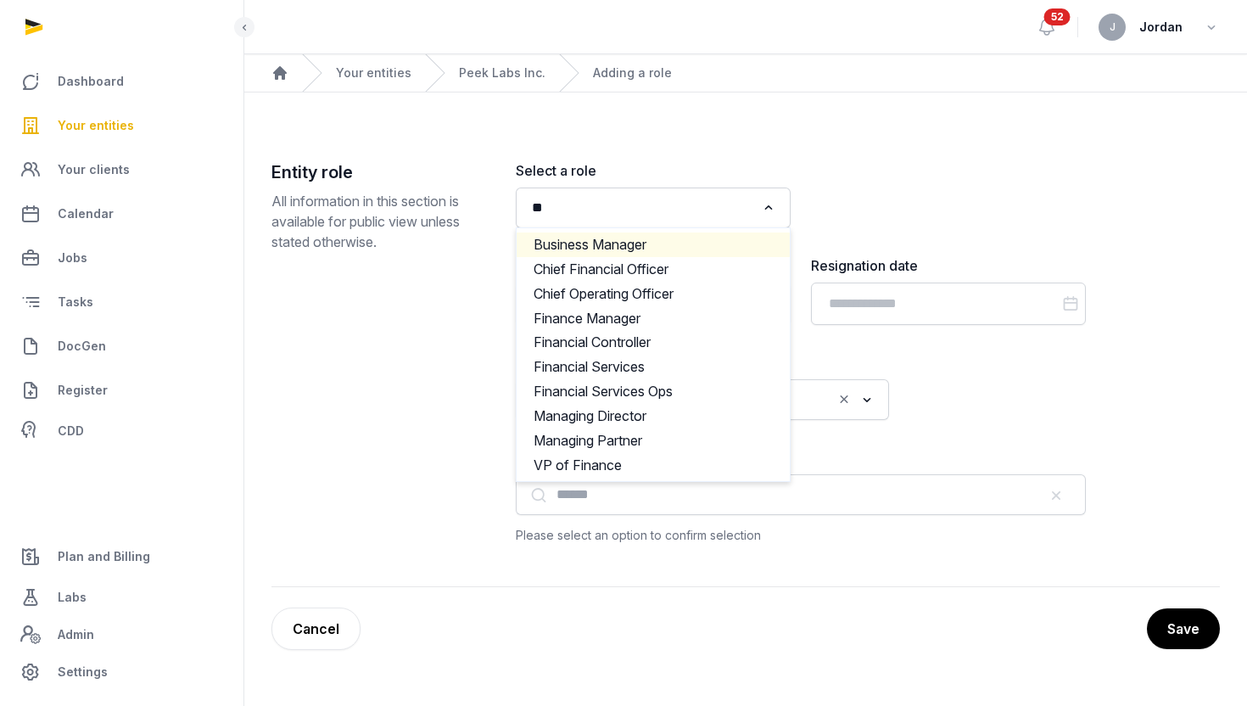
type input "*"
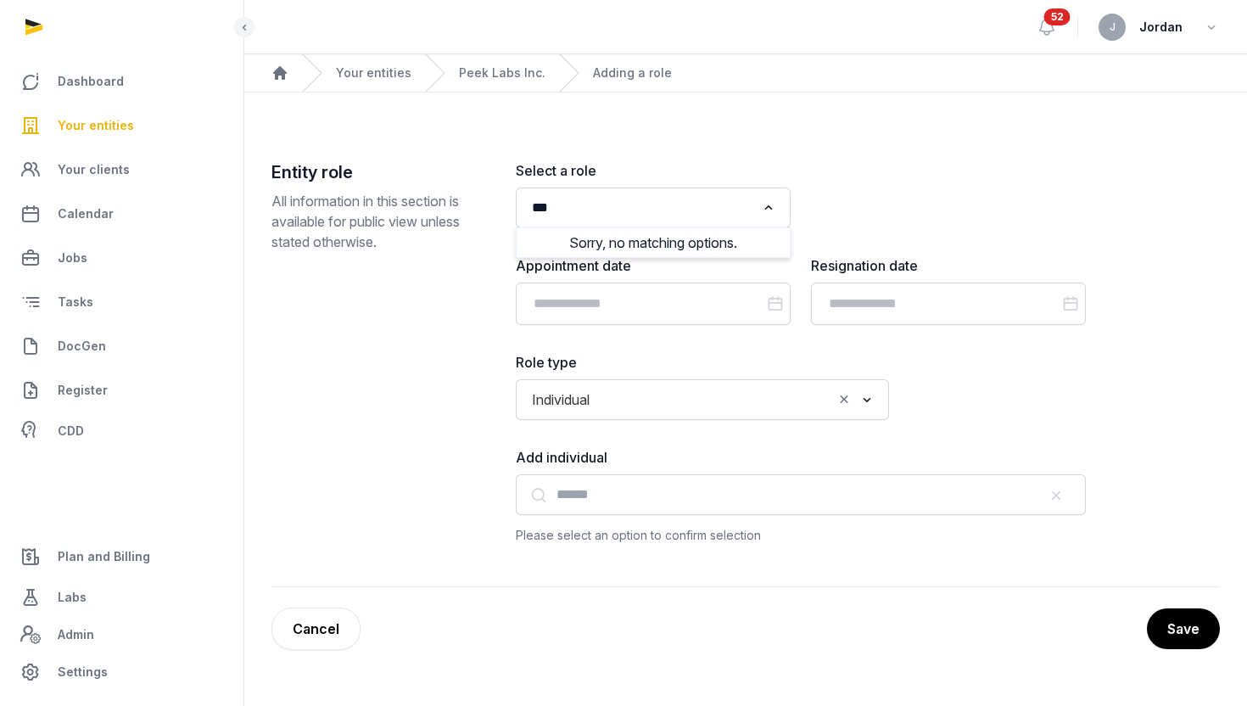
type input "***"
click at [419, 116] on main "Entity role All information in this section is available for public view unless…" at bounding box center [745, 387] width 1002 height 591
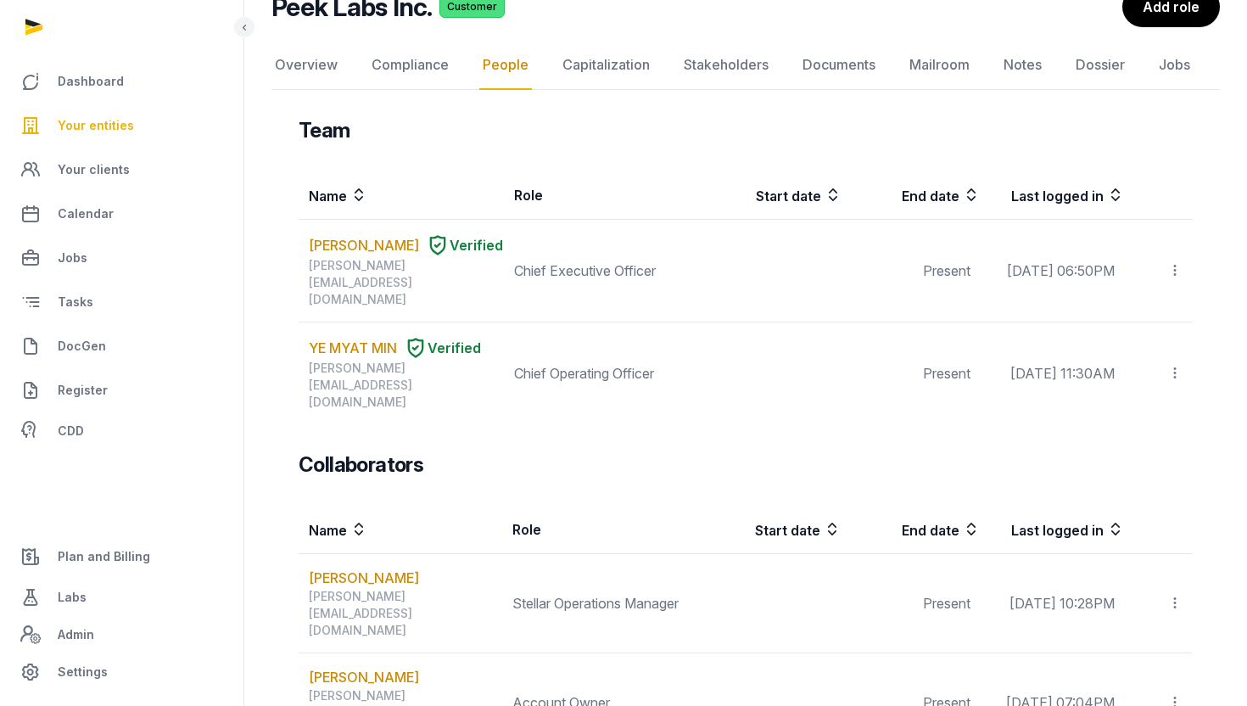
scroll to position [345, 0]
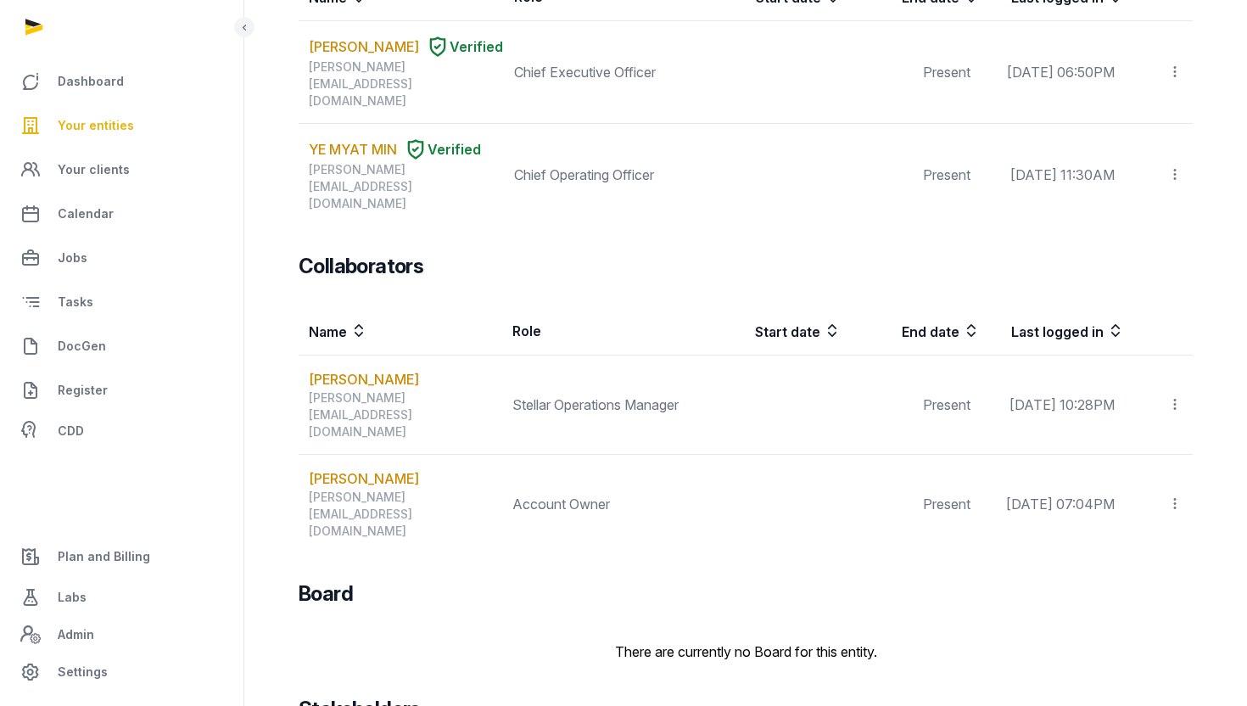
scroll to position [210, 0]
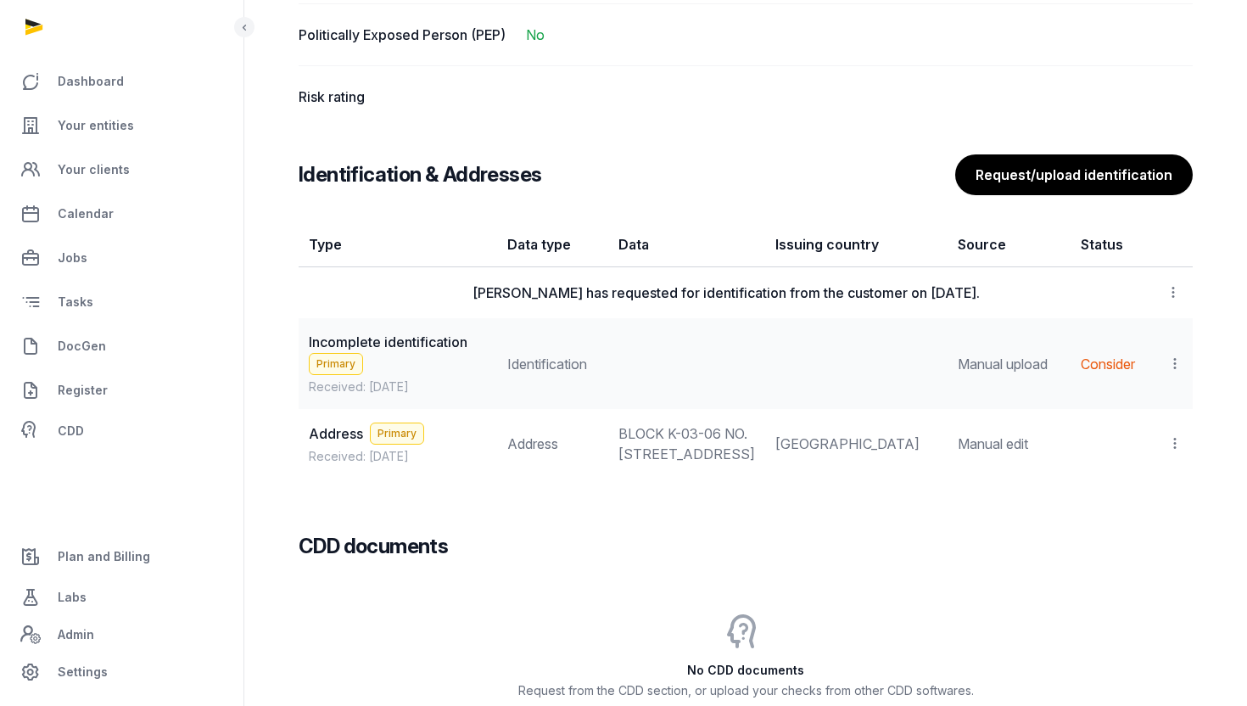
scroll to position [1331, 0]
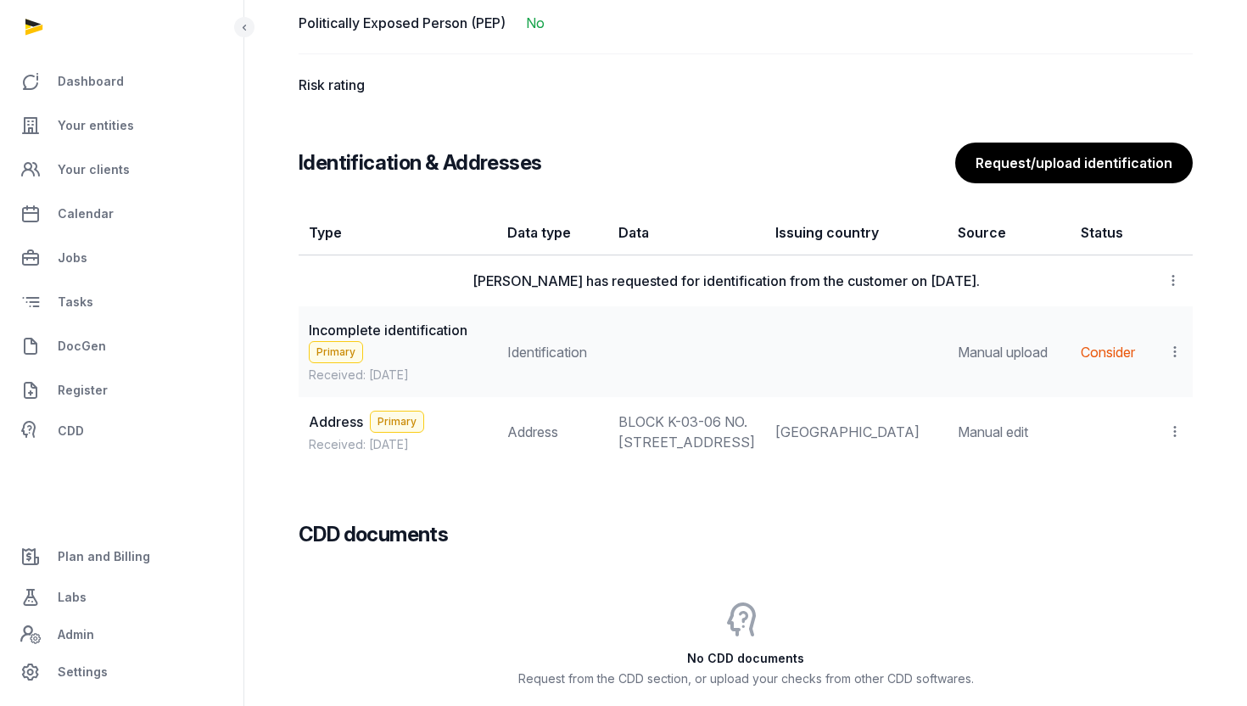
click at [1179, 355] on icon at bounding box center [1174, 352] width 15 height 18
click at [1121, 412] on div "View" at bounding box center [1101, 398] width 164 height 34
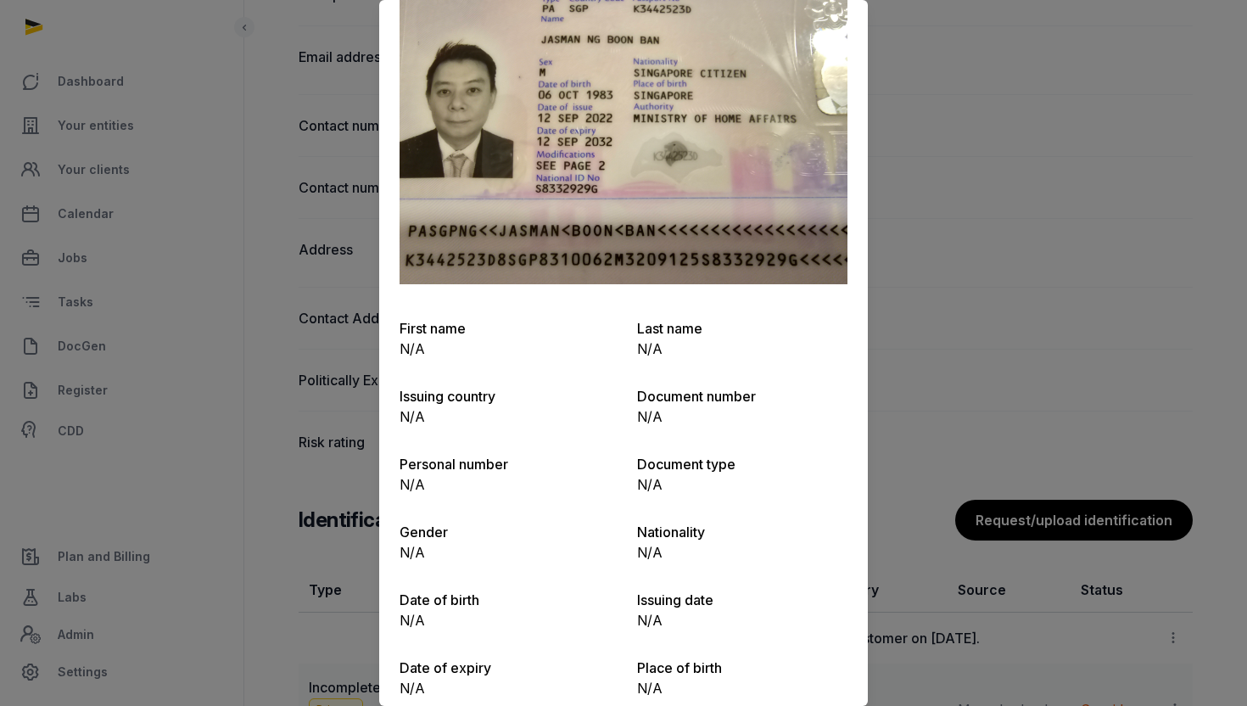
scroll to position [141, 0]
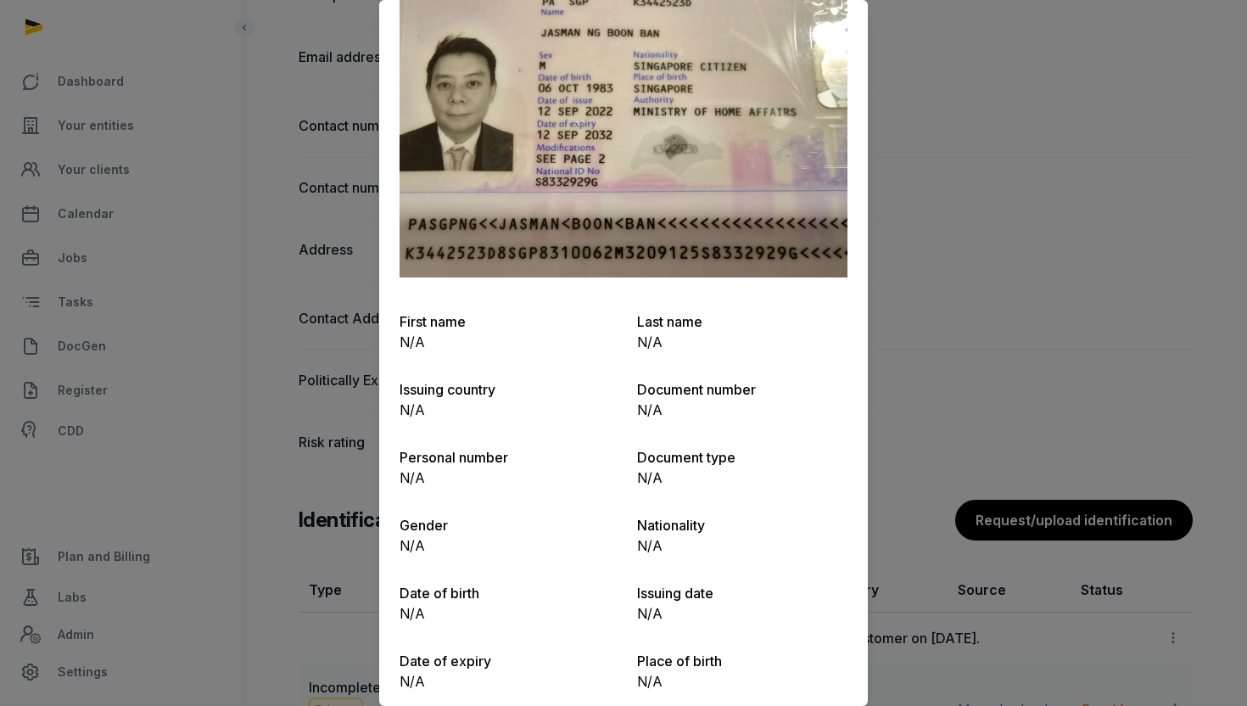
drag, startPoint x: 1042, startPoint y: 341, endPoint x: 982, endPoint y: 282, distance: 84.6
click at [1042, 340] on div at bounding box center [623, 353] width 1247 height 706
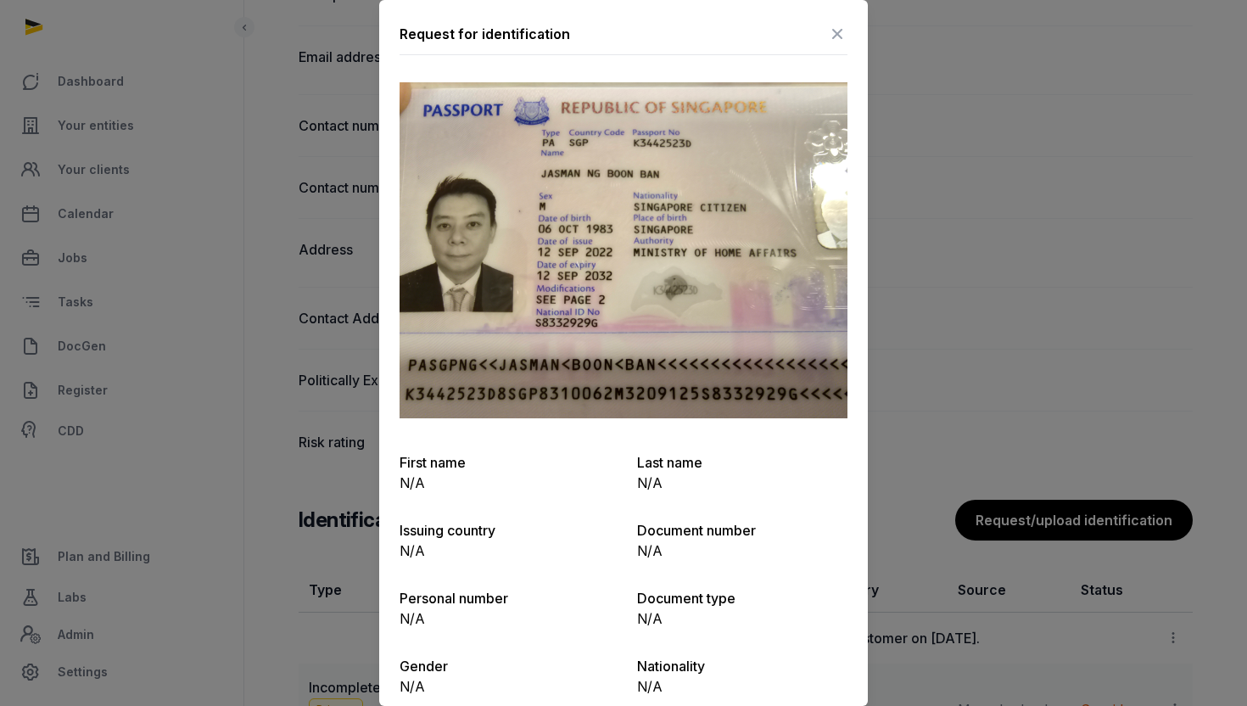
click at [843, 30] on icon at bounding box center [837, 33] width 20 height 27
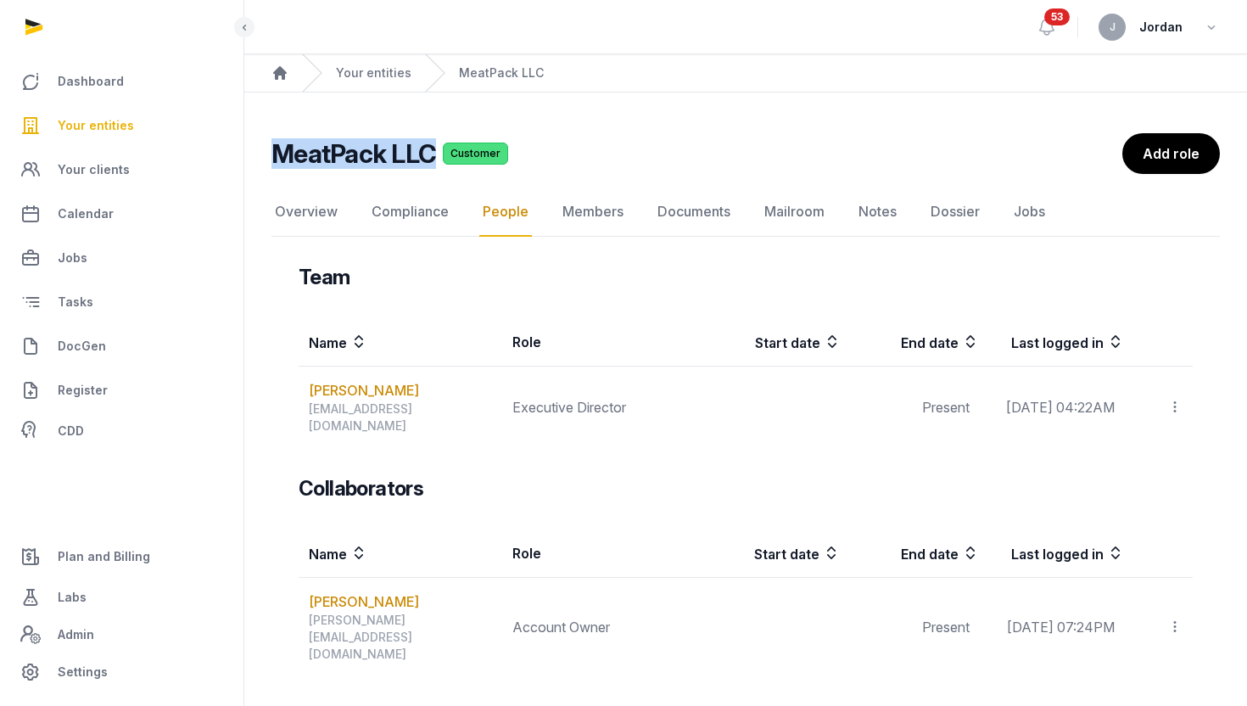
drag, startPoint x: 269, startPoint y: 161, endPoint x: 431, endPoint y: 163, distance: 162.0
click at [431, 163] on div "MeatPack LLC Customer People Overview Compliance People Members Documents Mailr…" at bounding box center [745, 519] width 1002 height 773
copy h2 "MeatPack LLC"
